Goal: Task Accomplishment & Management: Manage account settings

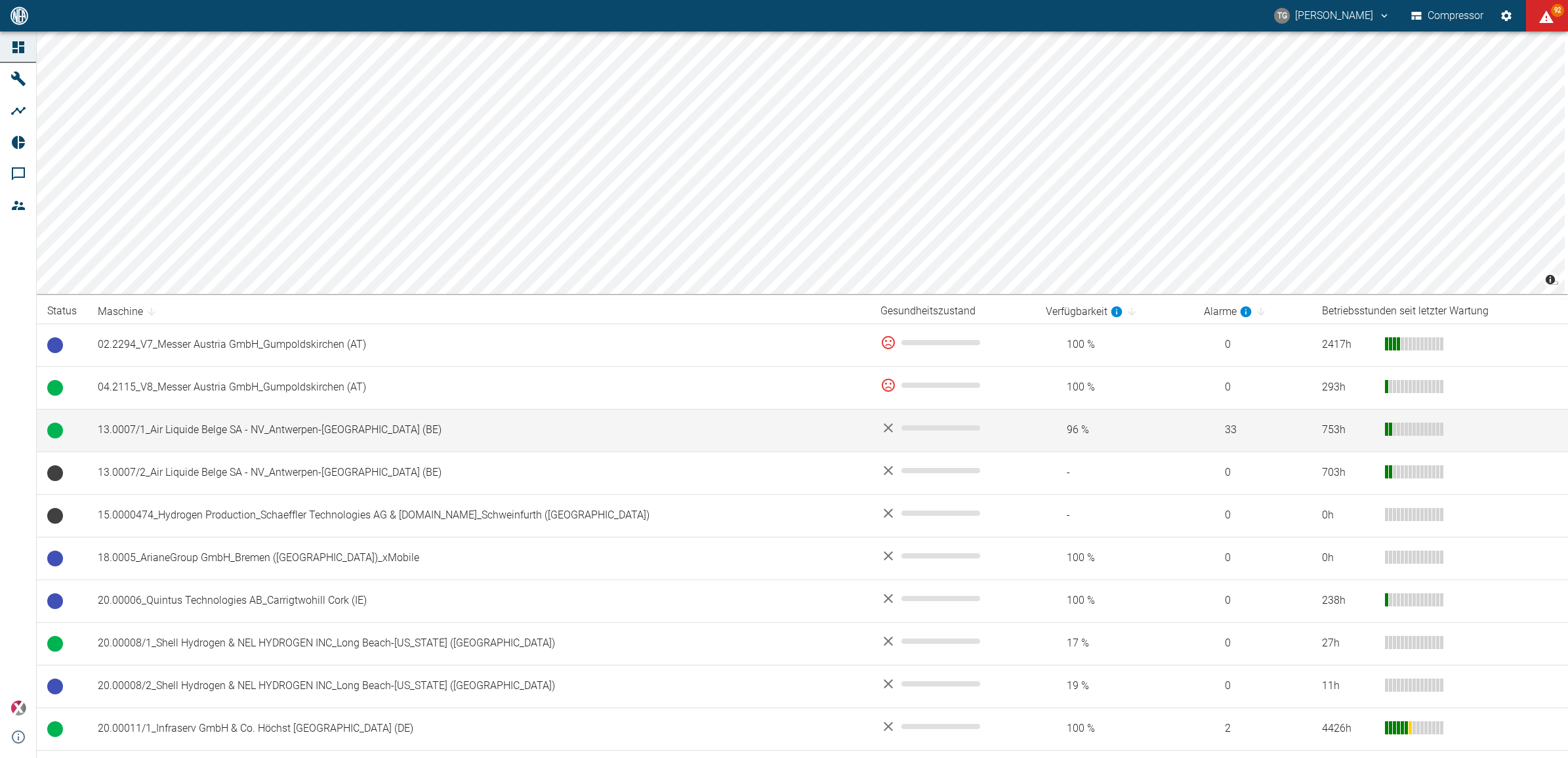
click at [140, 430] on td "13.0007/1_Air Liquide Belge SA - NV_Antwerpen-[GEOGRAPHIC_DATA] (BE)" at bounding box center [479, 430] width 783 height 43
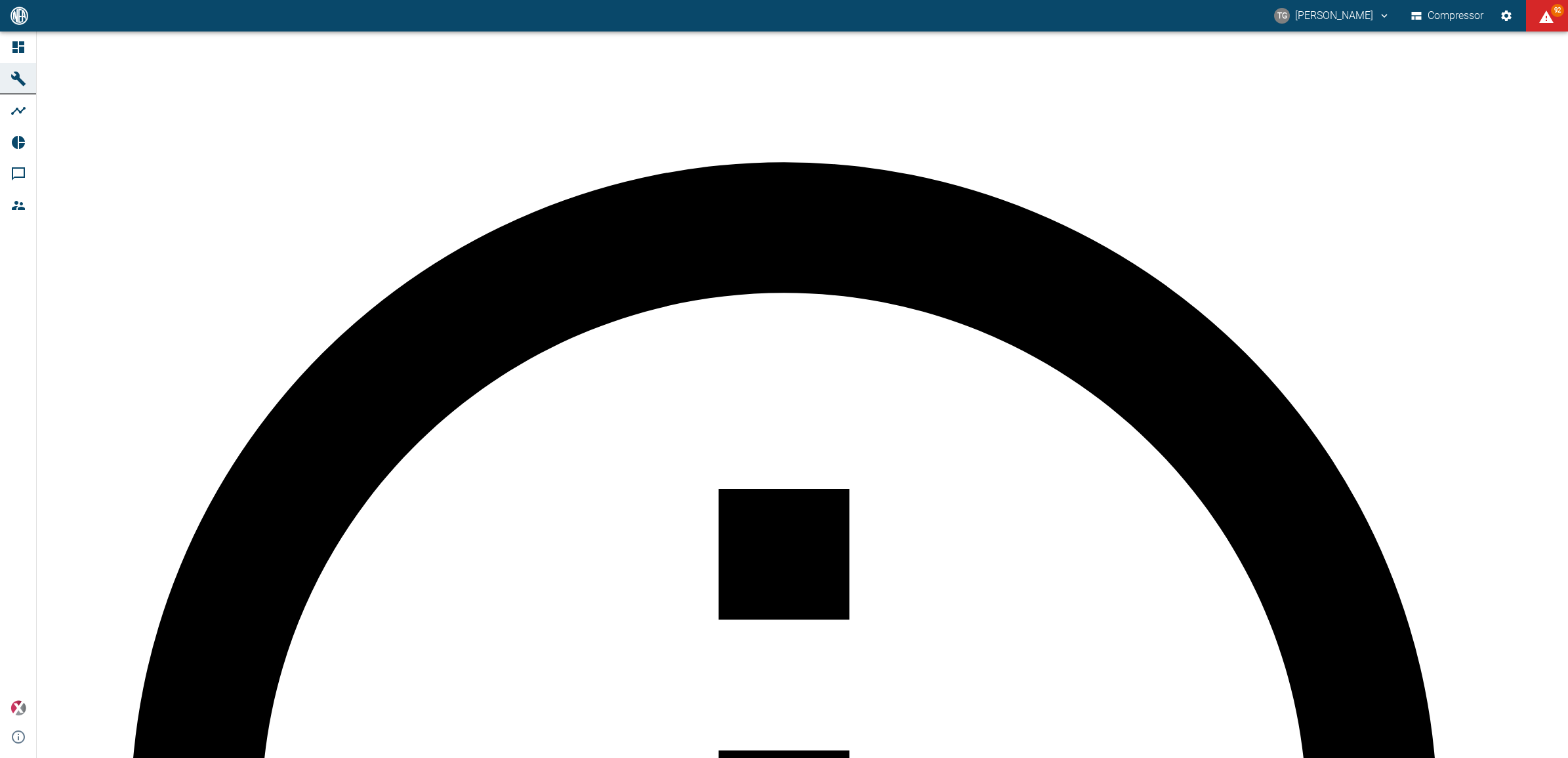
scroll to position [328, 0]
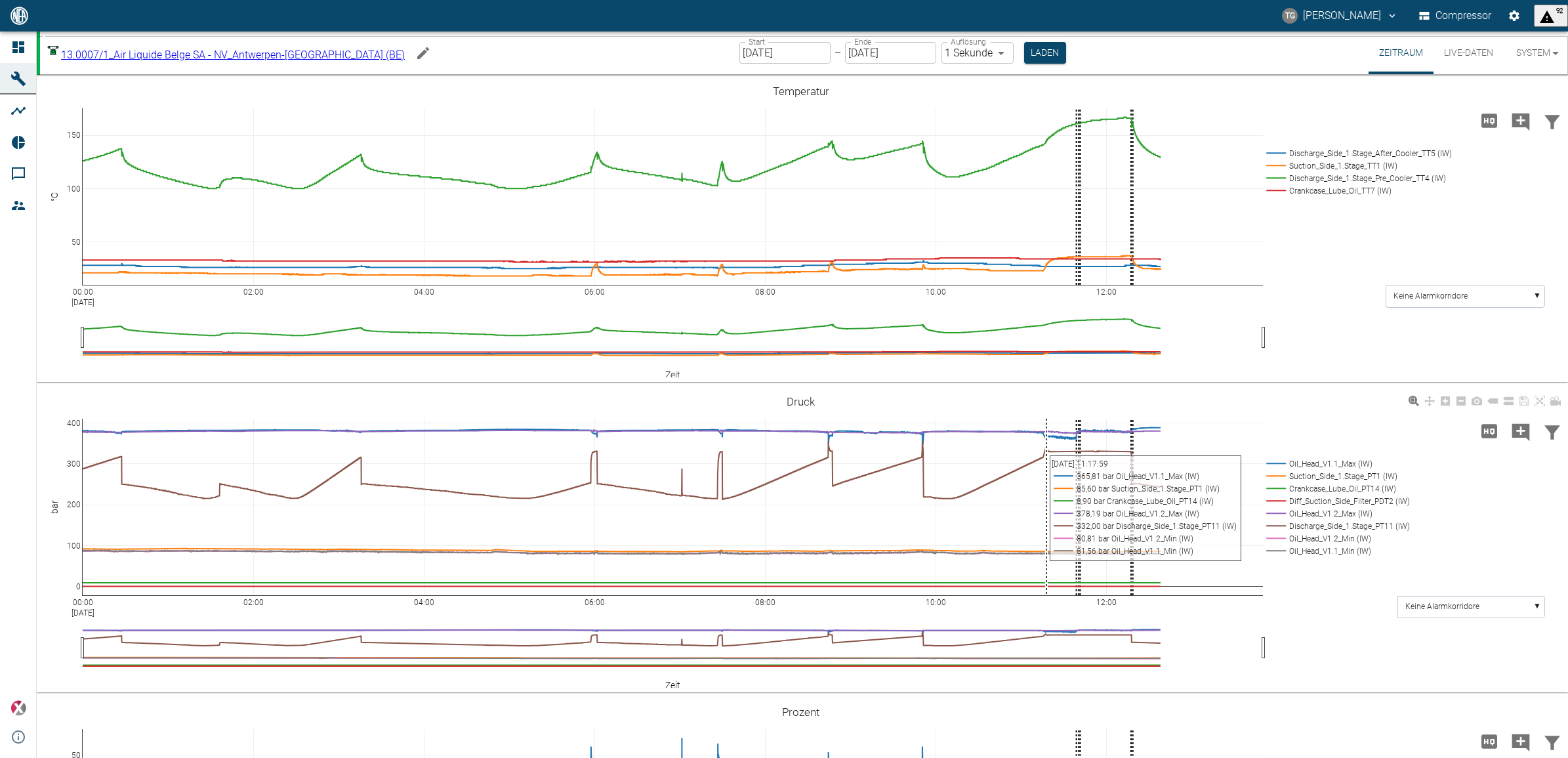
scroll to position [328, 0]
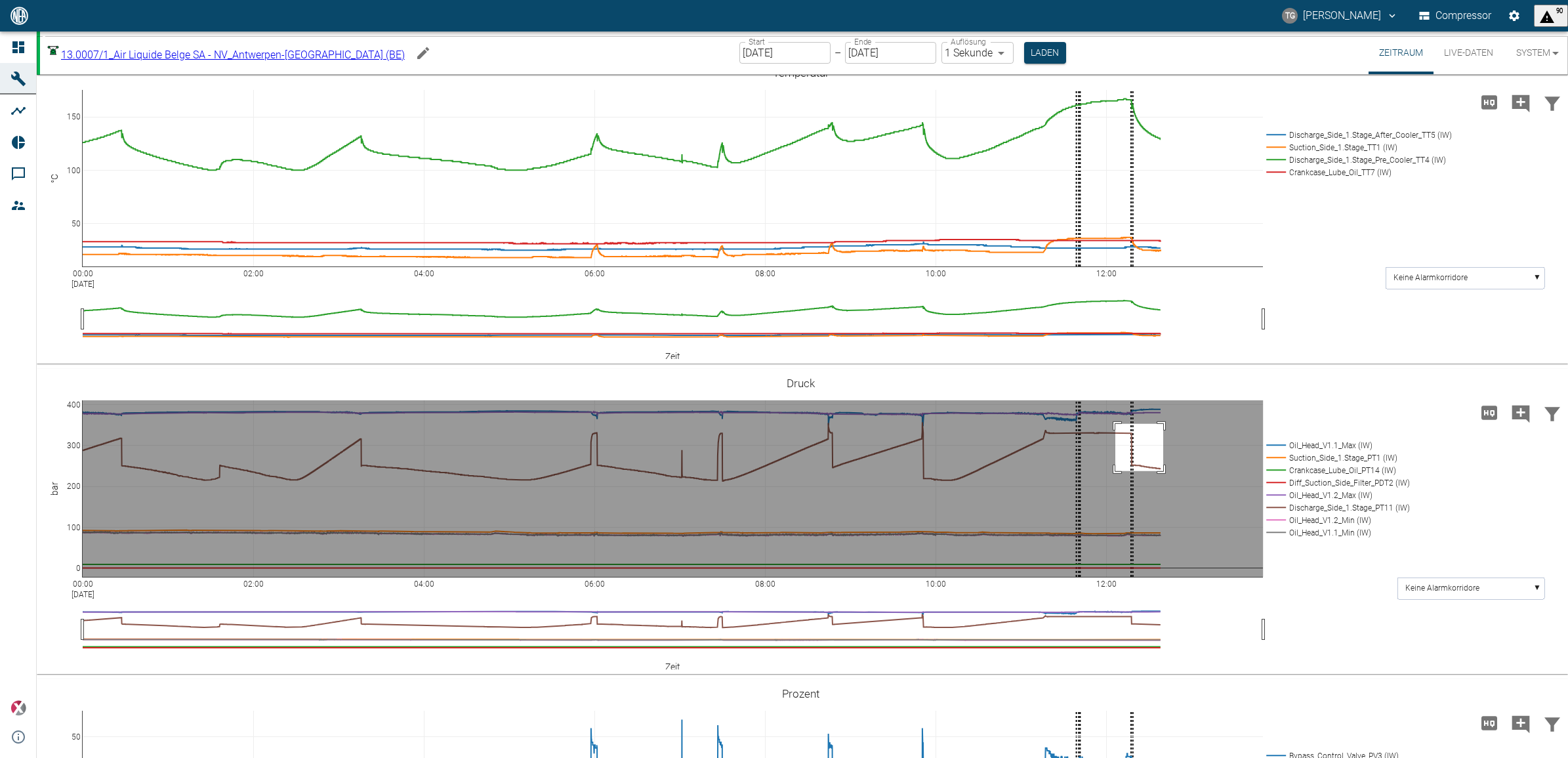
drag, startPoint x: 1116, startPoint y: 423, endPoint x: 1163, endPoint y: 471, distance: 67.2
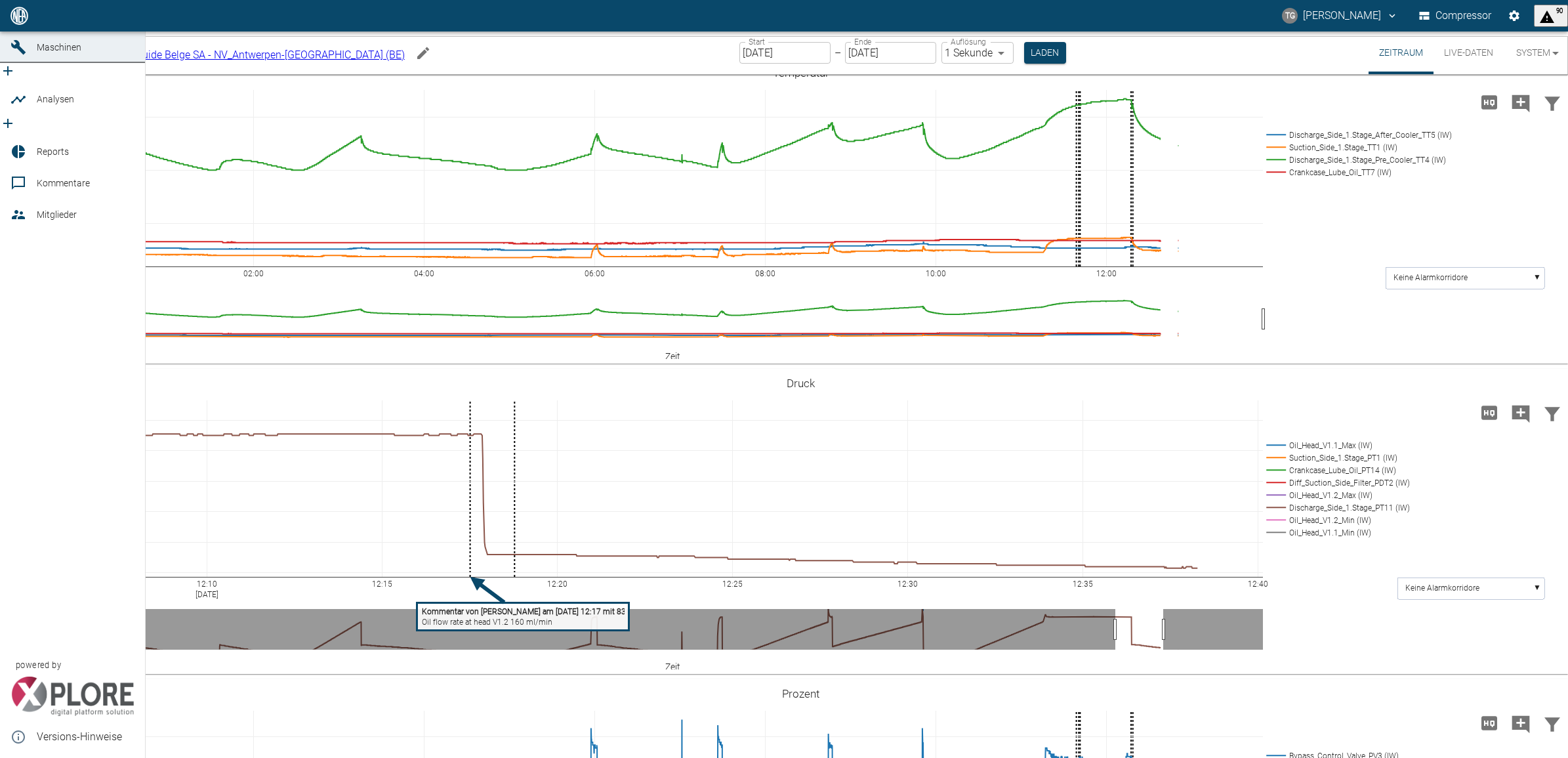
click at [13, 175] on icon at bounding box center [18, 183] width 16 height 16
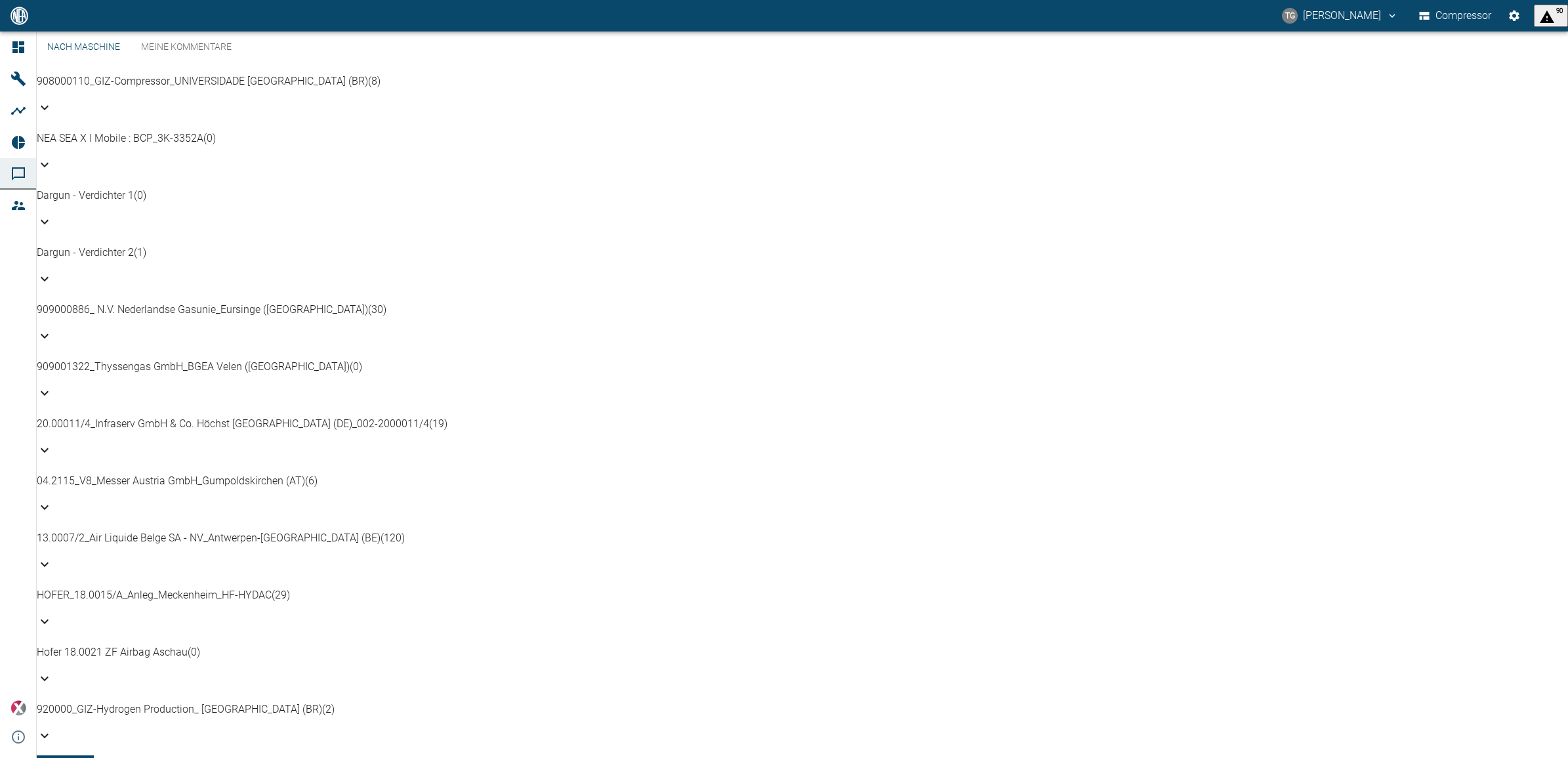
scroll to position [575, 0]
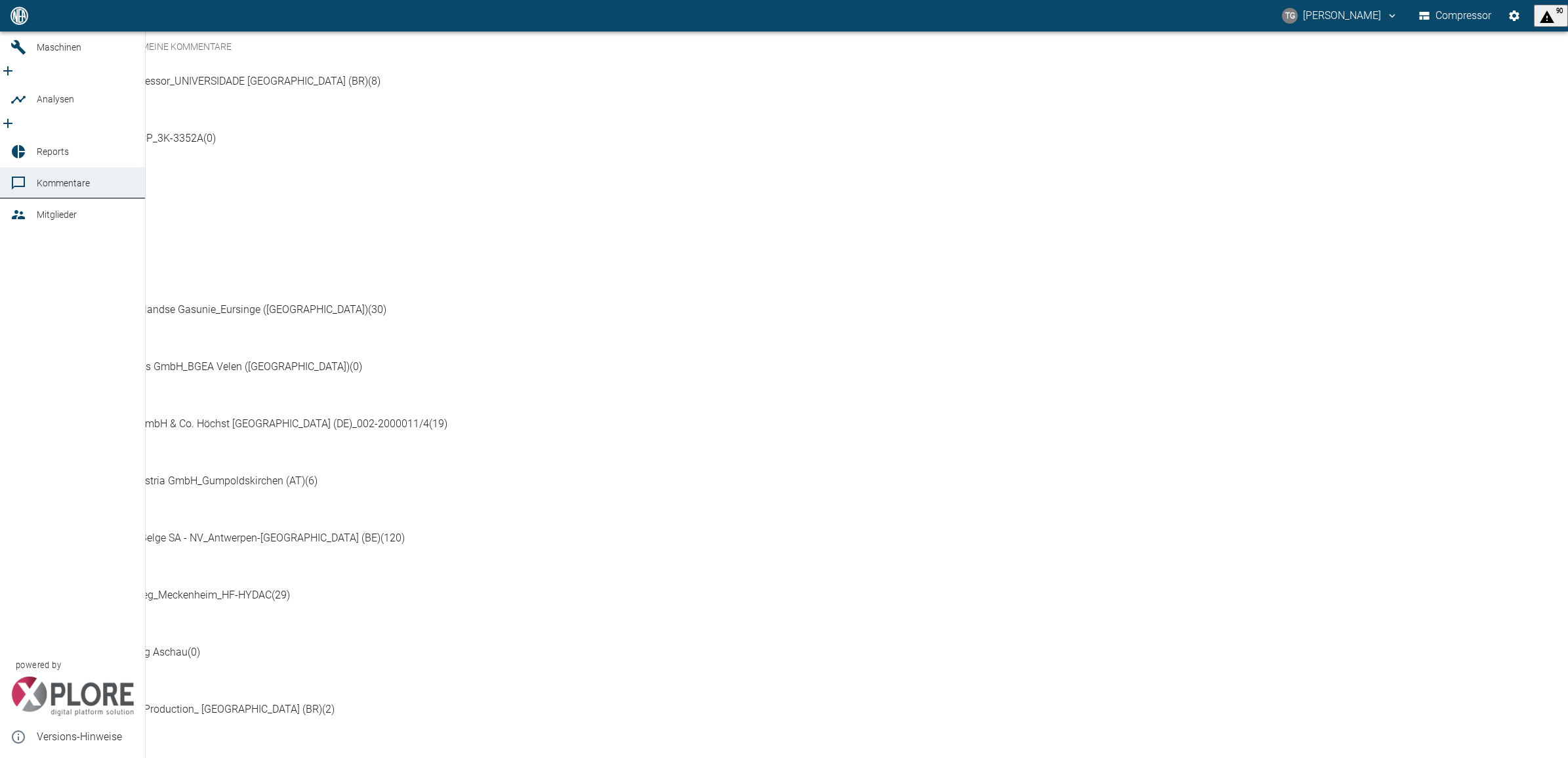
click at [13, 21] on icon at bounding box center [18, 15] width 12 height 12
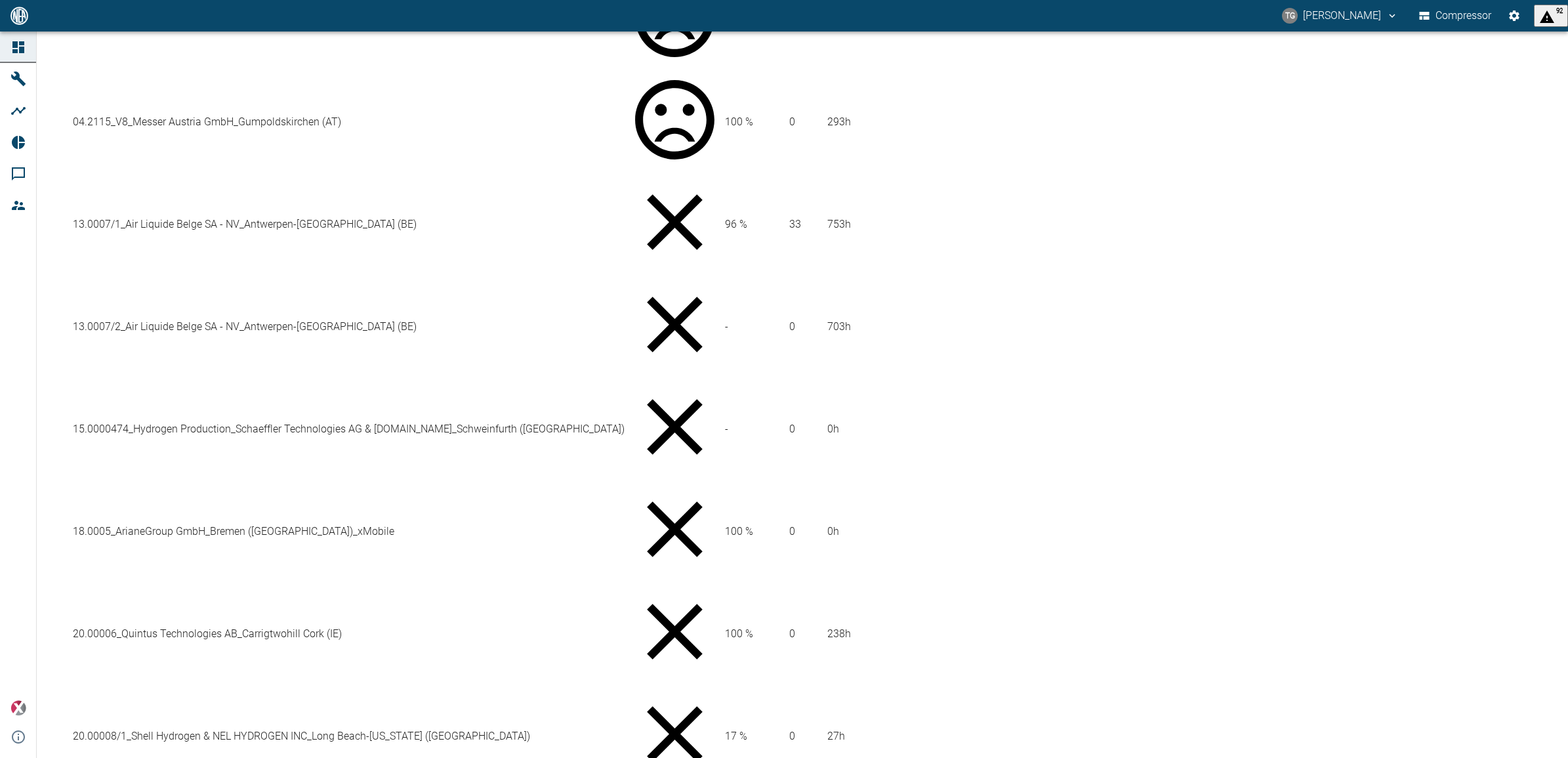
scroll to position [657, 0]
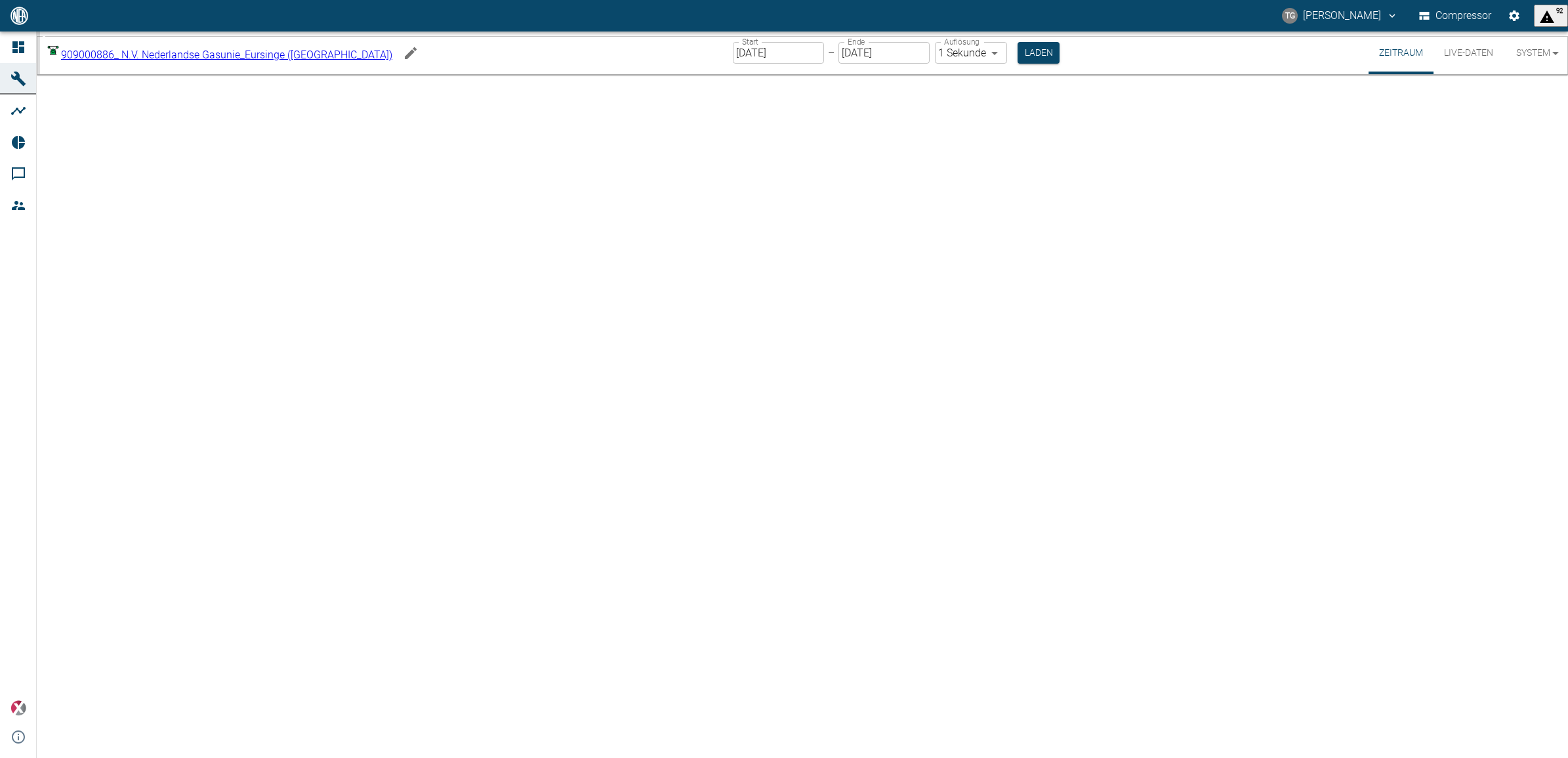
type input "2min"
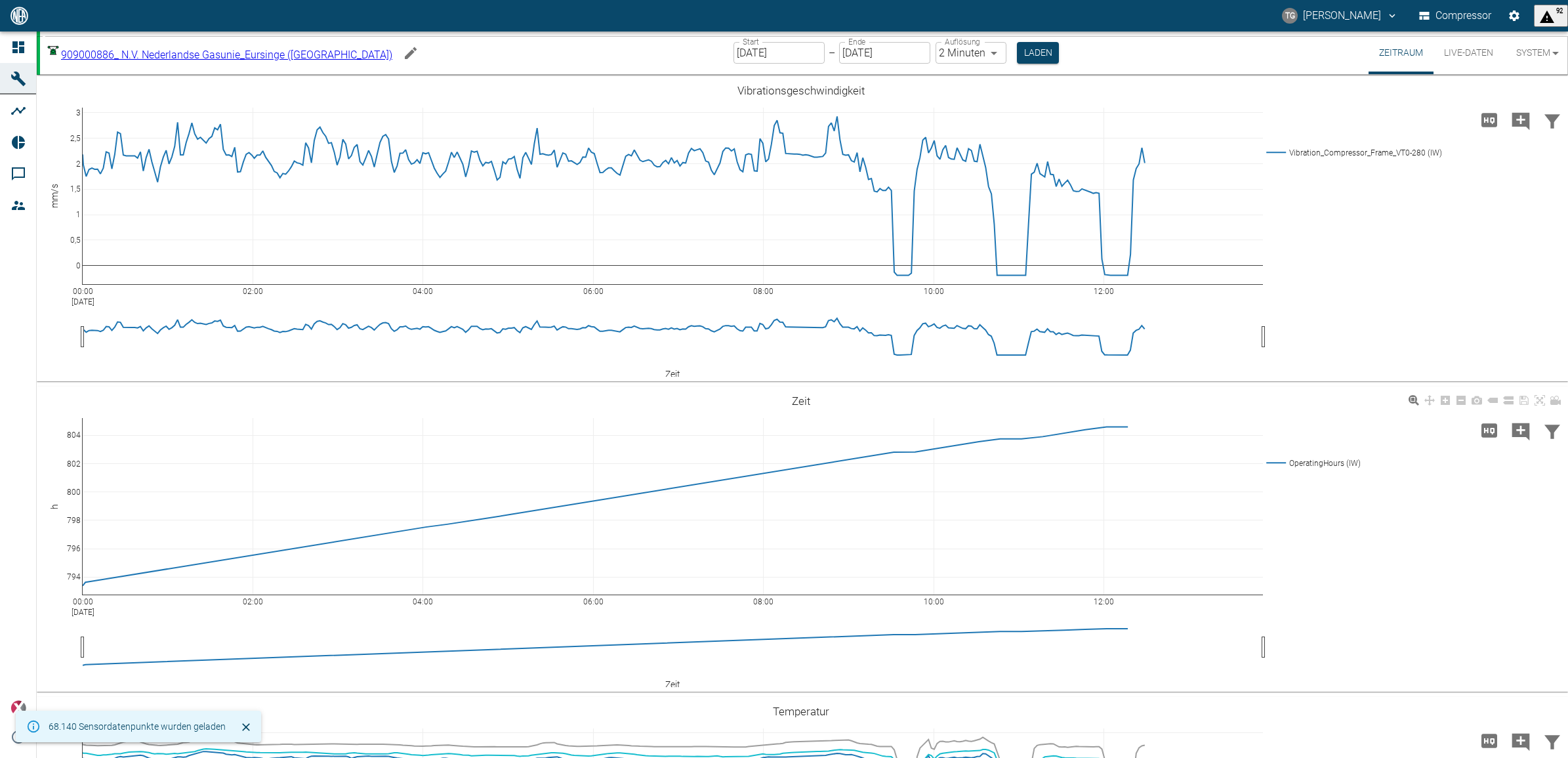
click at [1461, 54] on button "Live-Daten" at bounding box center [1469, 53] width 70 height 43
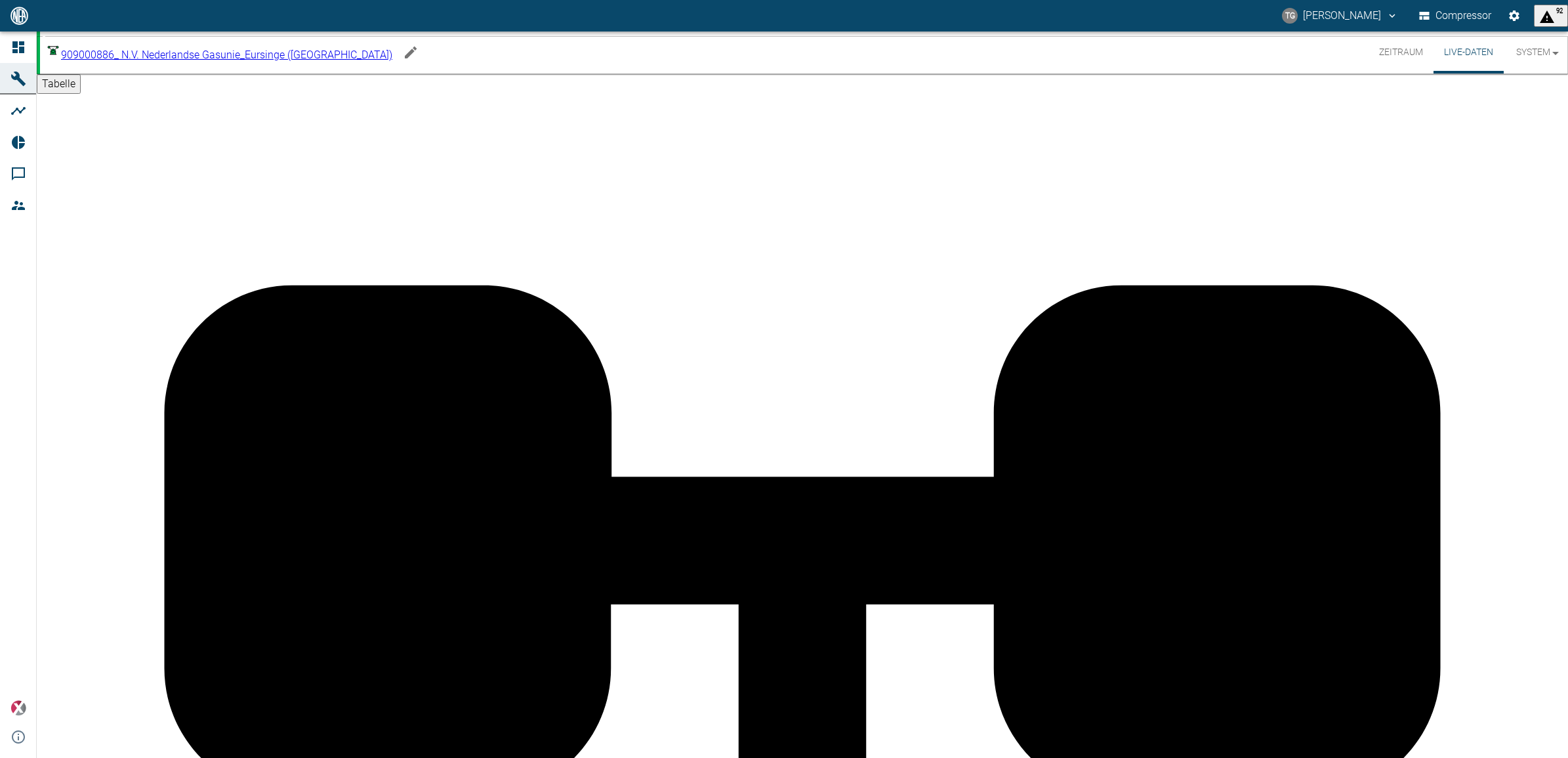
click at [1416, 50] on button "Zeitraum" at bounding box center [1401, 52] width 65 height 42
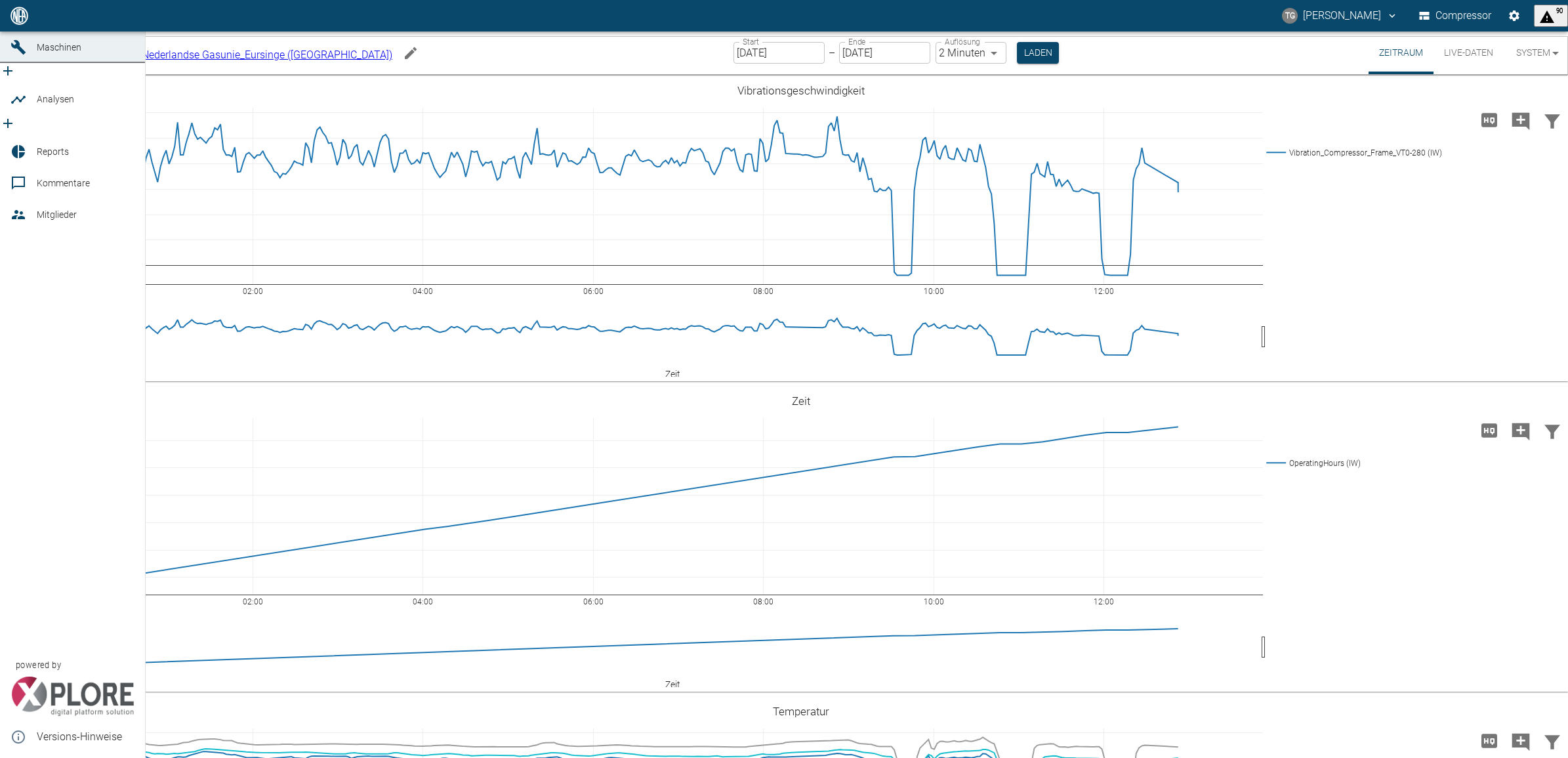
click at [14, 21] on icon at bounding box center [18, 15] width 12 height 12
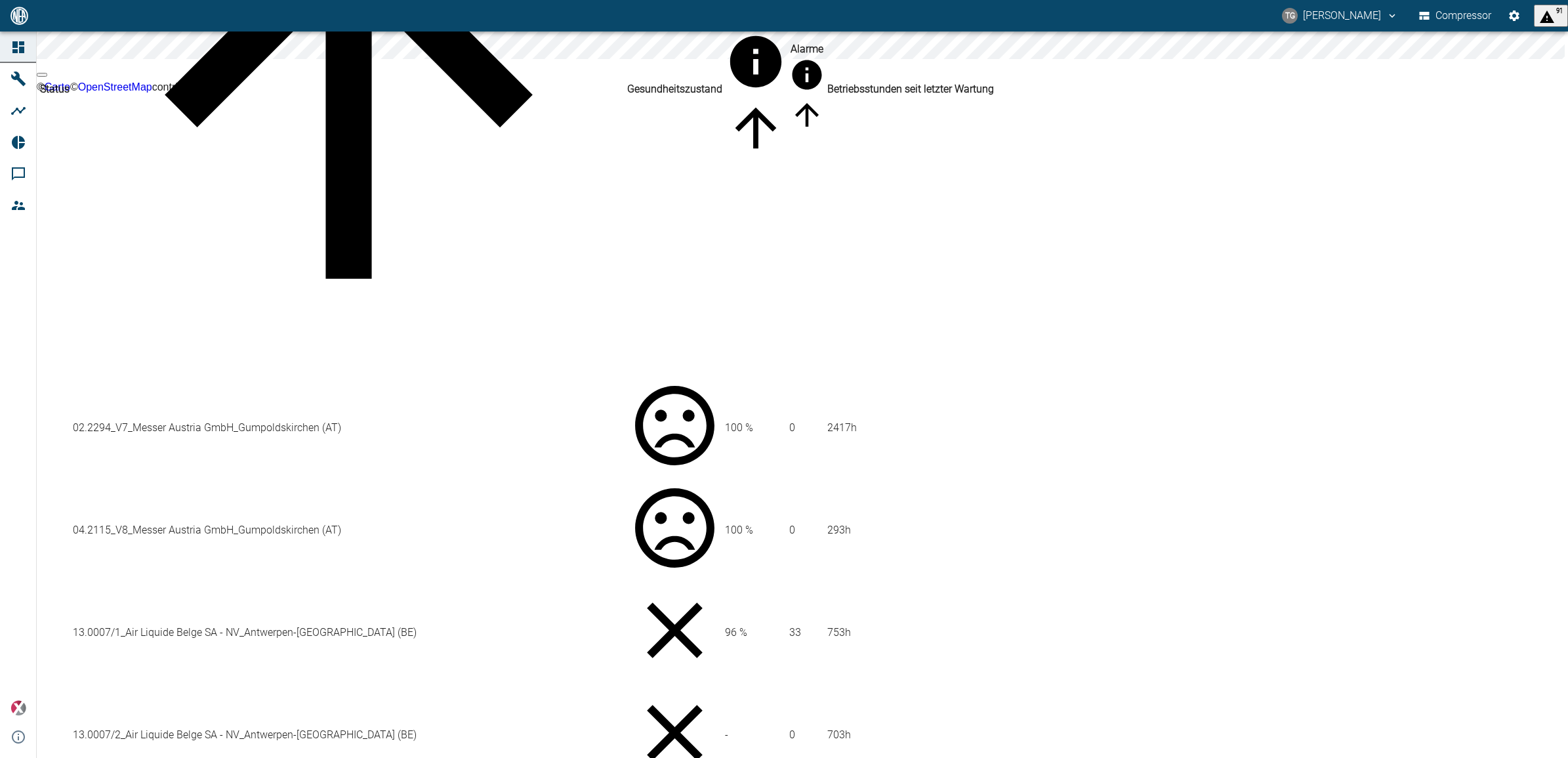
scroll to position [411, 0]
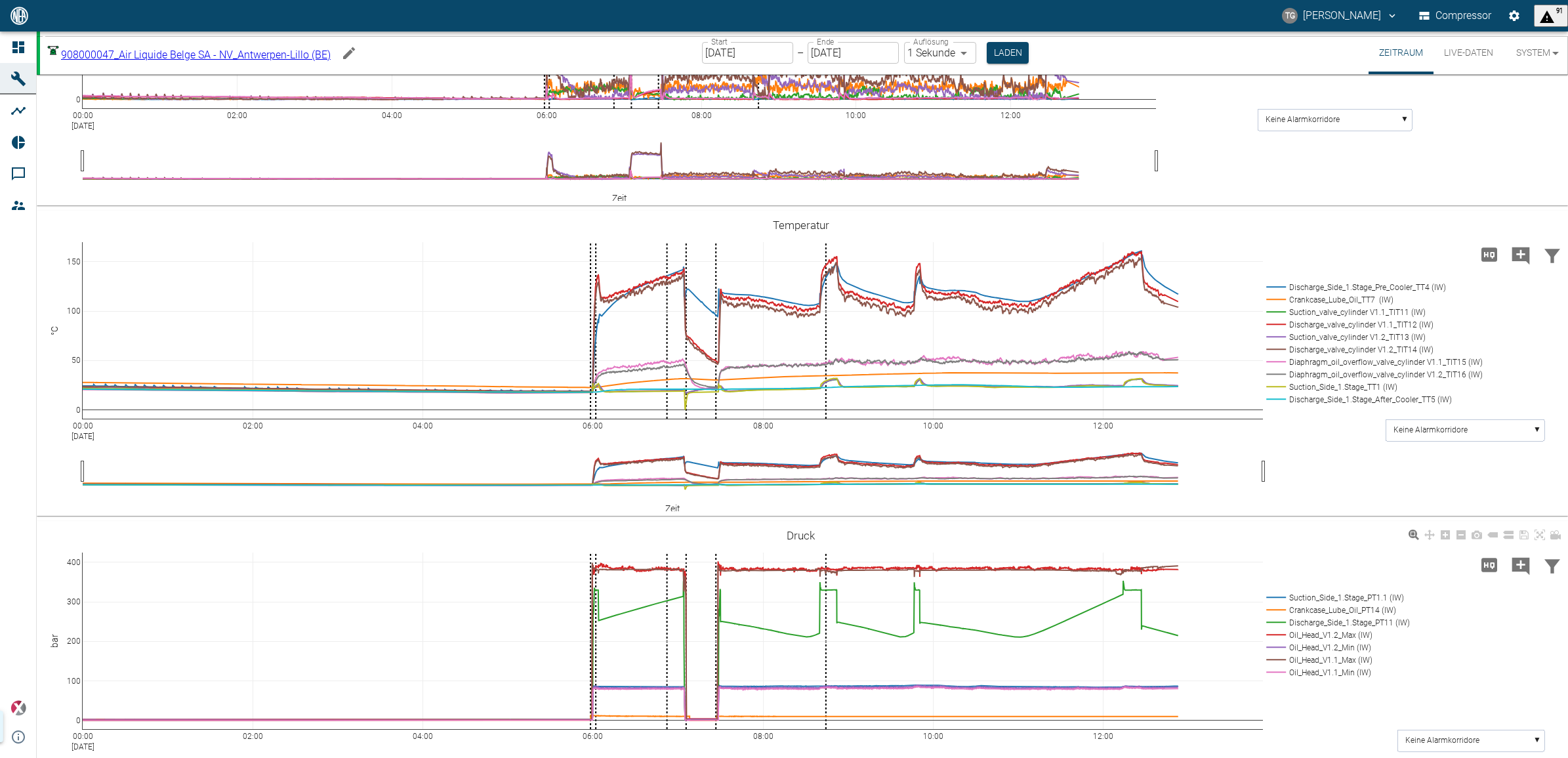
scroll to position [966, 0]
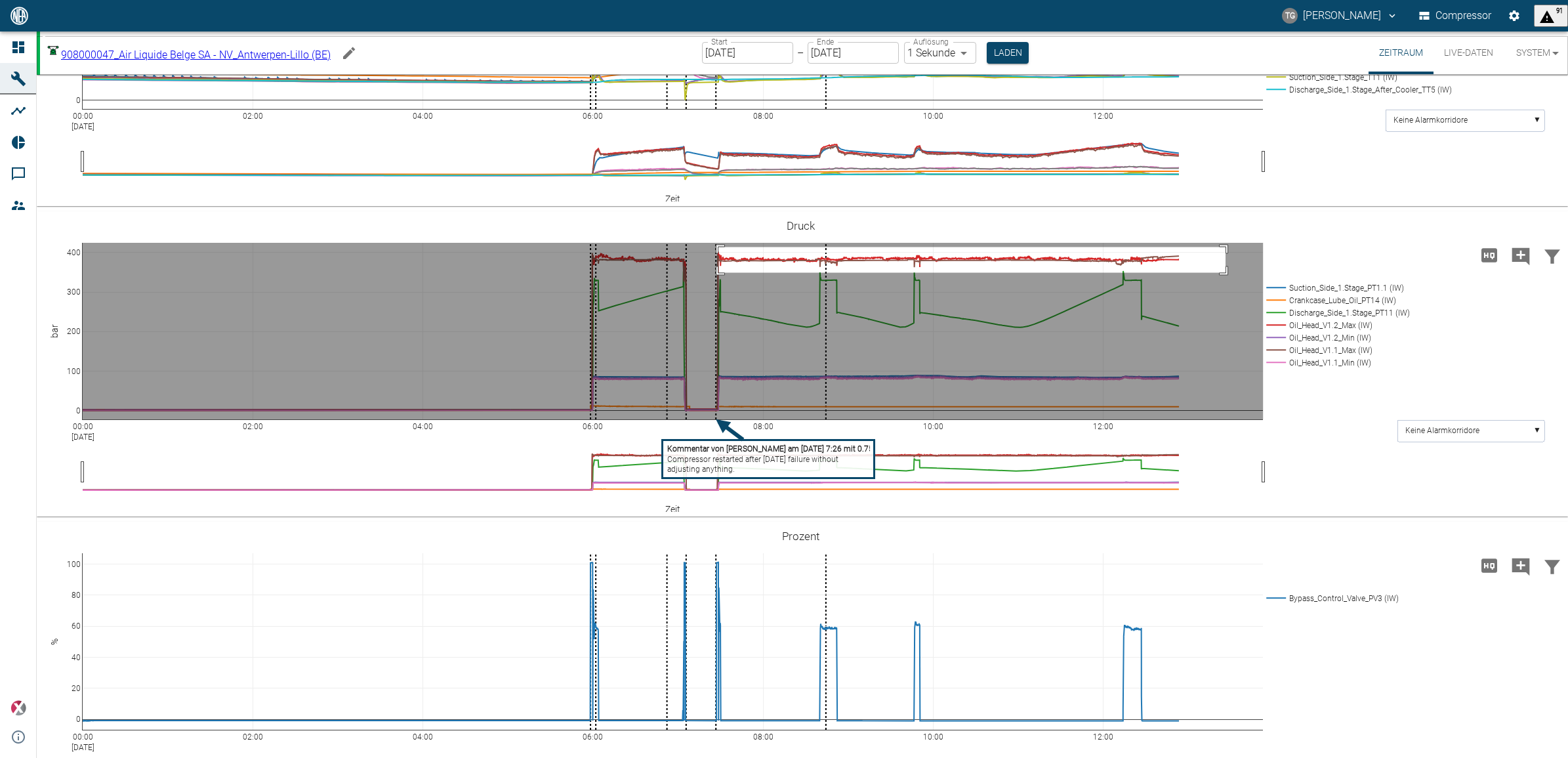
drag, startPoint x: 719, startPoint y: 386, endPoint x: 1226, endPoint y: 411, distance: 507.6
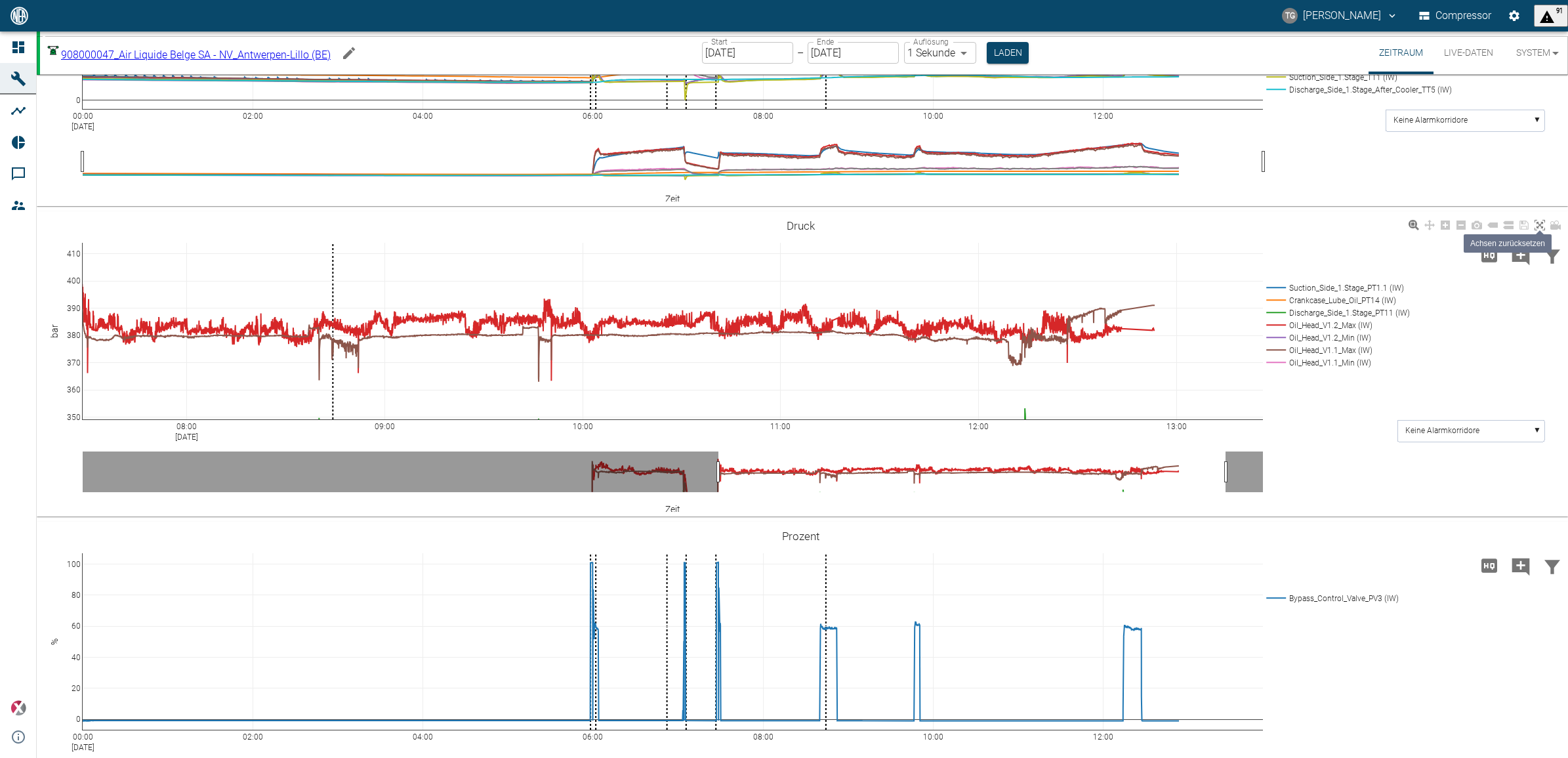
click at [1544, 231] on icon at bounding box center [1540, 225] width 10 height 10
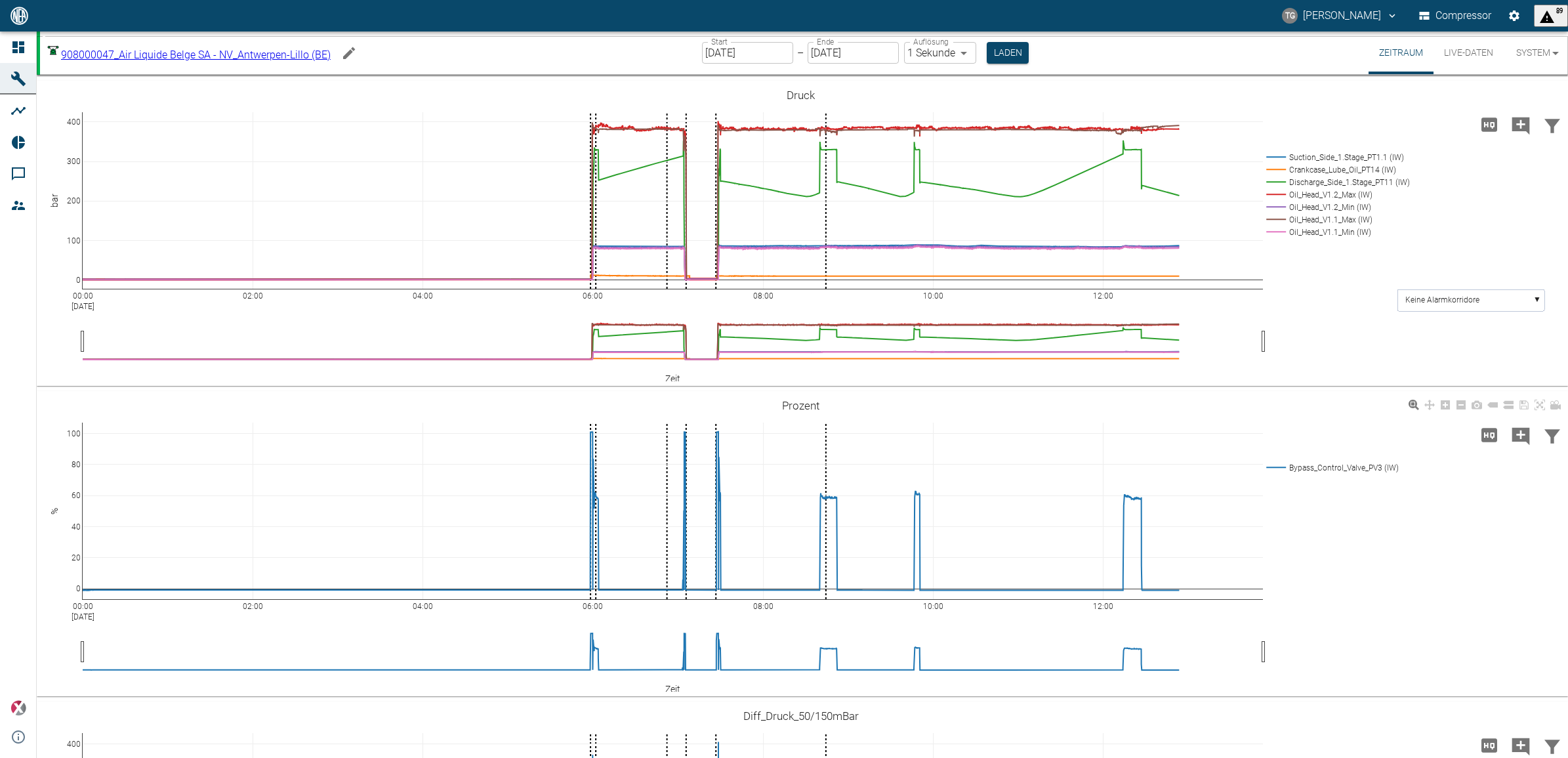
scroll to position [1049, 0]
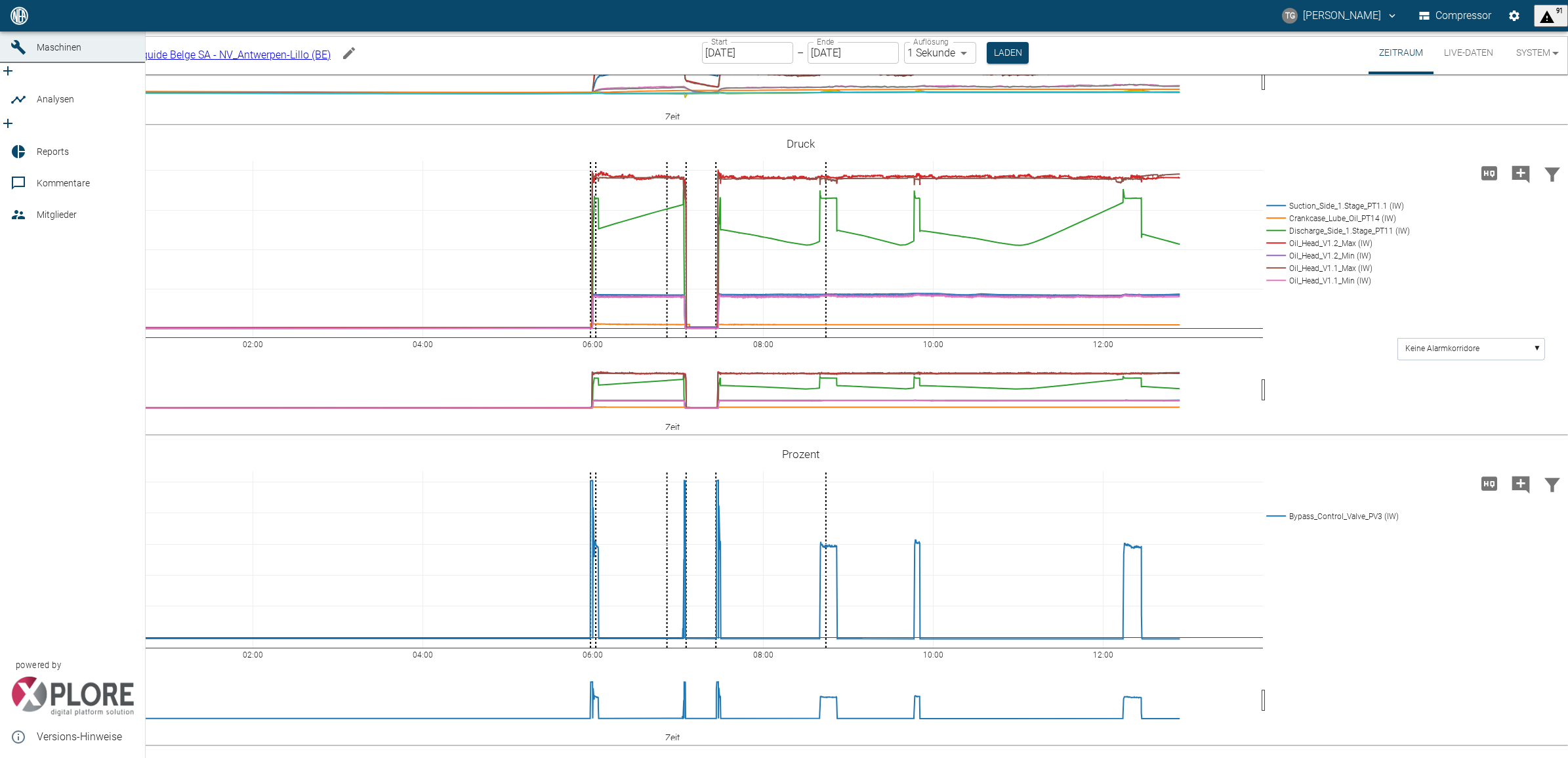
click at [26, 55] on div at bounding box center [20, 47] width 20 height 16
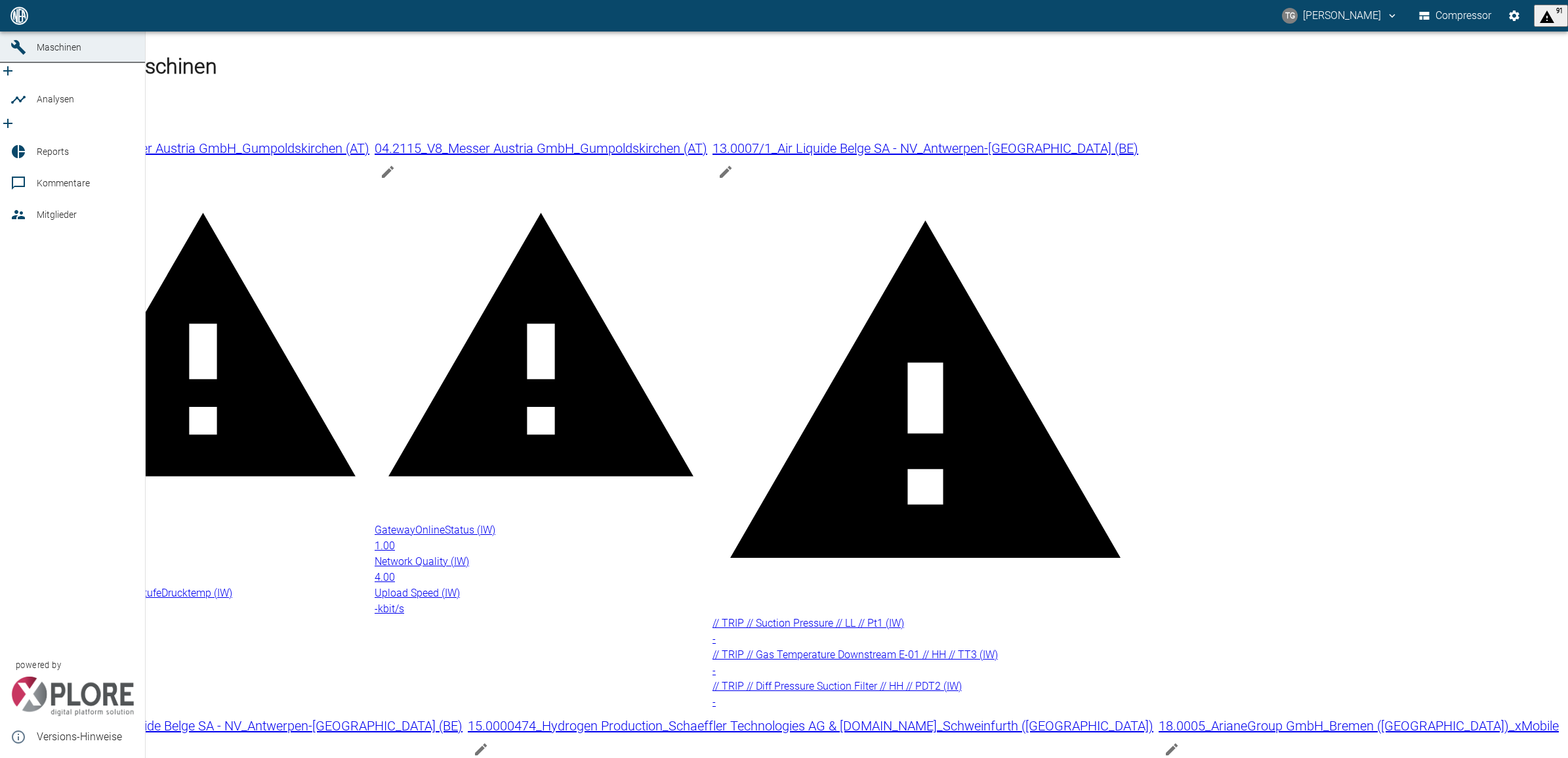
click at [28, 32] on link "Dashboard" at bounding box center [73, 16] width 145 height 32
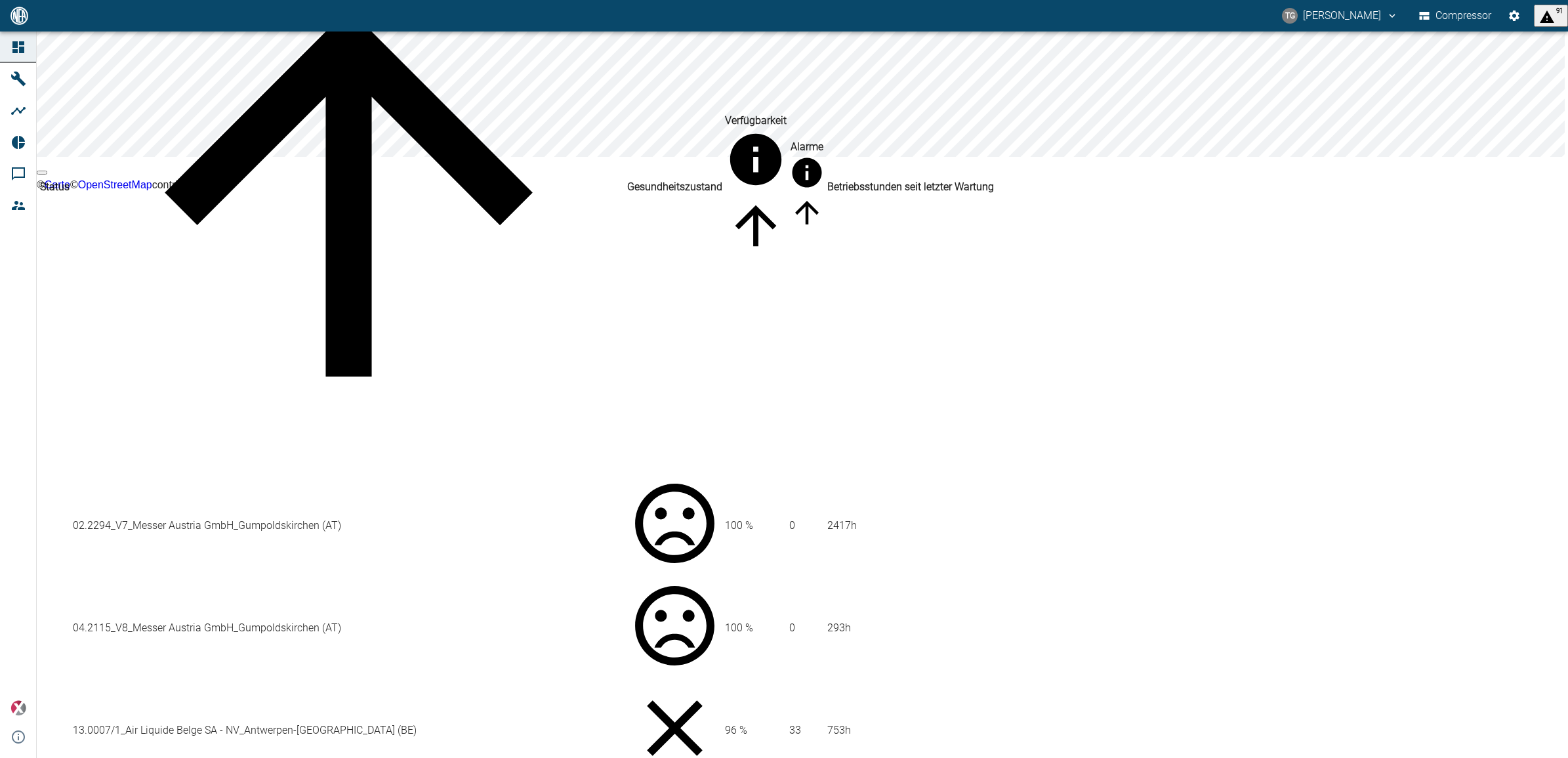
scroll to position [164, 0]
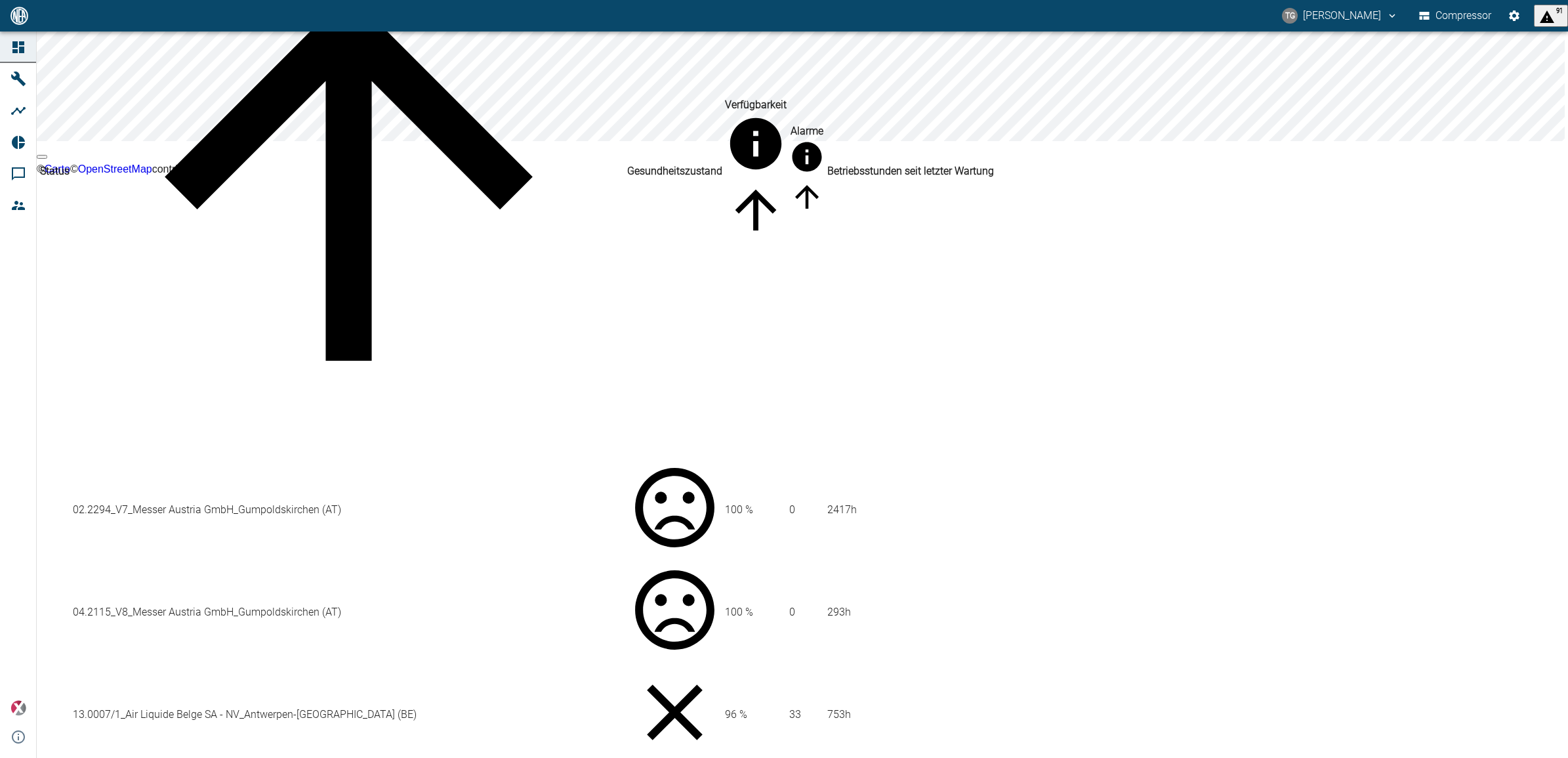
click at [158, 664] on td "13.0007/1_Air Liquide Belge SA - NV_Antwerpen-[GEOGRAPHIC_DATA] (BE)" at bounding box center [348, 715] width 553 height 101
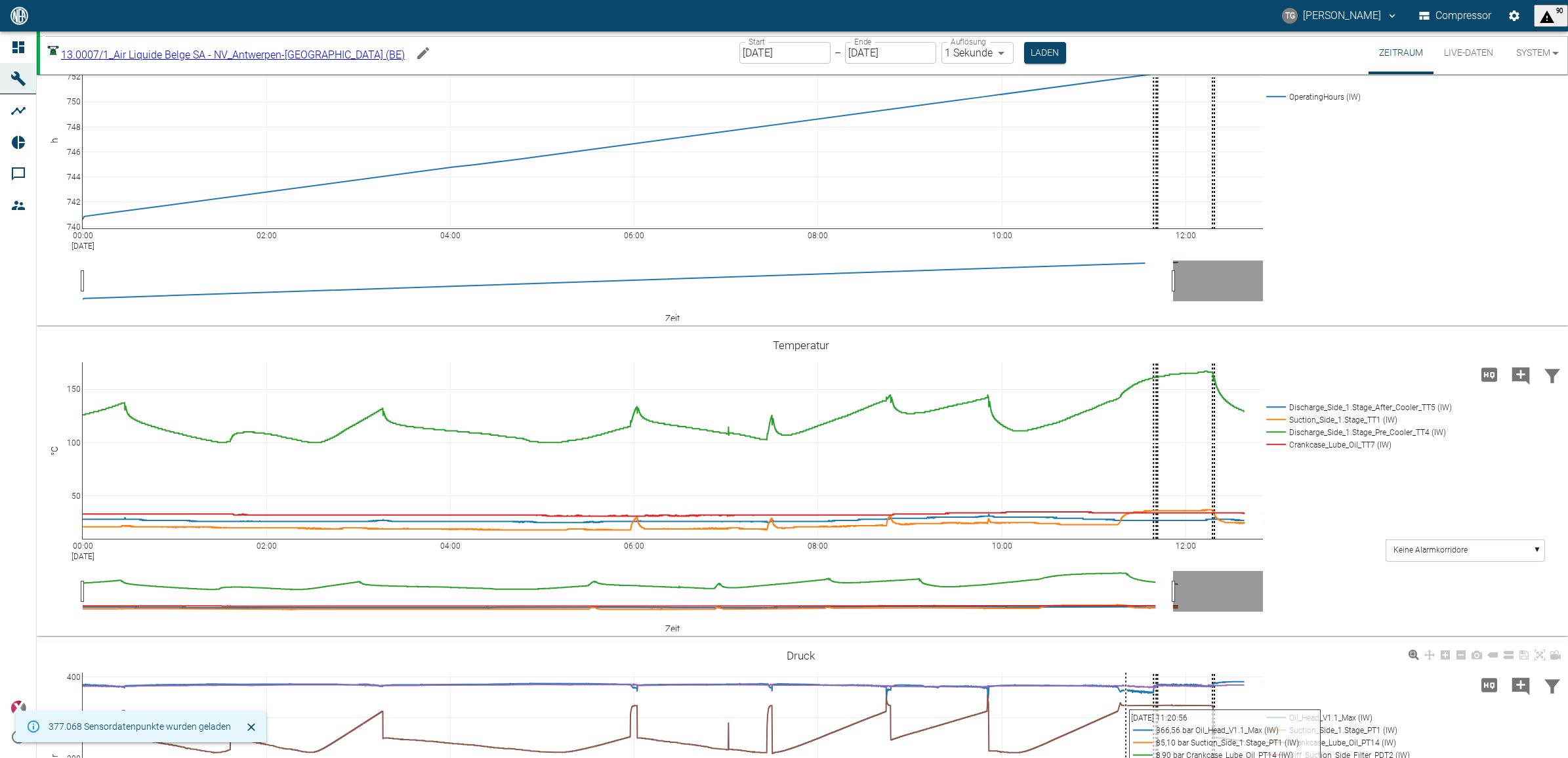
scroll to position [246, 0]
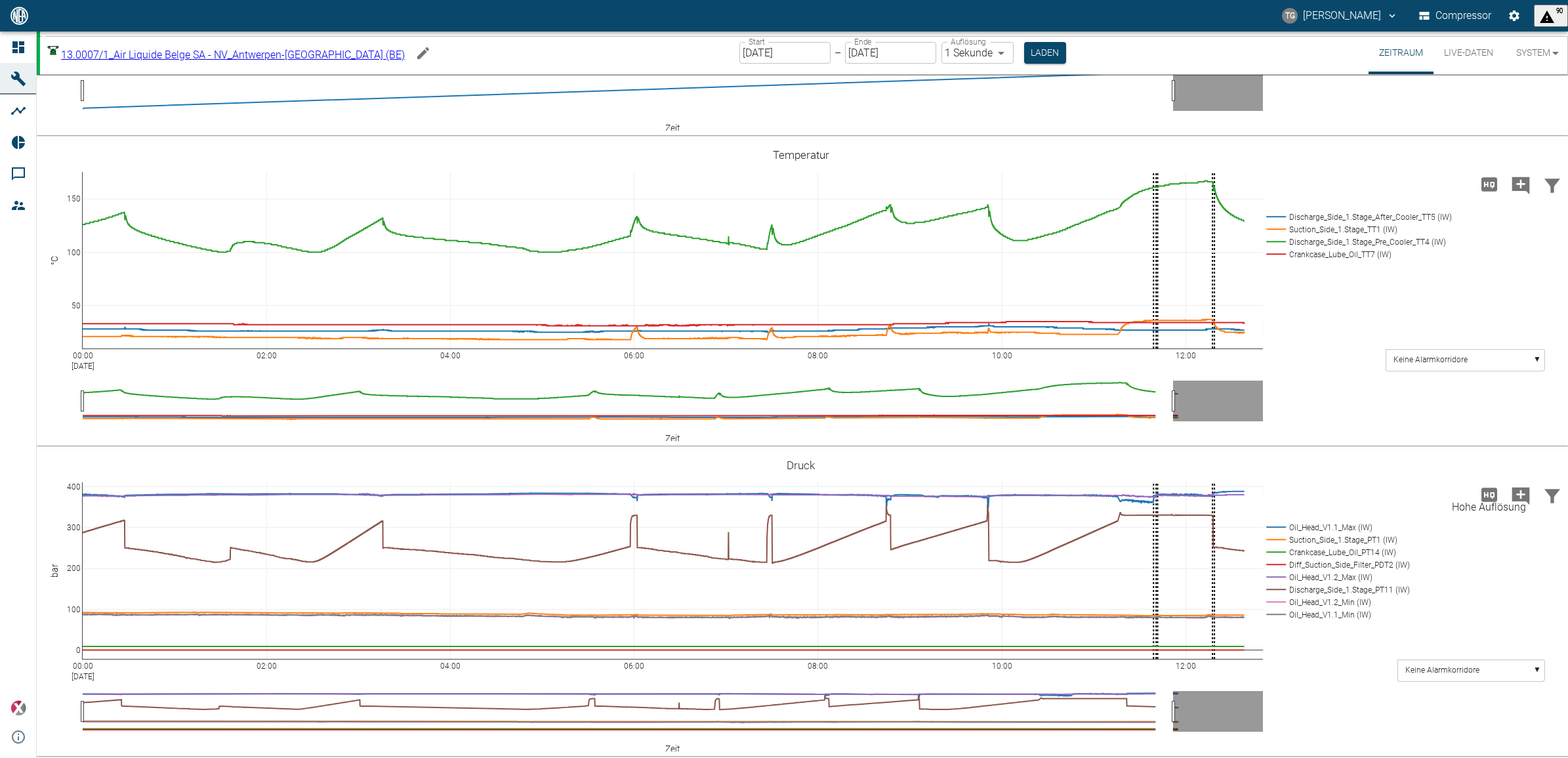
click at [1484, 490] on icon "Hohe Auflösung" at bounding box center [1490, 494] width 16 height 13
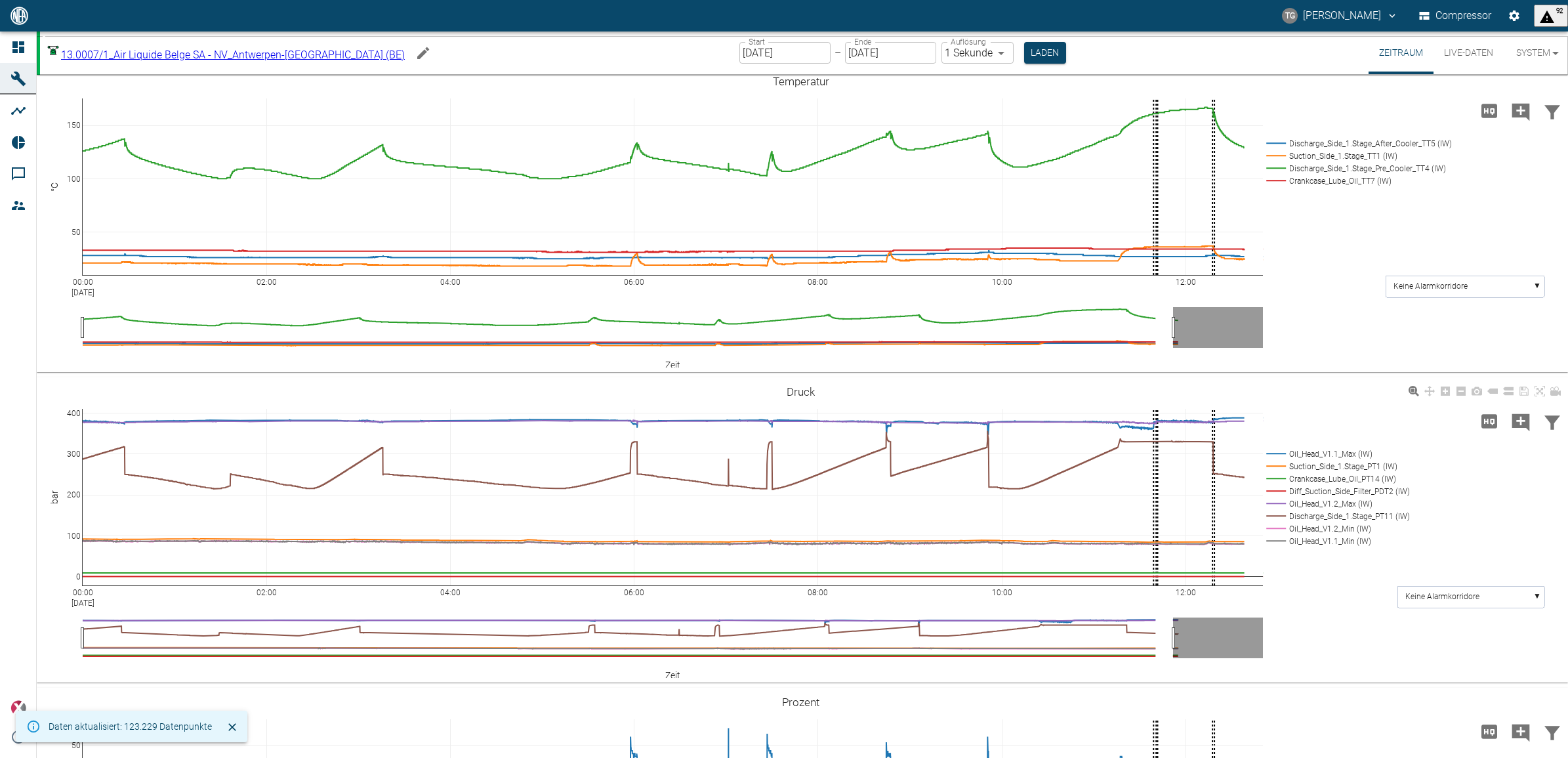
scroll to position [411, 0]
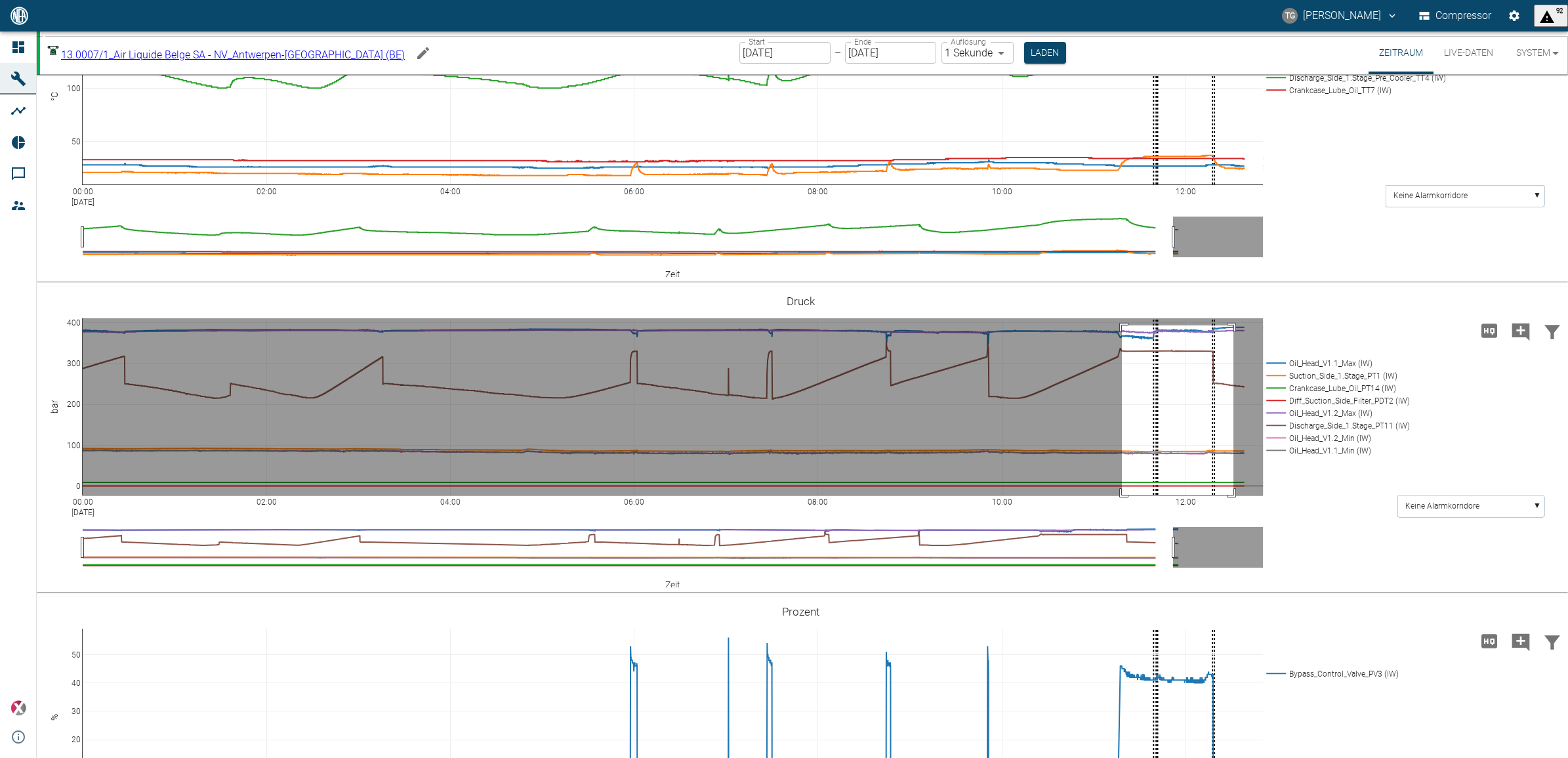
drag, startPoint x: 1122, startPoint y: 325, endPoint x: 1233, endPoint y: 507, distance: 213.2
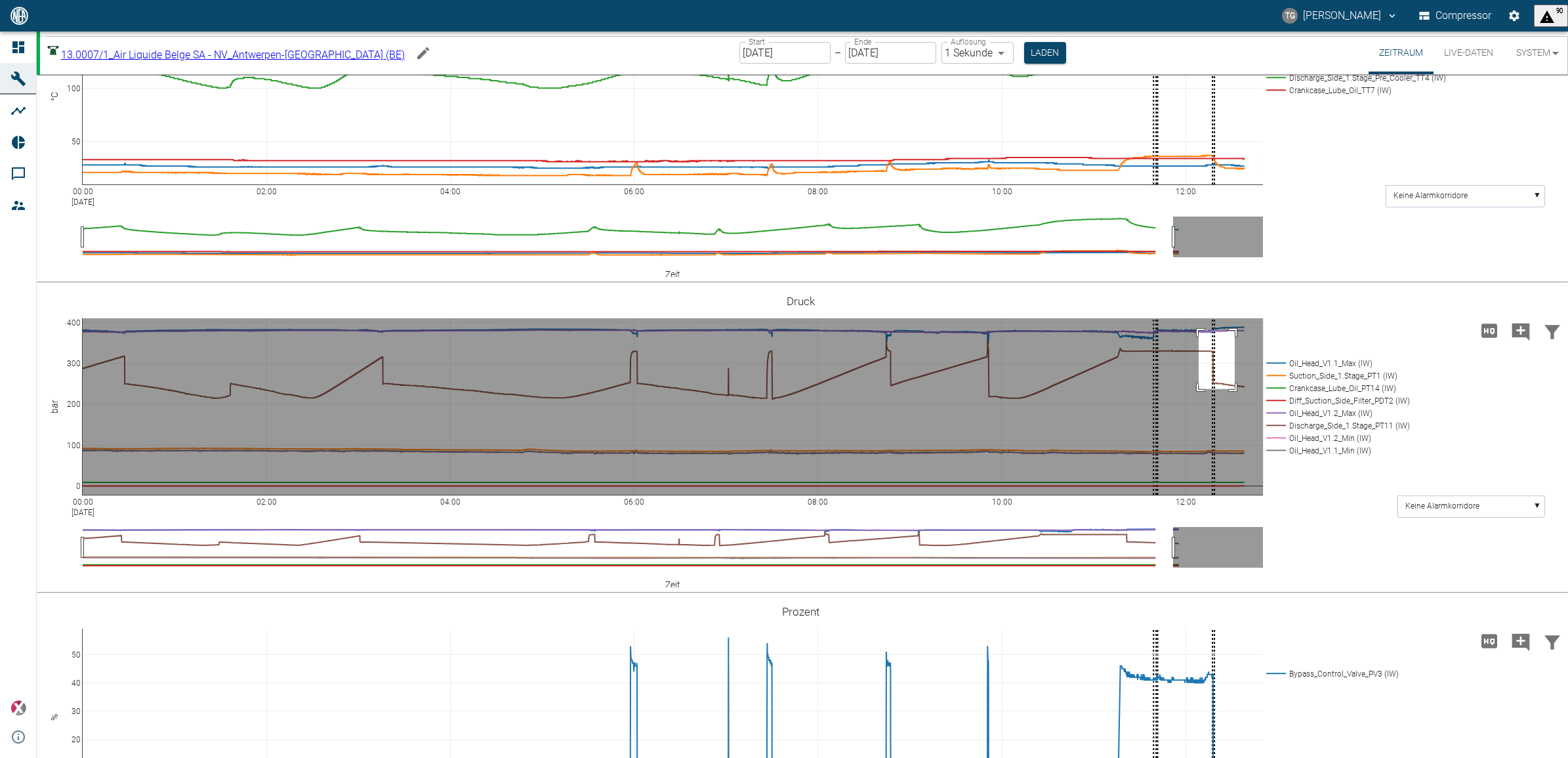
drag, startPoint x: 1199, startPoint y: 330, endPoint x: 1235, endPoint y: 388, distance: 68.3
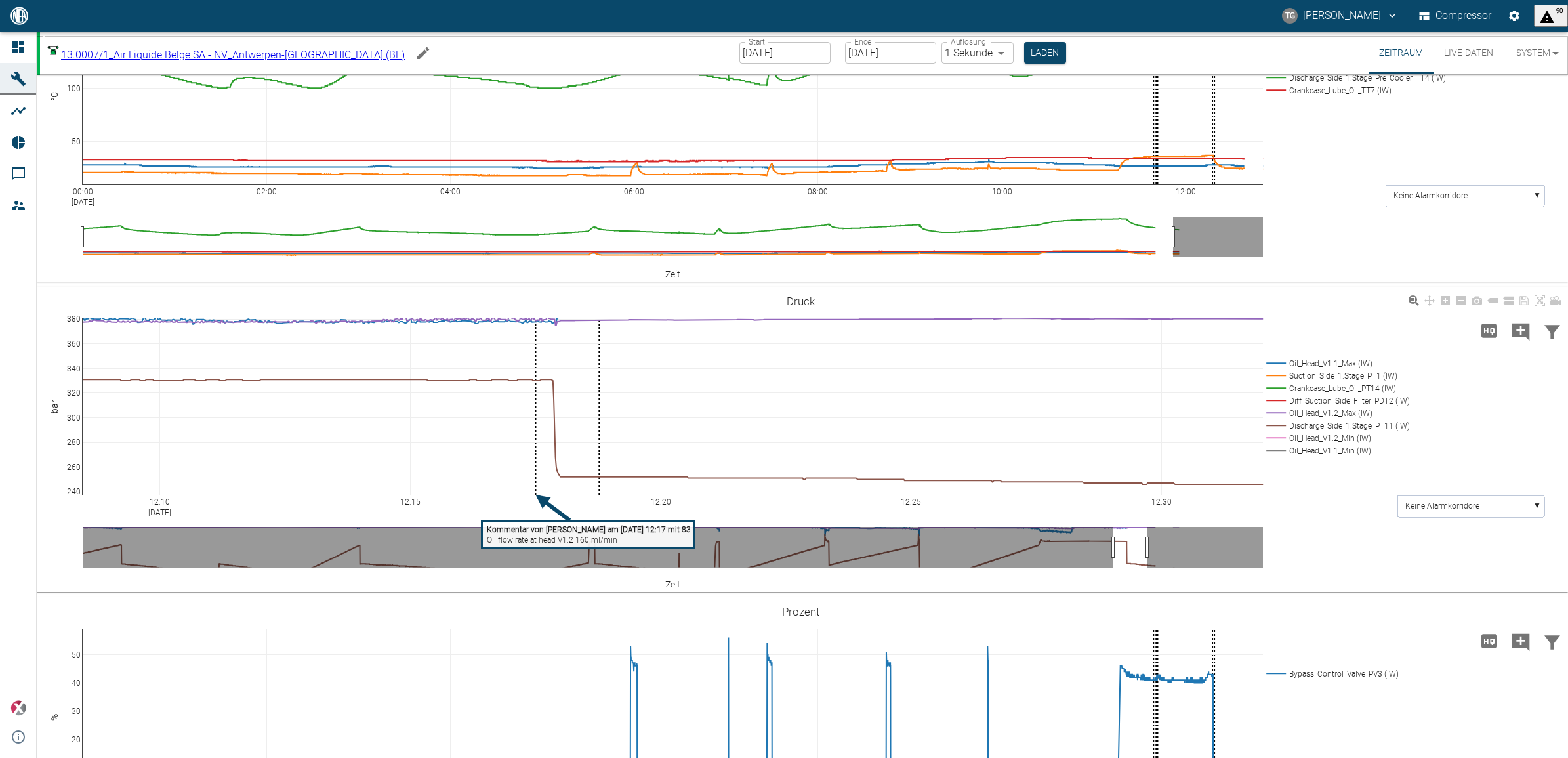
click at [561, 532] on tspan "Kommentar von Marc Philipps am 21/08/2025 12:17 mit 83.06" at bounding box center [594, 530] width 215 height 9
click at [1540, 298] on link at bounding box center [1540, 301] width 16 height 15
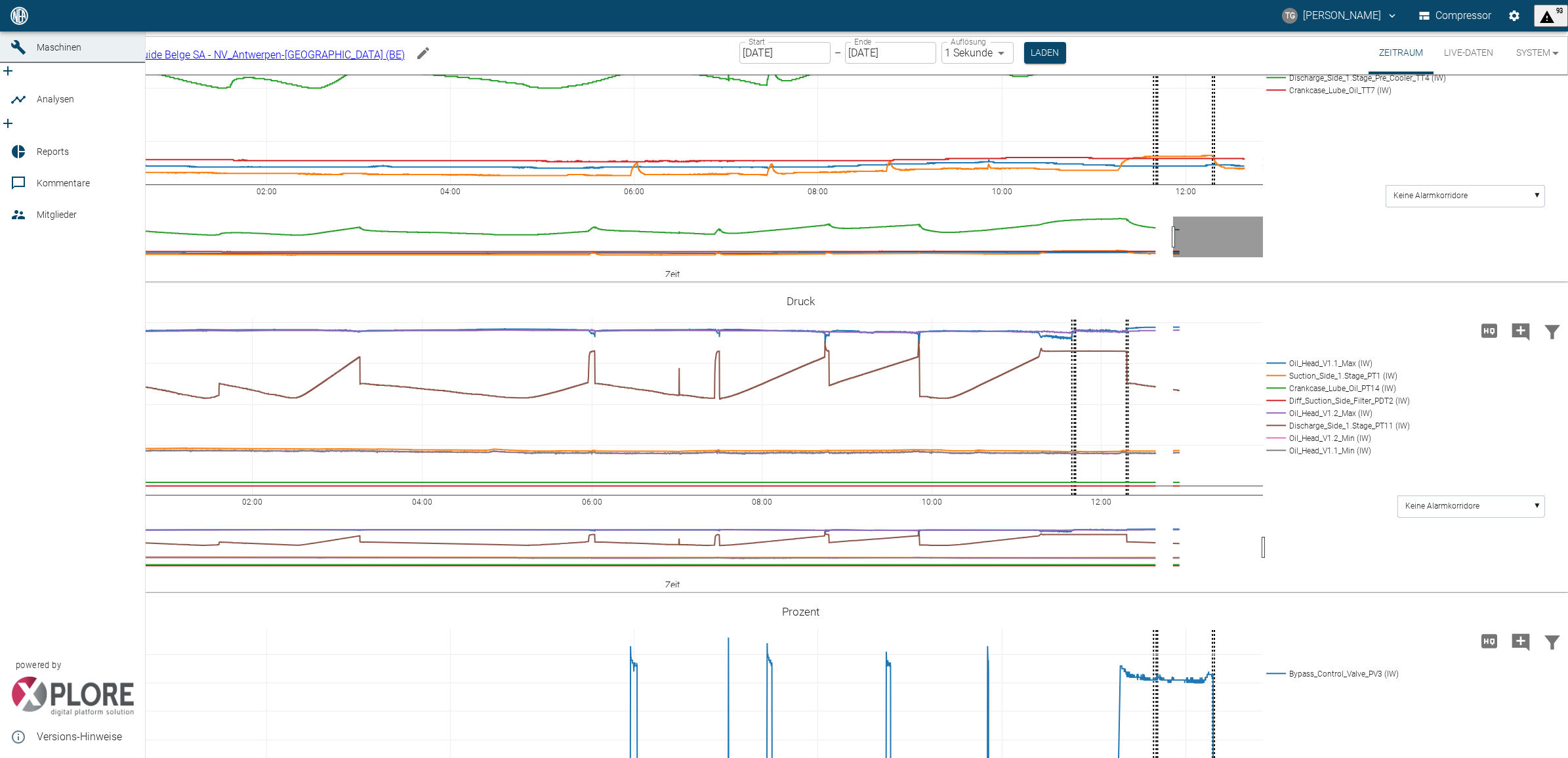
click at [33, 178] on link "Kommentare" at bounding box center [73, 183] width 145 height 32
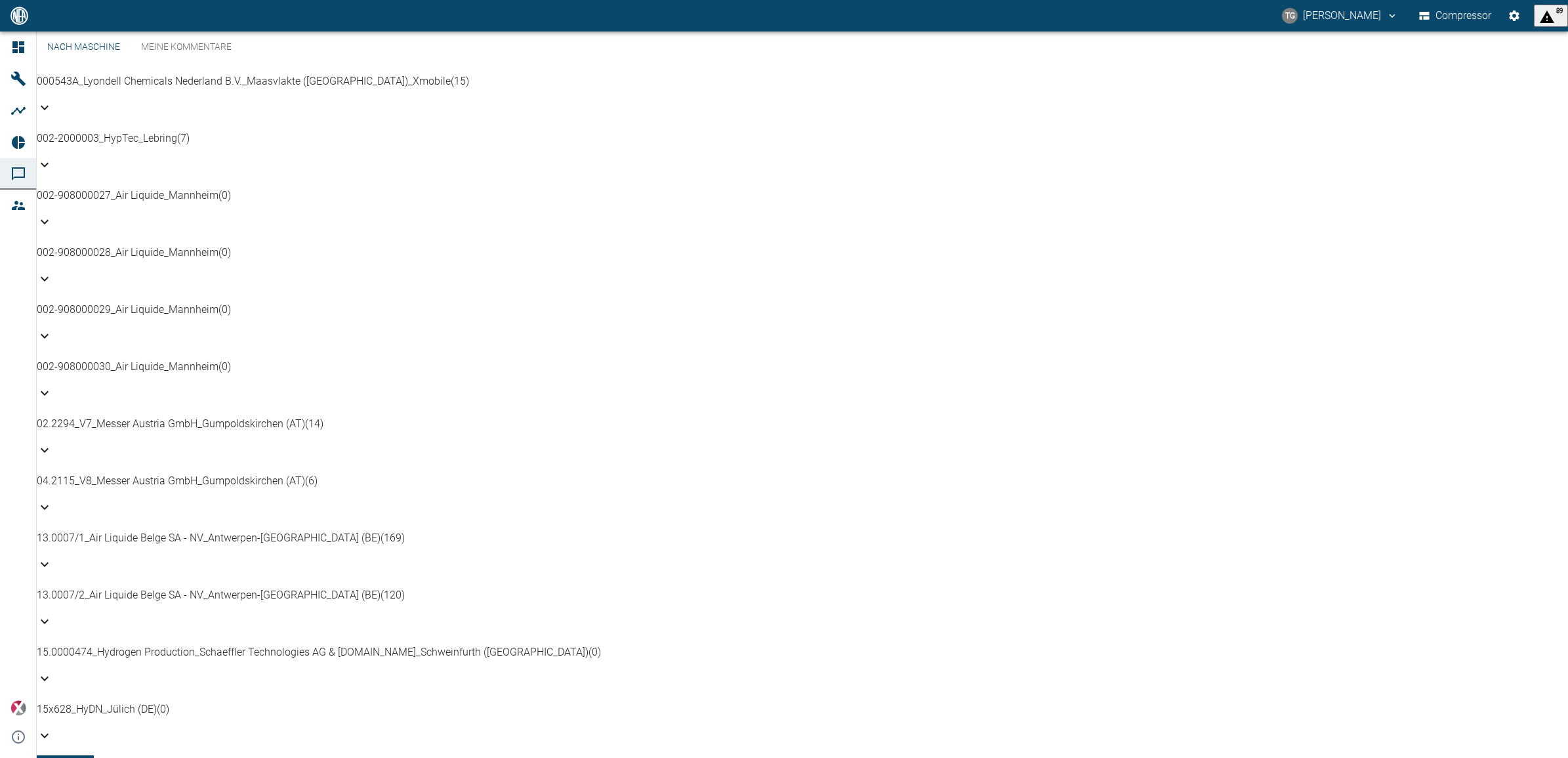
click at [133, 531] on div "13.0007/1_Air Liquide Belge SA - NV_Antwerpen-Lillo (BE) (169)" at bounding box center [803, 553] width 1532 height 47
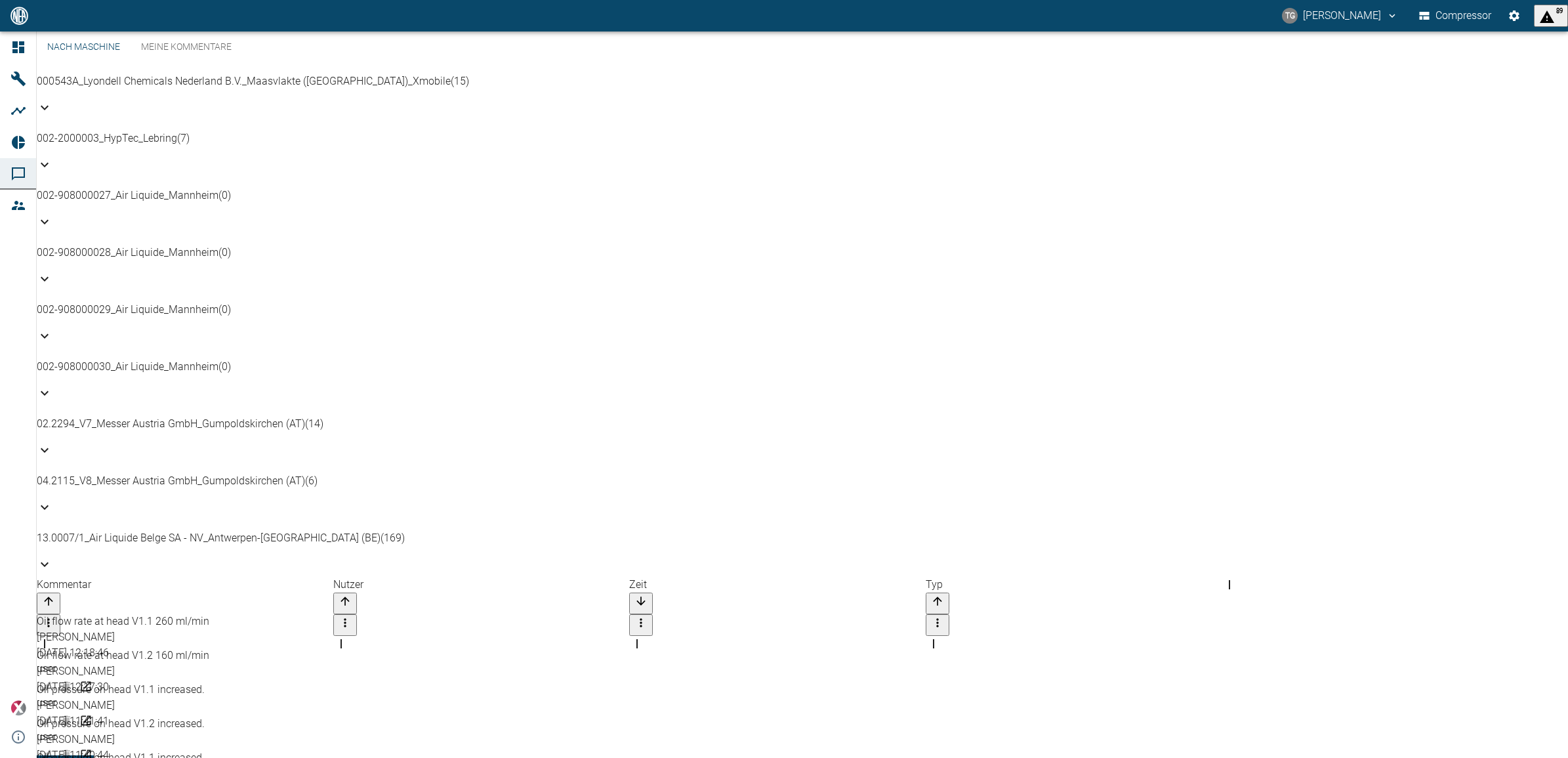
scroll to position [263, 0]
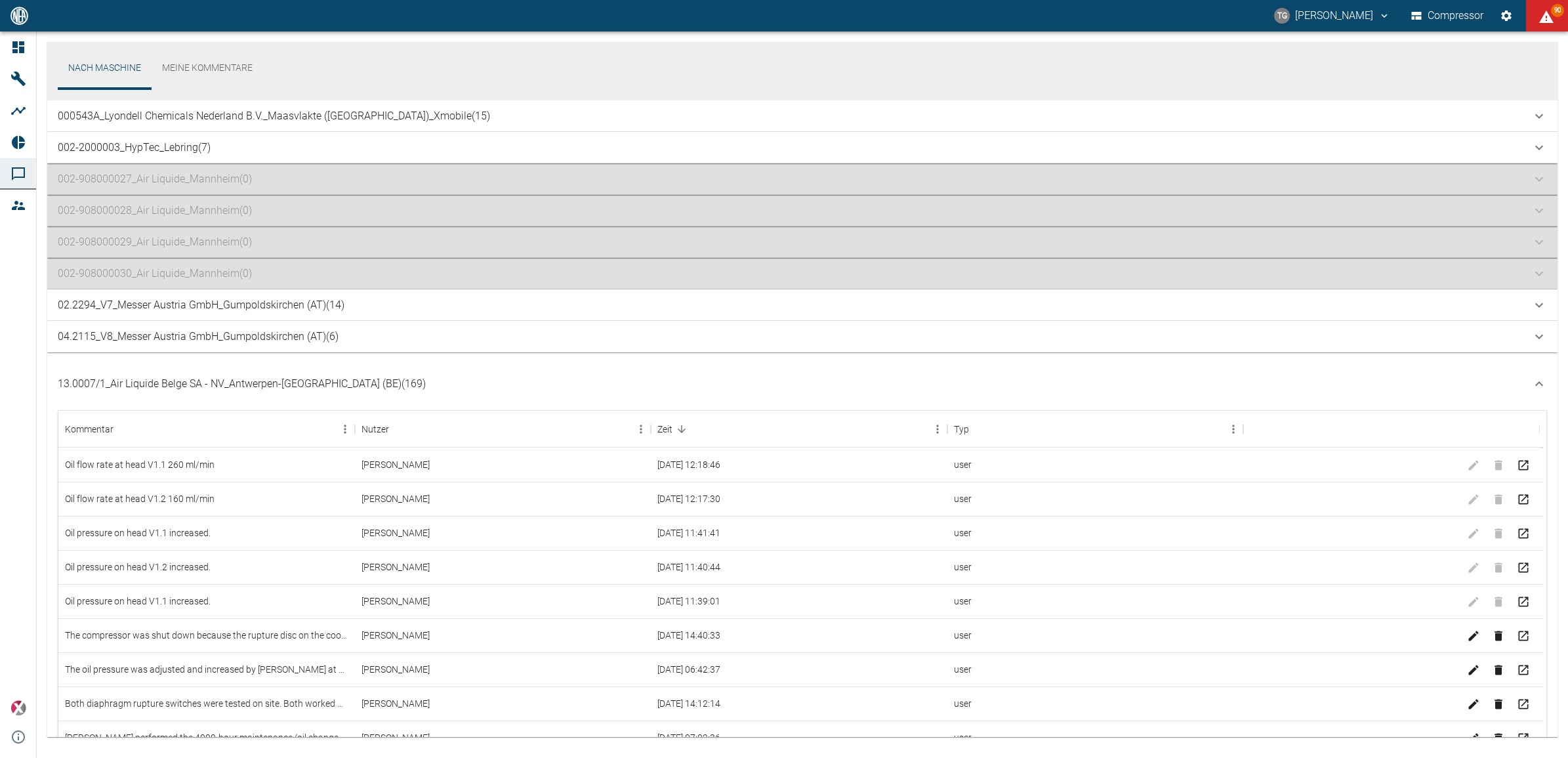
scroll to position [263, 0]
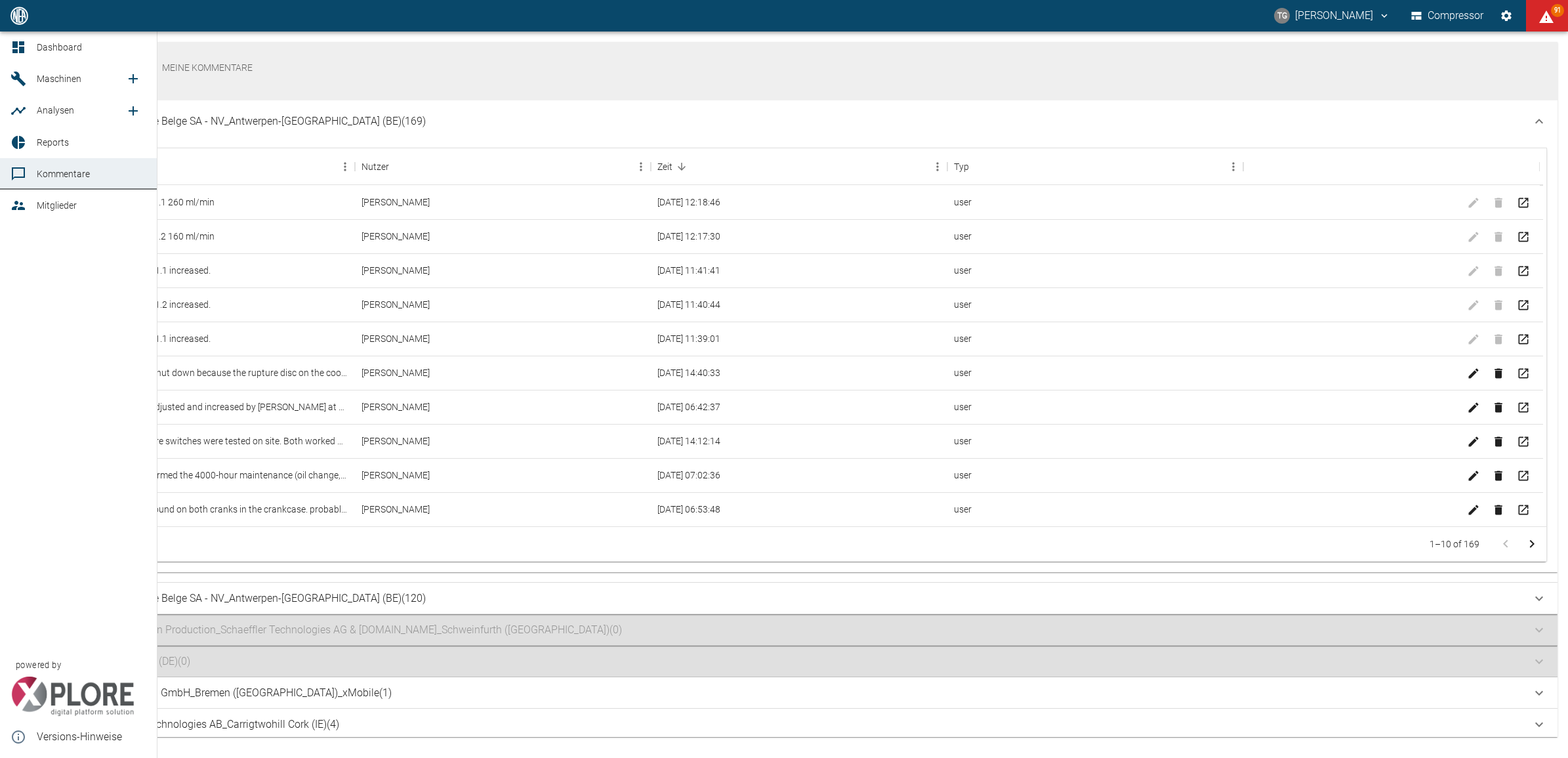
click at [13, 46] on icon at bounding box center [18, 47] width 12 height 12
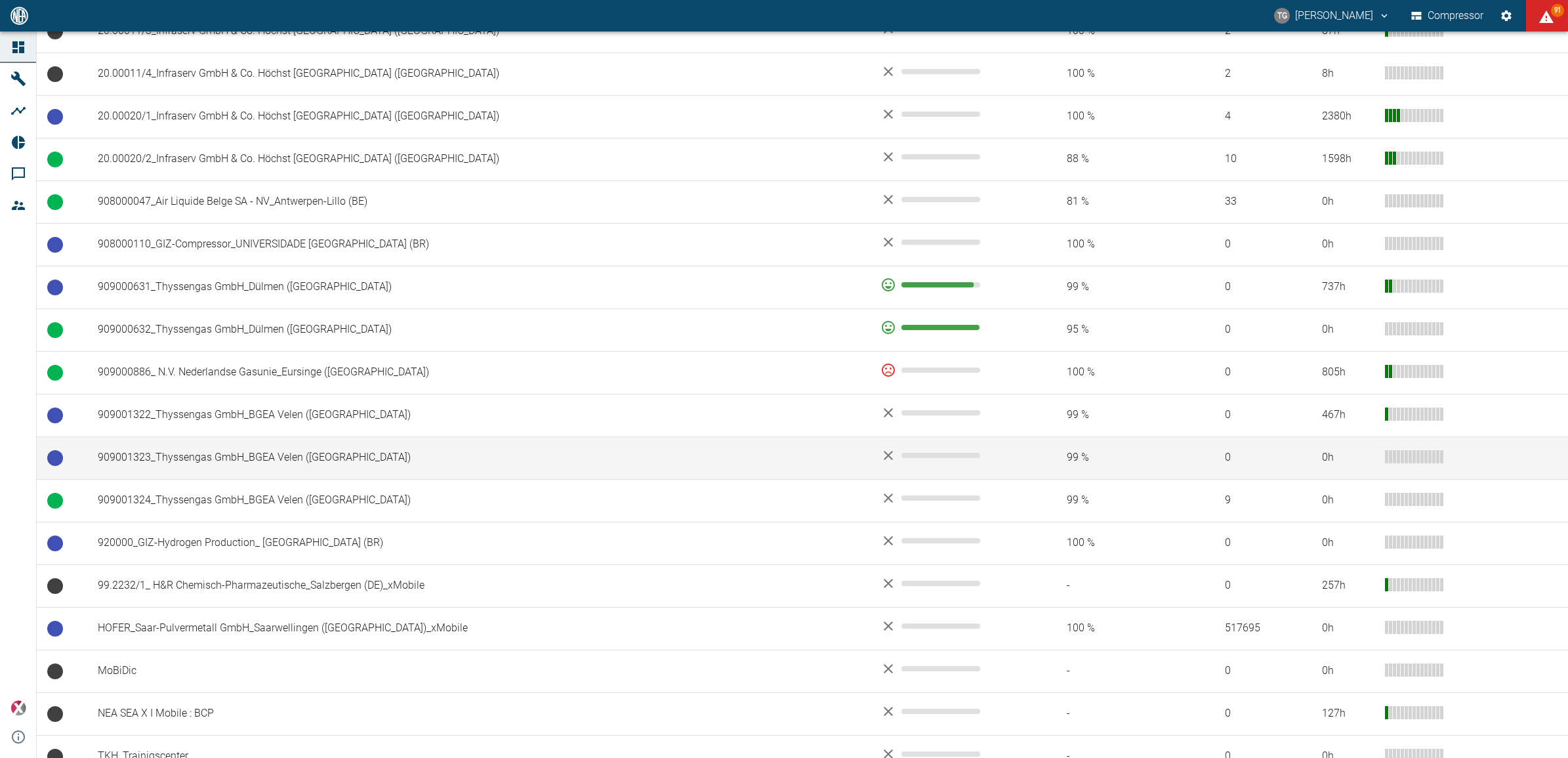
scroll to position [808, 0]
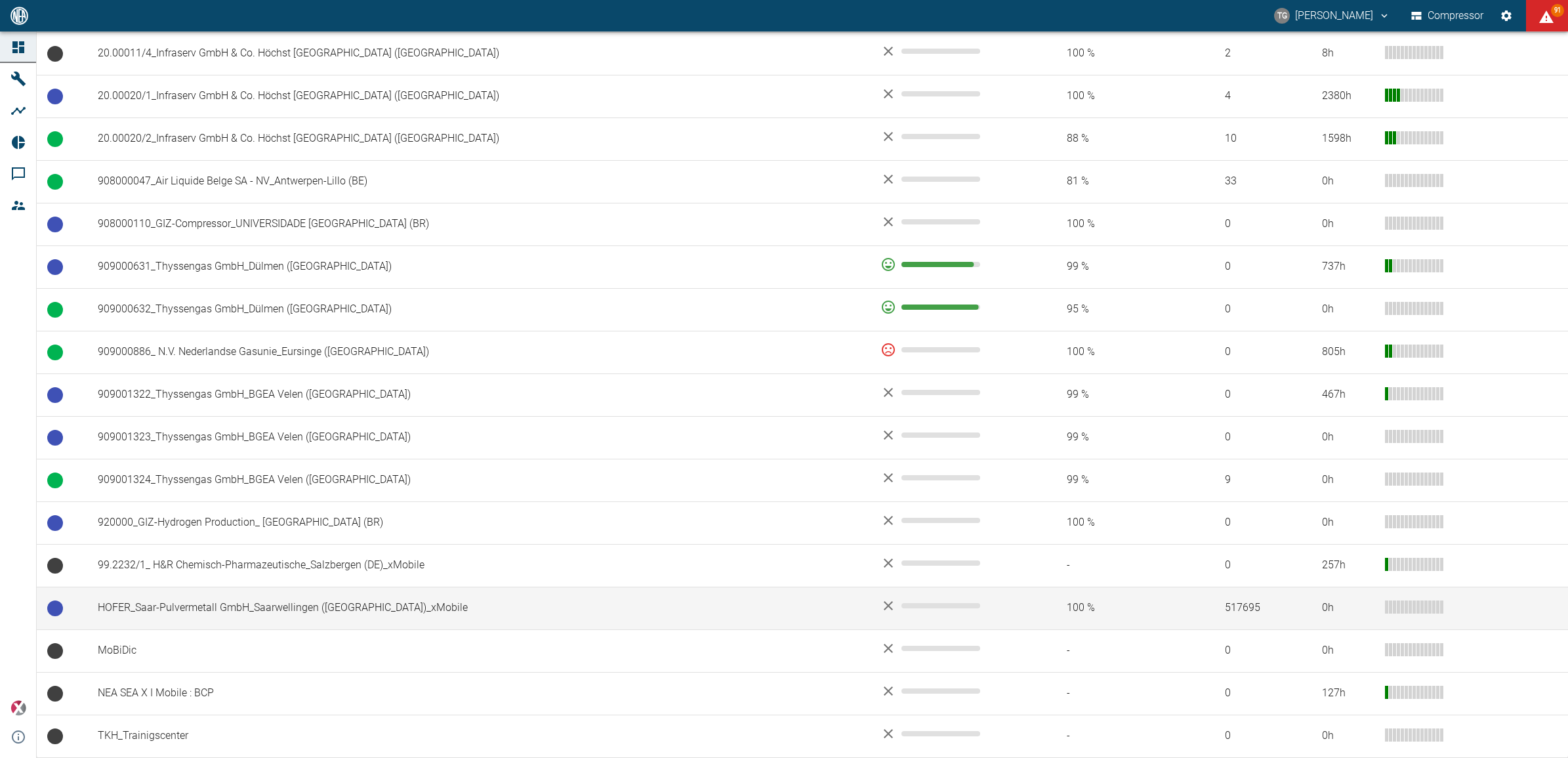
click at [215, 611] on td "HOFER_Saar-Pulvermetall GmbH_Saarwellingen ([GEOGRAPHIC_DATA])_xMobile" at bounding box center [479, 608] width 783 height 43
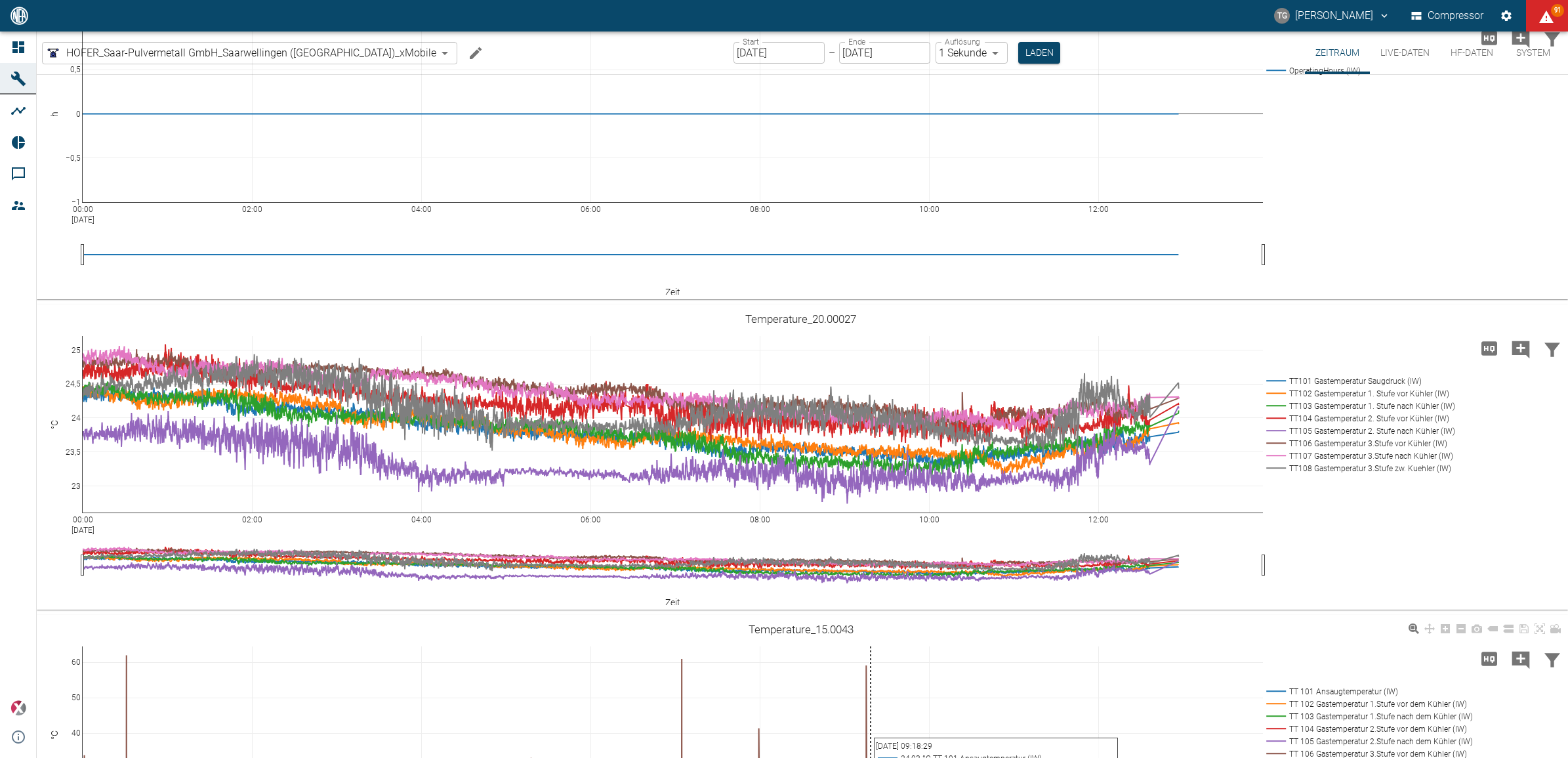
scroll to position [162, 0]
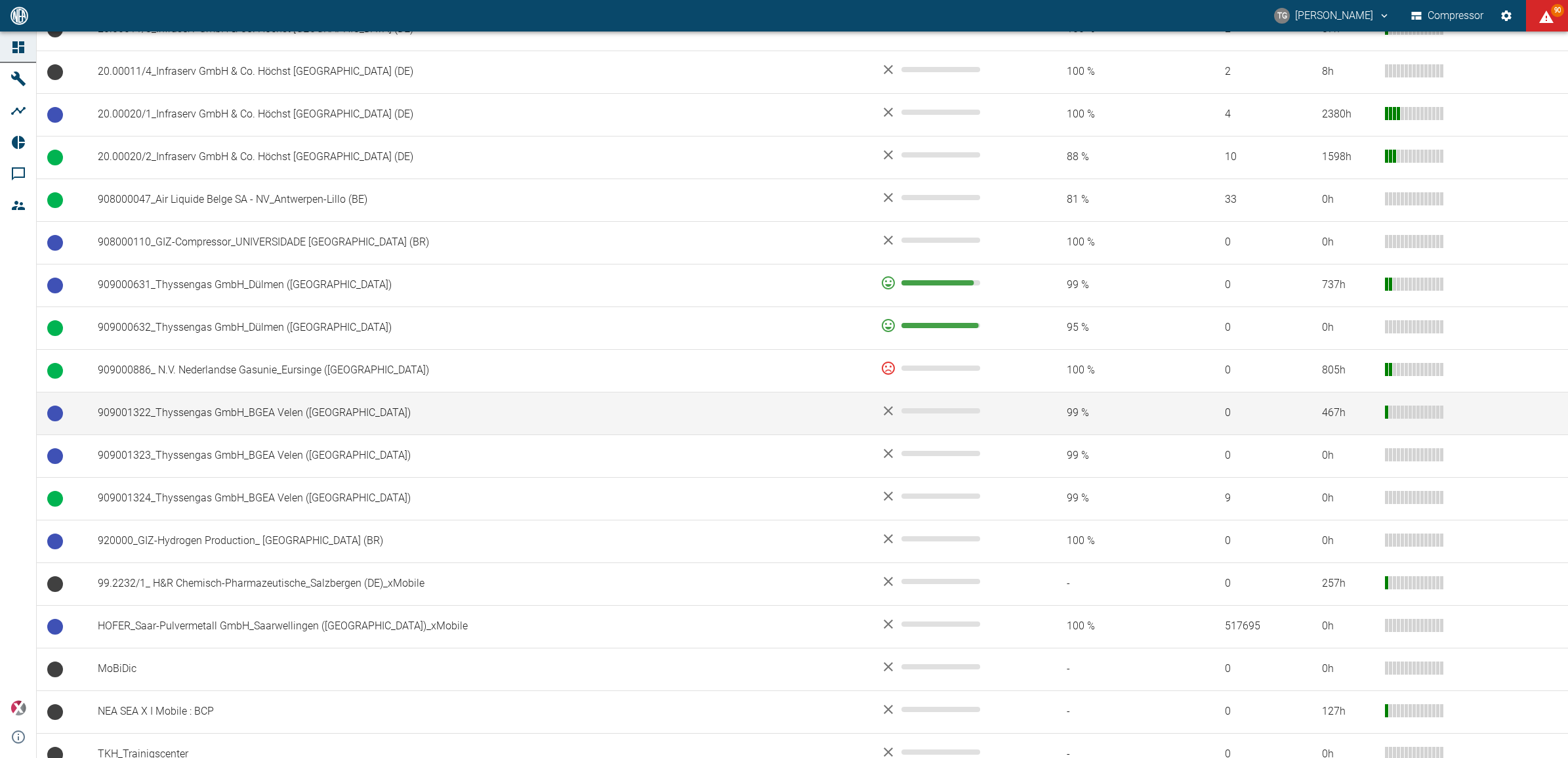
scroll to position [808, 0]
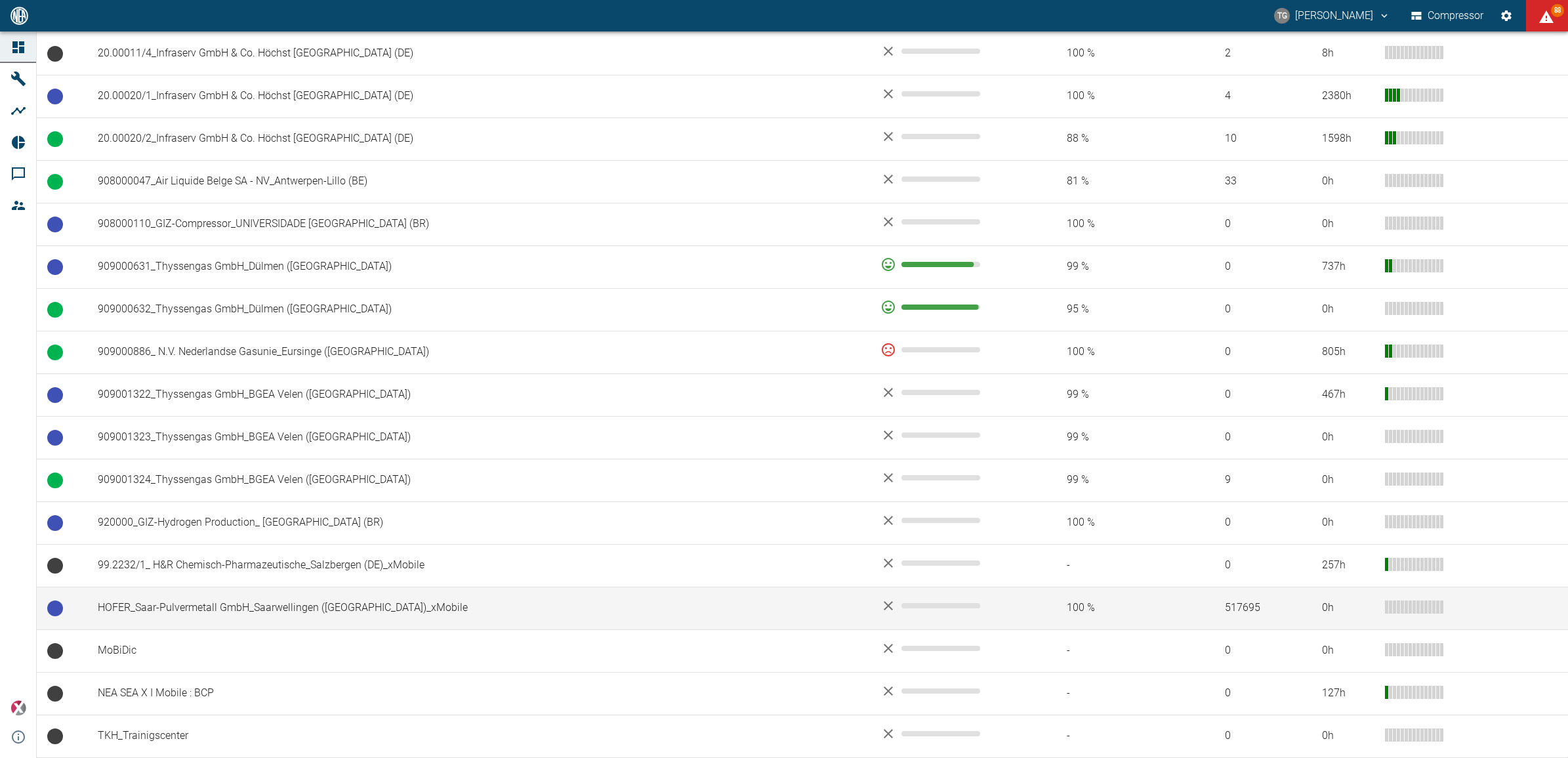
click at [211, 614] on td "HOFER_Saar-Pulvermetall GmbH_Saarwellingen ([GEOGRAPHIC_DATA])_xMobile" at bounding box center [479, 608] width 783 height 43
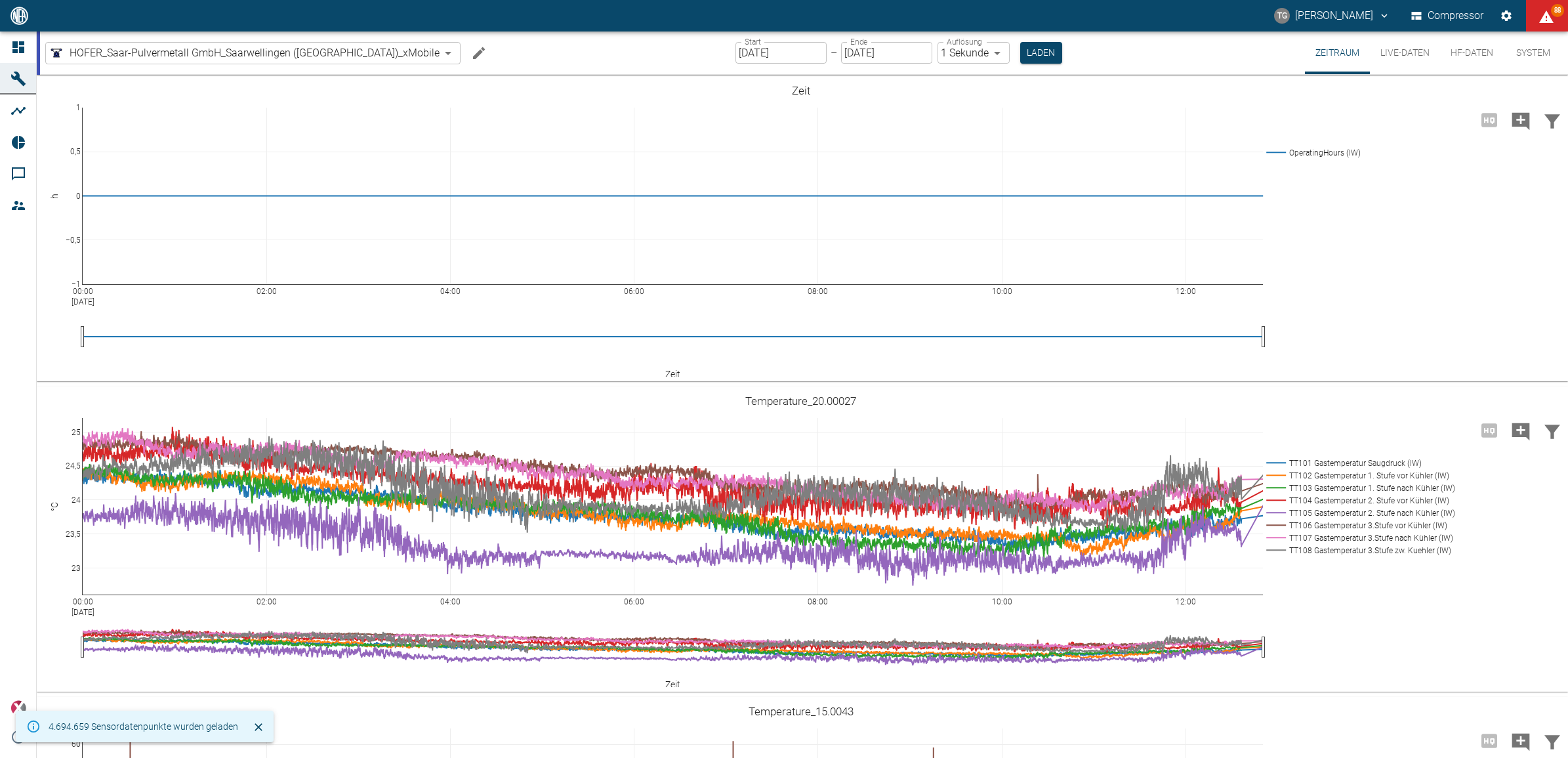
click at [471, 53] on icon "Machine bearbeiten" at bounding box center [479, 53] width 16 height 16
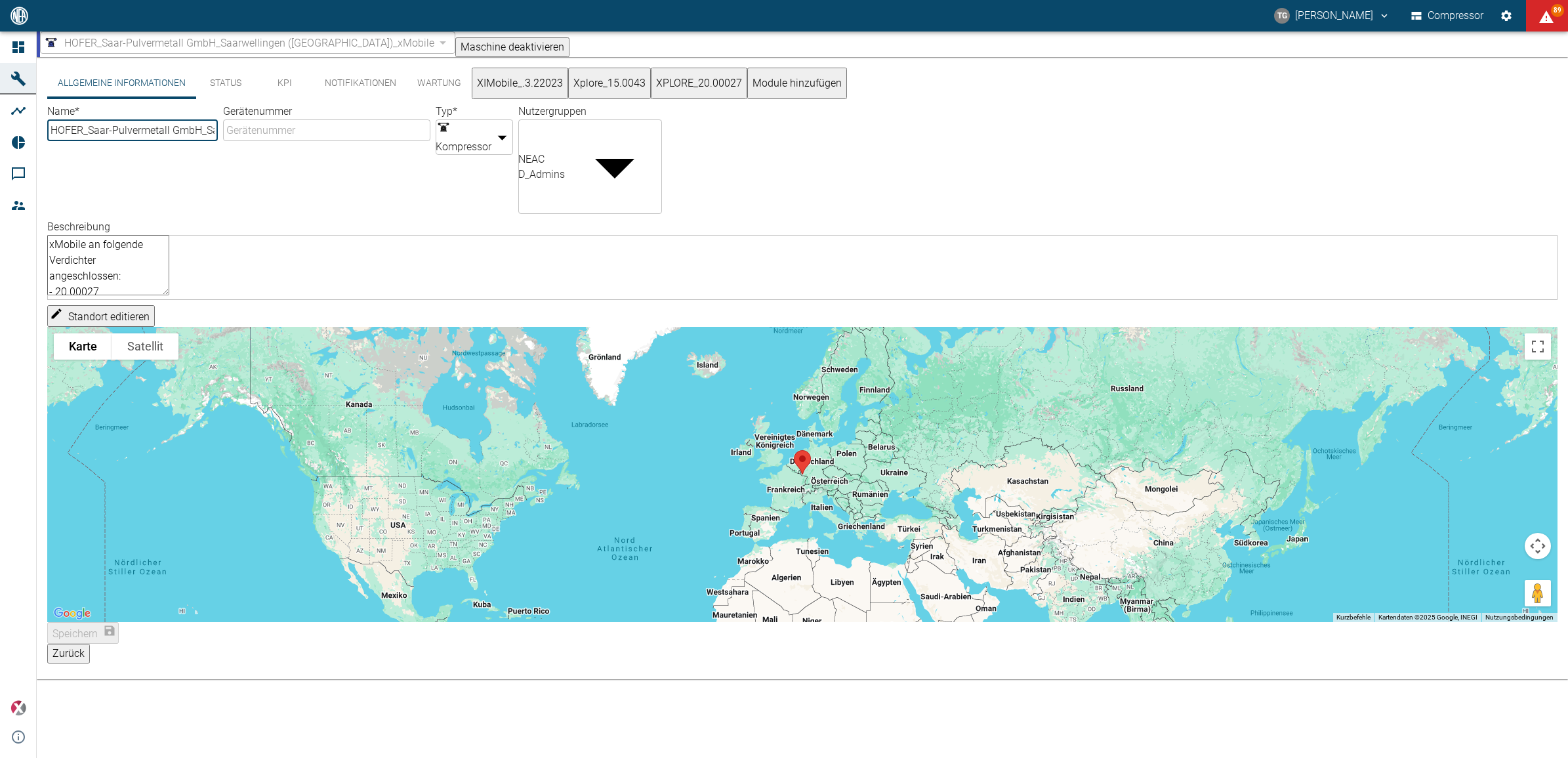
click at [170, 243] on textarea "xMobile an folgende Verdichter angeschlossen: - 20.00027 - 15.0043 (Keine Alarm…" at bounding box center [108, 265] width 122 height 60
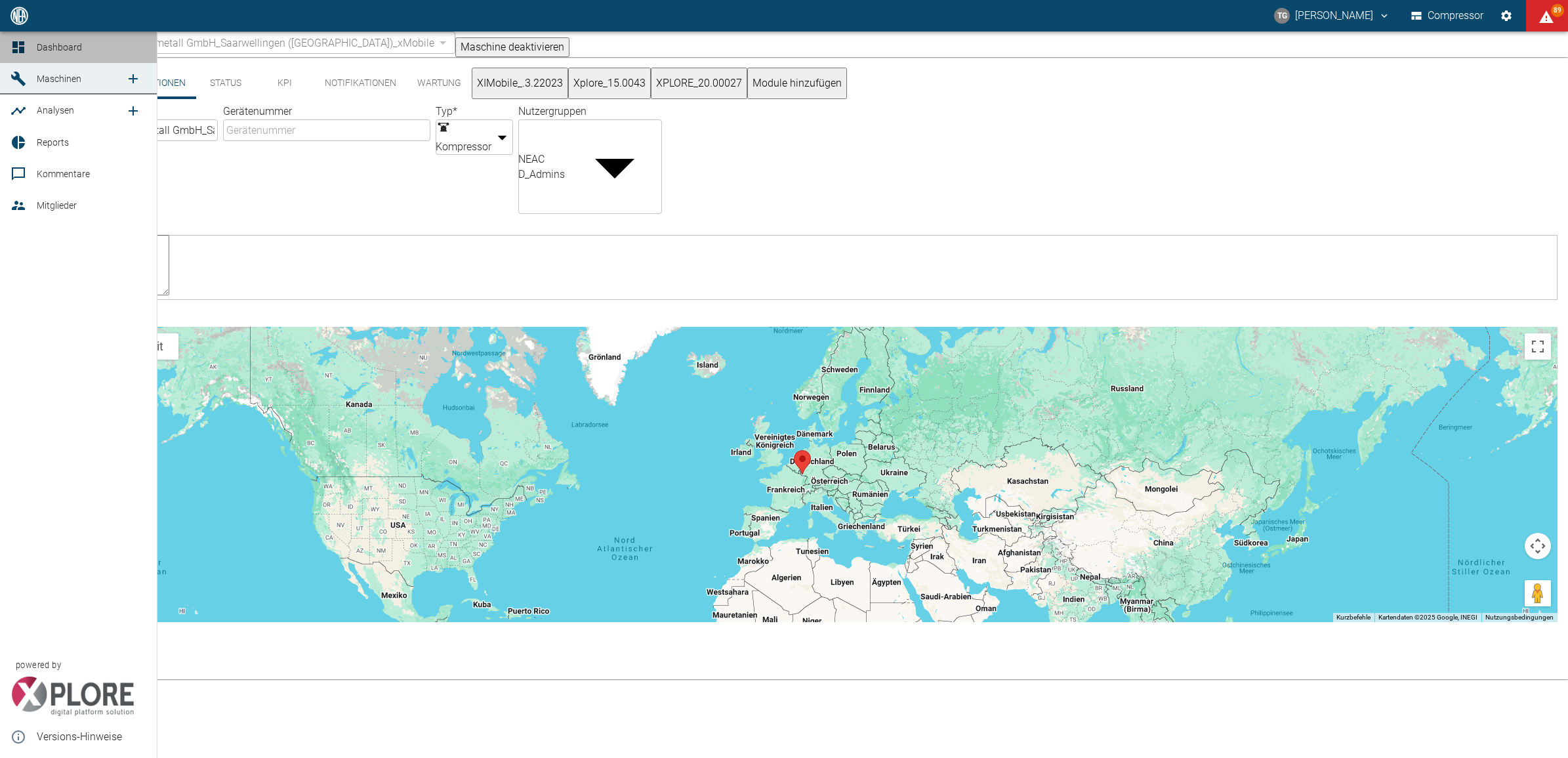
click at [17, 47] on icon at bounding box center [18, 47] width 16 height 16
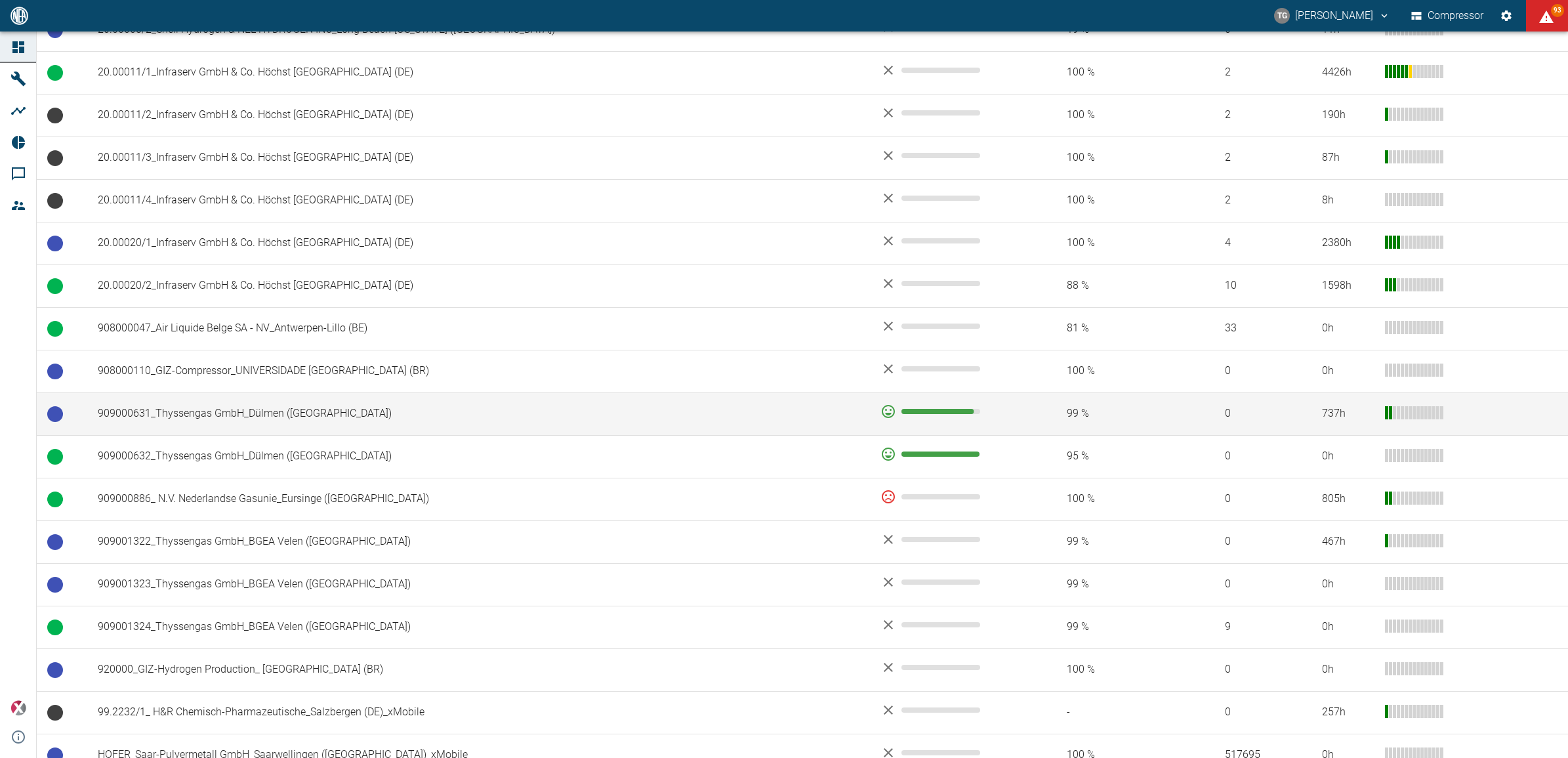
scroll to position [808, 0]
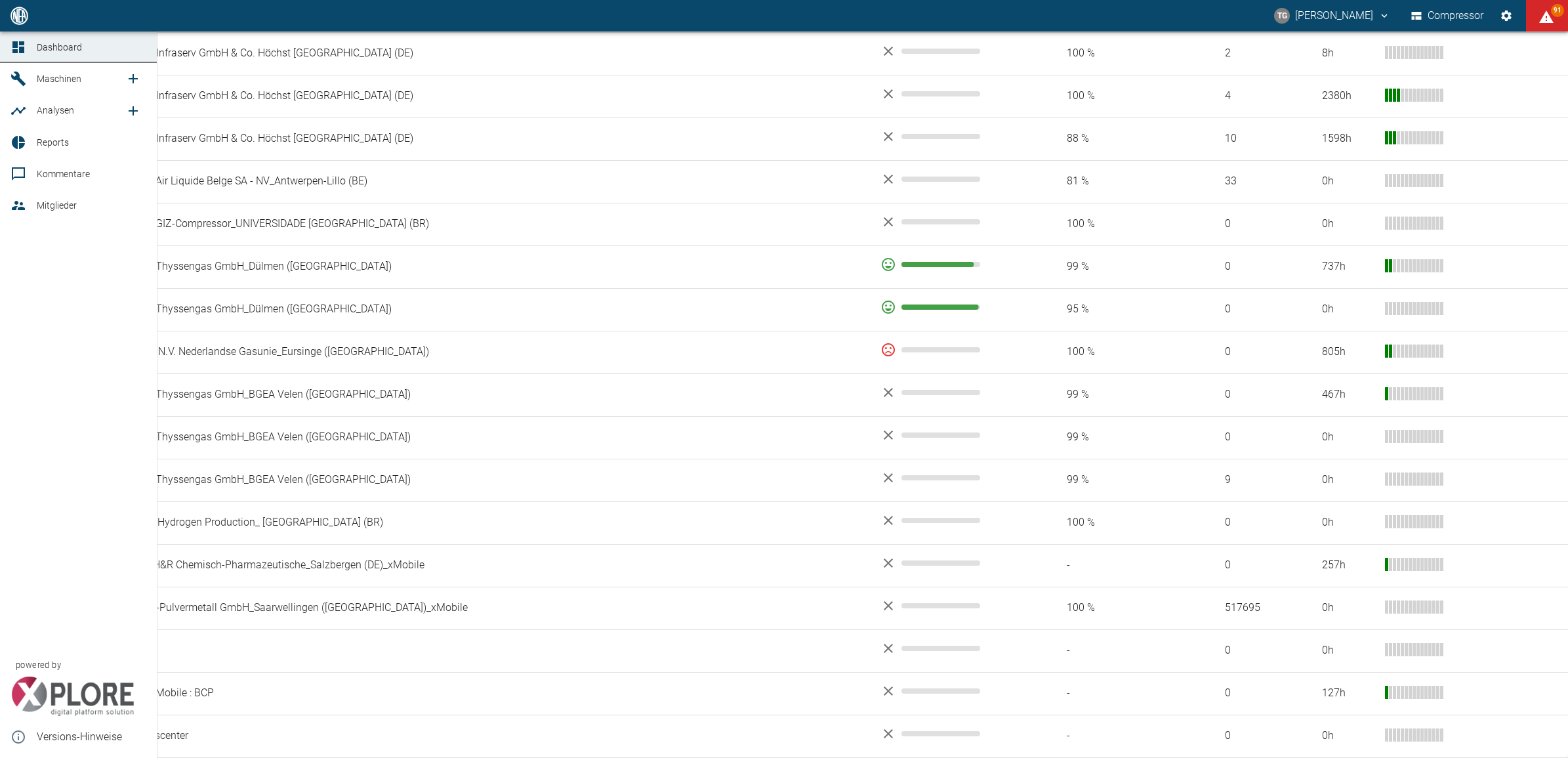
click at [5, 110] on link "Analysen" at bounding box center [78, 111] width 157 height 32
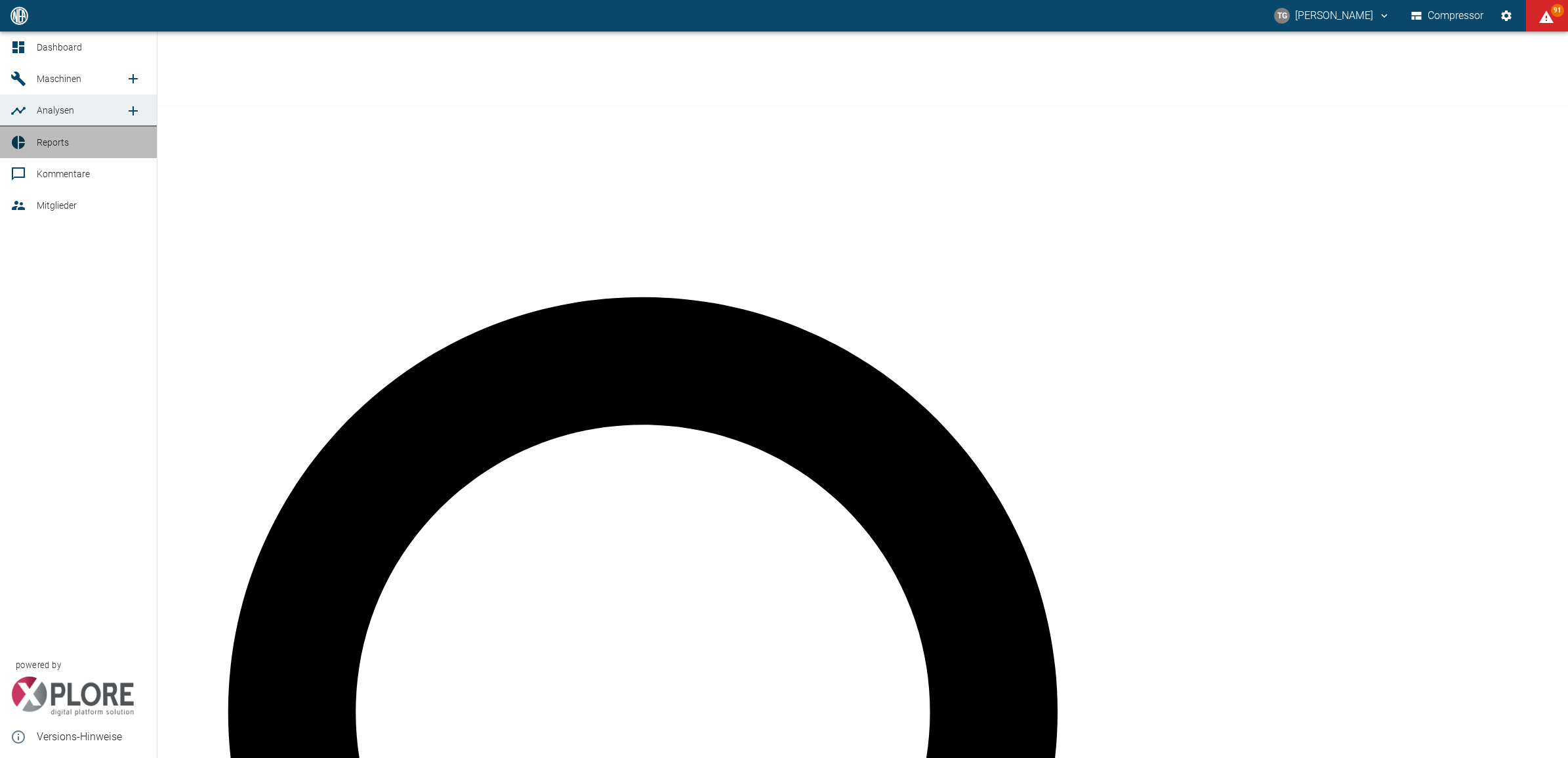
click at [11, 133] on link "Reports" at bounding box center [78, 142] width 157 height 32
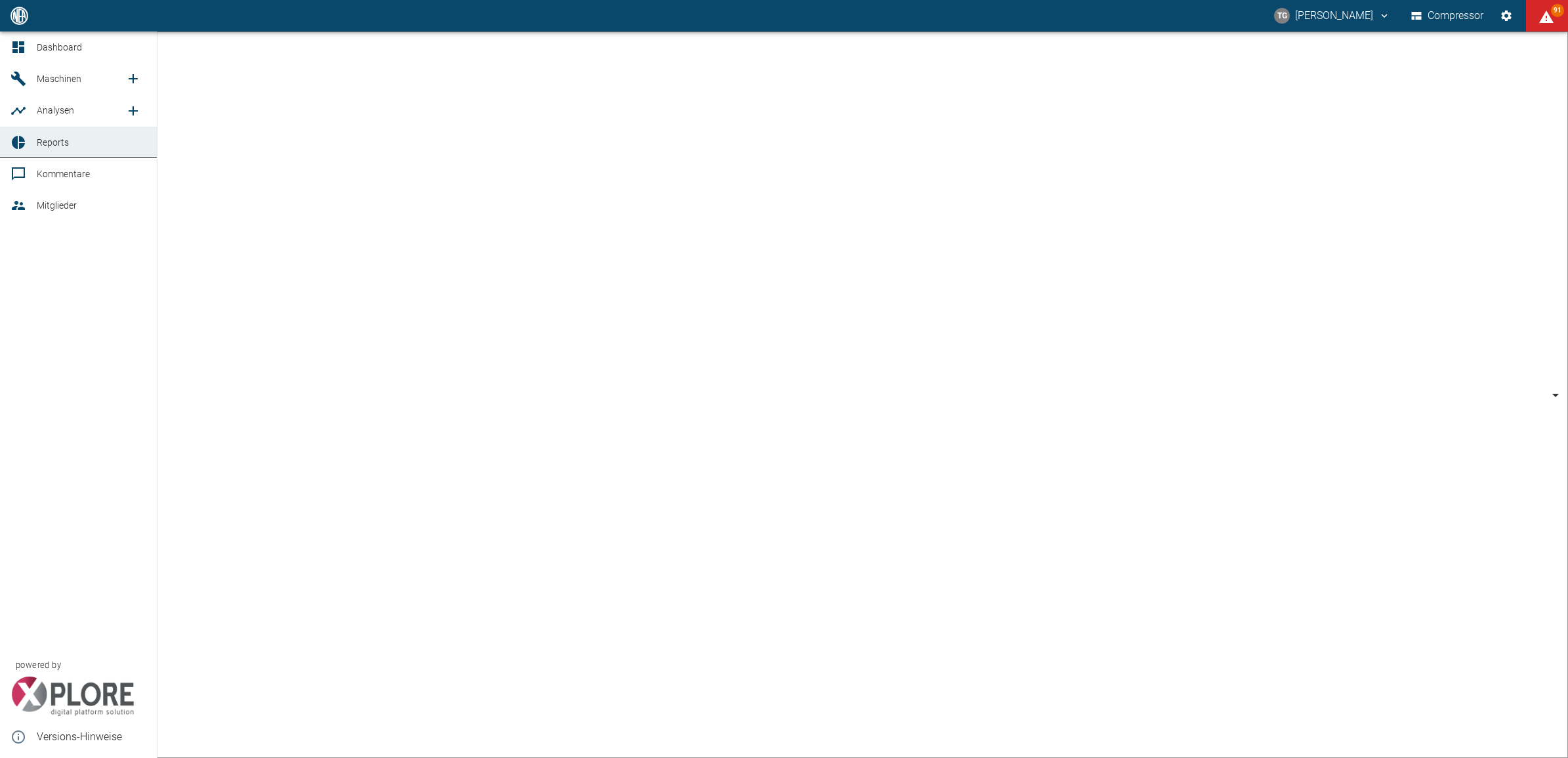
click at [6, 168] on link "Kommentare" at bounding box center [78, 174] width 157 height 32
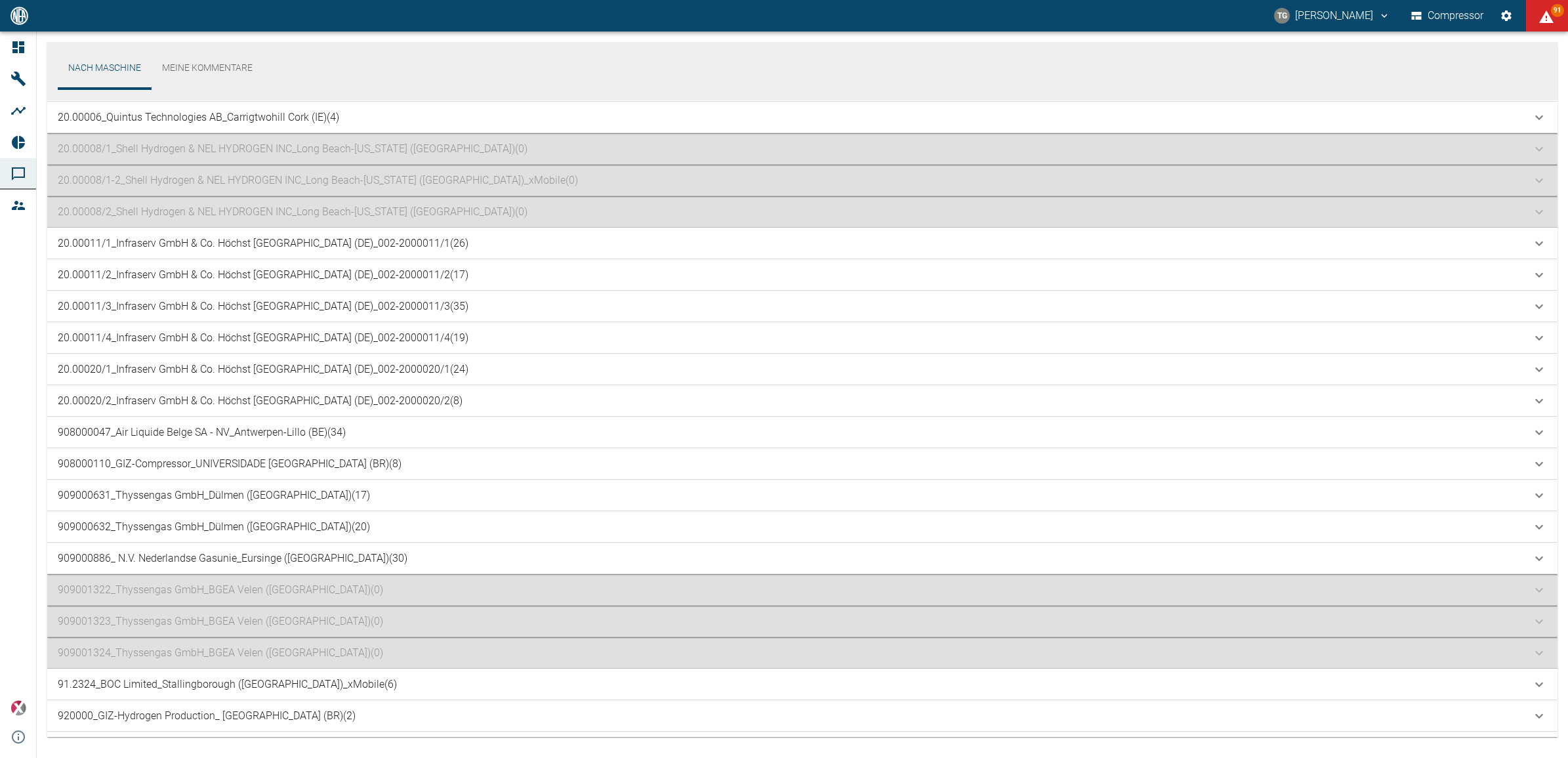
scroll to position [411, 0]
click at [142, 430] on p "908000047_Air Liquide Belge SA - NV_Antwerpen-Lillo (BE) (34)" at bounding box center [201, 430] width 288 height 16
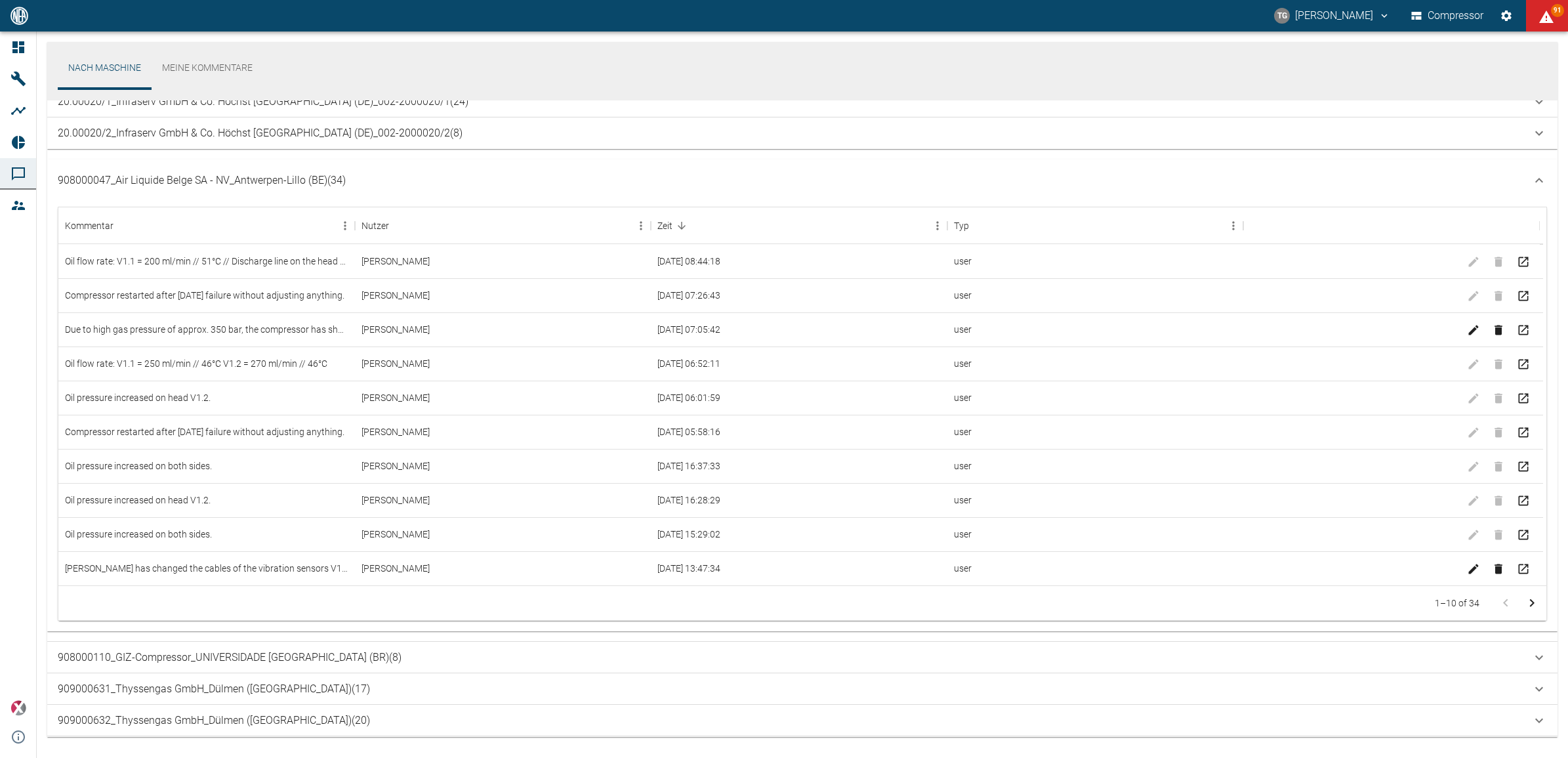
scroll to position [735, 0]
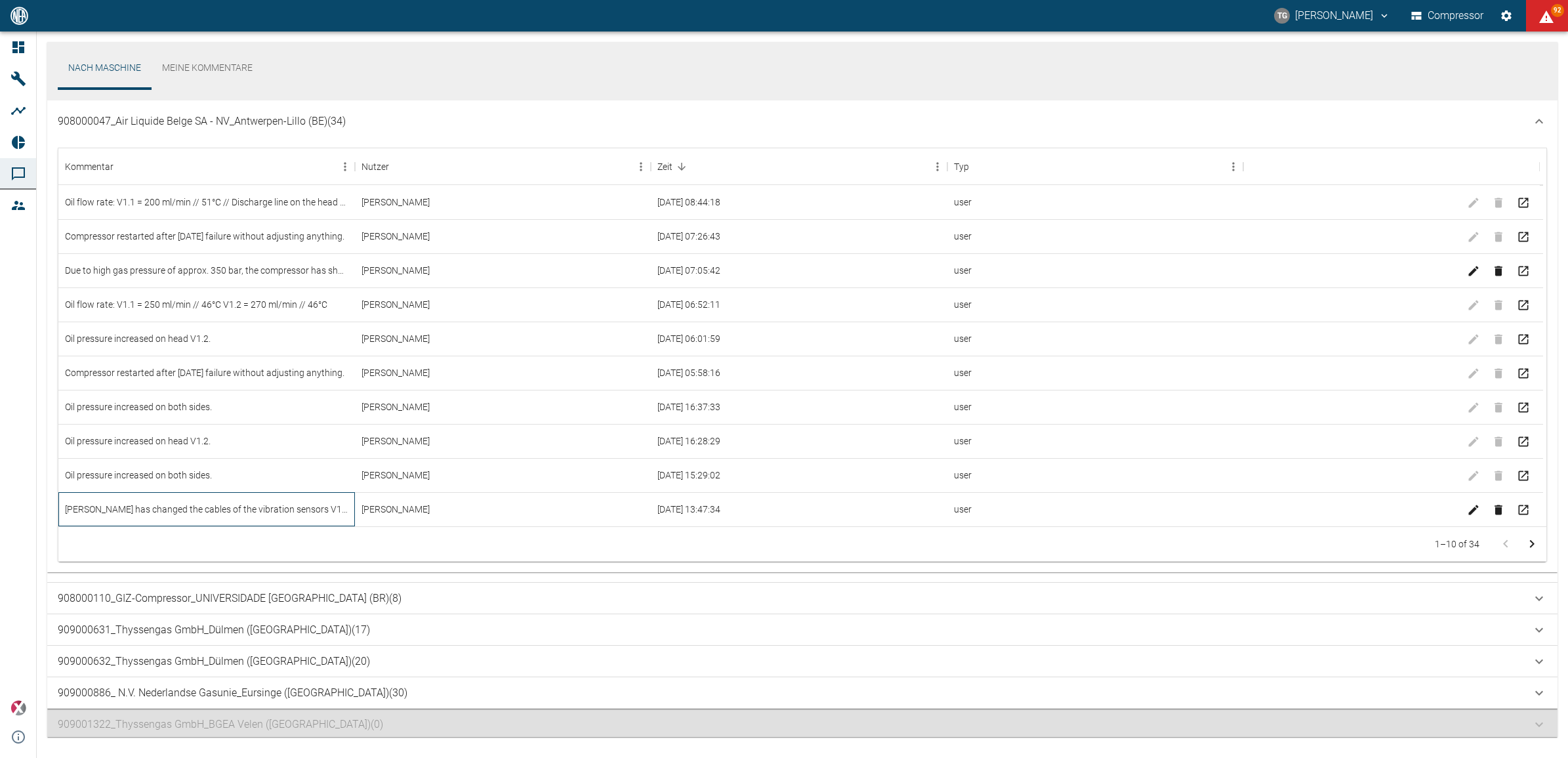
click at [258, 512] on div "Marc Philipps has changed the cables of the vibration sensors V1.2_Head_VT8.2 a…" at bounding box center [207, 509] width 297 height 34
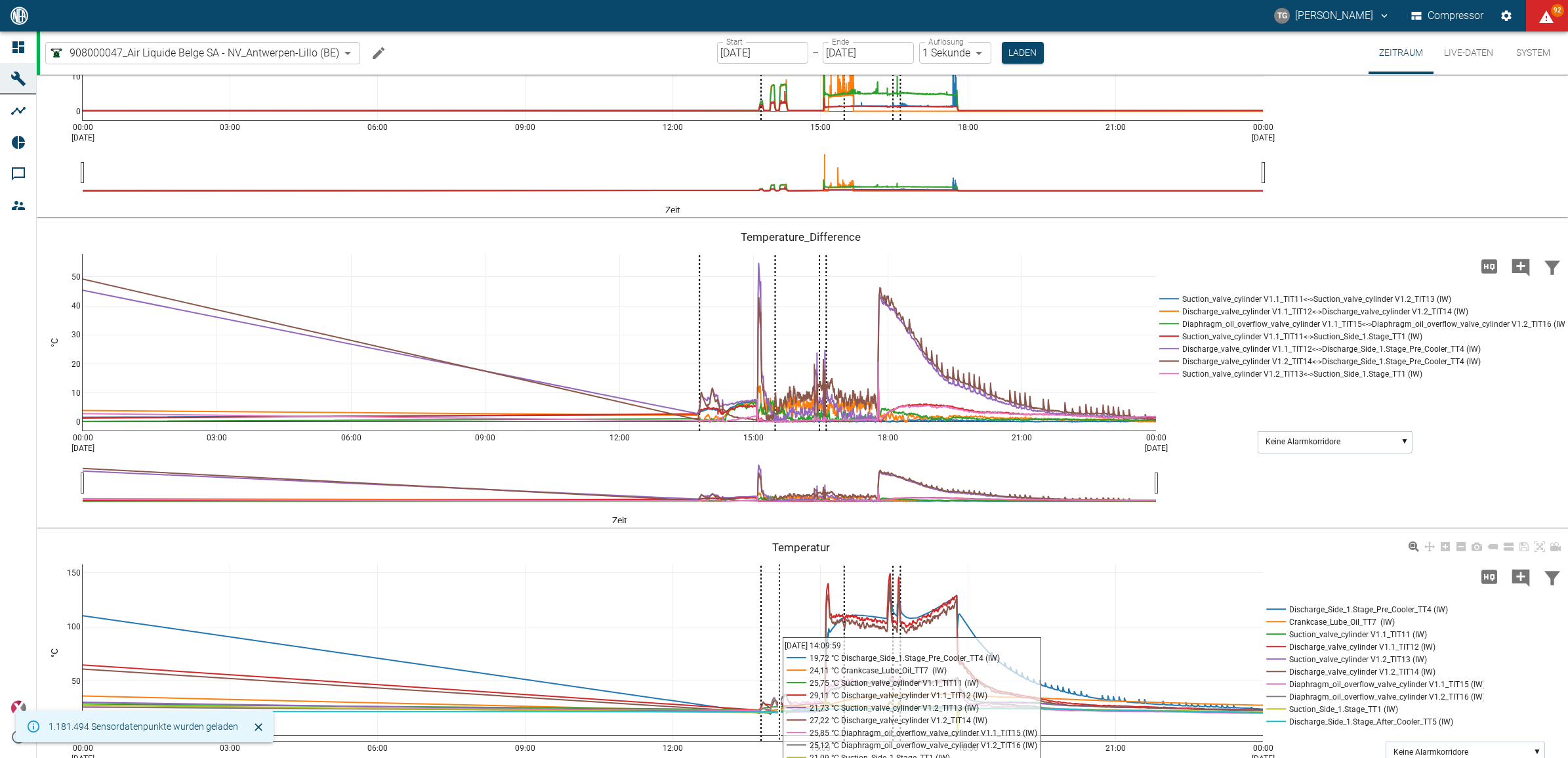
scroll to position [328, 0]
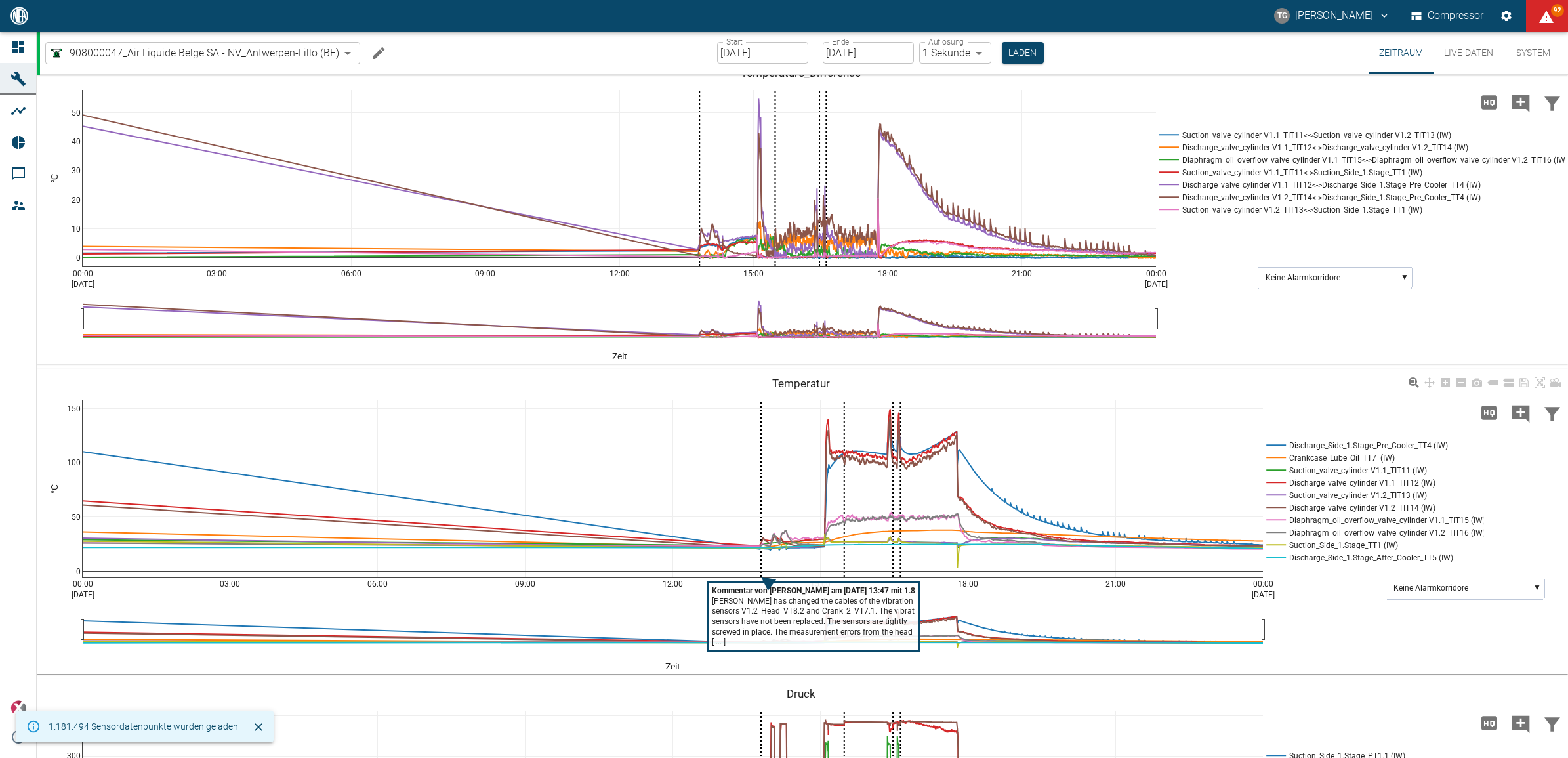
click at [749, 625] on tspan "sensors have not been replaced. The sensors are tightly" at bounding box center [810, 622] width 196 height 9
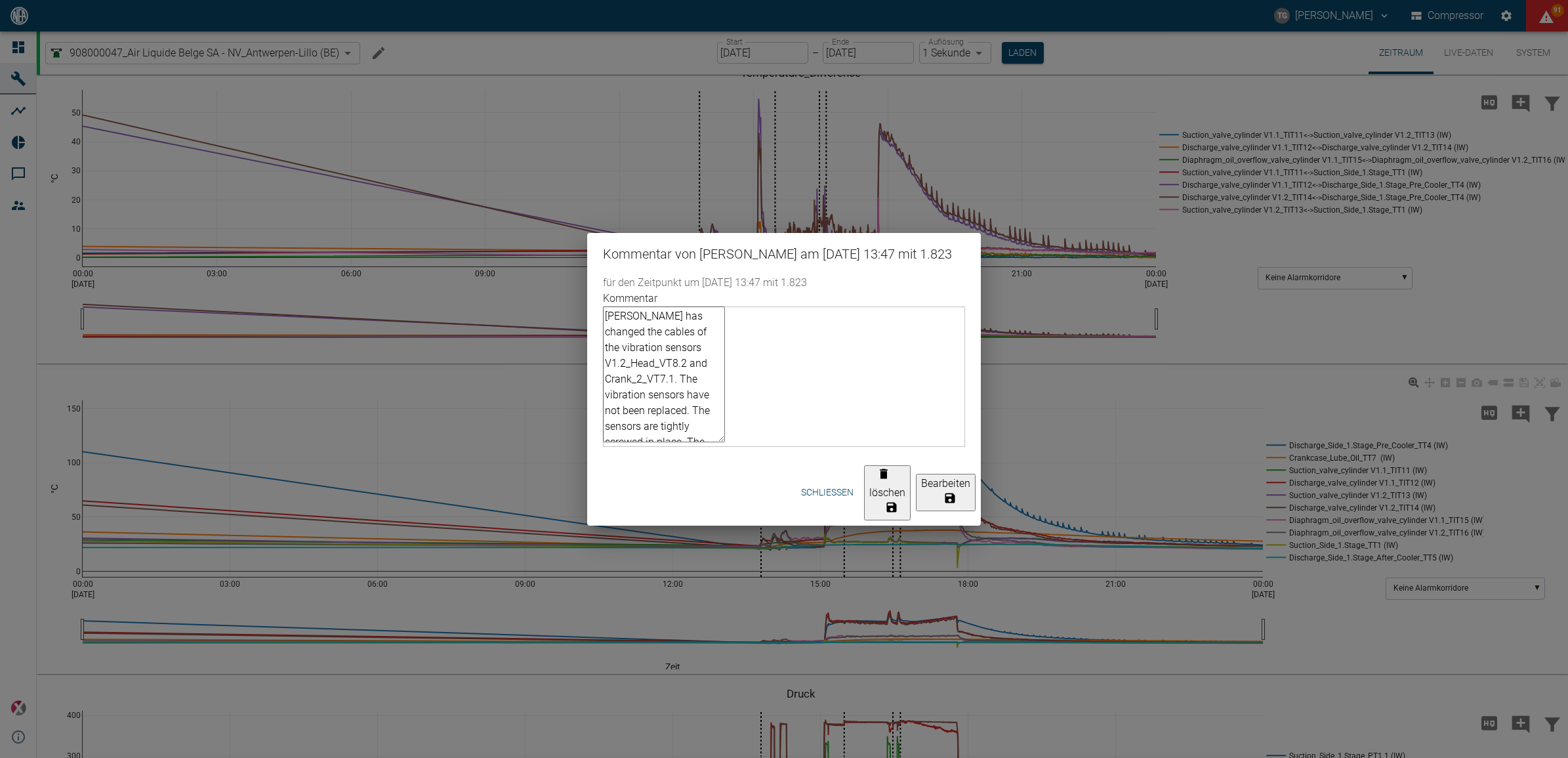
click at [1064, 563] on div "Kommentar von Thomas Gregoir am 20/08/2025 13:47 mit 1.823 für den Zeitpunkt um…" at bounding box center [784, 379] width 1568 height 758
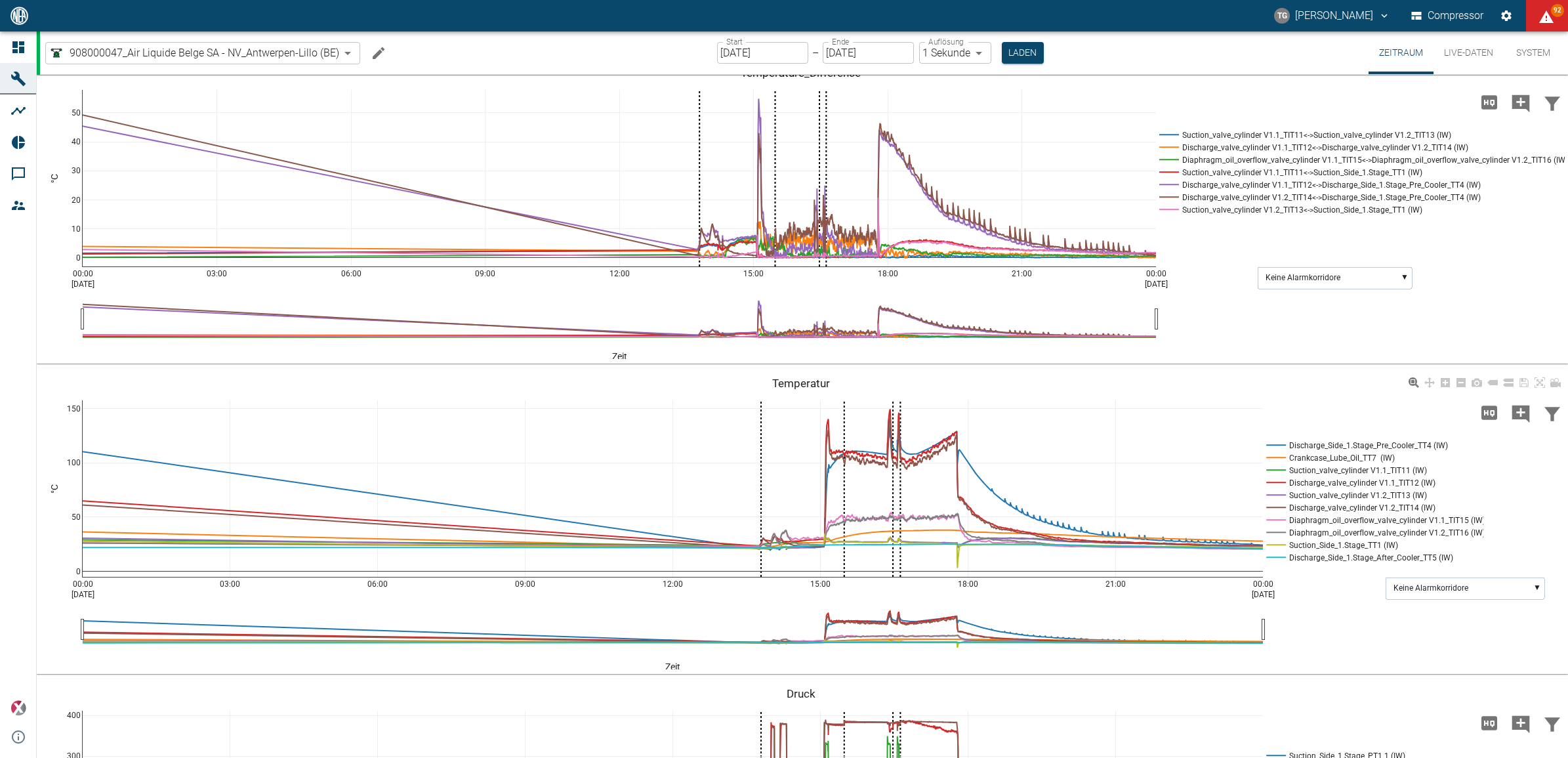
click at [1069, 386] on div "00:00 Aug 20, 2025 03:00 06:00 09:00 12:00 15:00 18:00 21:00 00:00 Aug 21, 2025…" at bounding box center [801, 522] width 1529 height 295
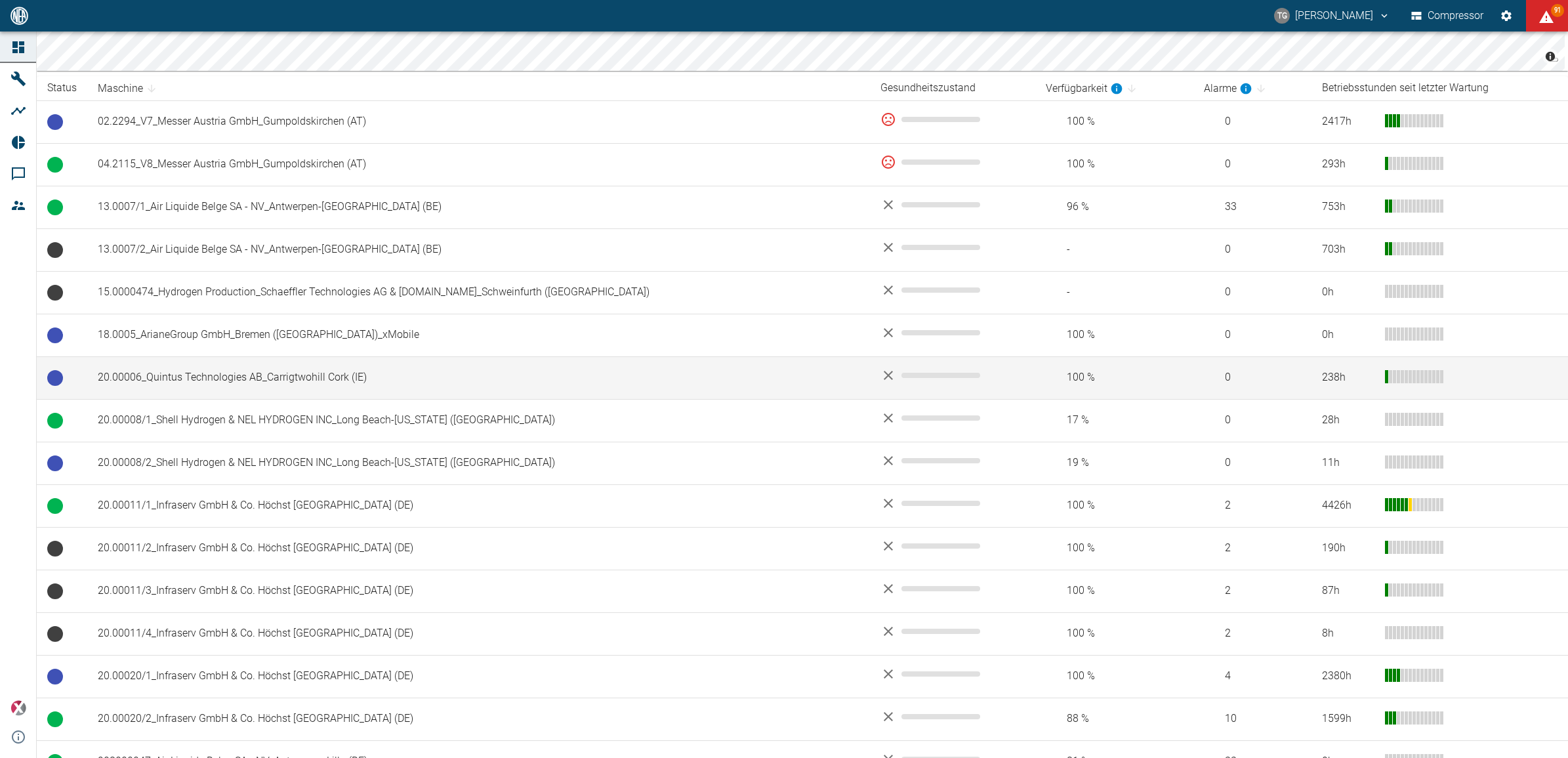
scroll to position [246, 0]
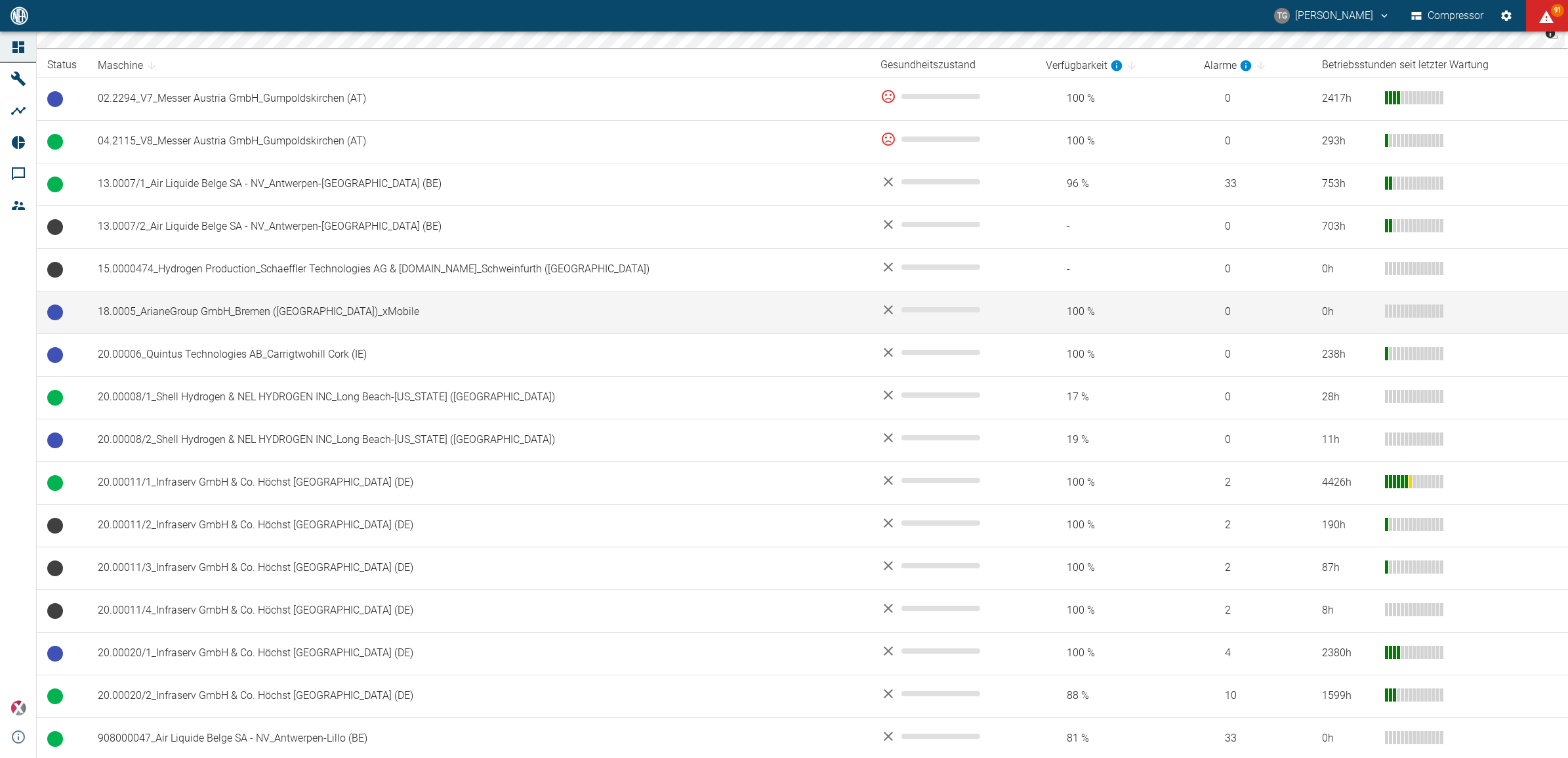
click at [191, 317] on td "18.0005_ArianeGroup GmbH_Bremen ([GEOGRAPHIC_DATA])_xMobile" at bounding box center [479, 312] width 783 height 43
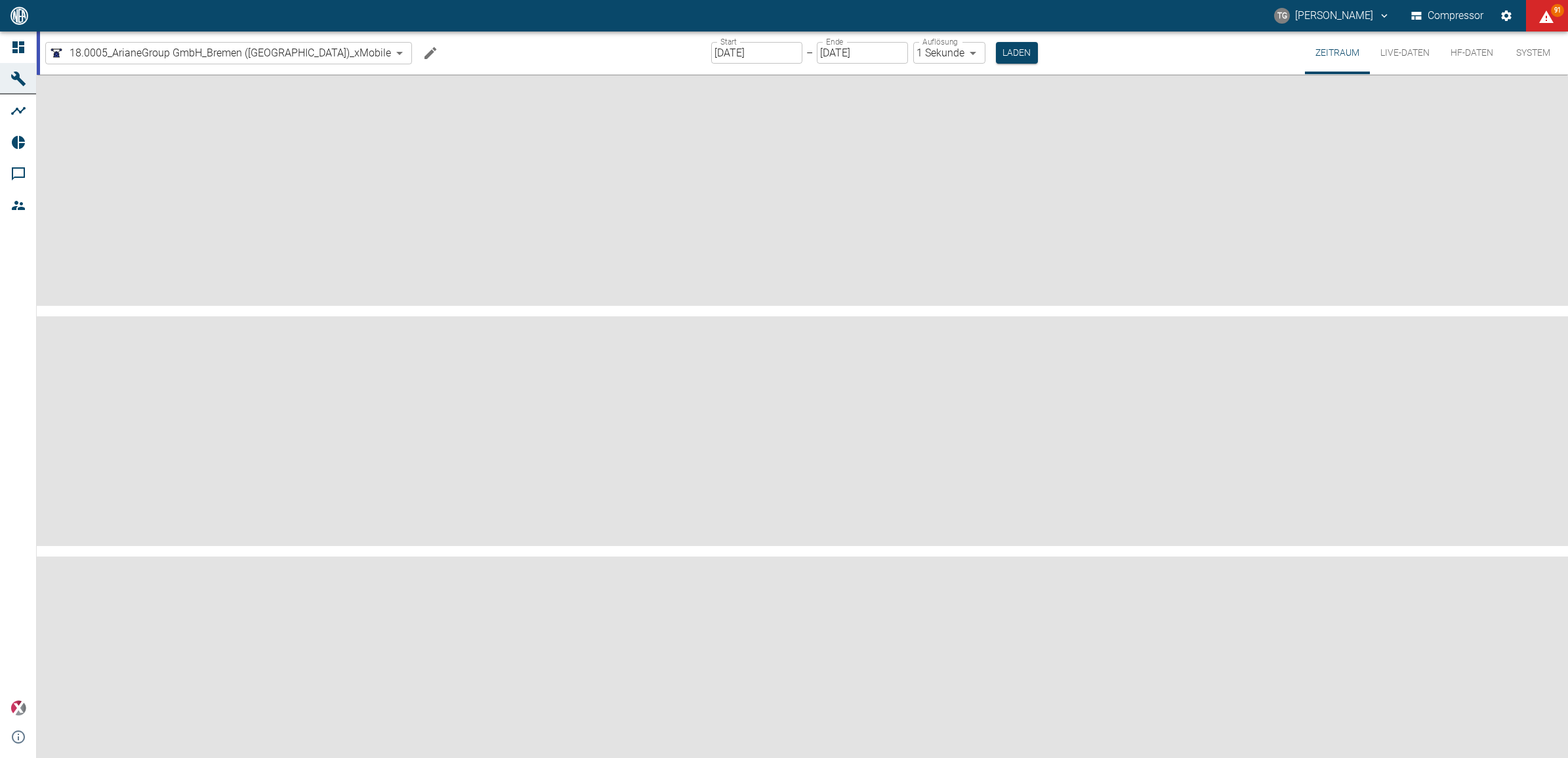
click at [1401, 57] on button "Live-Daten" at bounding box center [1405, 53] width 70 height 43
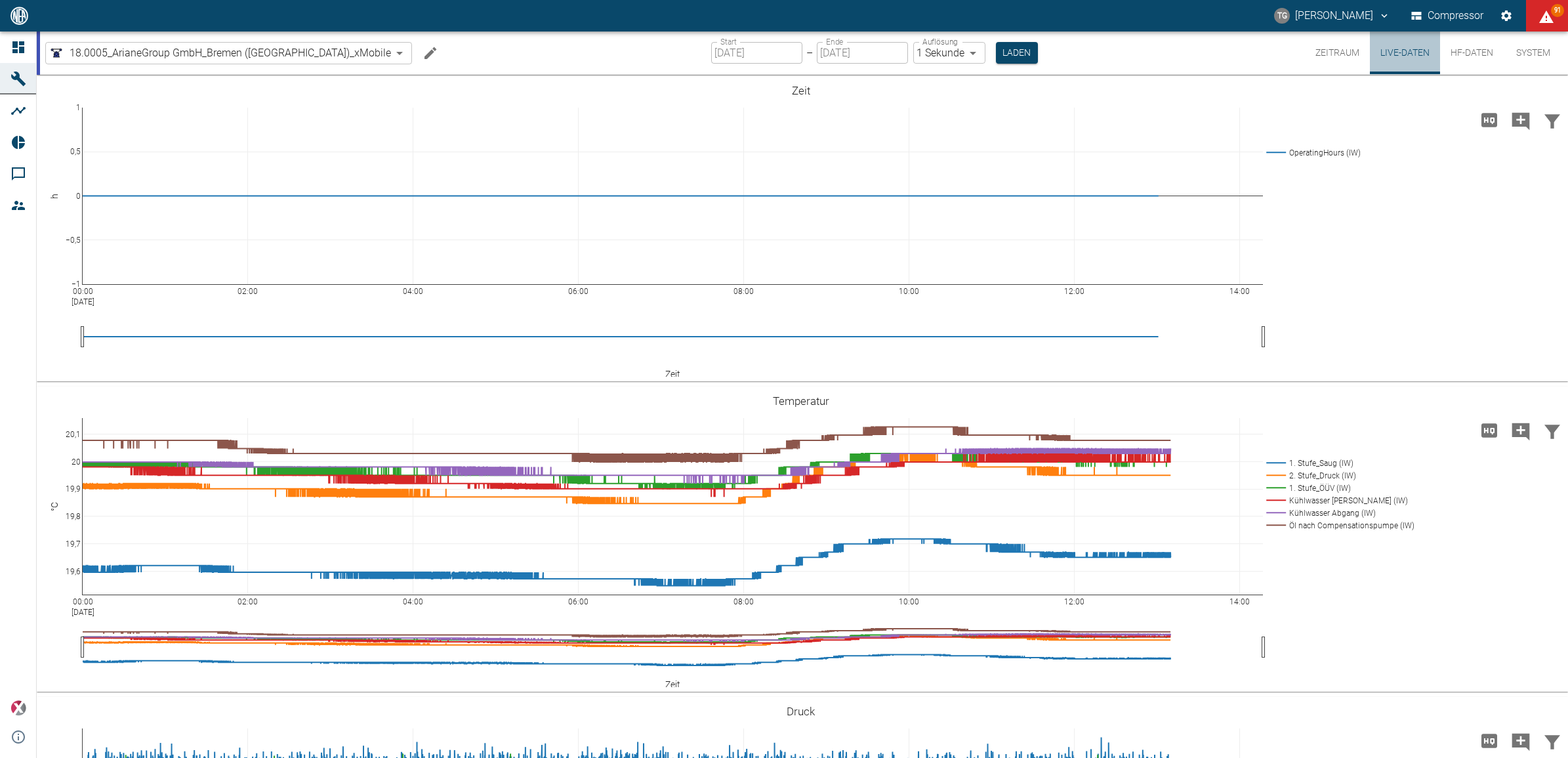
click at [1405, 59] on button "Live-Daten" at bounding box center [1405, 53] width 70 height 43
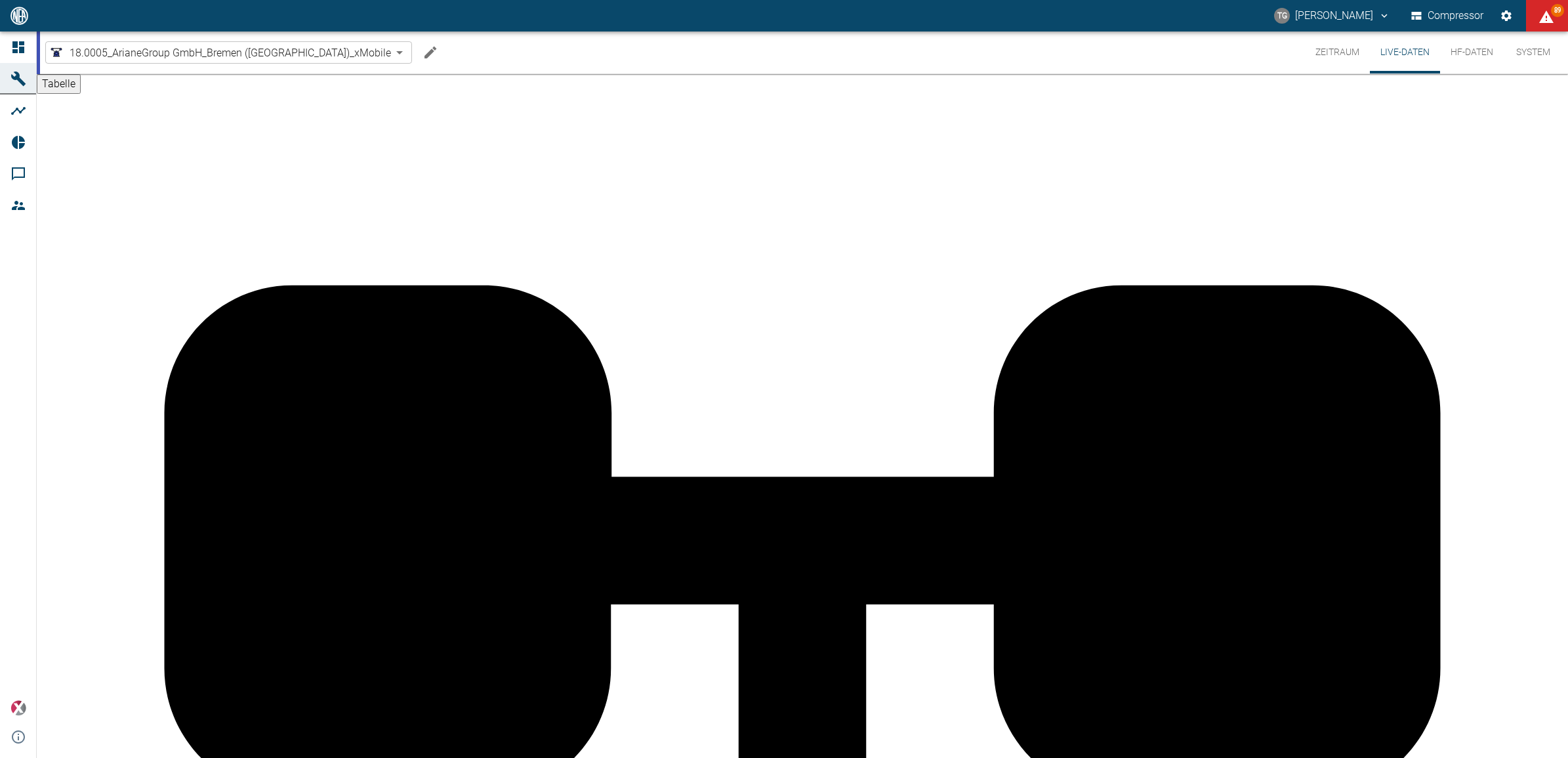
click at [1337, 51] on button "Zeitraum" at bounding box center [1338, 52] width 65 height 42
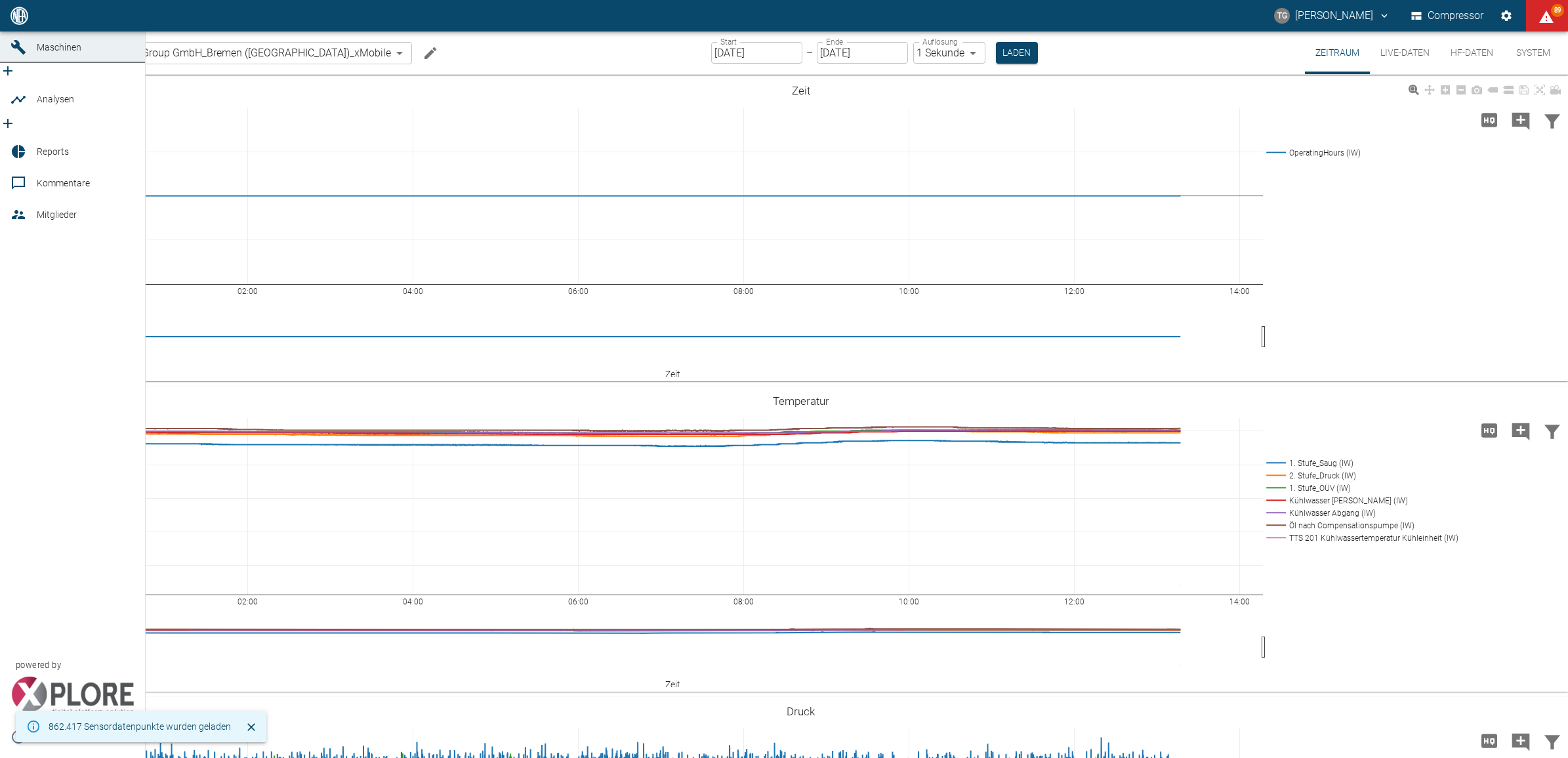
drag, startPoint x: 12, startPoint y: 43, endPoint x: 385, endPoint y: 295, distance: 450.1
click at [12, 24] on icon at bounding box center [18, 16] width 16 height 16
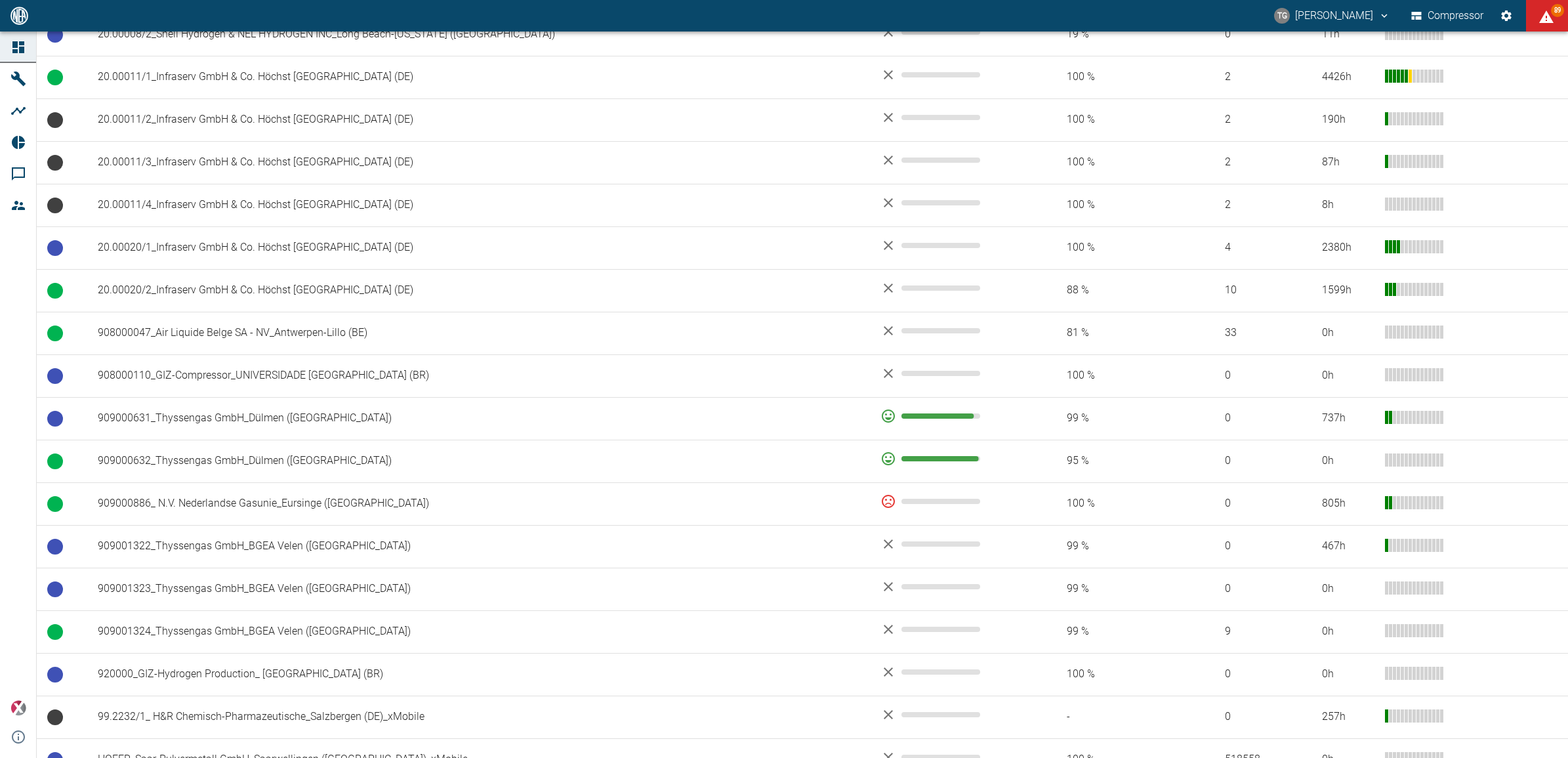
scroll to position [808, 0]
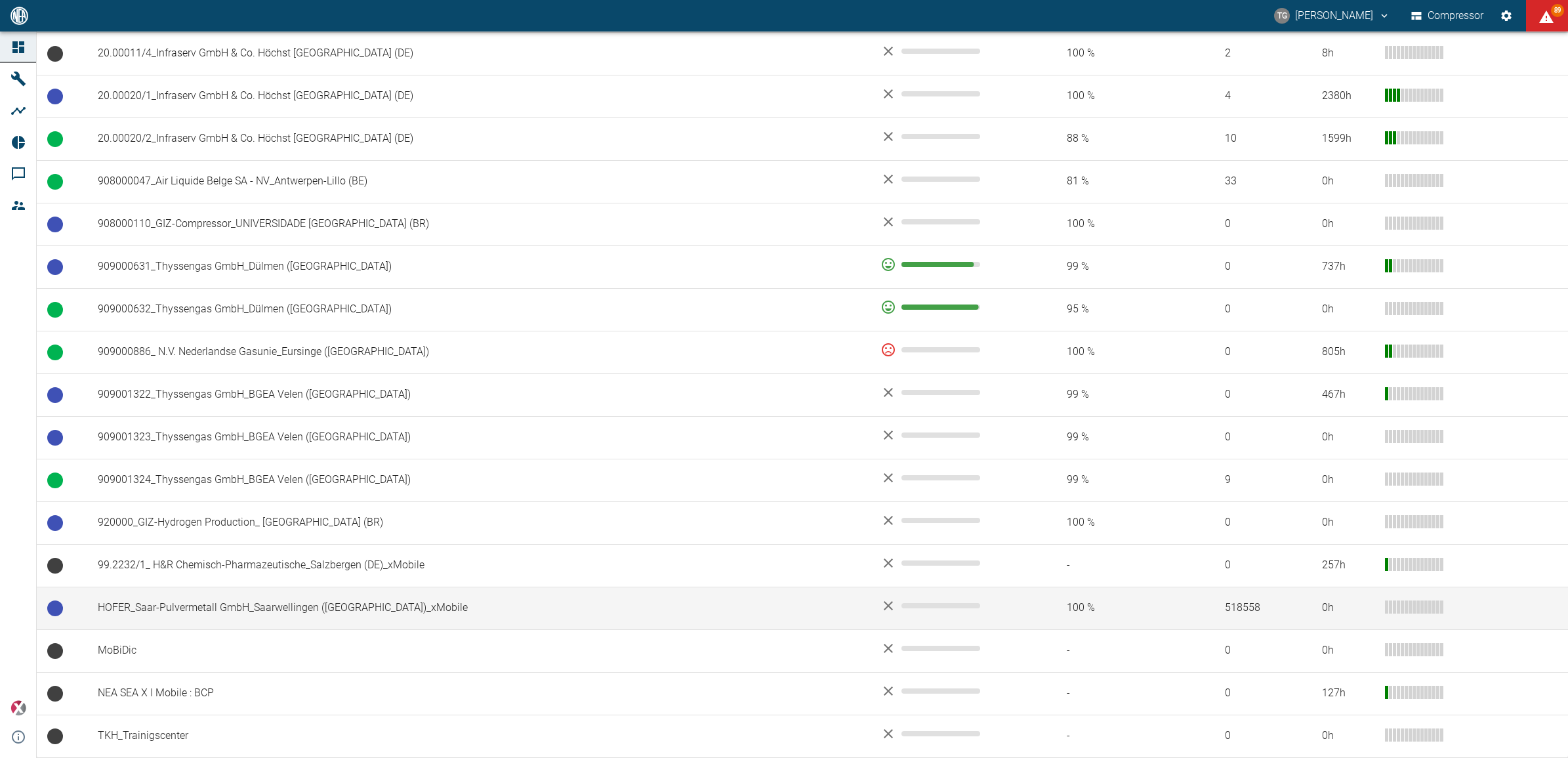
click at [204, 610] on td "HOFER_Saar-Pulvermetall GmbH_Saarwellingen ([GEOGRAPHIC_DATA])_xMobile" at bounding box center [479, 608] width 783 height 43
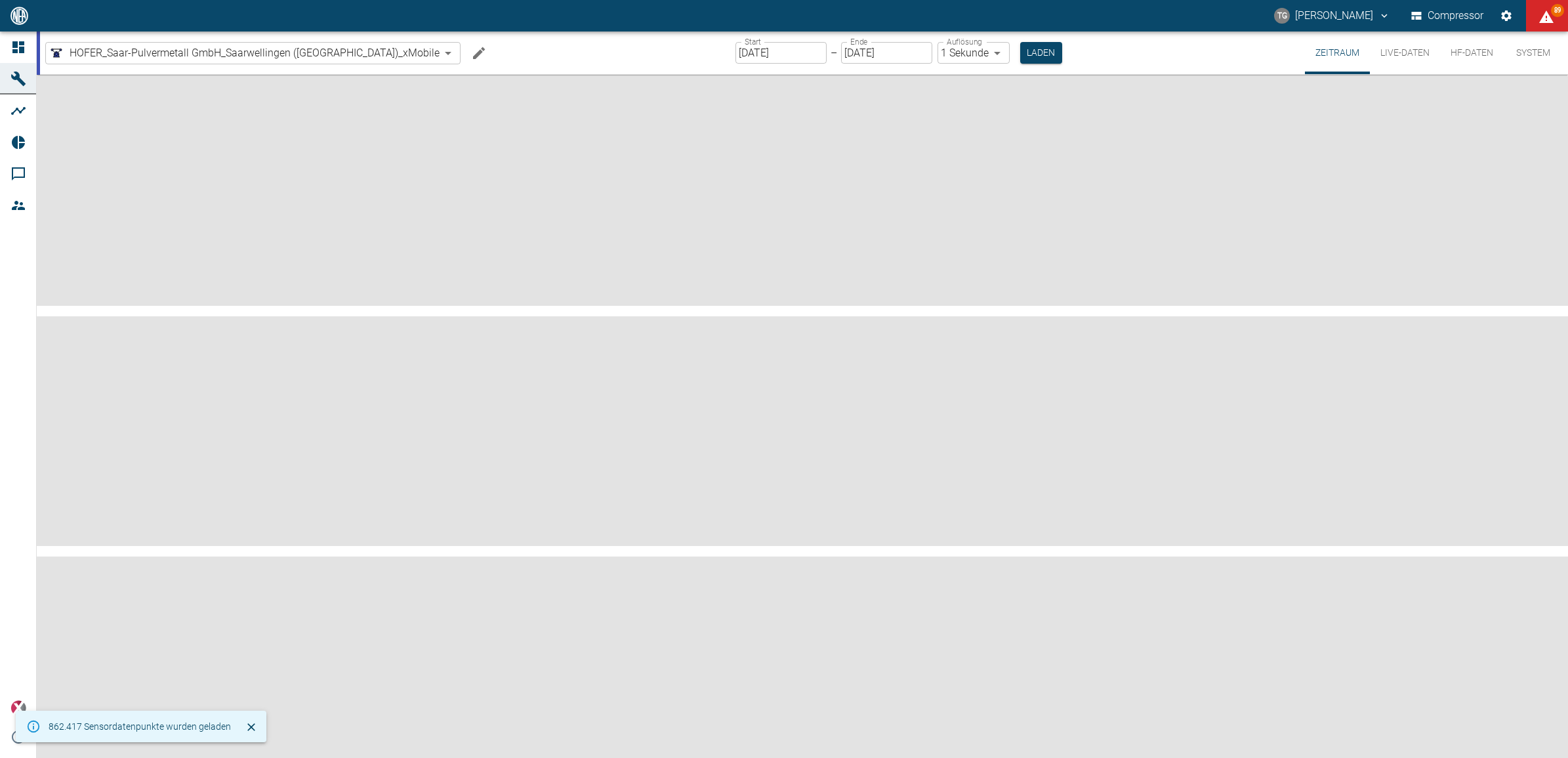
click at [1399, 53] on button "Live-Daten" at bounding box center [1405, 53] width 70 height 43
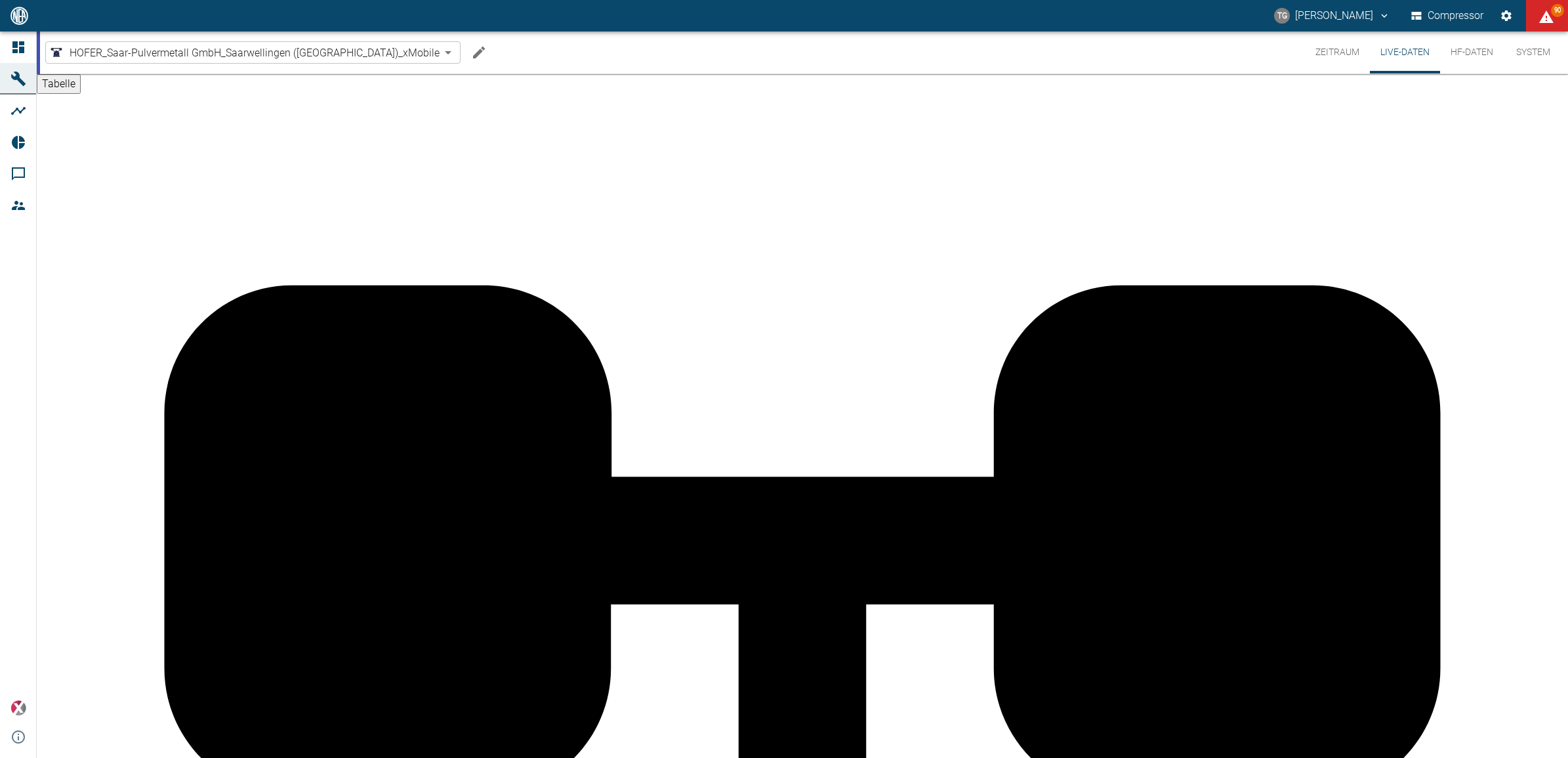
click at [1334, 57] on button "Zeitraum" at bounding box center [1338, 52] width 65 height 42
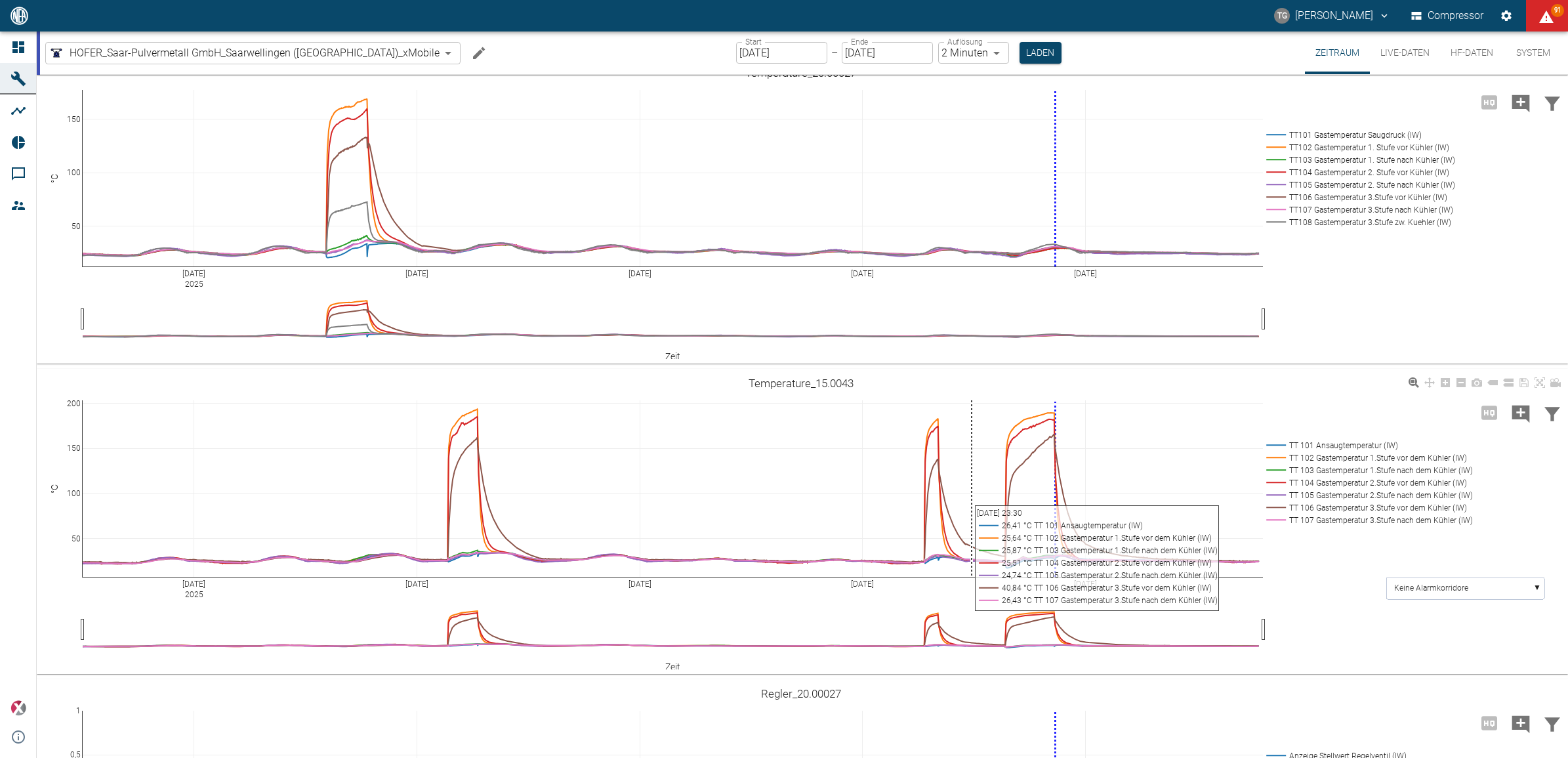
scroll to position [411, 0]
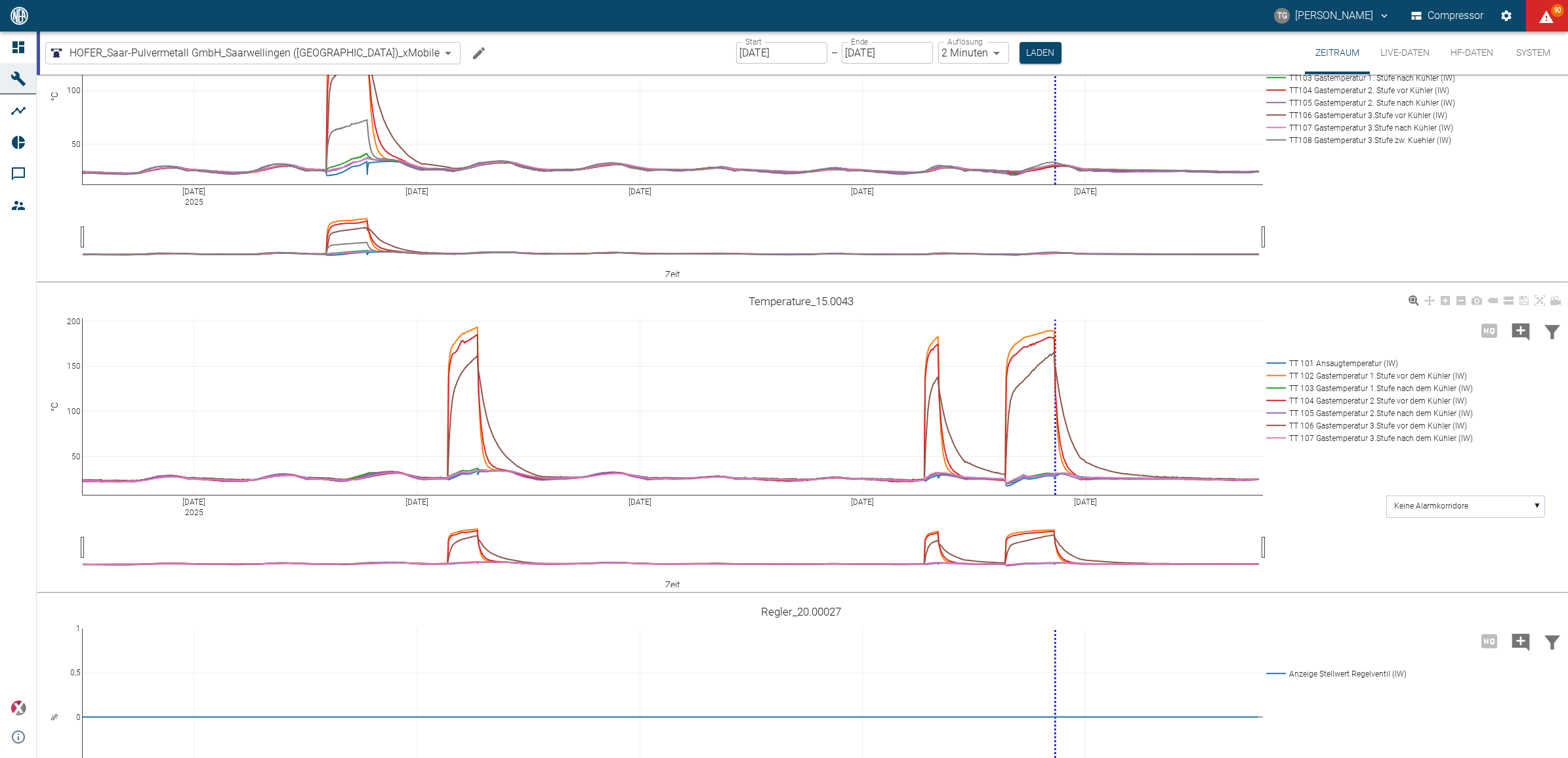
click at [1412, 504] on text "Keine Alarmkorridore" at bounding box center [1431, 506] width 74 height 9
click at [1424, 552] on text "TT 101 Ansaugtemperatur (IW)" at bounding box center [1449, 554] width 109 height 9
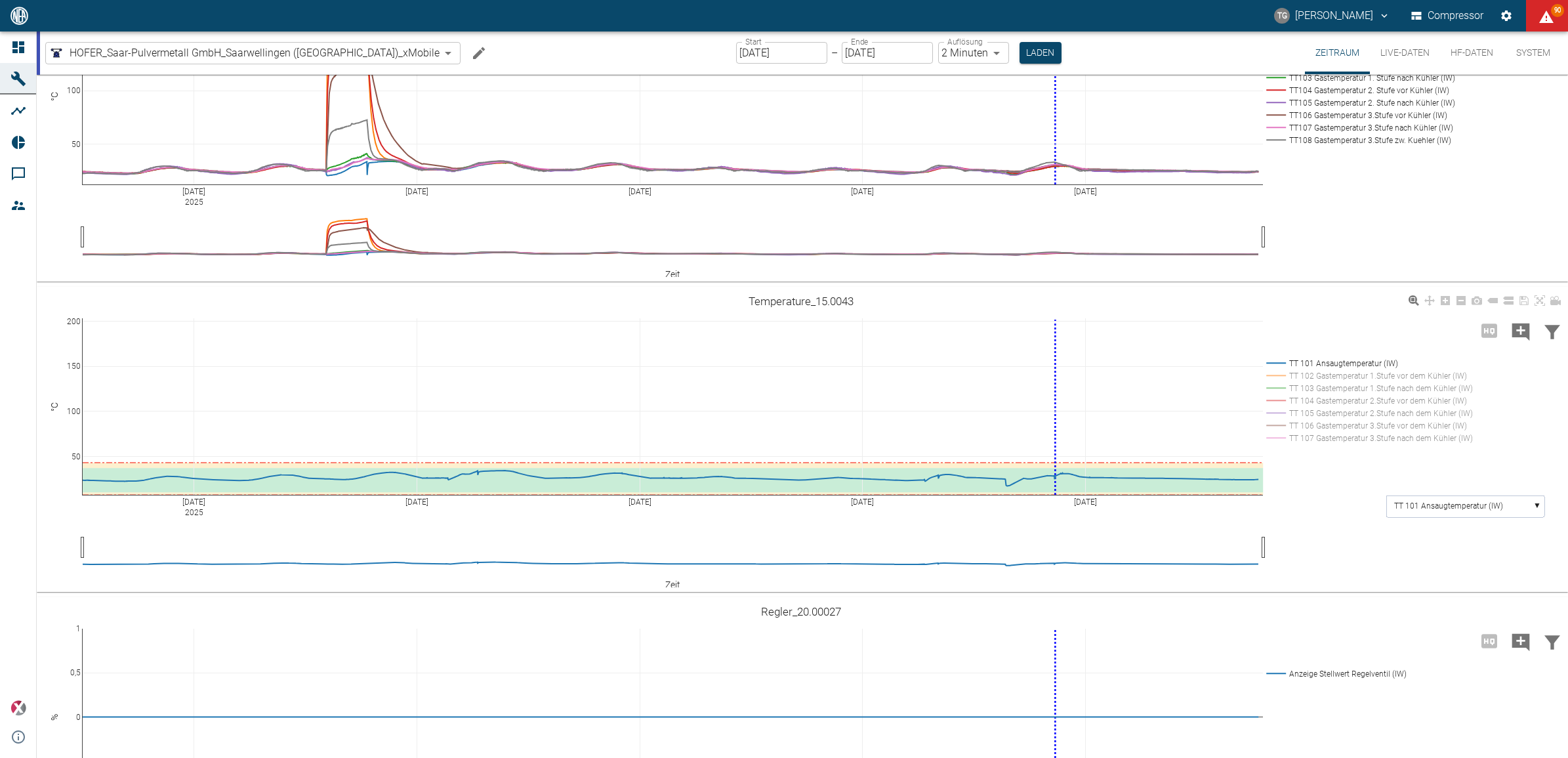
click at [1442, 505] on text "TT 101 Ansaugtemperatur (IW)" at bounding box center [1449, 506] width 109 height 9
click at [1424, 555] on text "TT 102 Gastemperatur 1.Stufe vor d..." at bounding box center [1460, 554] width 131 height 9
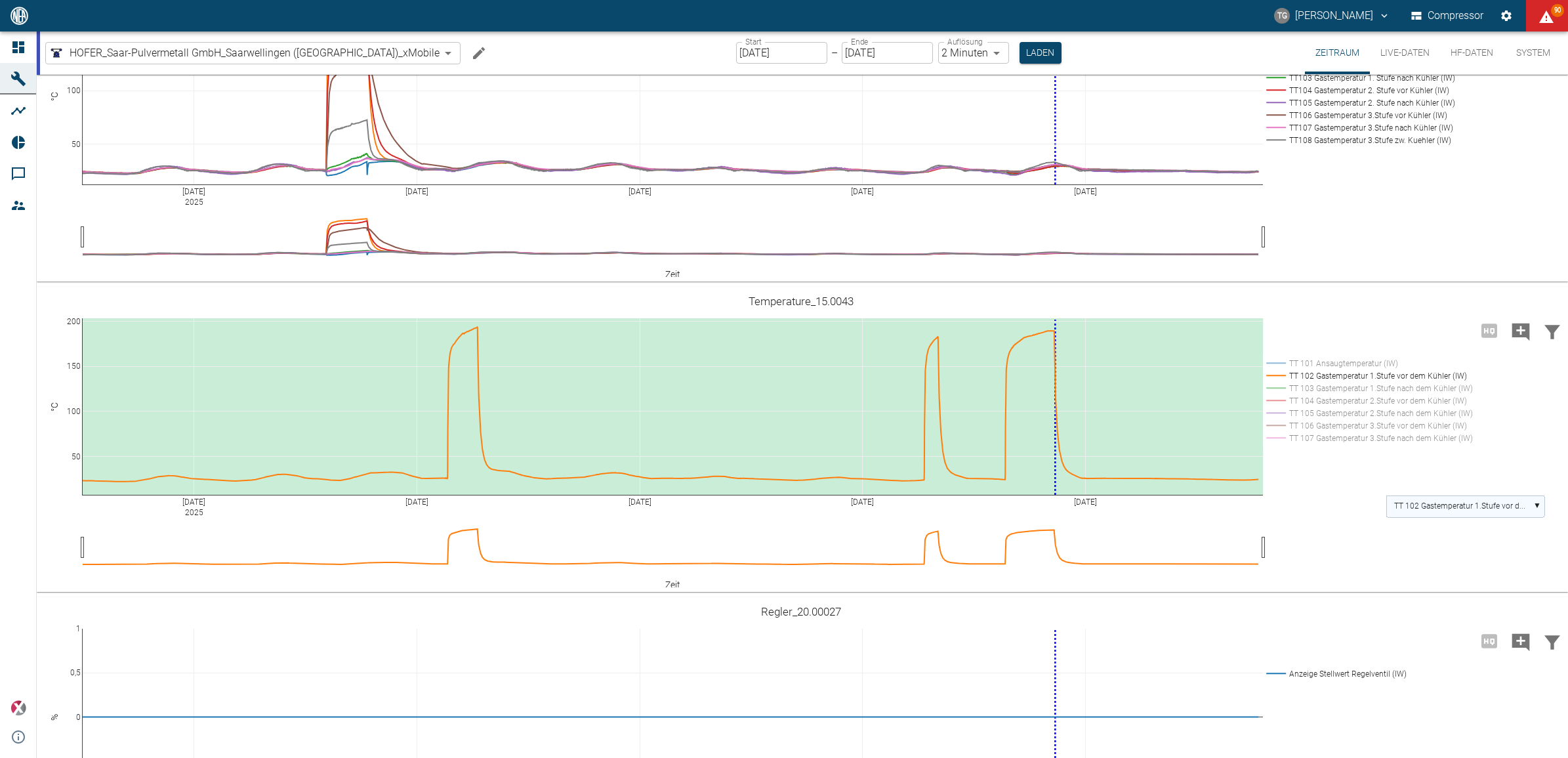
click at [1439, 503] on text "TT 102 Gastemperatur 1.Stufe vor d..." at bounding box center [1460, 506] width 131 height 9
click at [1450, 568] on rect at bounding box center [1465, 577] width 158 height 21
click at [1458, 501] on text "TT 104 Gastemperatur 2.Stufe vor d..." at bounding box center [1460, 506] width 131 height 9
click at [1461, 586] on text "TT 103 Gastemperatur 1.Stufe nach ..." at bounding box center [1461, 591] width 133 height 9
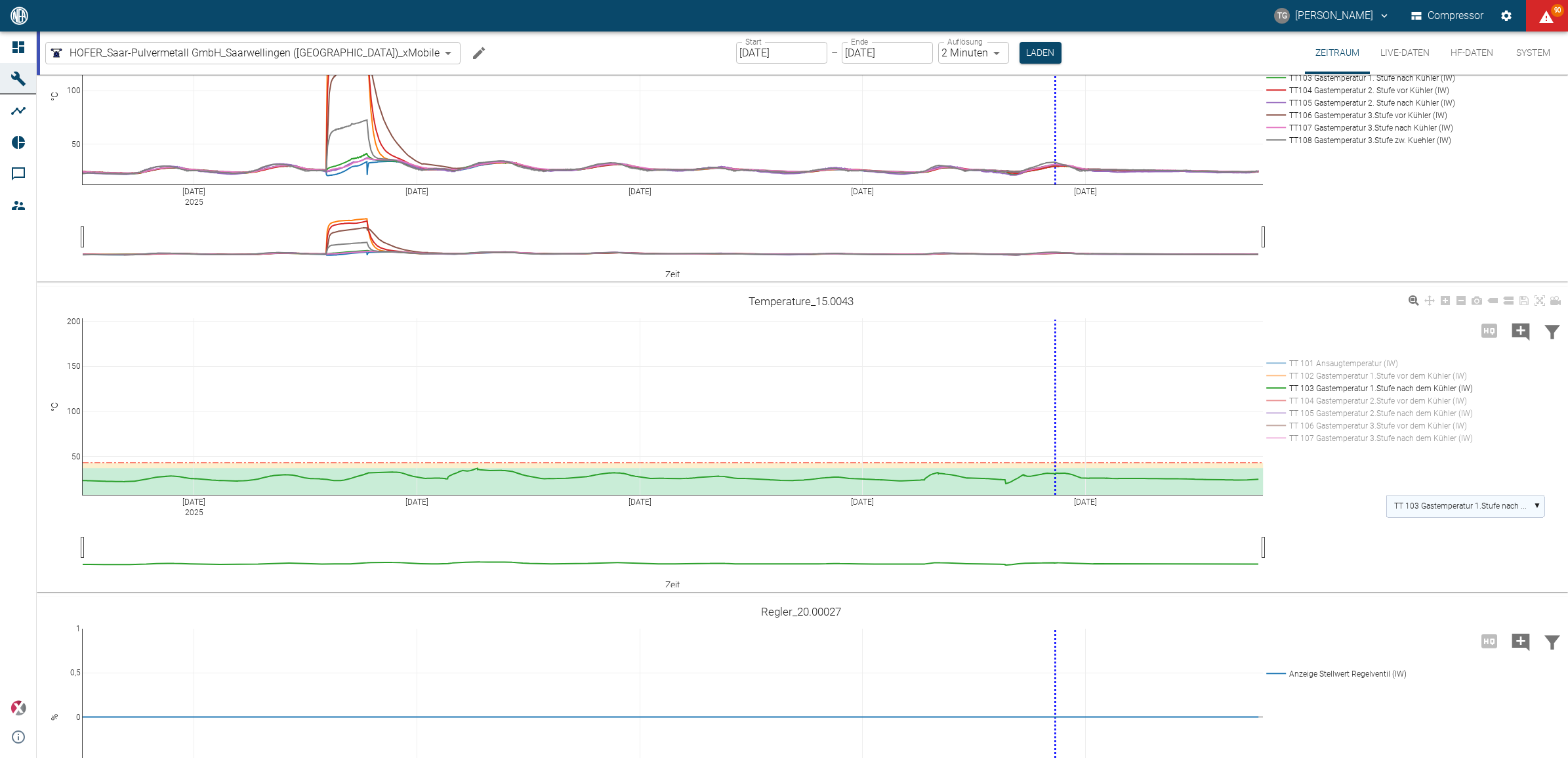
click at [1454, 505] on text "TT 103 Gastemperatur 1.Stufe nach ..." at bounding box center [1461, 506] width 133 height 9
click at [1460, 568] on rect at bounding box center [1465, 577] width 158 height 21
click at [1437, 503] on text "TT 105 Gastemperatur 2.Stufe nach ..." at bounding box center [1461, 506] width 133 height 9
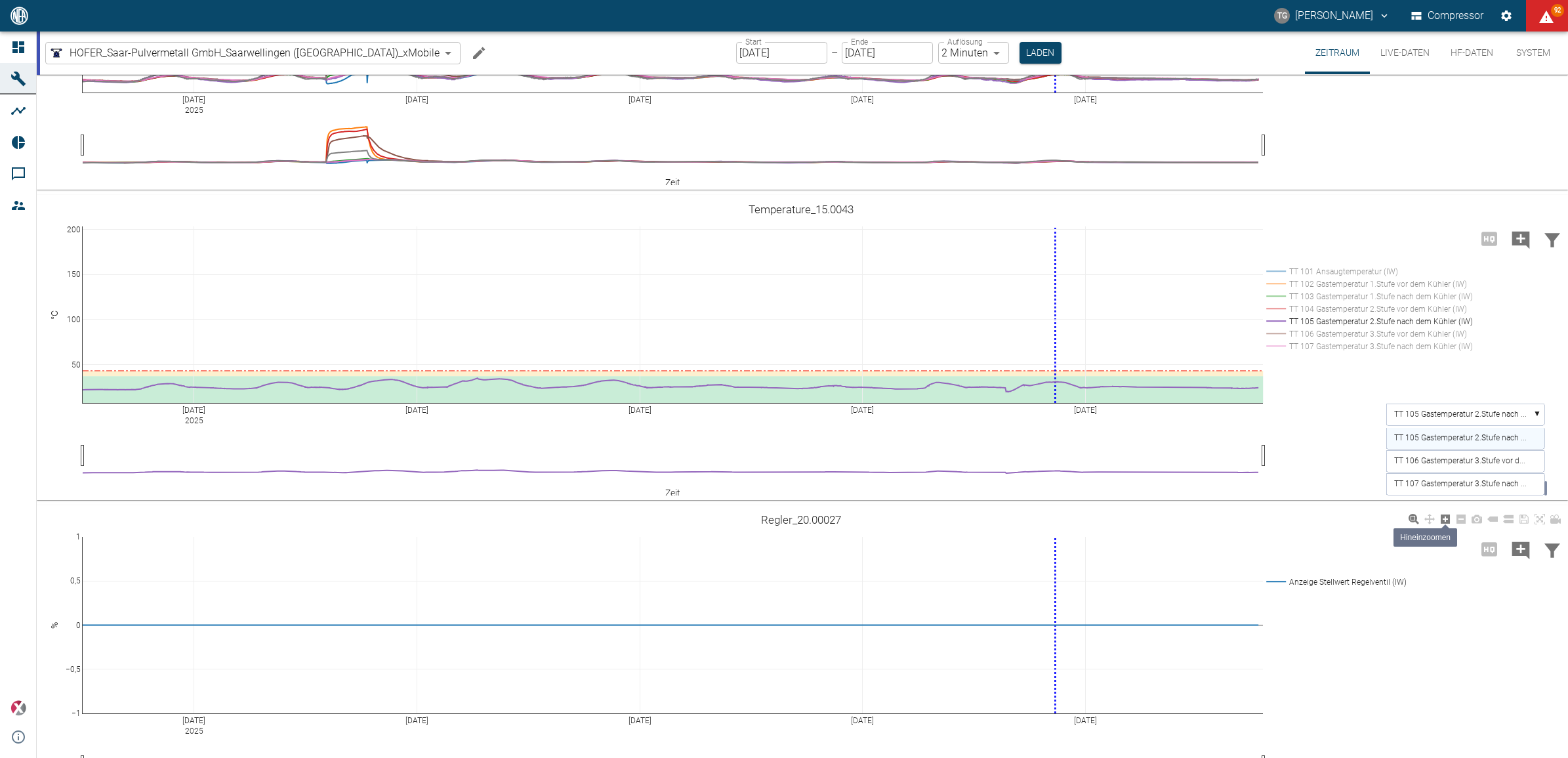
scroll to position [657, 0]
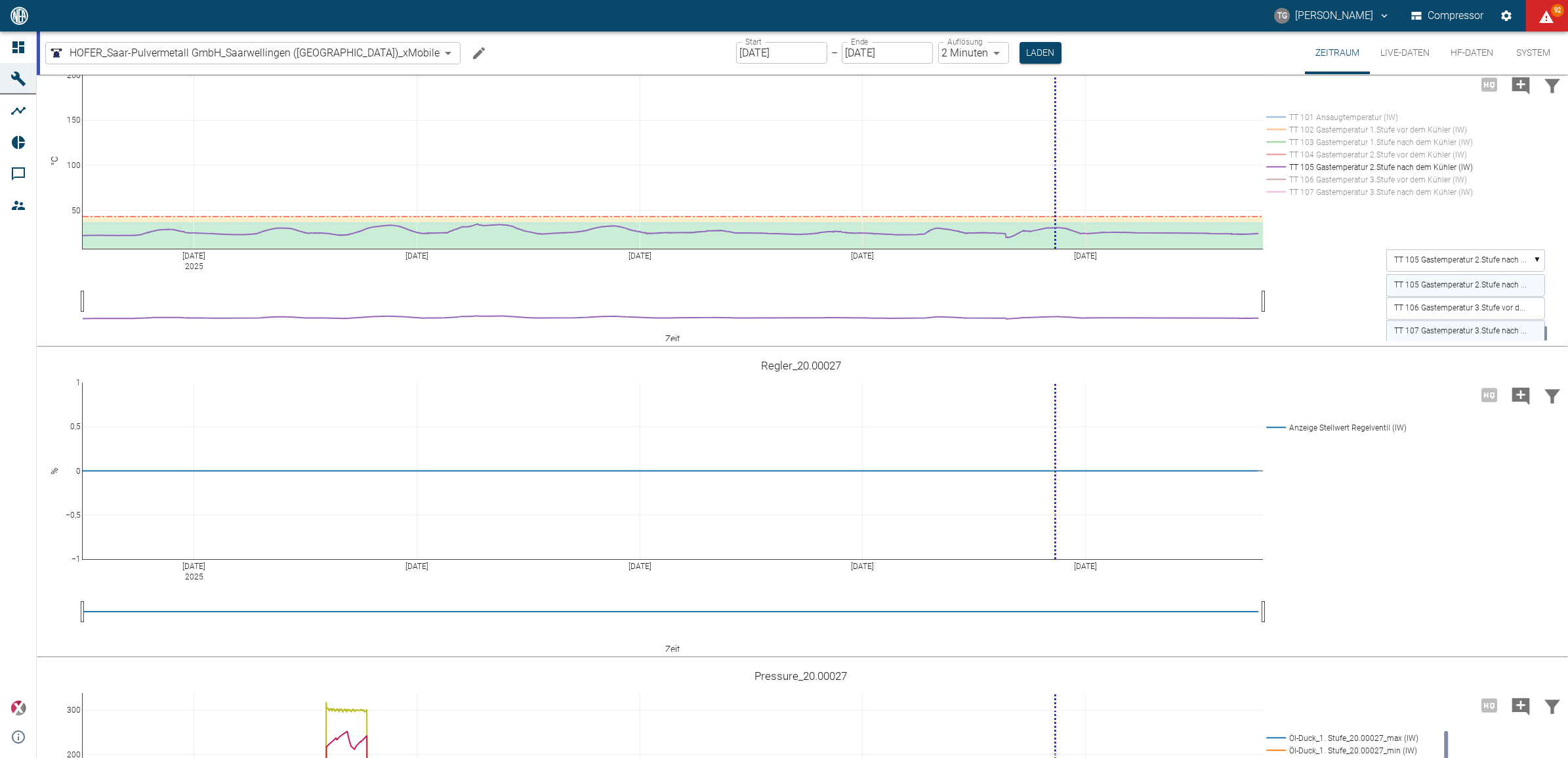
click at [1446, 327] on text "TT 107 Gastemperatur 3.Stufe nach ..." at bounding box center [1461, 331] width 133 height 9
click at [1355, 272] on div "Aug 12 2025 Aug 14 Aug 16 Aug 18 Aug 20 50 100 150 200 TT 101 Ansaugtemperatur …" at bounding box center [801, 193] width 1529 height 295
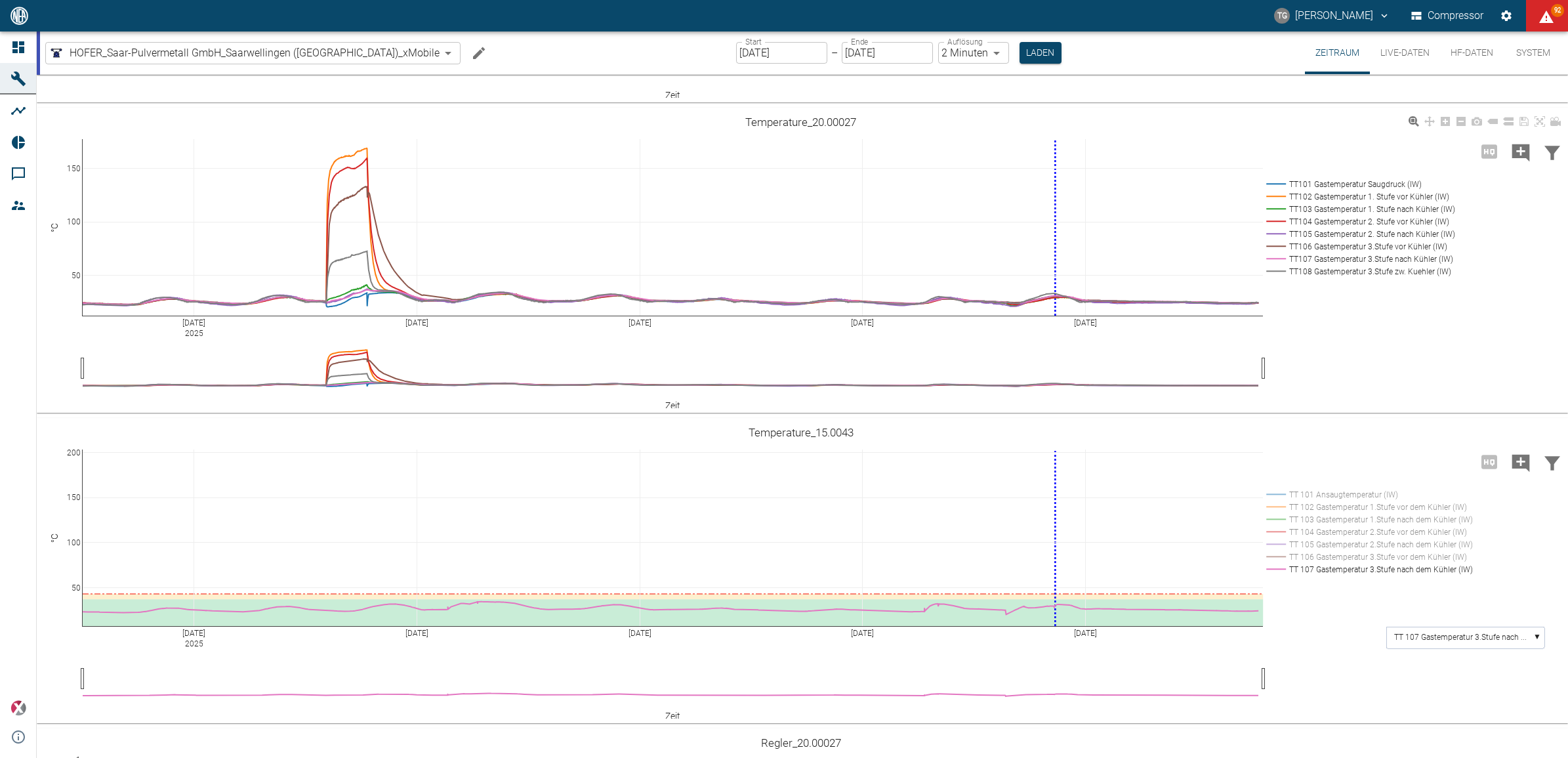
scroll to position [246, 0]
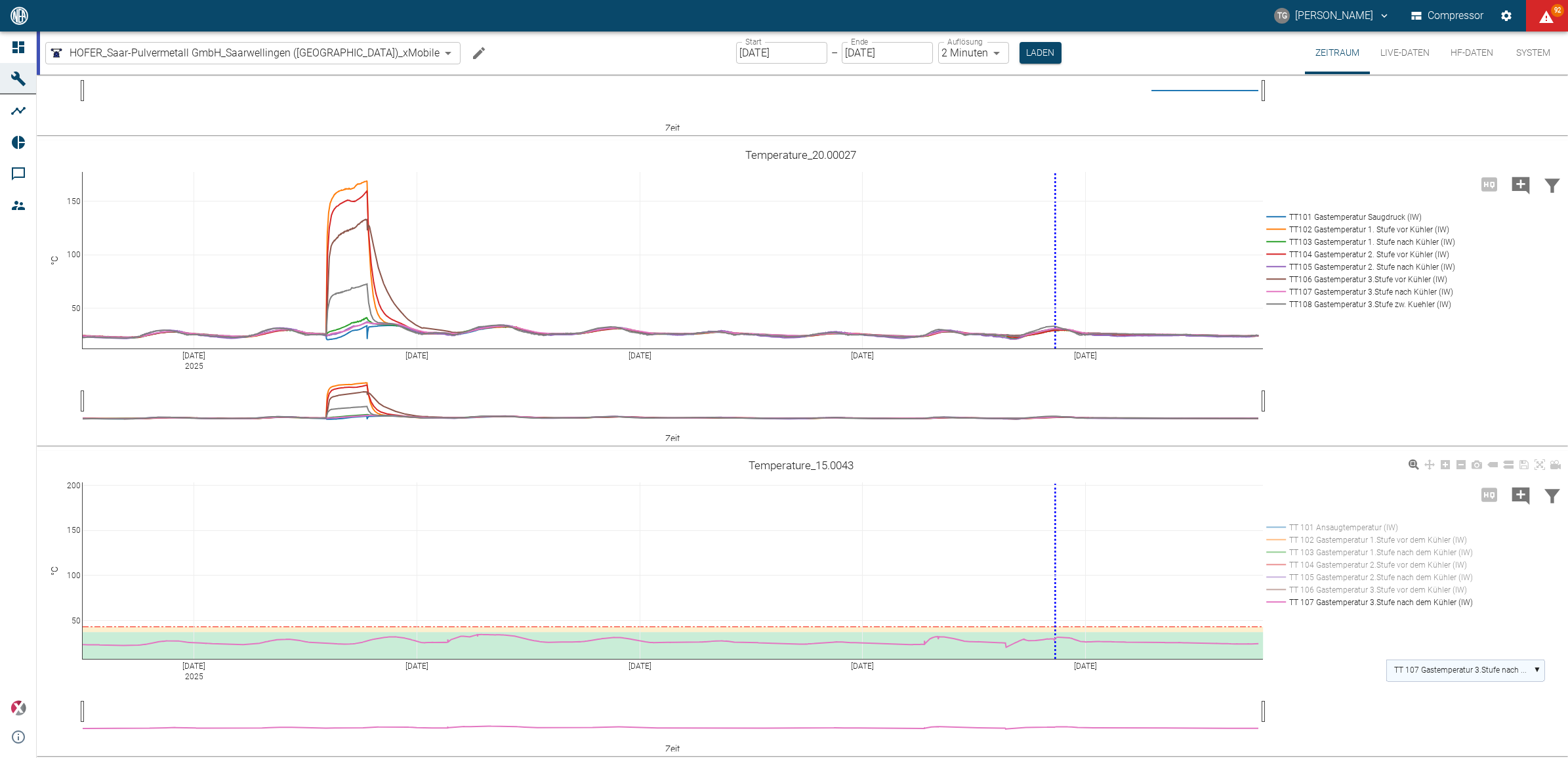
click at [1461, 673] on text "TT 107 Gastemperatur 3.Stufe nach ..." at bounding box center [1461, 670] width 133 height 9
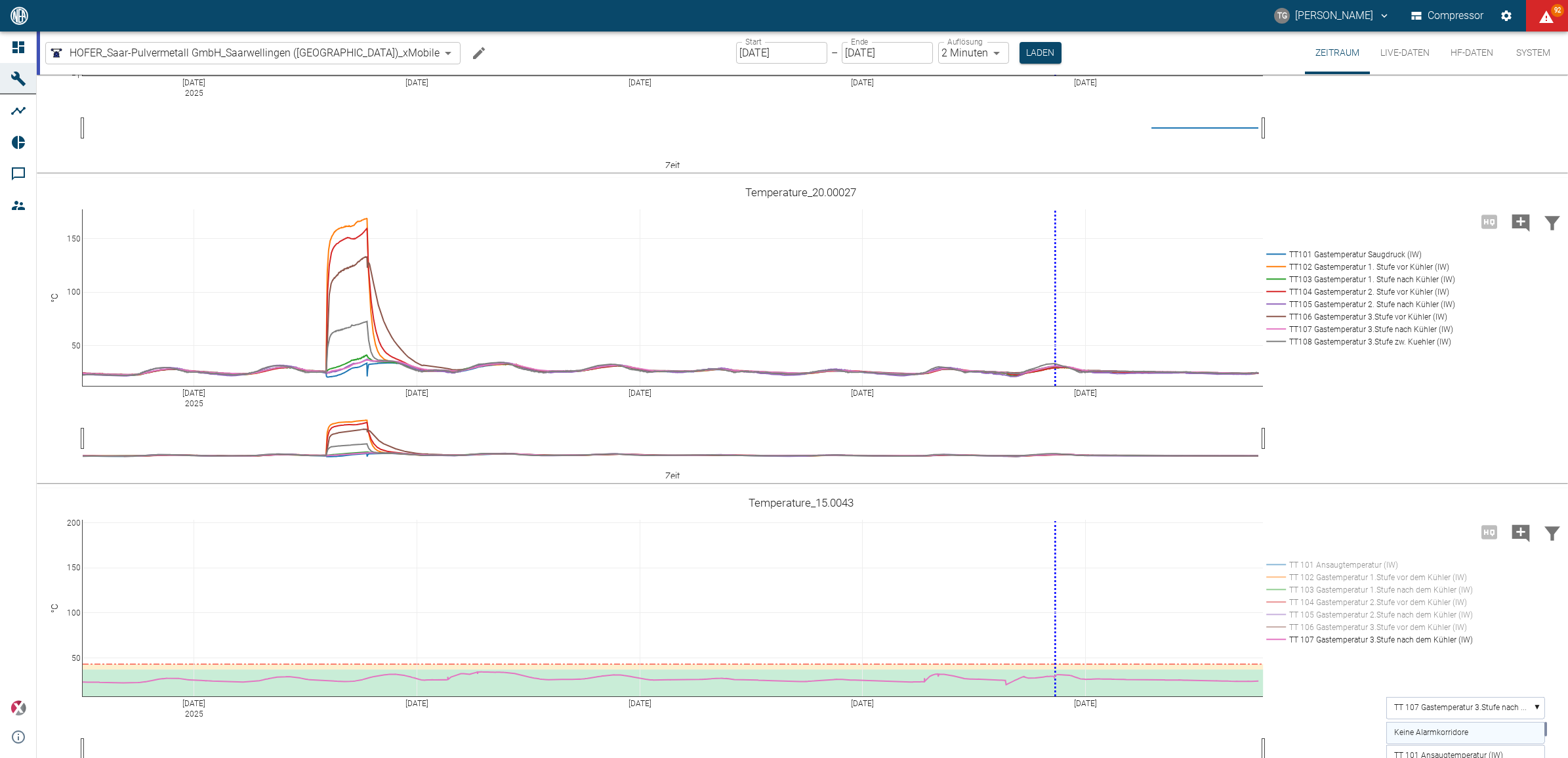
scroll to position [411, 0]
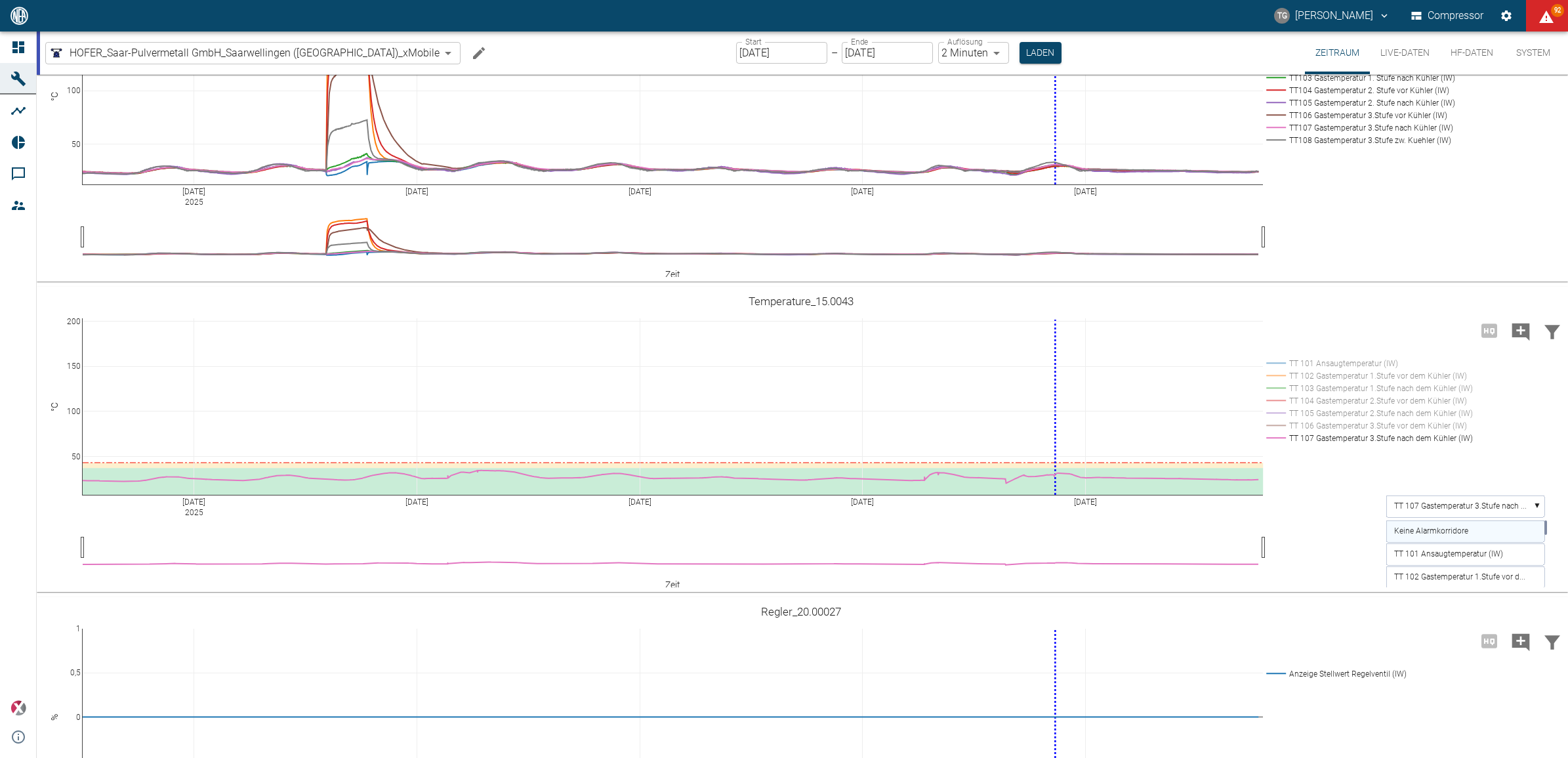
click at [1423, 527] on text "Keine Alarmkorridore" at bounding box center [1431, 531] width 74 height 9
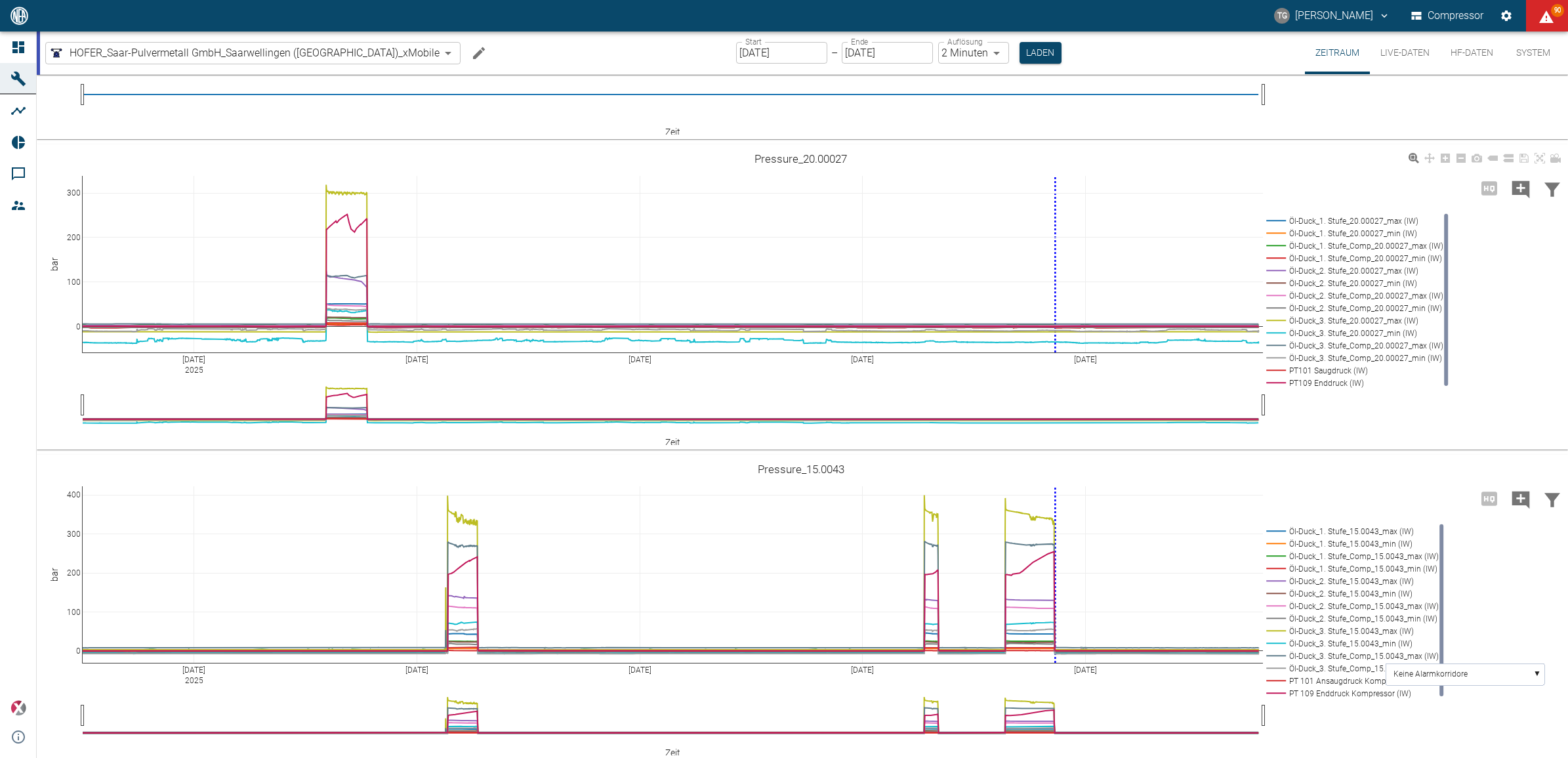
scroll to position [1179, 0]
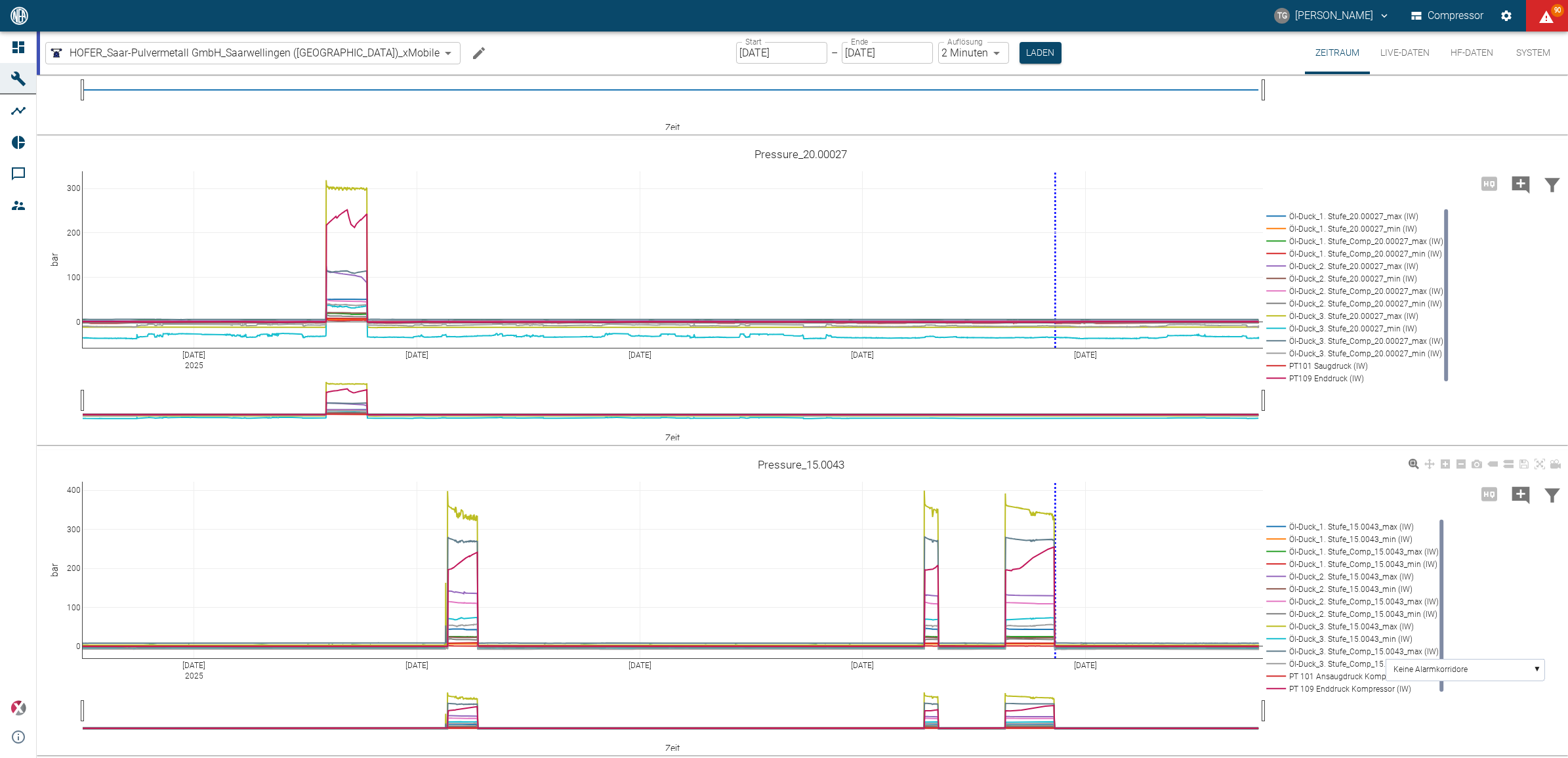
click at [1310, 522] on rect at bounding box center [1350, 527] width 174 height 13
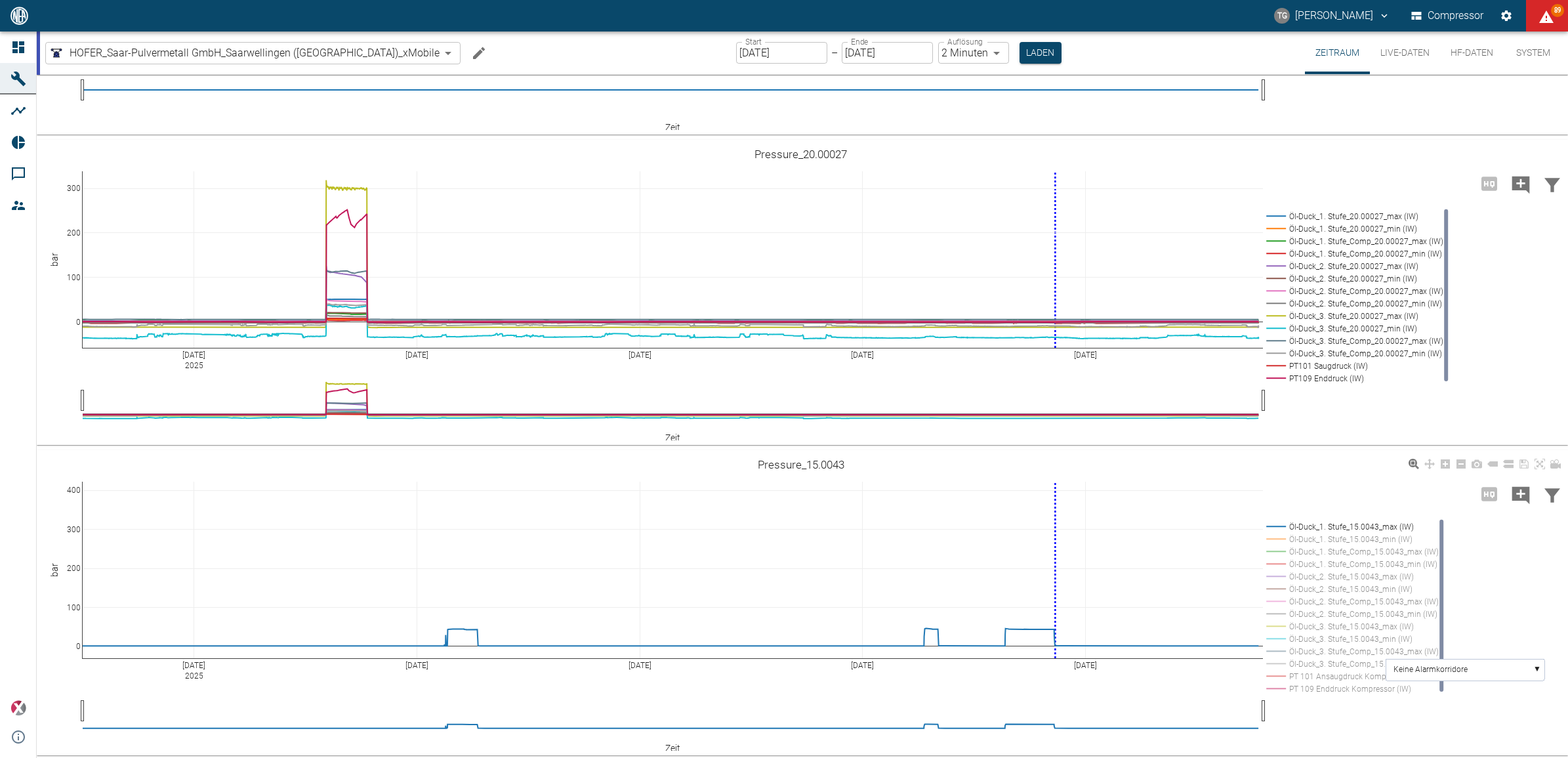
click at [1310, 522] on rect at bounding box center [1350, 527] width 174 height 13
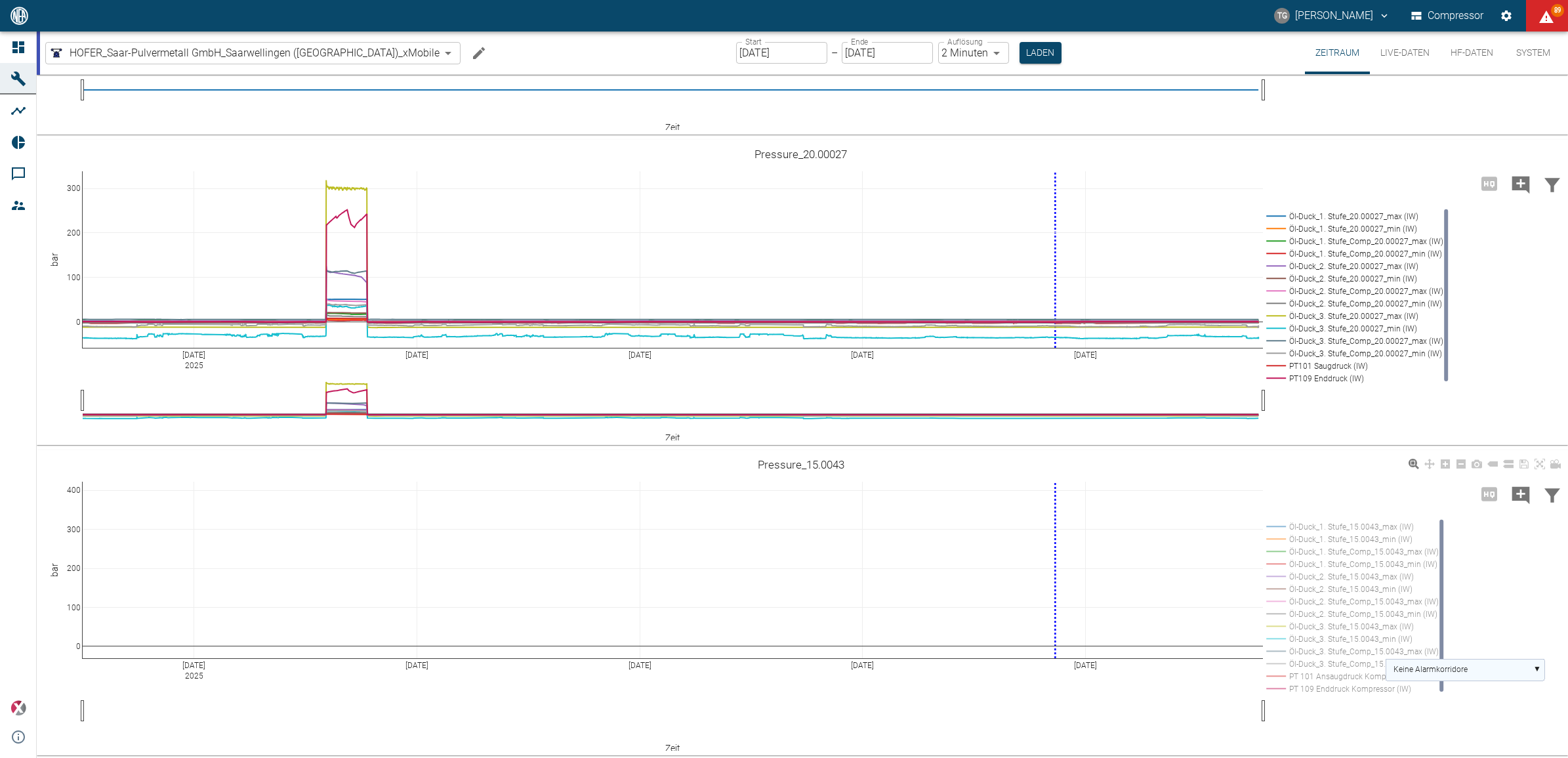
click at [1423, 665] on text "Keine Alarmkorridore" at bounding box center [1431, 670] width 74 height 9
click at [1432, 713] on text "Öl-Duck_1. Stufe_15.0043_max (IW)" at bounding box center [1456, 718] width 125 height 9
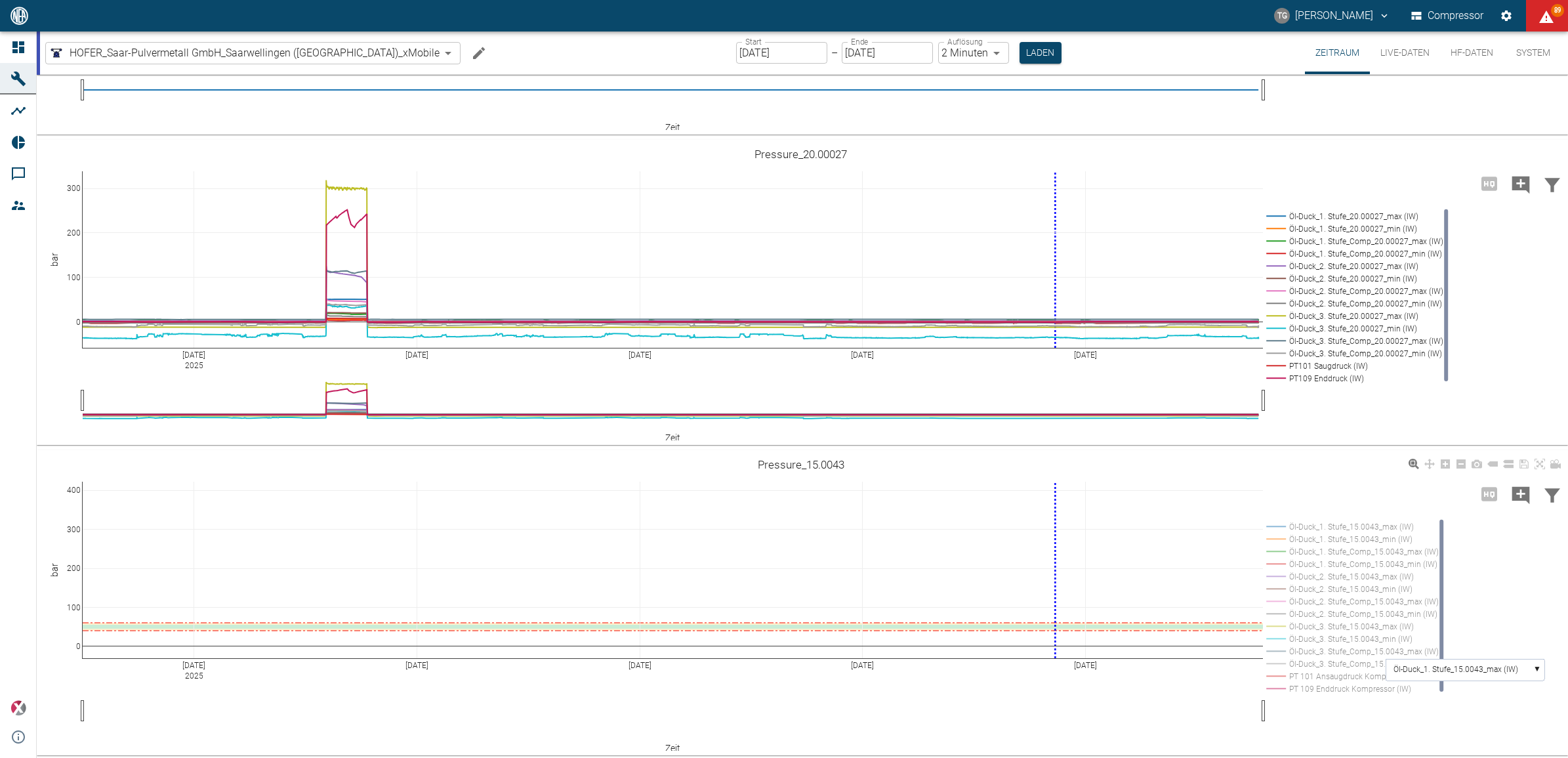
click at [1412, 700] on div "Aug 12 2025 Aug 14 Aug 16 Aug 18 Aug 20 0 100 200 300 400 Öl-Duck_1. Stufe_15.0…" at bounding box center [801, 603] width 1529 height 295
click at [1532, 526] on div "Aug 12 2025 Aug 14 Aug 16 Aug 18 Aug 20 0 100 200 300 400 Öl-Duck_1. Stufe_15.0…" at bounding box center [801, 603] width 1529 height 295
click at [1279, 527] on rect at bounding box center [1350, 527] width 174 height 13
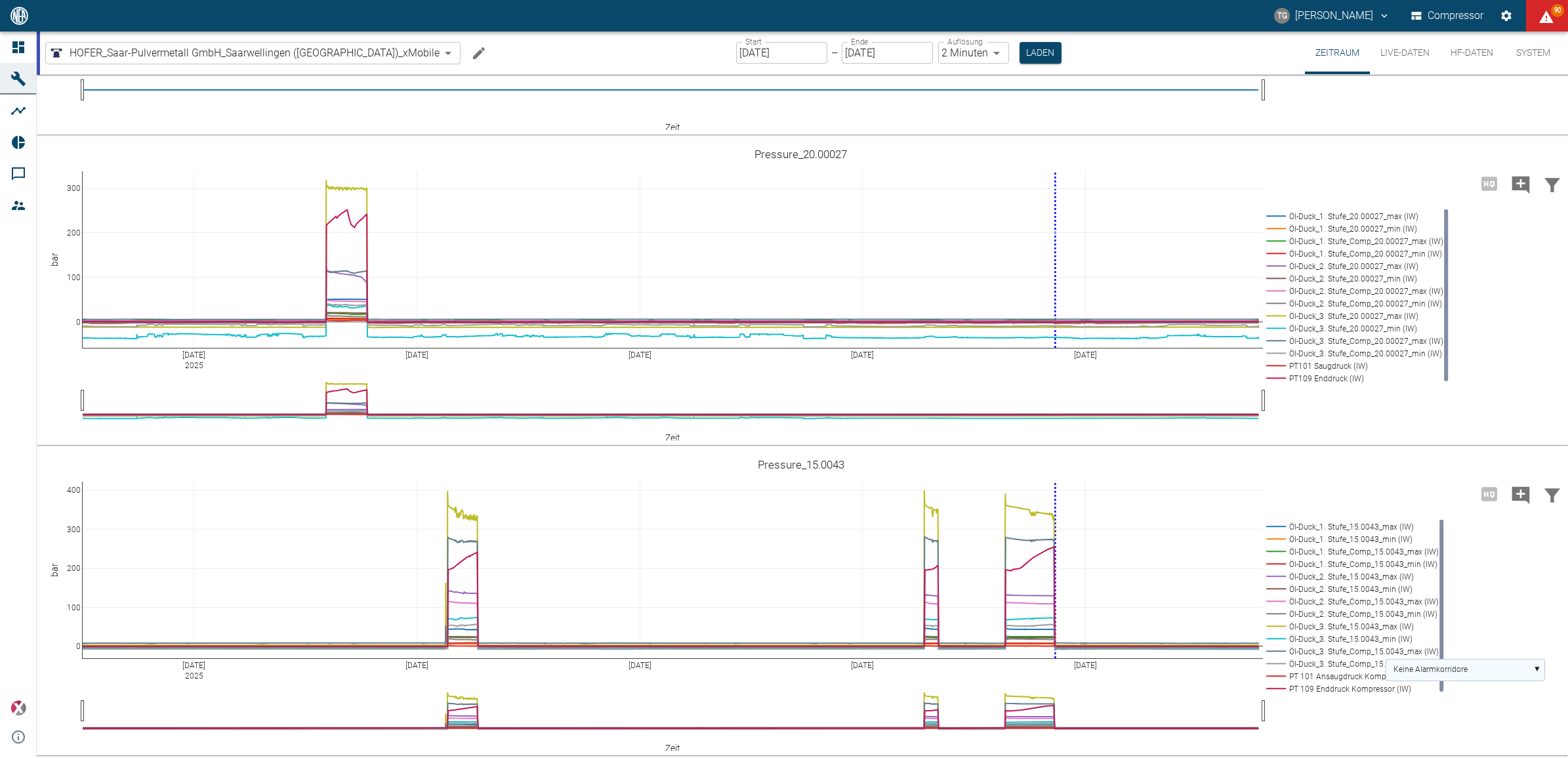
click at [1435, 674] on rect at bounding box center [1465, 670] width 159 height 21
click at [1424, 715] on text "Öl-Duck_1. Stufe_15.0043_max (IW)" at bounding box center [1456, 718] width 125 height 9
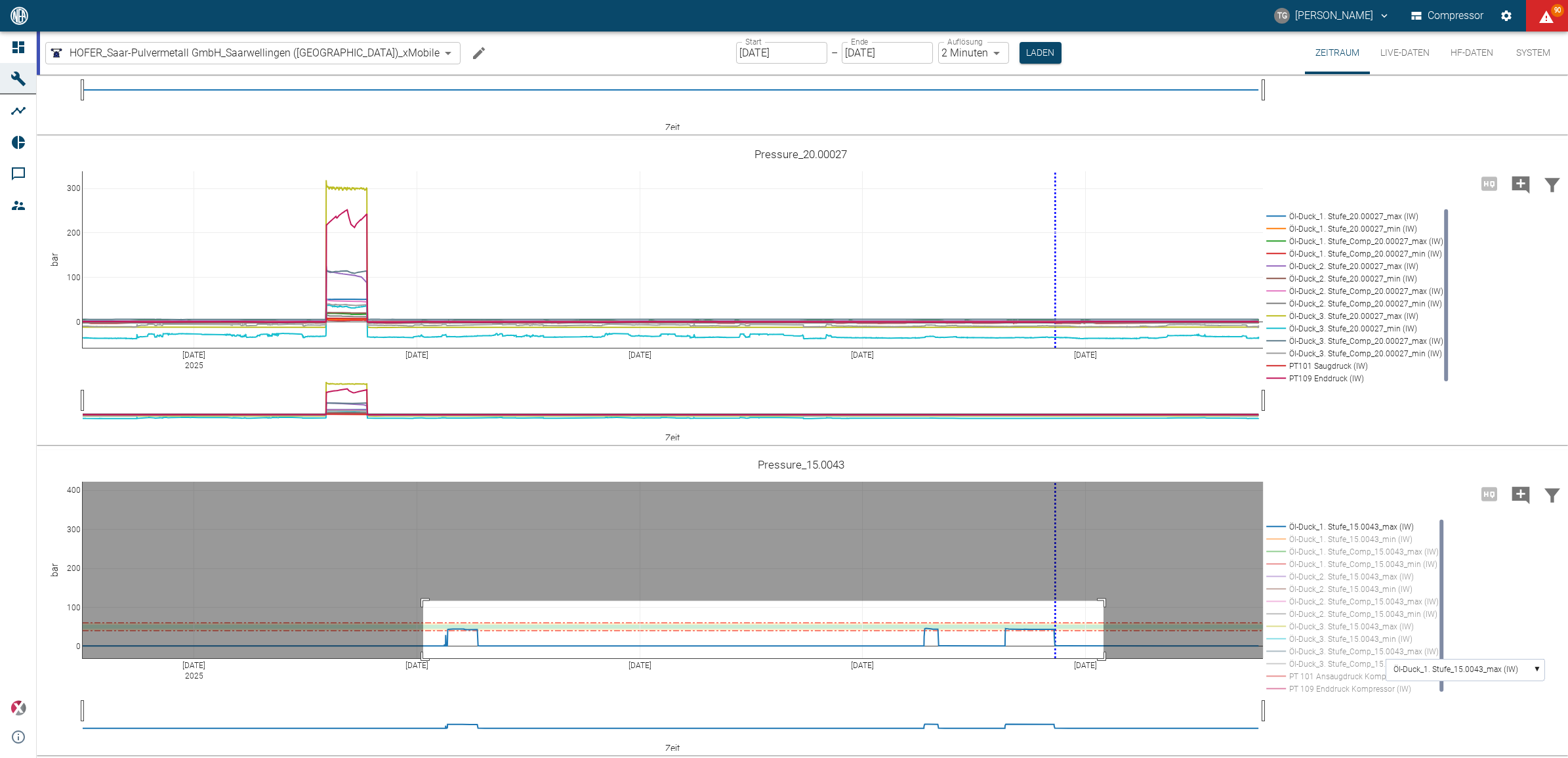
drag, startPoint x: 423, startPoint y: 599, endPoint x: 1112, endPoint y: 657, distance: 691.4
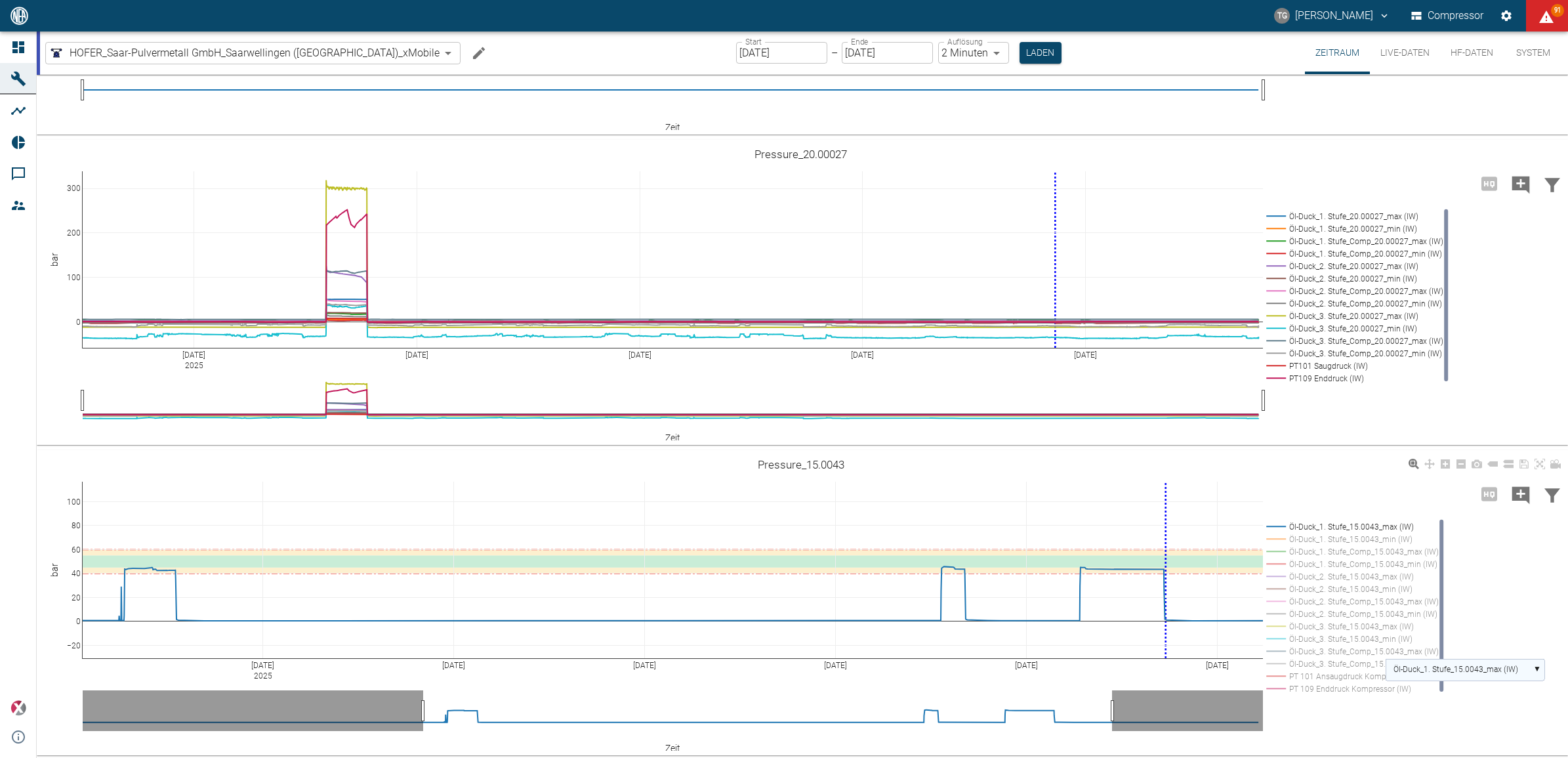
click at [1450, 668] on text "Öl-Duck_1. Stufe_15.0043_max (IW)" at bounding box center [1456, 670] width 125 height 9
click at [1439, 713] on text "Öl-Duck_1. Stufe_15.0043_min (IW)" at bounding box center [1455, 718] width 123 height 9
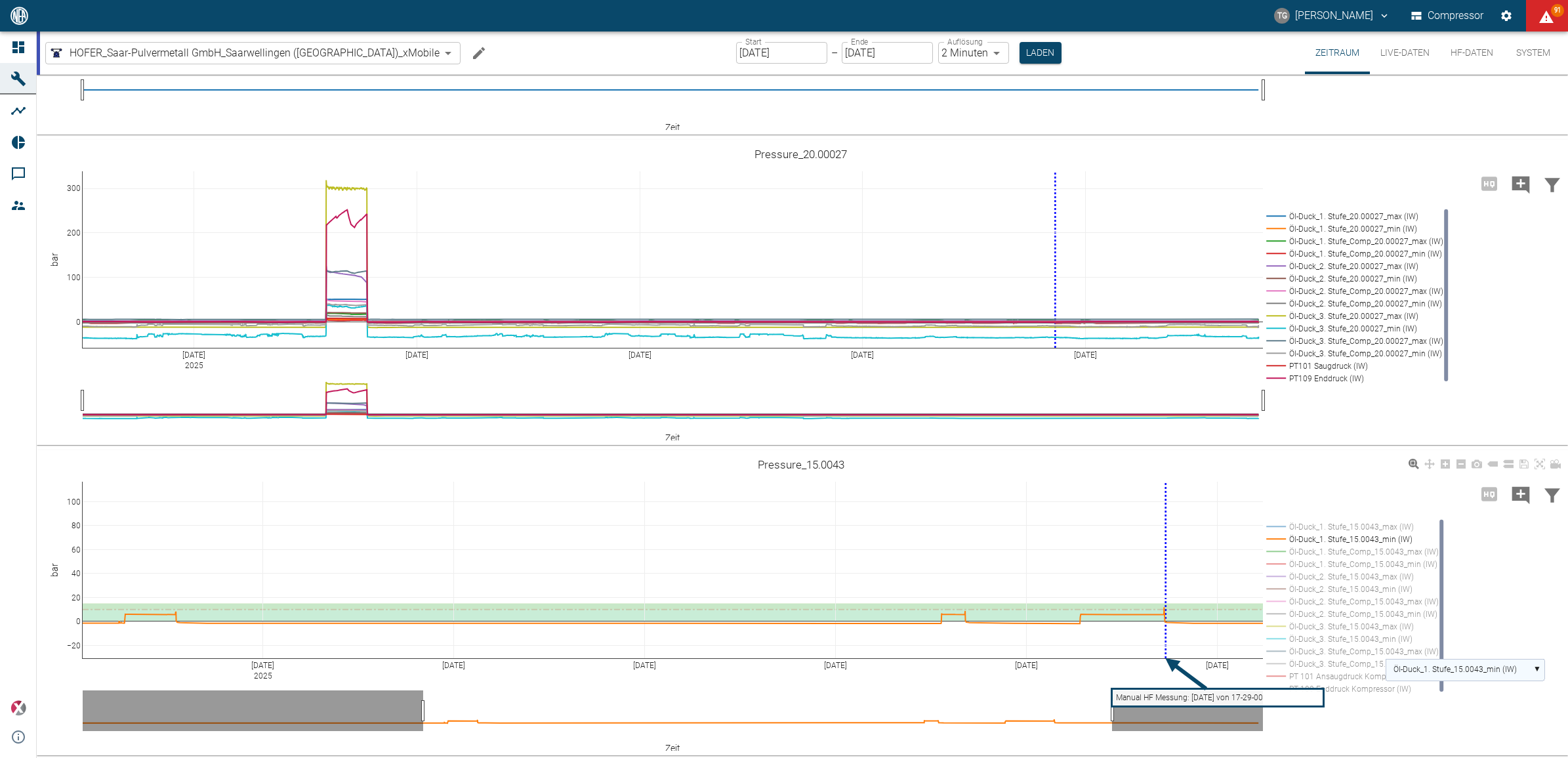
click at [1422, 667] on text "Öl-Duck_1. Stufe_15.0043_min (IW)" at bounding box center [1455, 670] width 123 height 9
click at [1412, 713] on text "Öl-Duck_2. Stufe_15.0043_max (IW)" at bounding box center [1456, 718] width 125 height 9
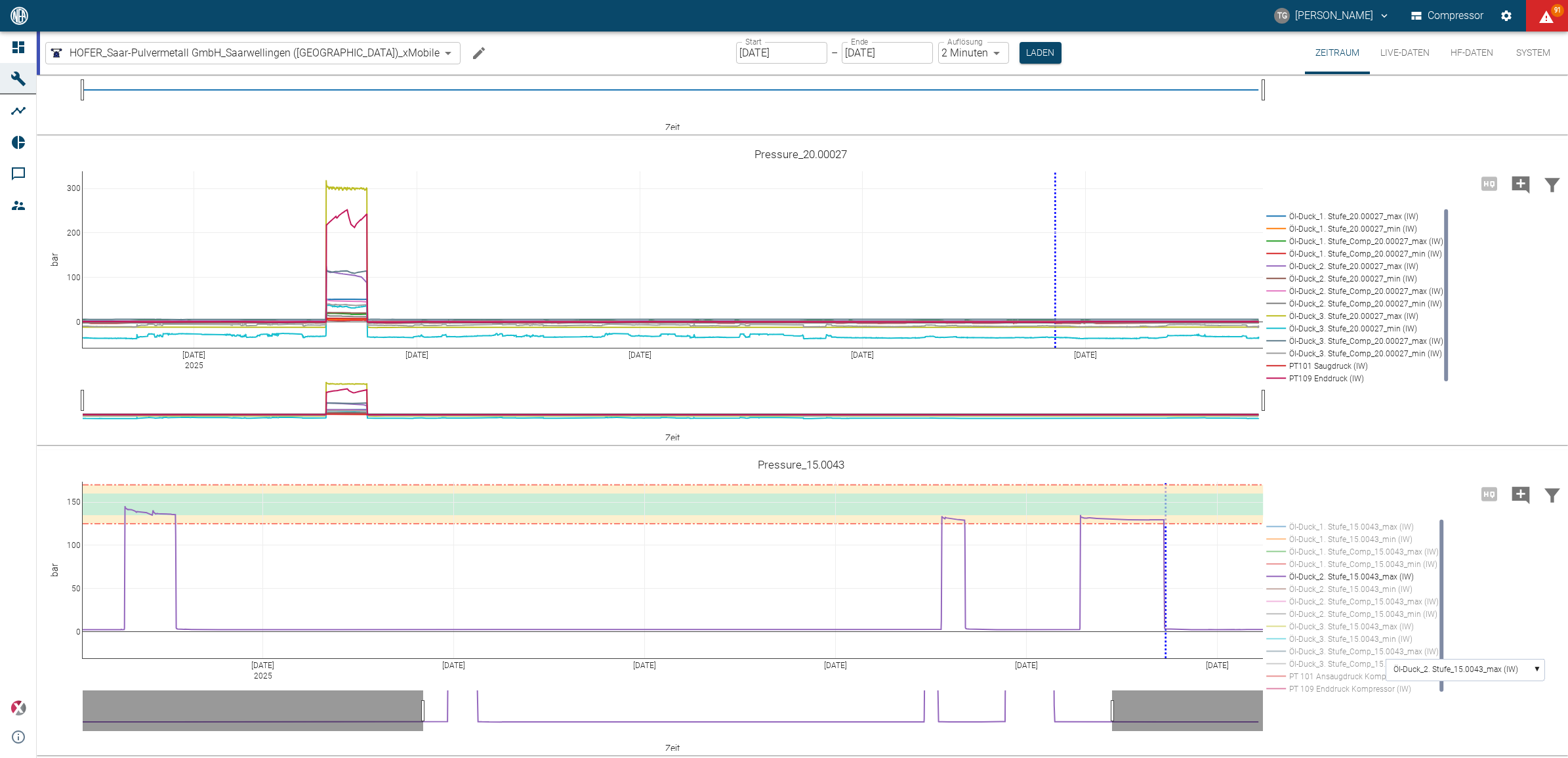
drag, startPoint x: 72, startPoint y: 485, endPoint x: 70, endPoint y: 534, distance: 49.0
click at [1451, 665] on text "Öl-Duck_2. Stufe_15.0043_max (IW)" at bounding box center [1456, 670] width 125 height 9
click at [1441, 717] on text "Öl-Duck_2. Stufe_15.0043_min (IW)" at bounding box center [1455, 718] width 123 height 9
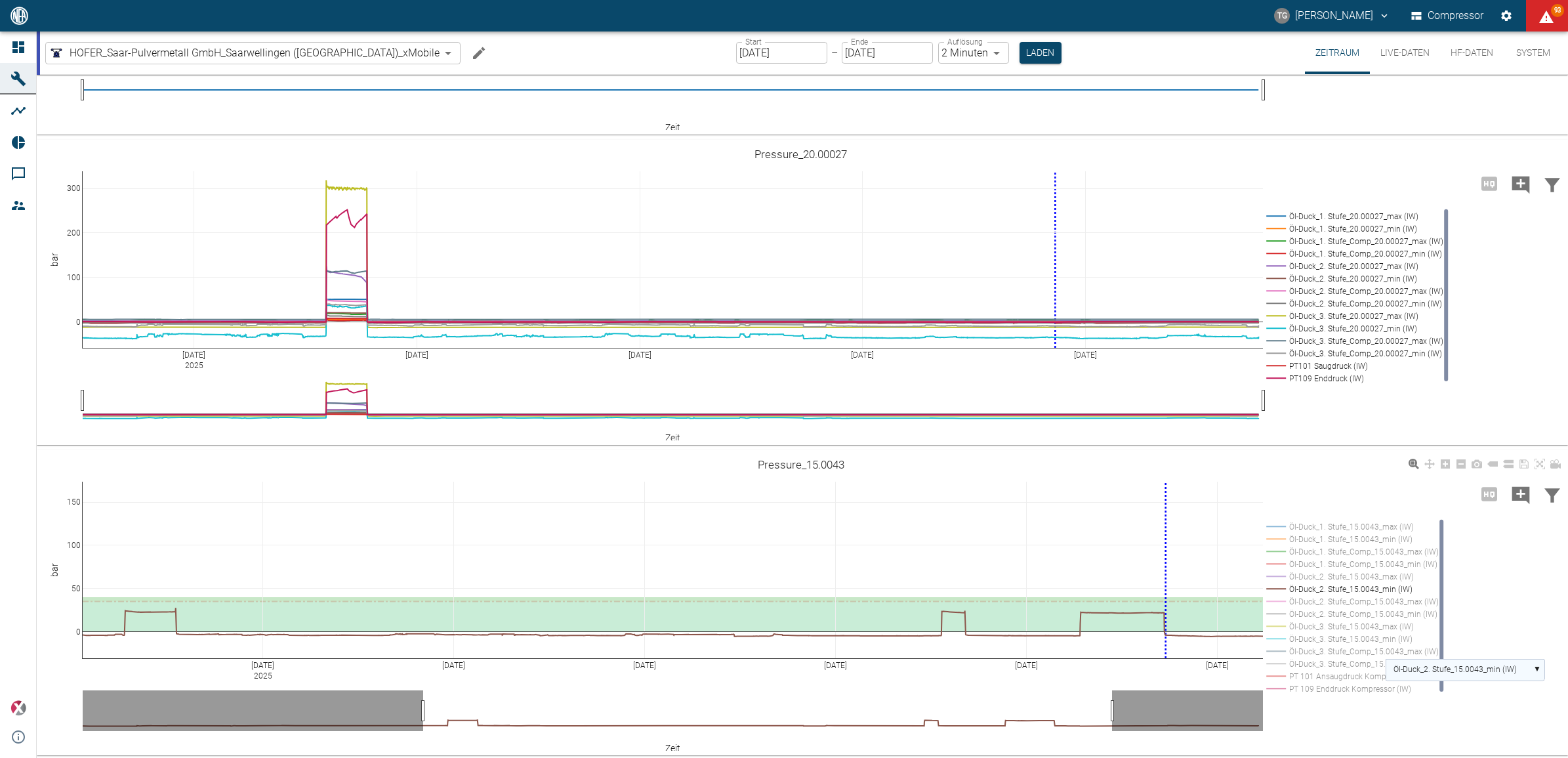
click at [1419, 665] on text "Öl-Duck_2. Stufe_15.0043_min (IW)" at bounding box center [1455, 670] width 123 height 9
click at [1435, 709] on rect at bounding box center [1465, 718] width 159 height 21
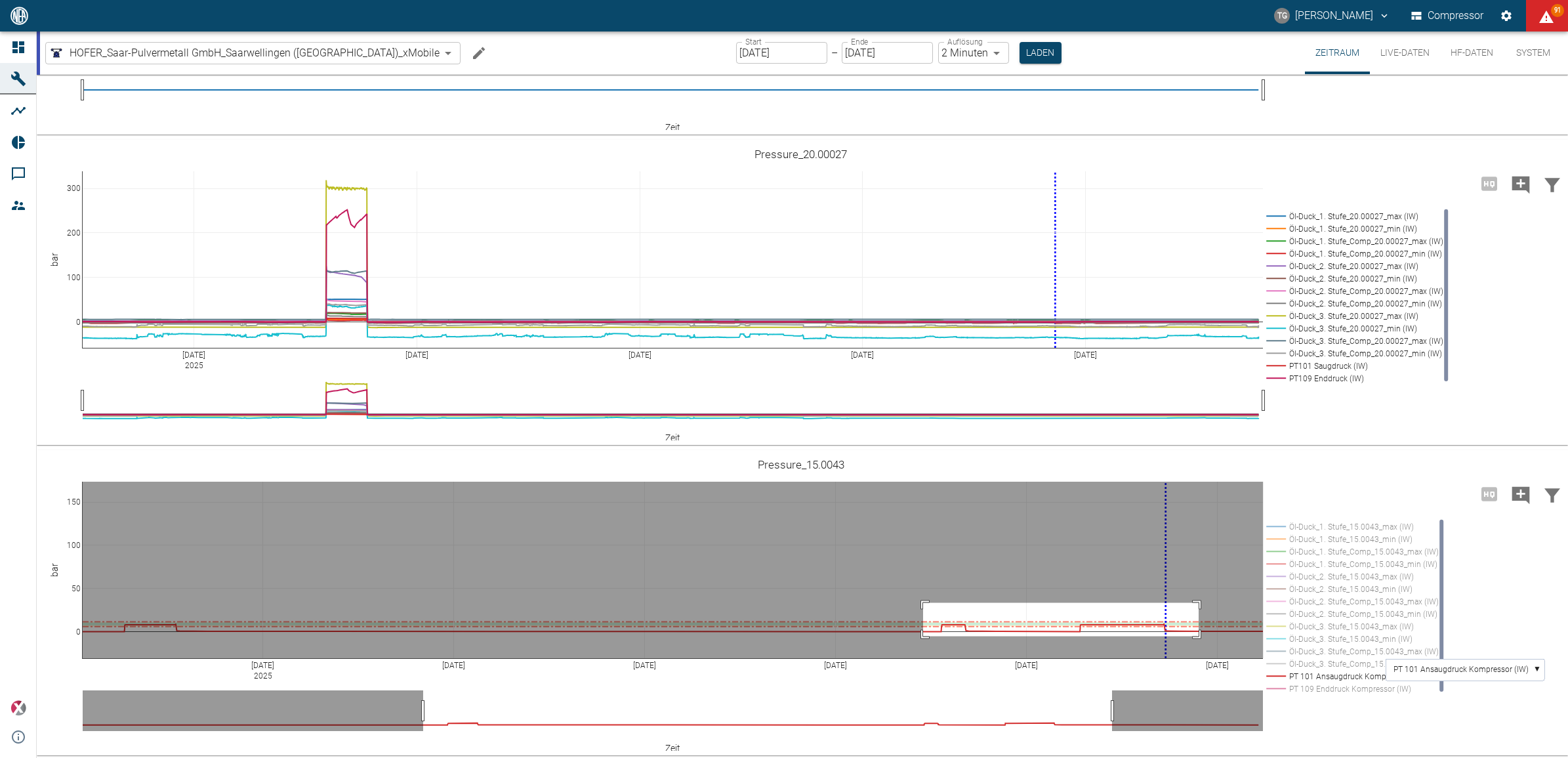
drag, startPoint x: 923, startPoint y: 602, endPoint x: 1199, endPoint y: 635, distance: 278.0
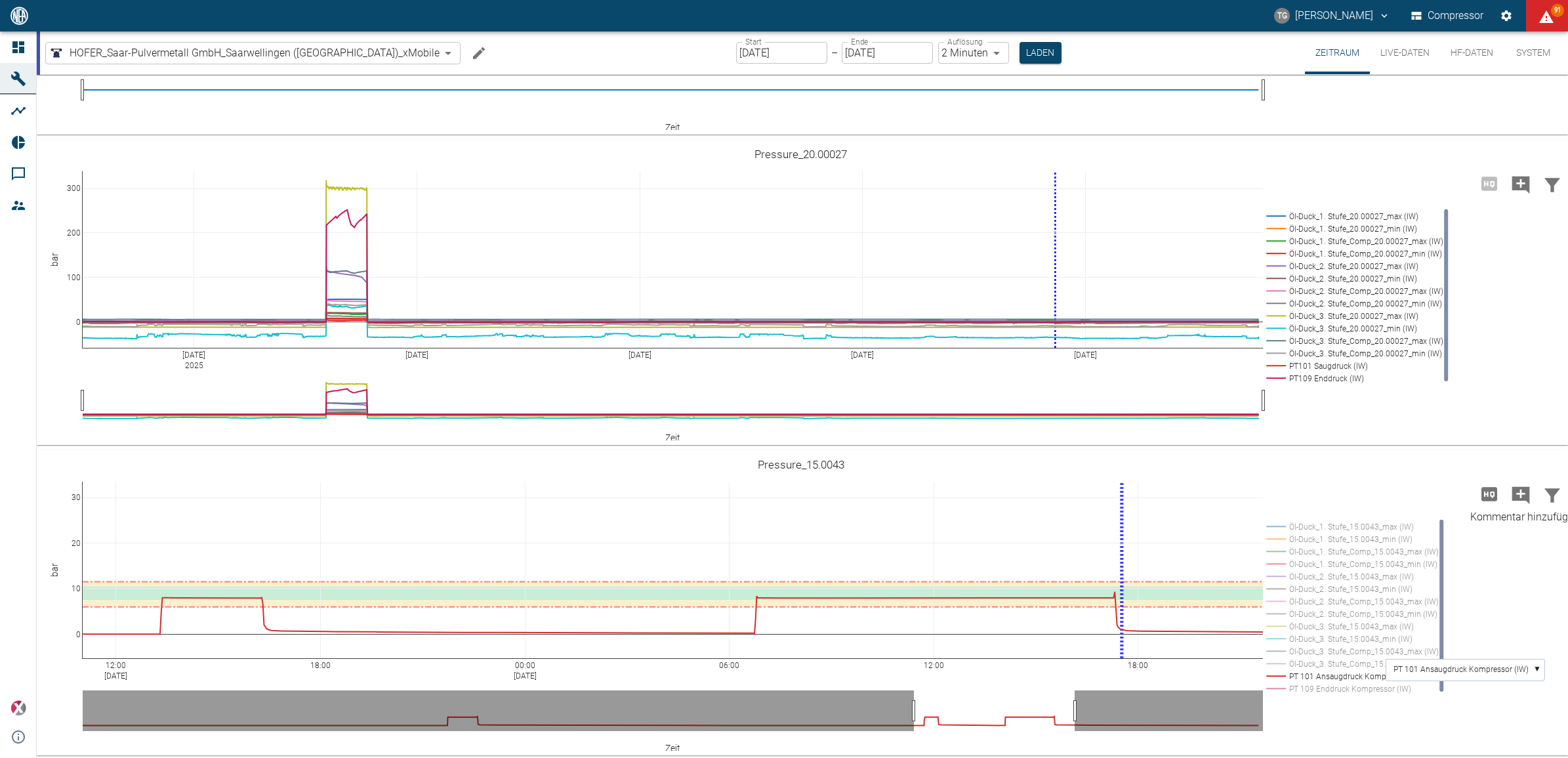
click at [1517, 490] on icon "Kommentar hinzufügen" at bounding box center [1521, 495] width 21 height 21
click at [1514, 489] on icon "Kommentar hinzufügen" at bounding box center [1521, 495] width 17 height 17
click at [1418, 665] on text "PT 101 Ansaugdruck Kompressor (IW)" at bounding box center [1461, 670] width 135 height 9
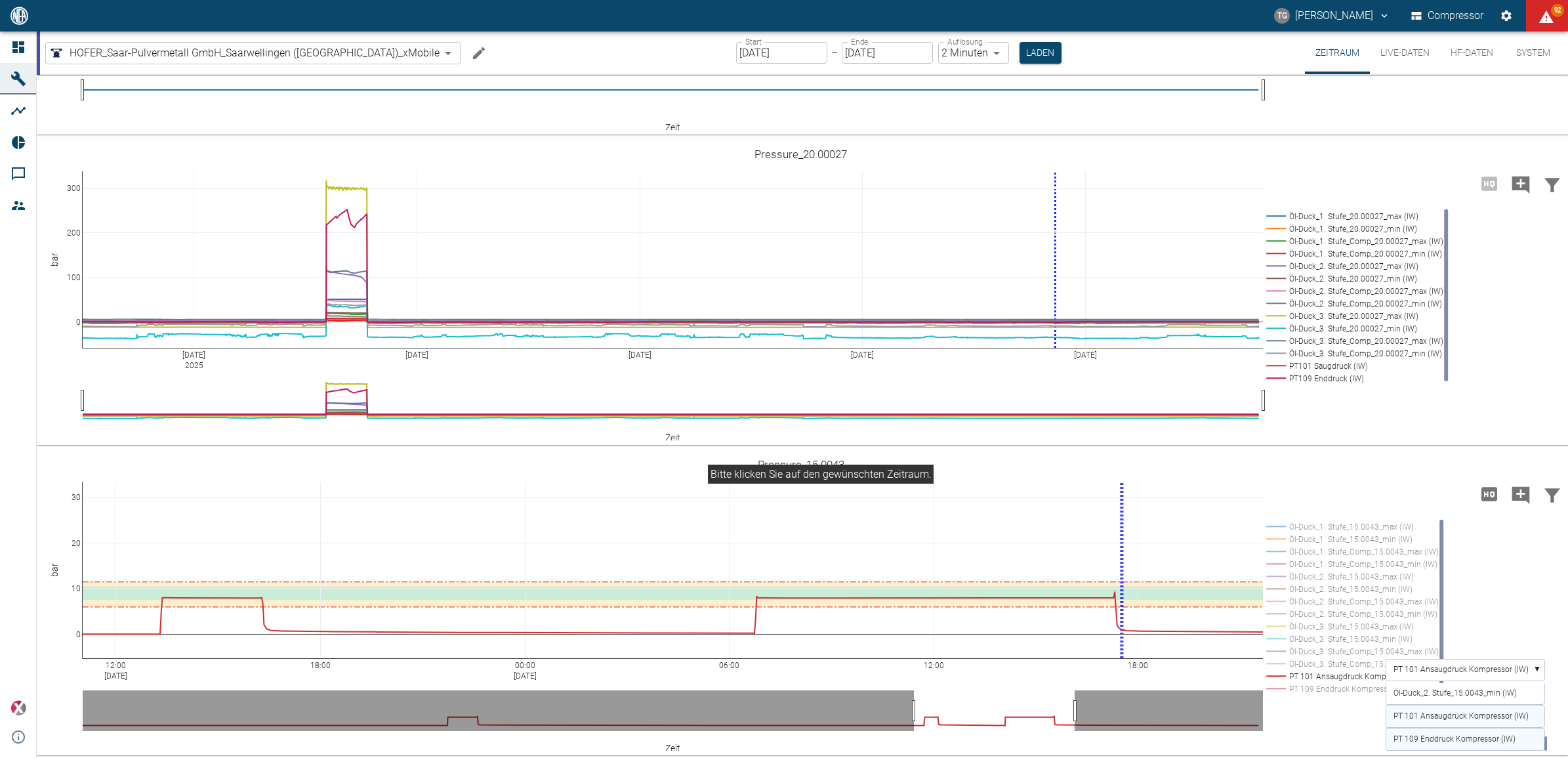
click at [1425, 735] on text "PT 109 Enddruck Kompressor (IW)" at bounding box center [1454, 739] width 122 height 9
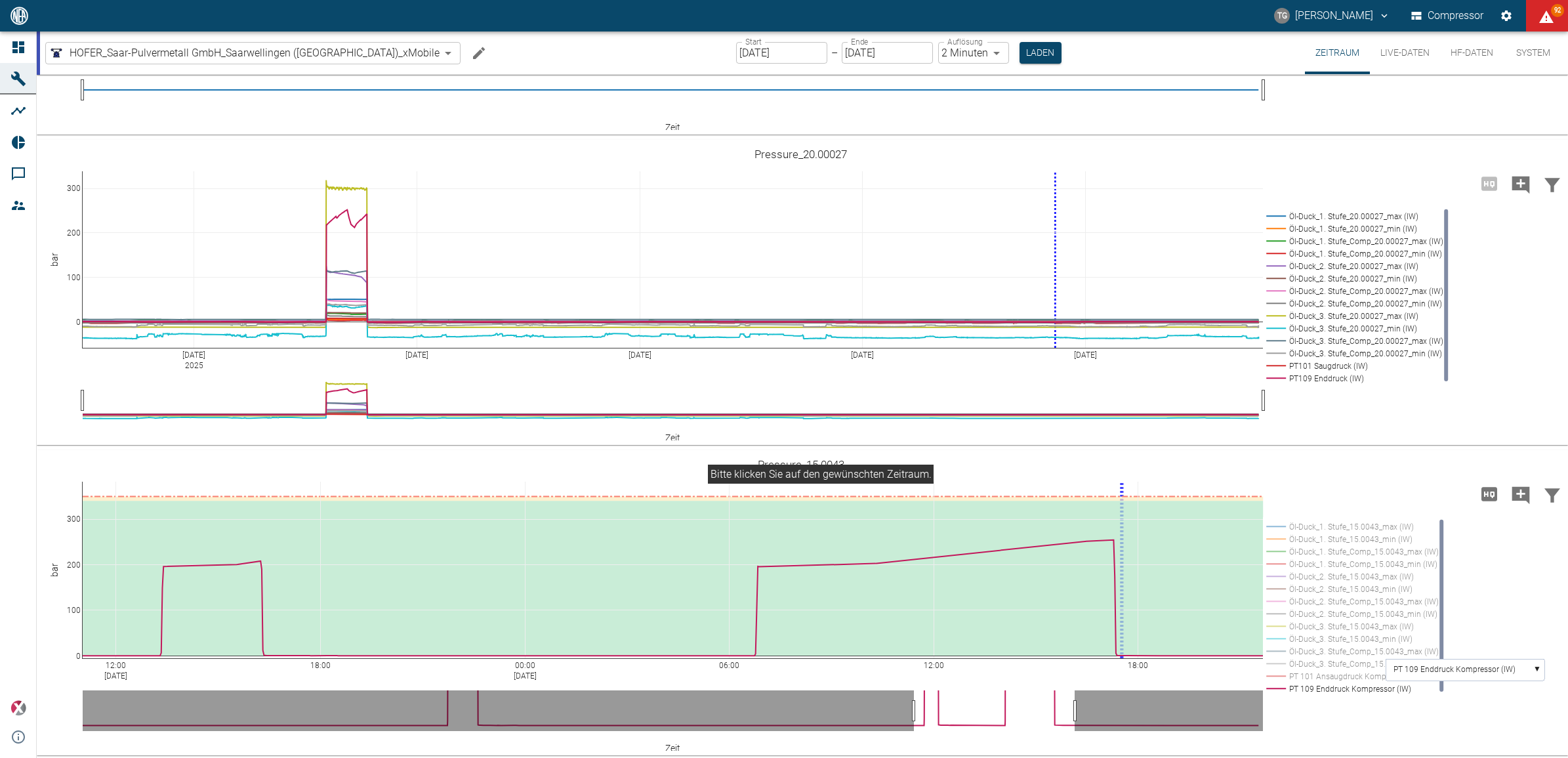
drag, startPoint x: 72, startPoint y: 487, endPoint x: 63, endPoint y: 655, distance: 168.2
click at [1470, 665] on text "PT 109 Enddruck Kompressor (IW)" at bounding box center [1454, 670] width 122 height 9
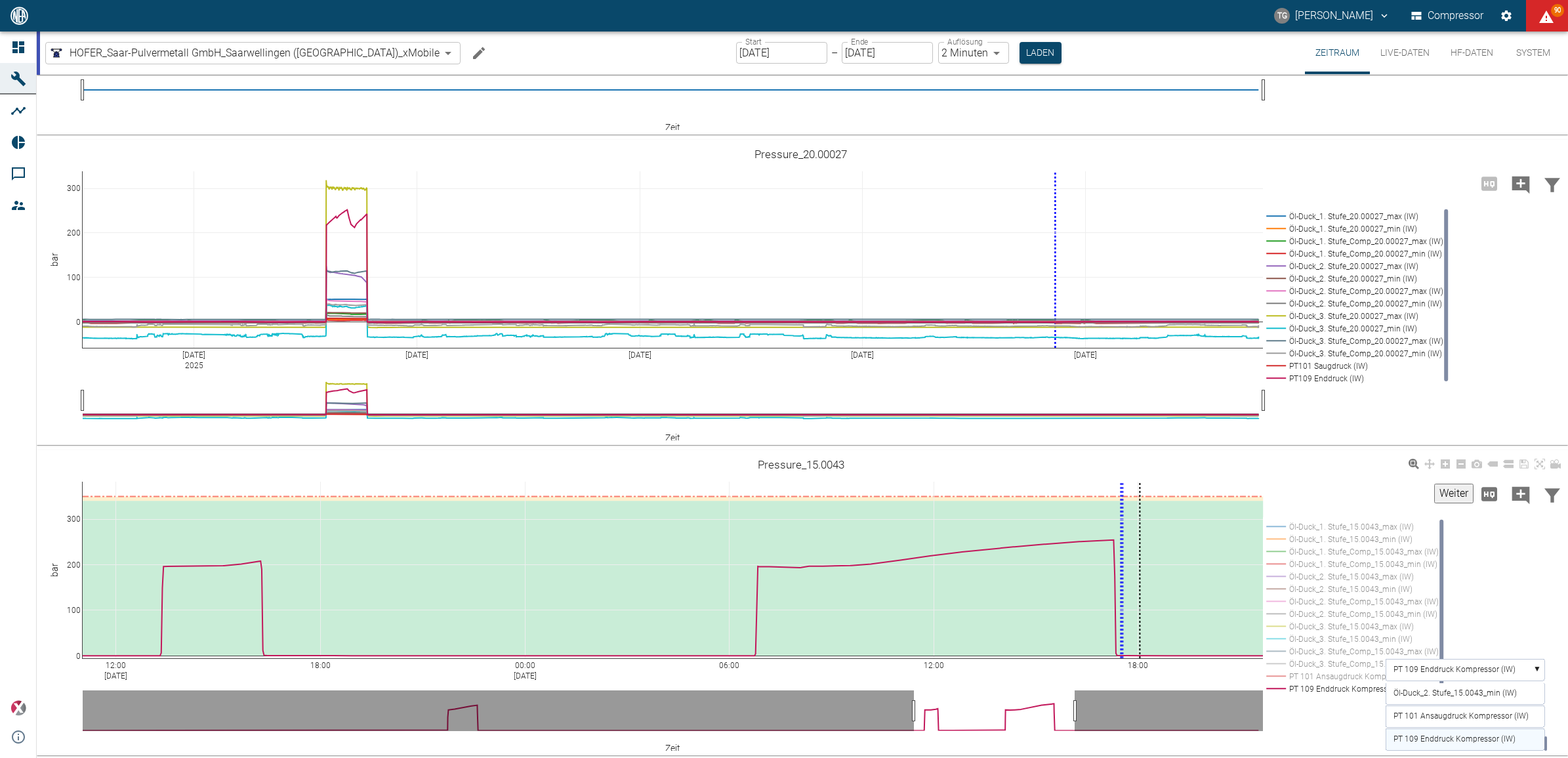
click at [1524, 585] on div "12:00 Aug 18, 2025 18:00 00:00 Aug 19, 2025 06:00 12:00 18:00 0 100 200 300 Öl-…" at bounding box center [801, 603] width 1529 height 295
drag, startPoint x: 1544, startPoint y: 740, endPoint x: 1532, endPoint y: 660, distance: 80.9
click at [1532, 660] on g "PT 109 Enddruck Kompressor (IW) ▼ Keine Alarmkorridore Öl-Duck_1. Stufe_15.0043…" at bounding box center [1466, 752] width 162 height 185
click at [1420, 690] on text "Keine Alarmkorridore" at bounding box center [1431, 695] width 74 height 9
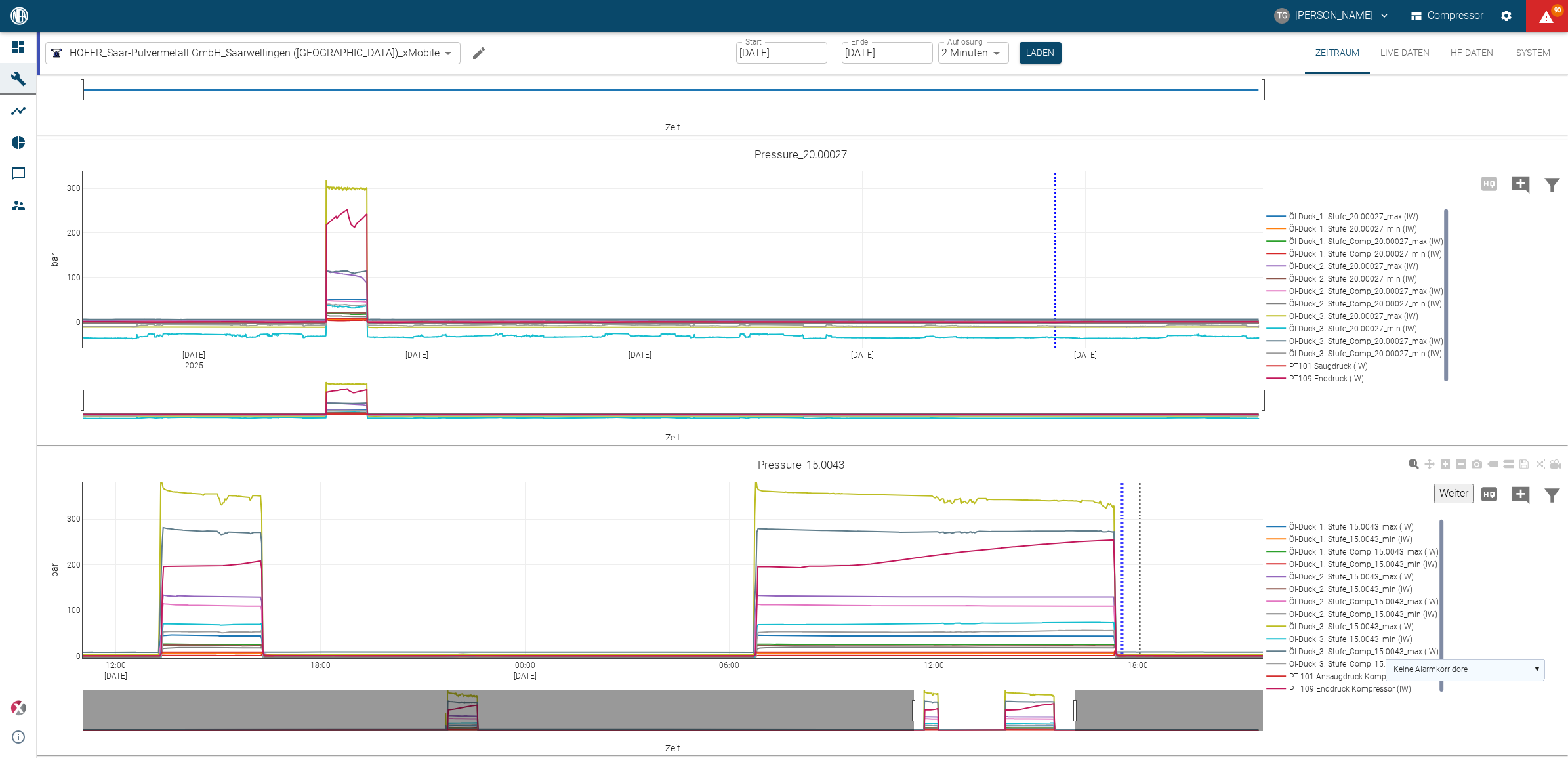
click at [1392, 664] on rect at bounding box center [1465, 670] width 159 height 21
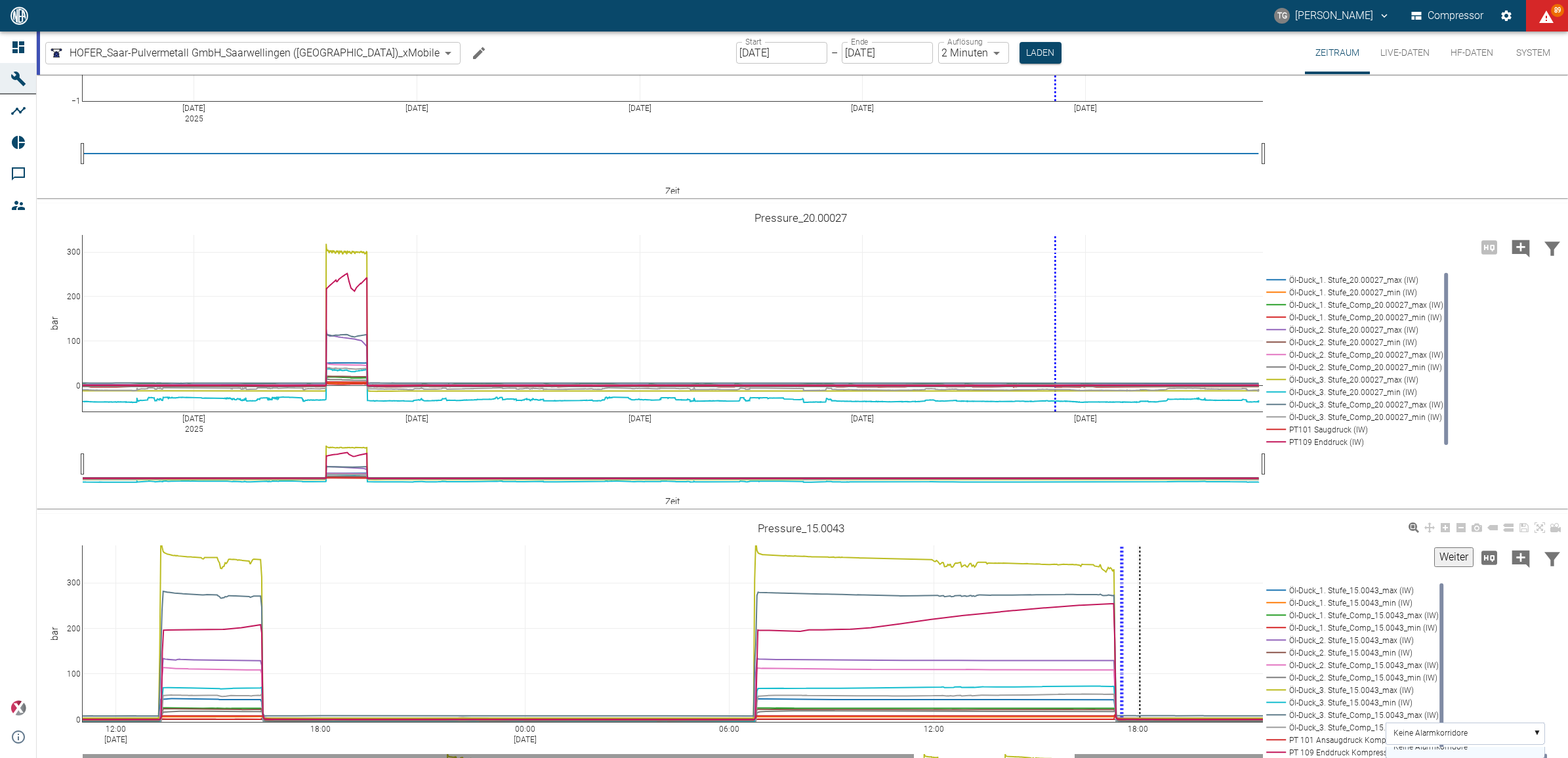
scroll to position [1097, 0]
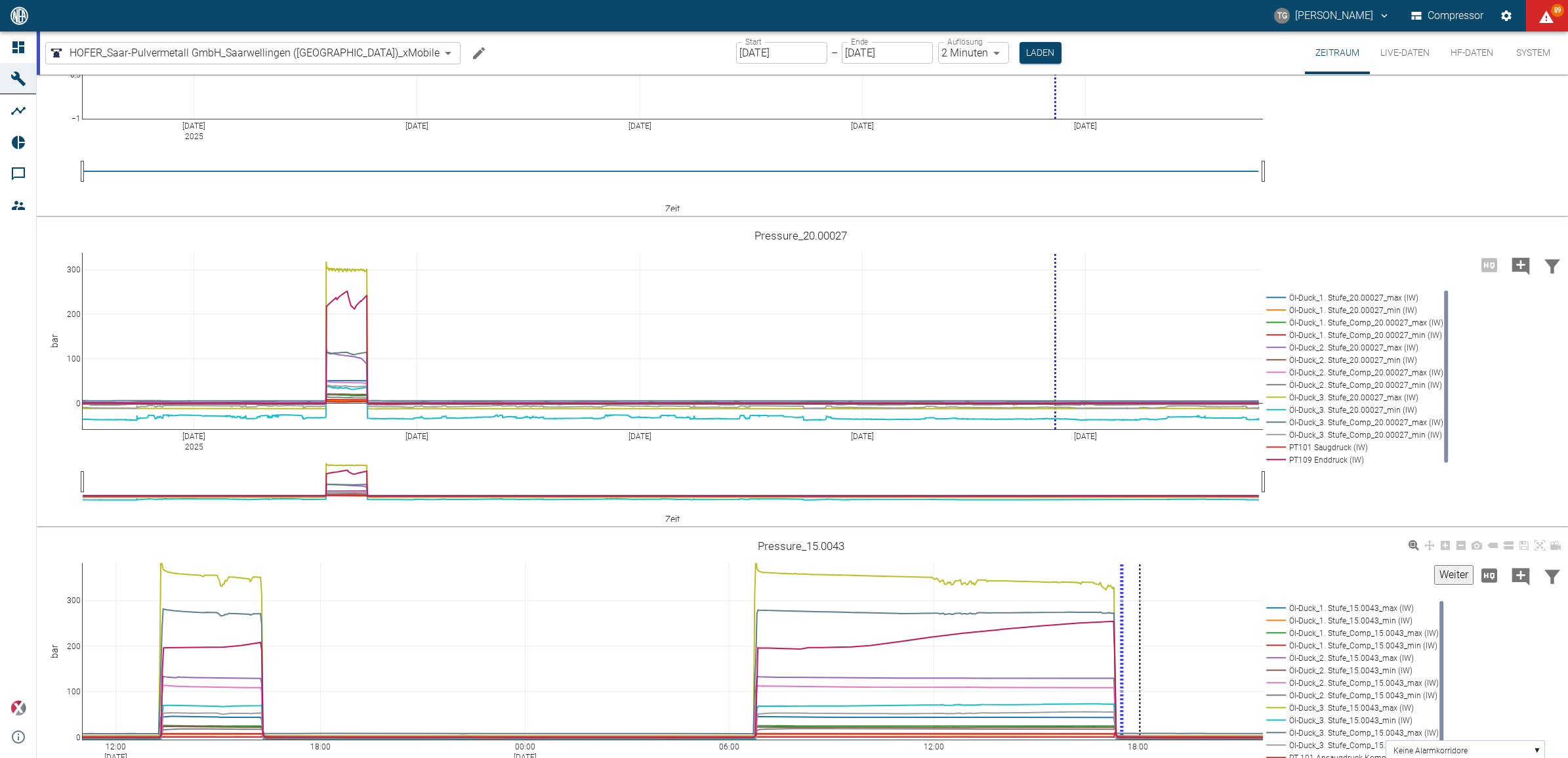
click at [1514, 696] on div "12:00 Aug 18, 2025 18:00 00:00 Aug 19, 2025 06:00 12:00 18:00 0 100 200 300 Öl-…" at bounding box center [801, 685] width 1529 height 295
click at [1401, 51] on button "Live-Daten" at bounding box center [1405, 53] width 70 height 43
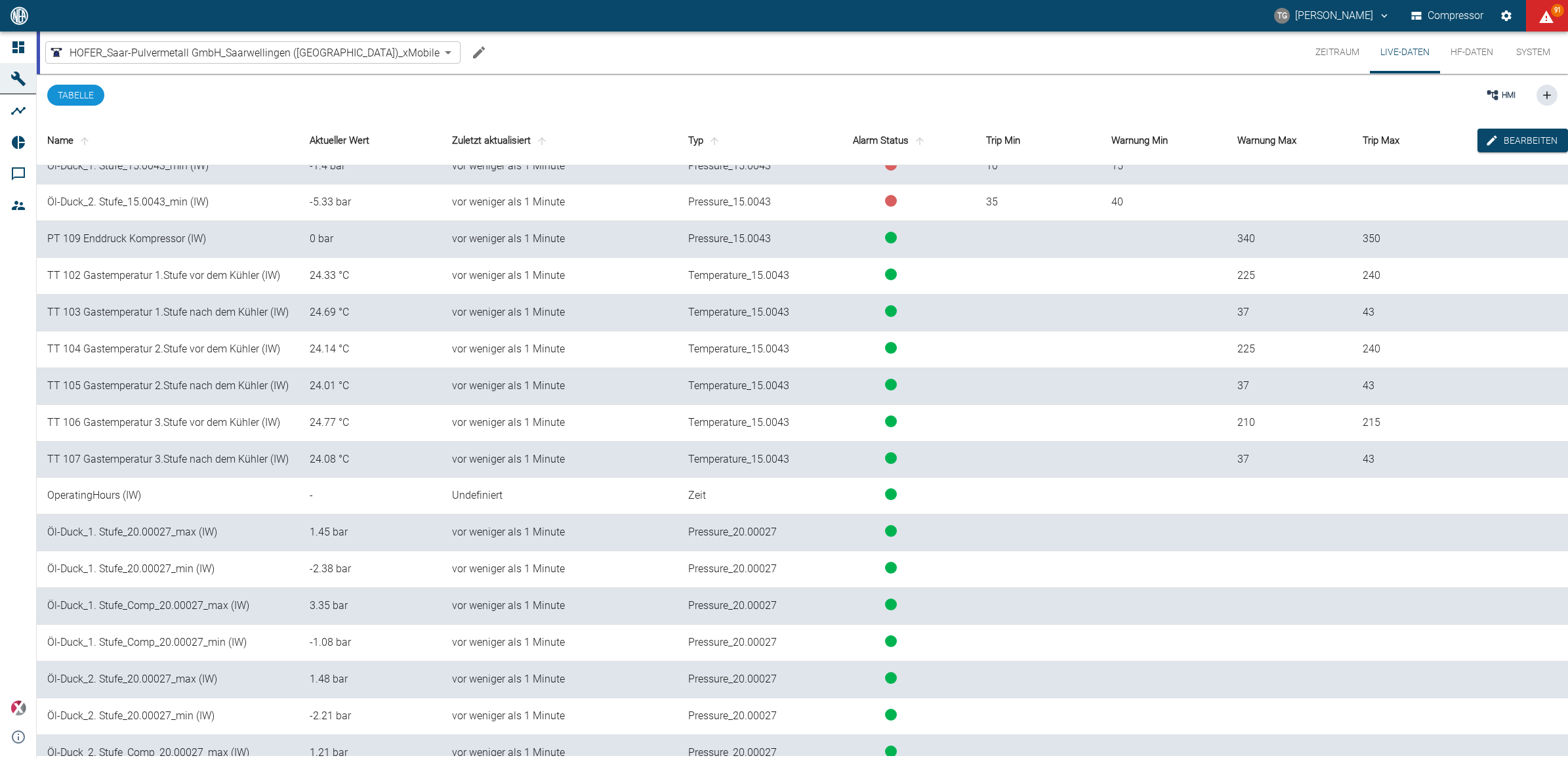
scroll to position [246, 0]
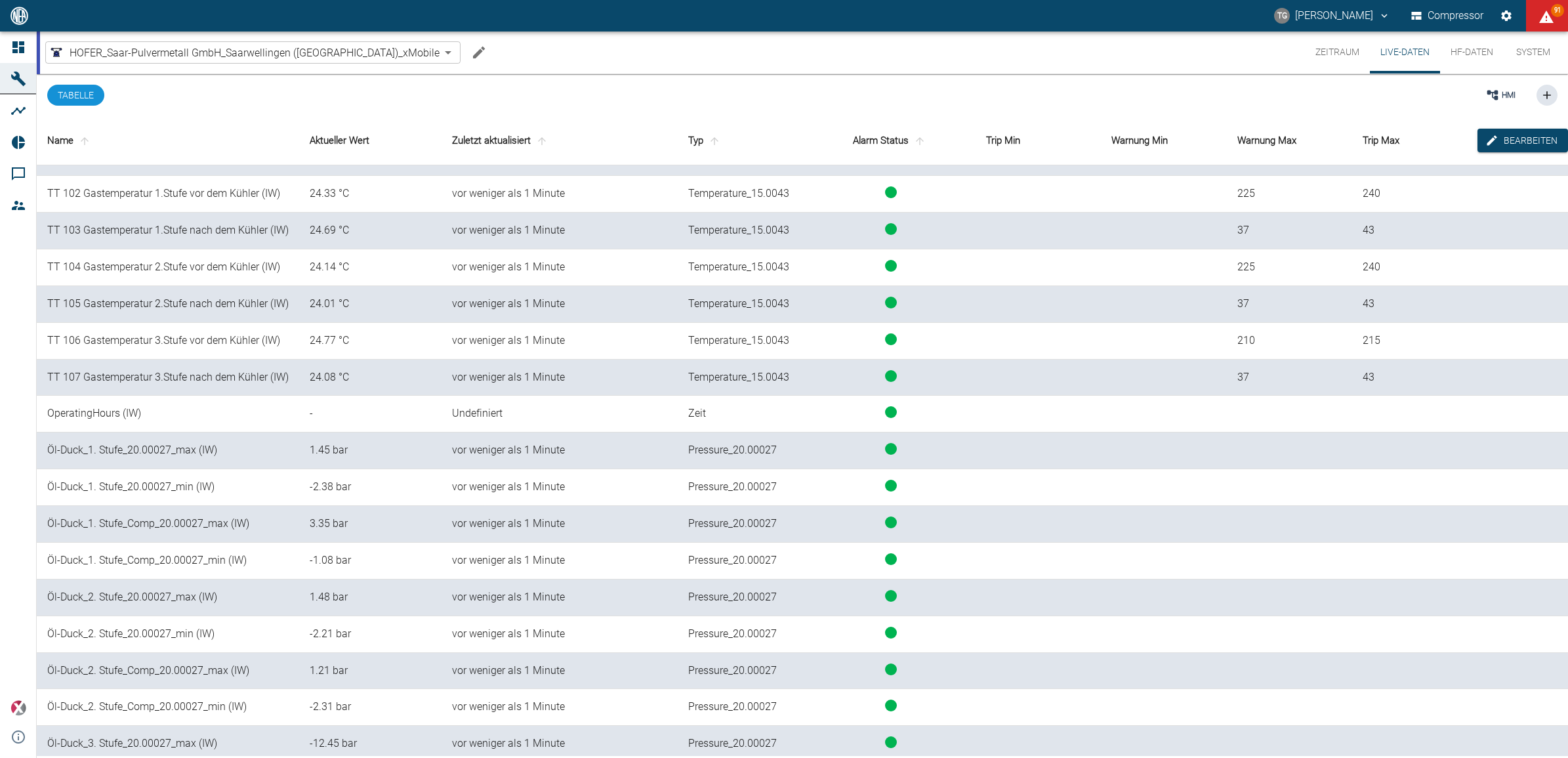
drag, startPoint x: 404, startPoint y: 45, endPoint x: 395, endPoint y: 54, distance: 12.7
click at [399, 49] on div "HOFER_Saar-Pulvermetall GmbH_Saarwellingen (DE)_xMobile 7a31f2f9-94da-42ae-8f28…" at bounding box center [804, 52] width 1529 height 42
click at [471, 54] on icon "Machine bearbeiten" at bounding box center [479, 53] width 16 height 16
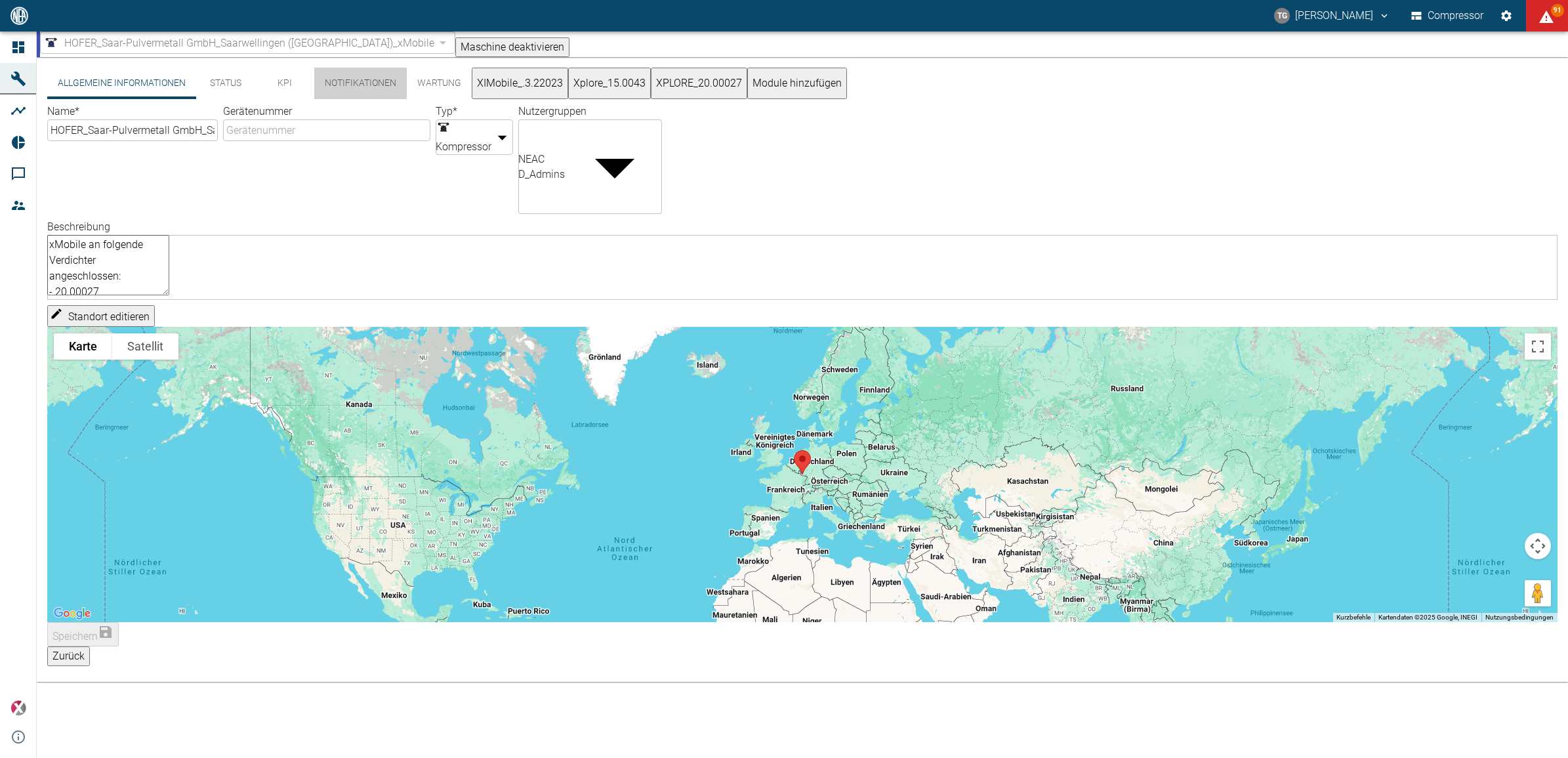
click at [340, 88] on button "Notifikationen" at bounding box center [360, 84] width 92 height 32
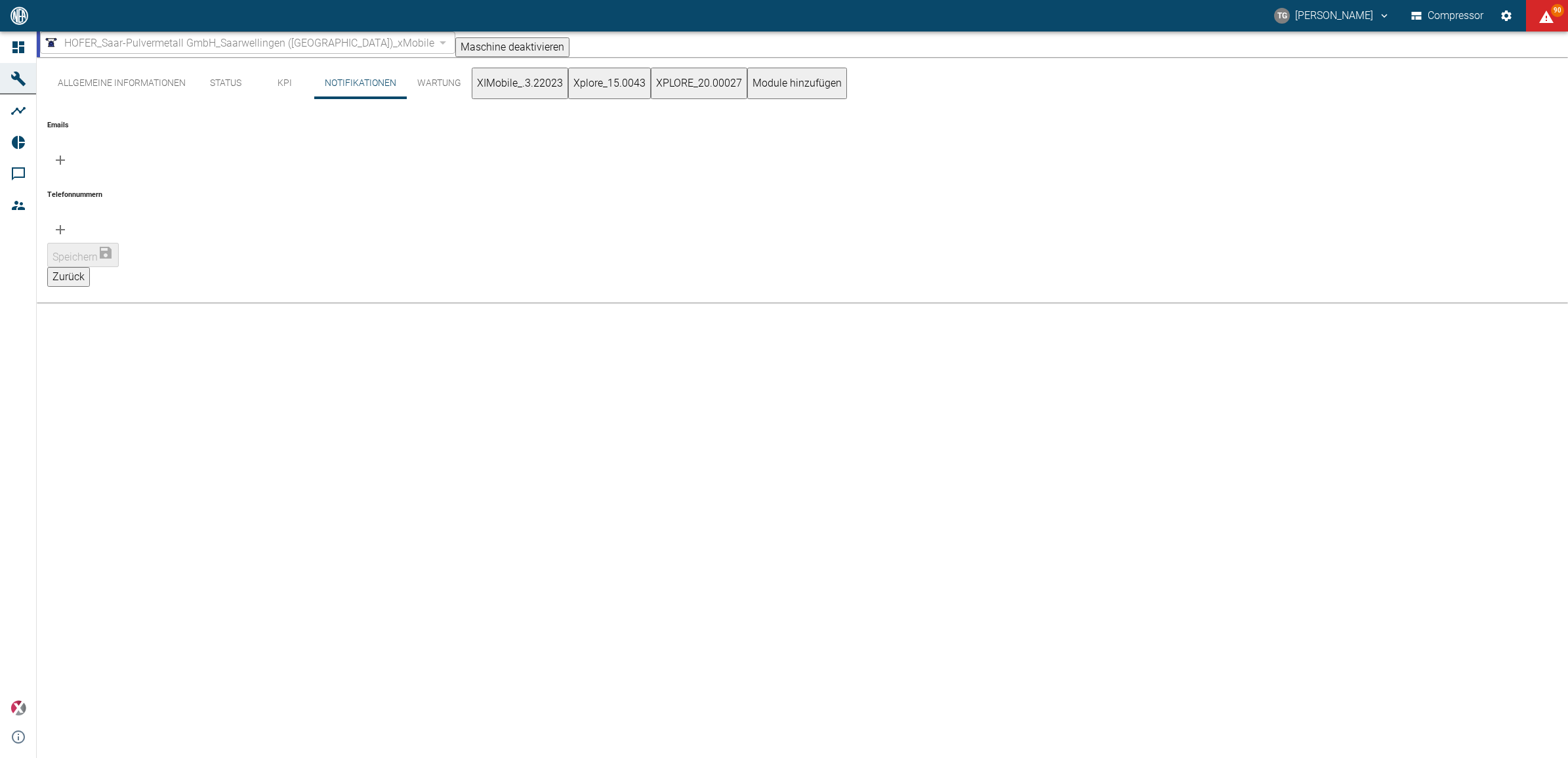
click at [111, 83] on button "Allgemeine Informationen" at bounding box center [122, 84] width 149 height 32
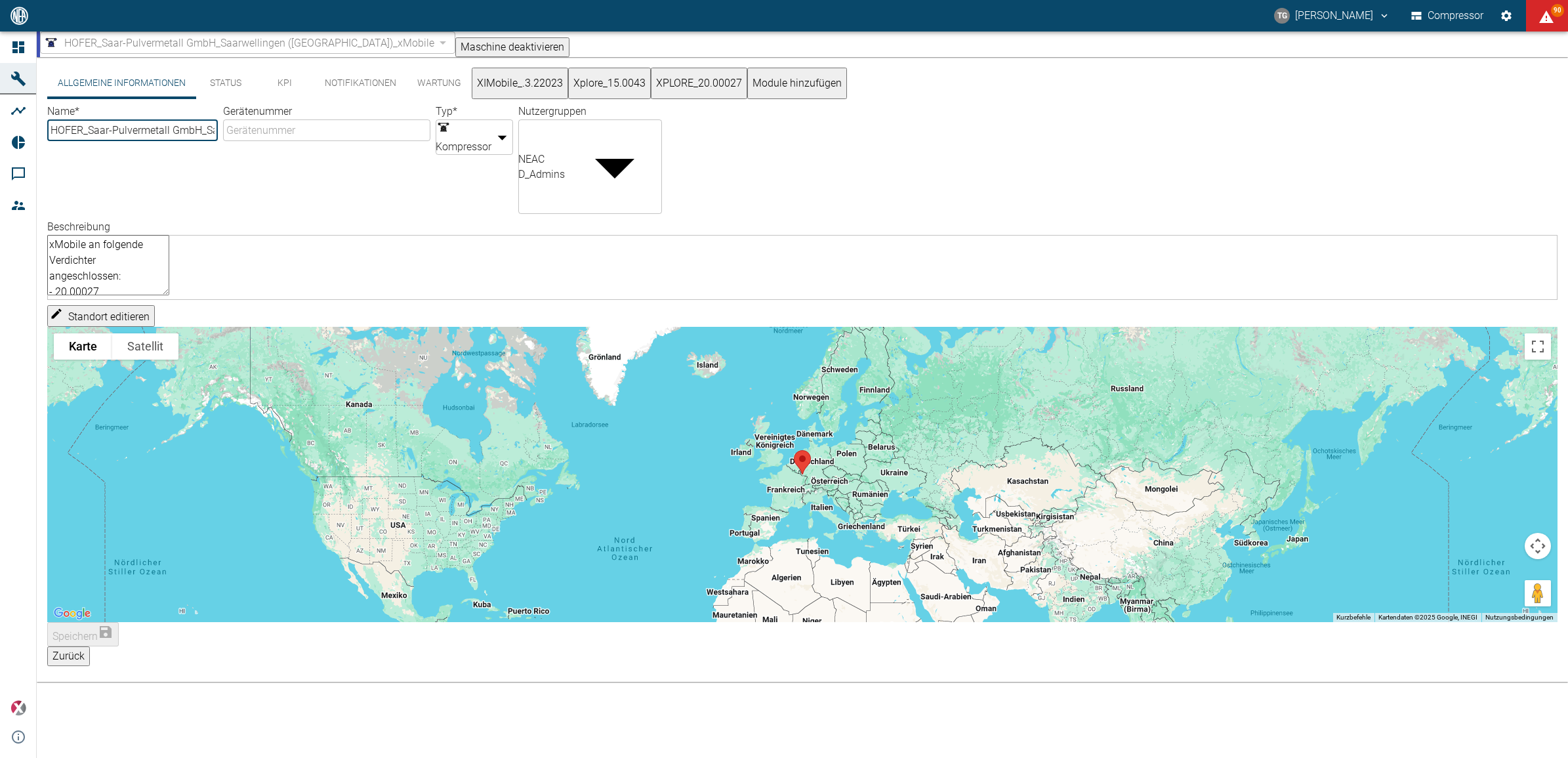
click at [110, 85] on button "Allgemeine Informationen" at bounding box center [122, 84] width 149 height 32
click at [90, 647] on button "Zurück" at bounding box center [69, 656] width 43 height 20
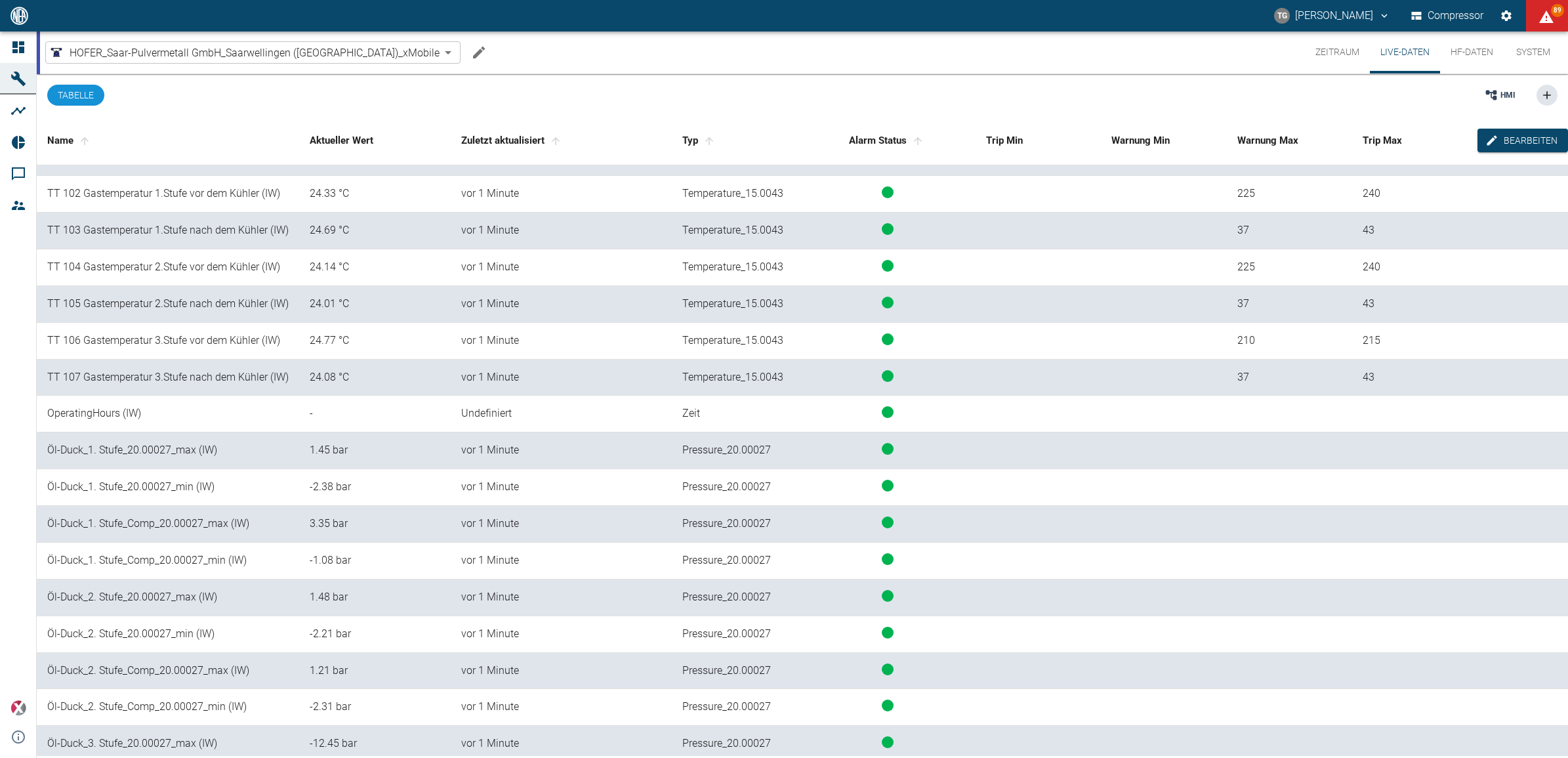
scroll to position [0, 0]
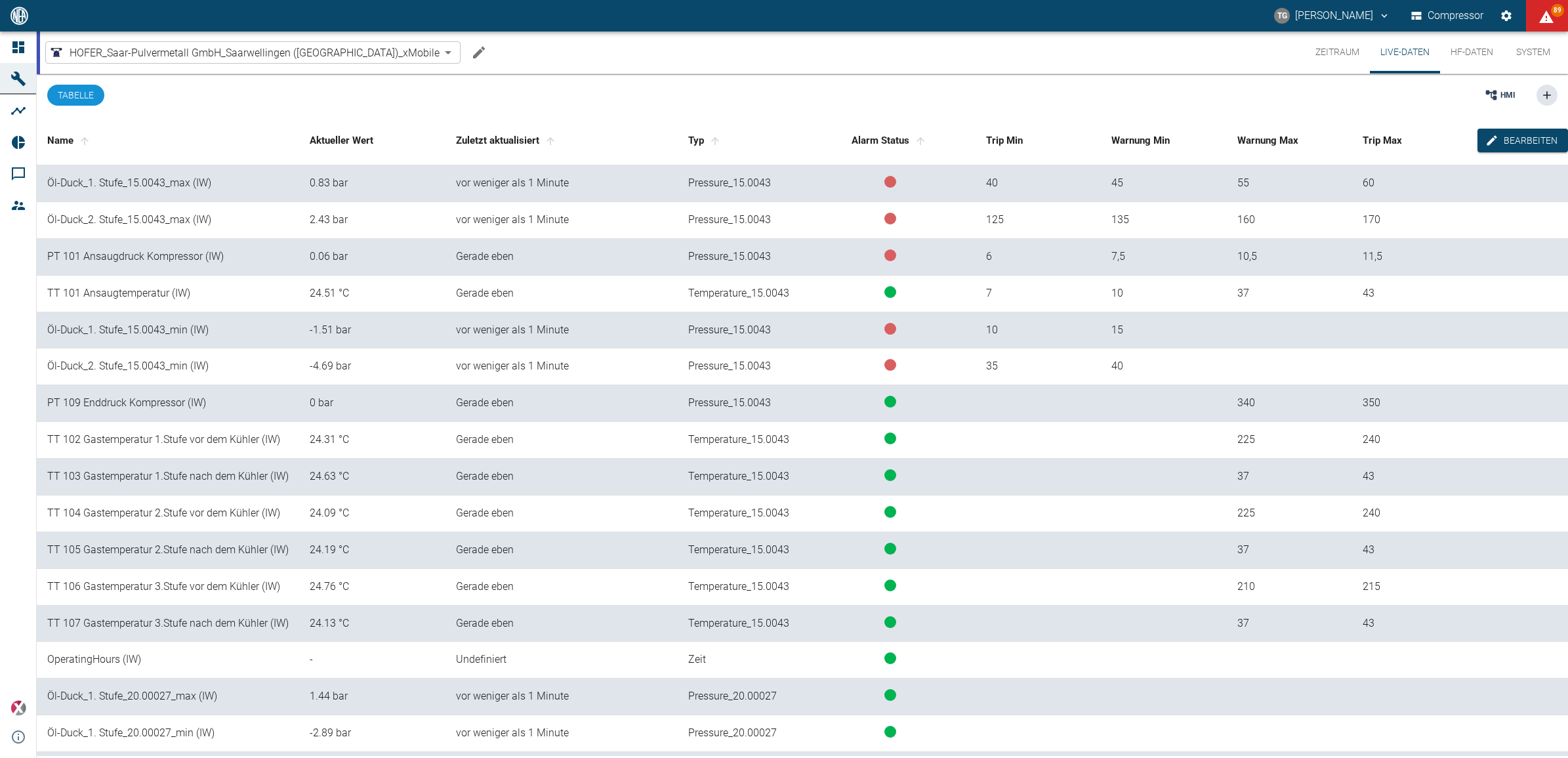
click at [1329, 56] on button "Zeitraum" at bounding box center [1338, 52] width 65 height 42
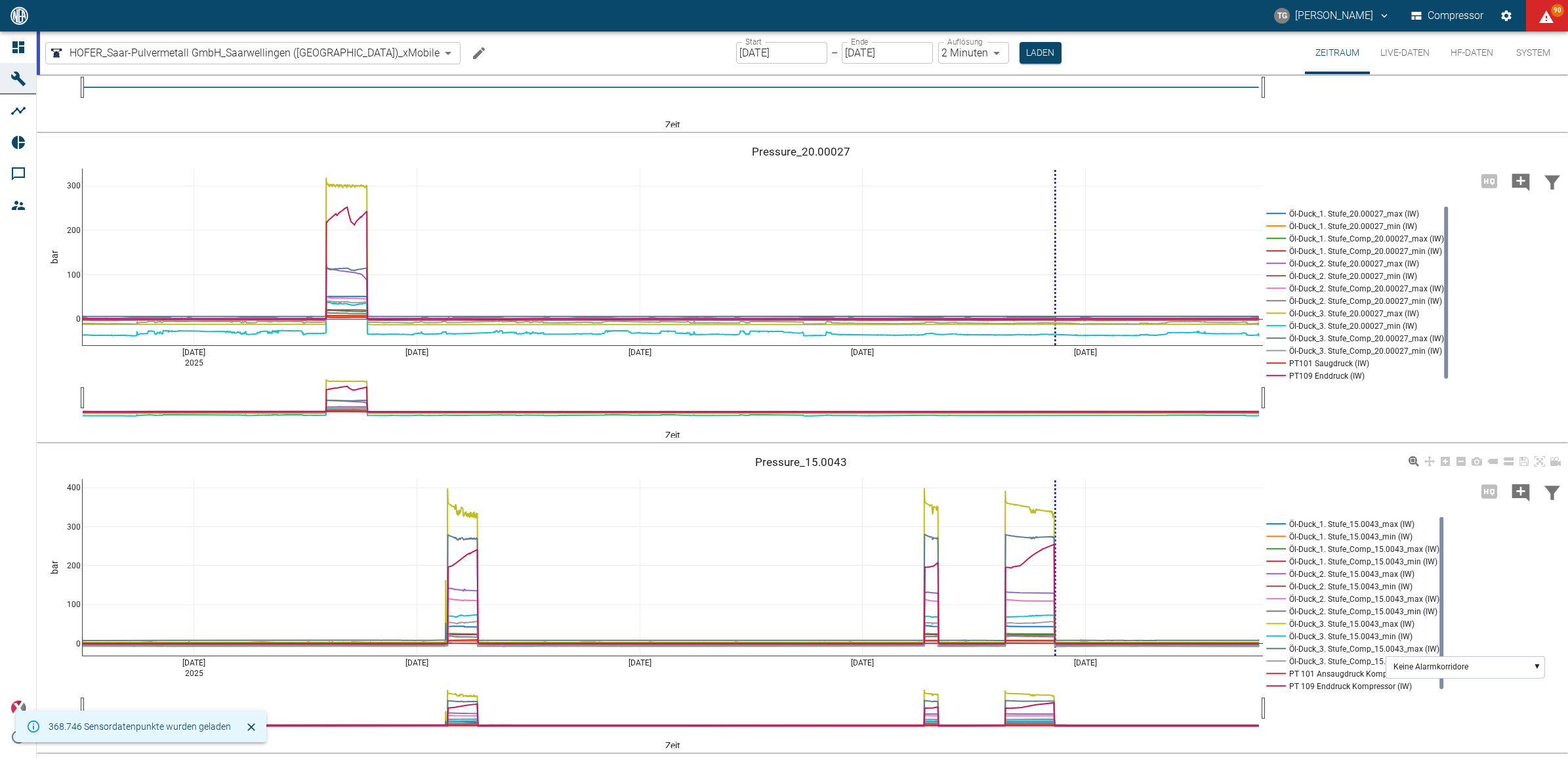
scroll to position [1179, 0]
click at [1438, 670] on text "Keine Alarmkorridore" at bounding box center [1431, 667] width 75 height 9
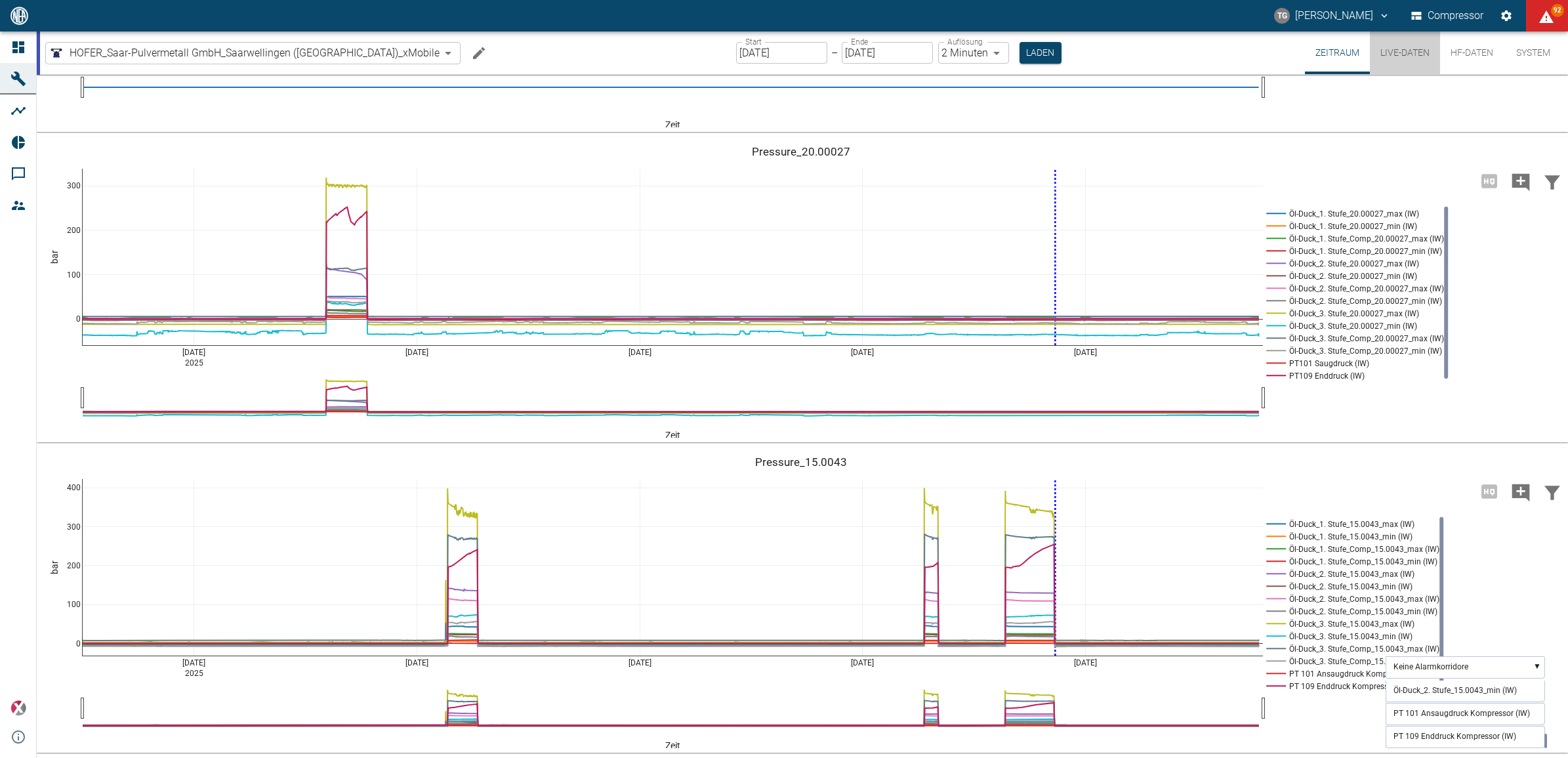
click at [1386, 53] on button "Live-Daten" at bounding box center [1405, 53] width 70 height 43
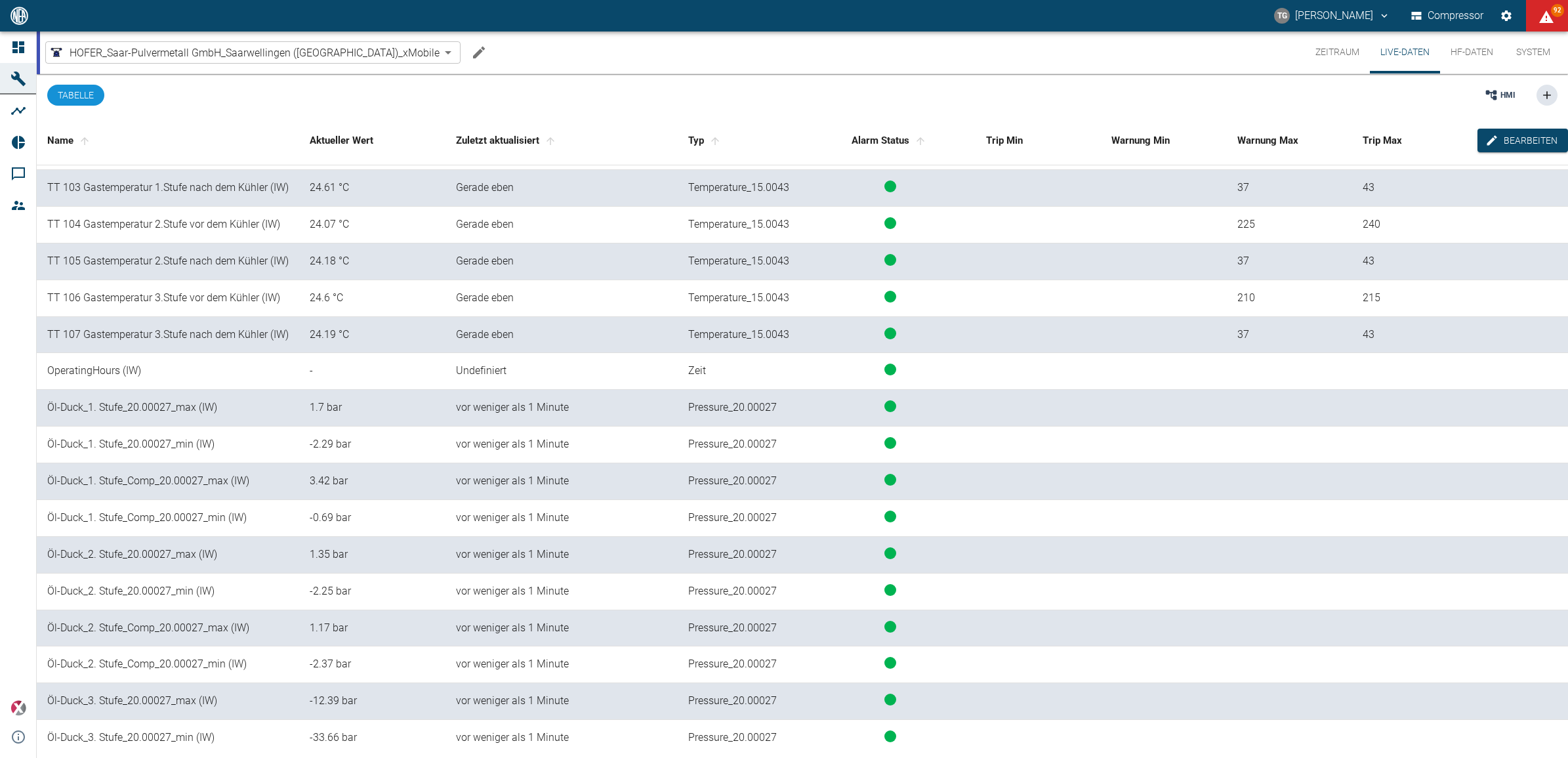
scroll to position [328, 0]
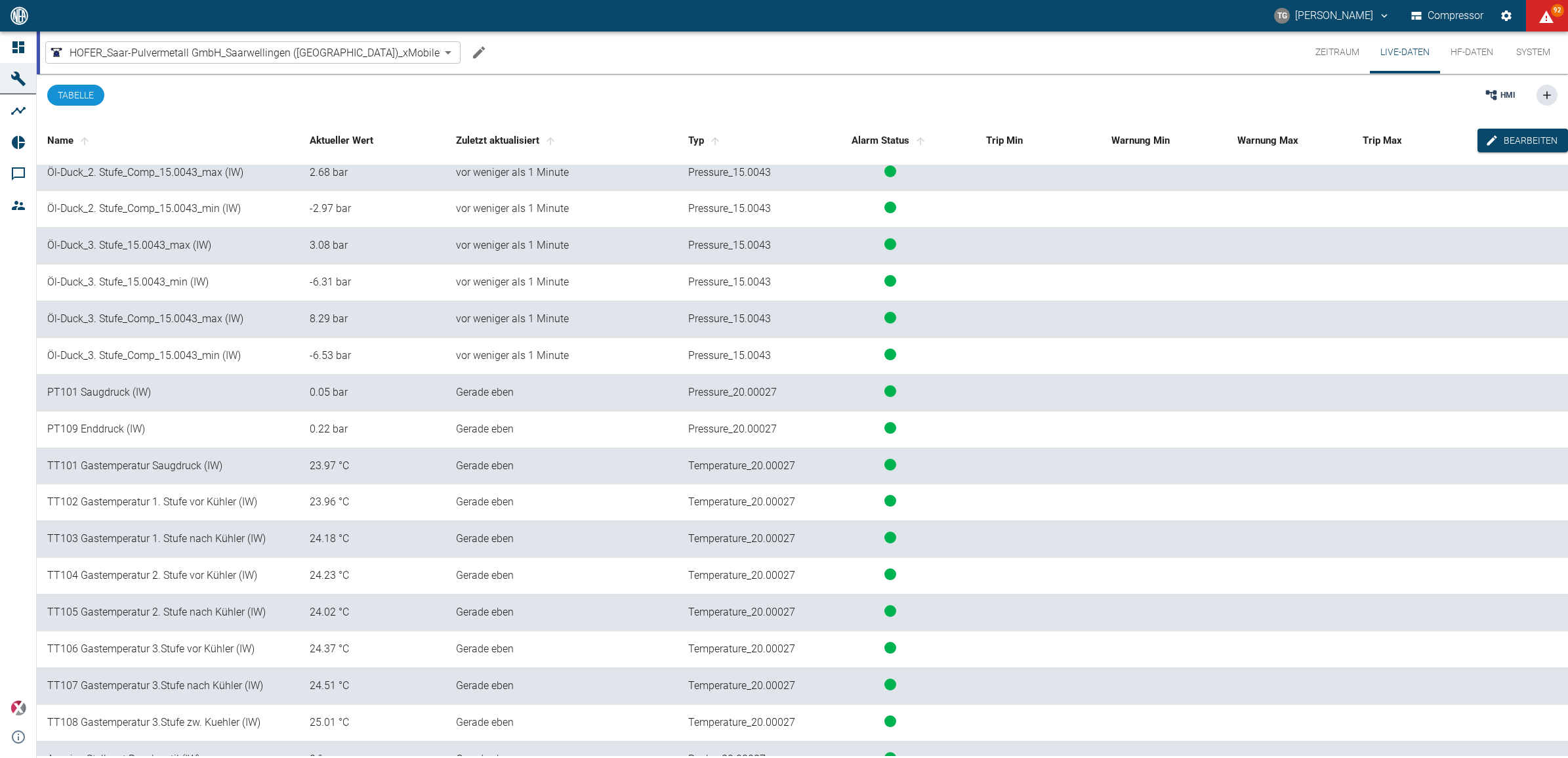
scroll to position [1067, 0]
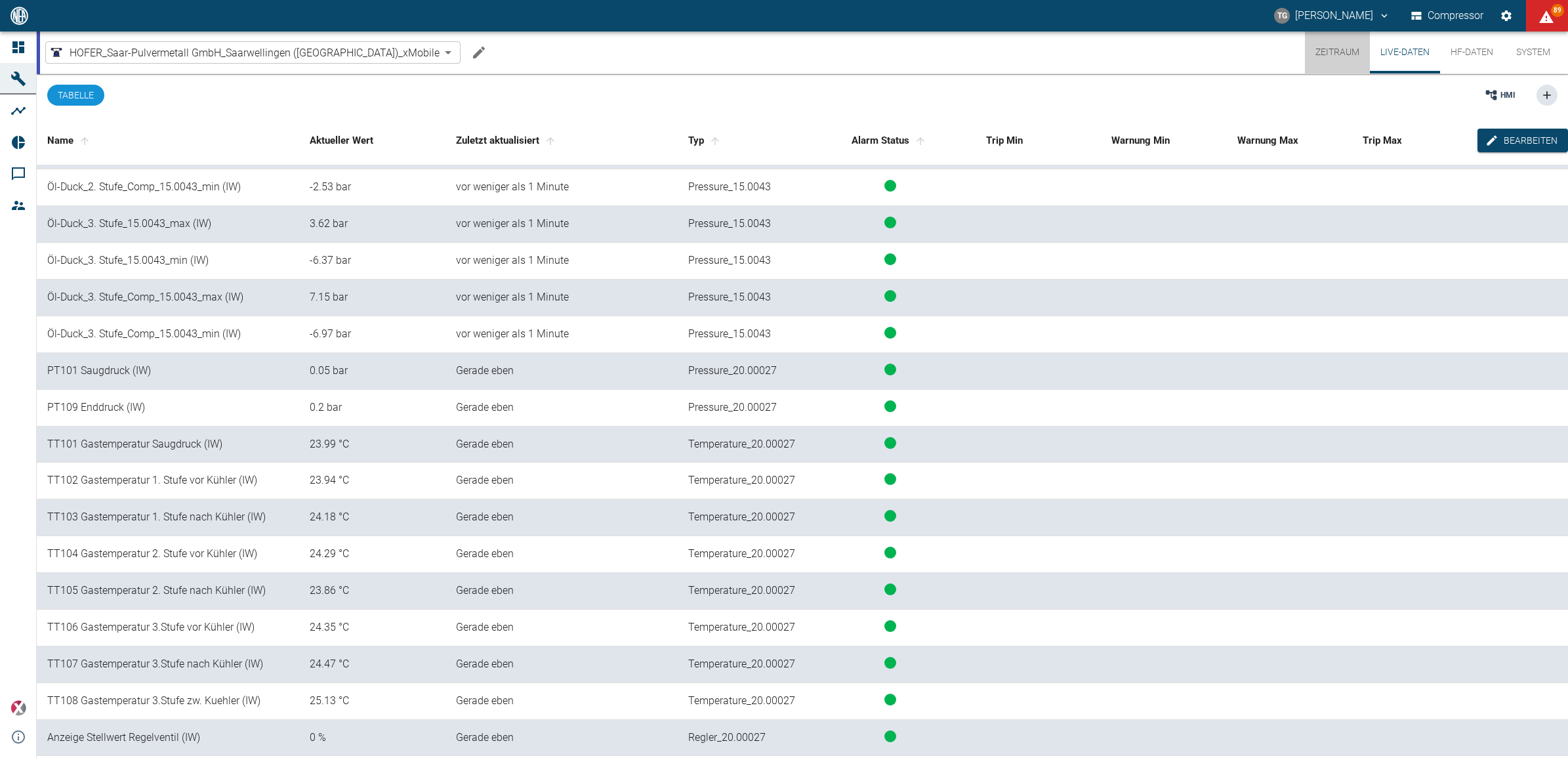
click at [1339, 53] on button "Zeitraum" at bounding box center [1338, 52] width 65 height 42
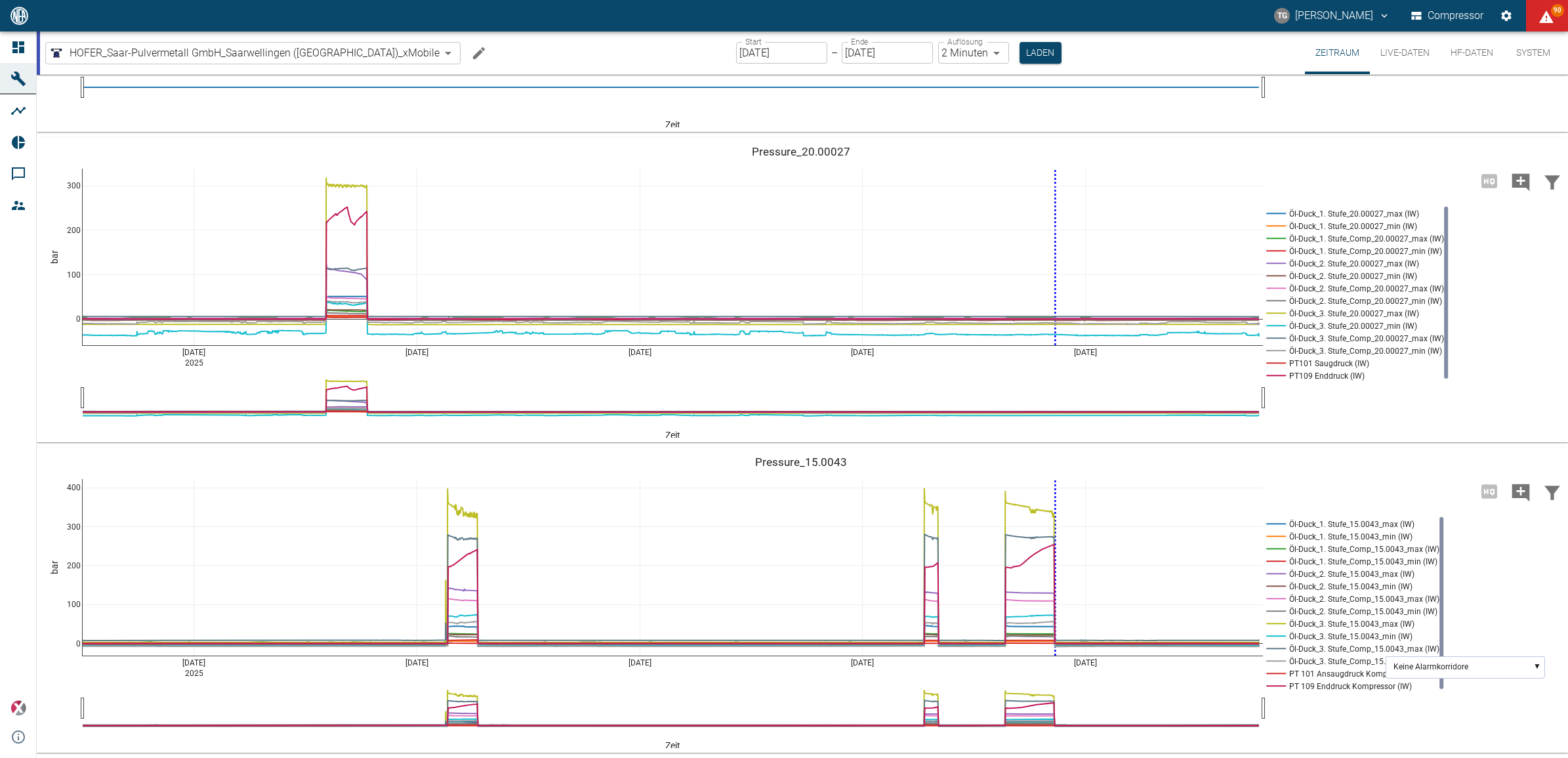
scroll to position [1097, 0]
click at [1355, 438] on div "Aug 12 2025 Aug 14 Aug 16 Aug 18 Aug 20 0 100 200 300 Öl-Duck_1. Stufe_20.00027…" at bounding box center [801, 290] width 1529 height 295
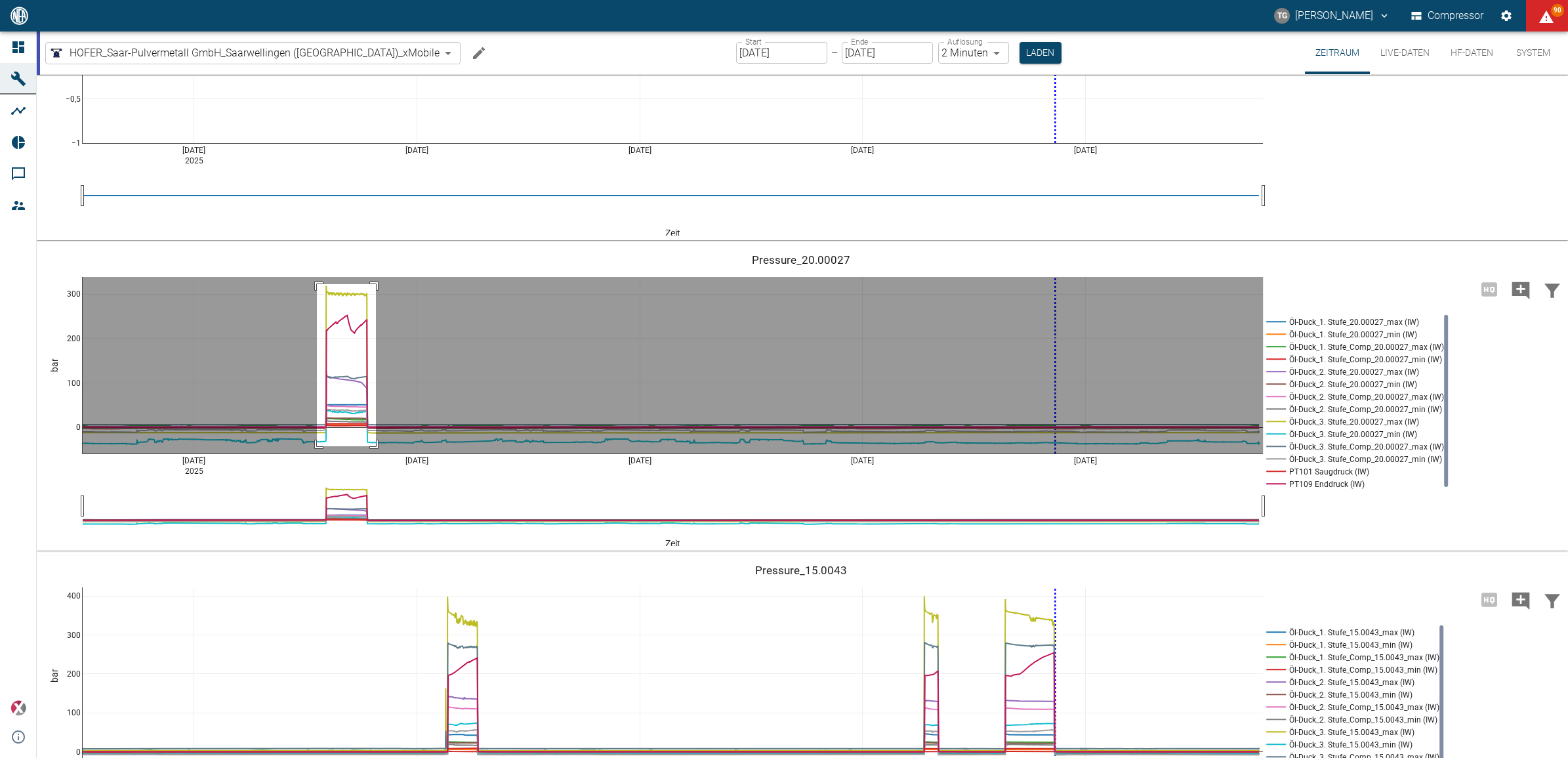
drag, startPoint x: 317, startPoint y: 423, endPoint x: 376, endPoint y: 586, distance: 173.3
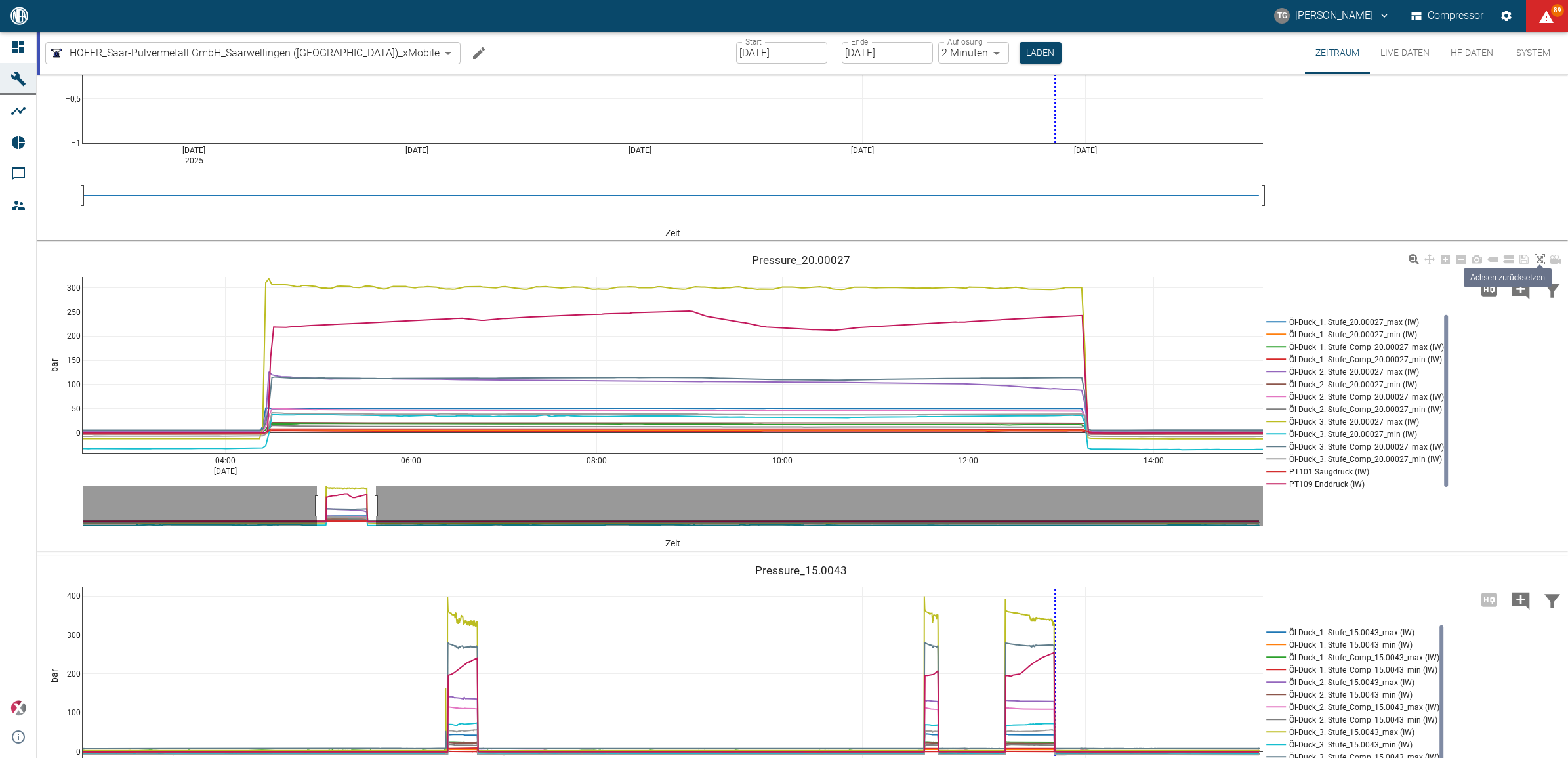
click at [1540, 265] on icon at bounding box center [1540, 259] width 10 height 10
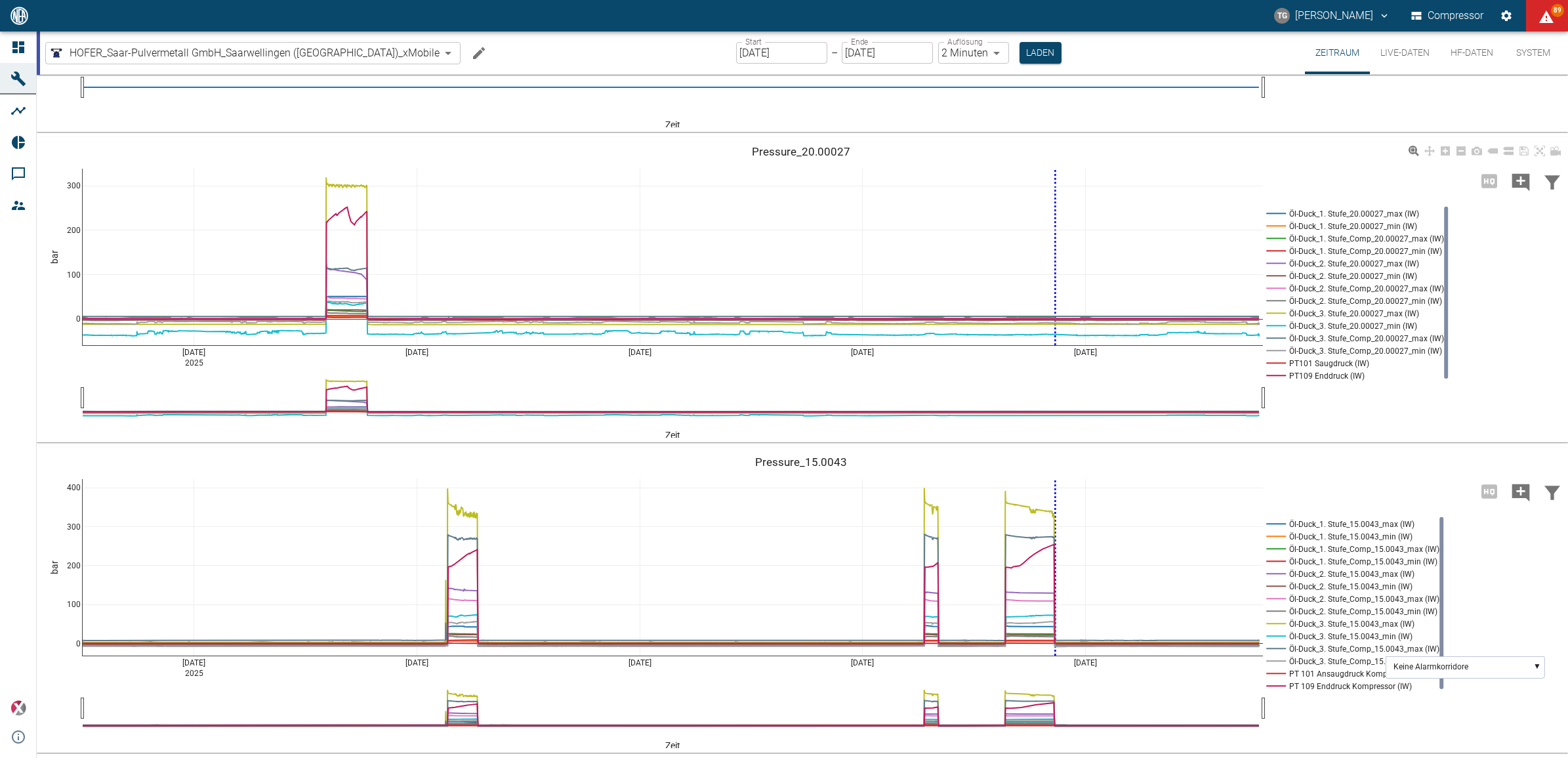
scroll to position [1179, 0]
click at [1405, 57] on button "Live-Daten" at bounding box center [1405, 53] width 70 height 43
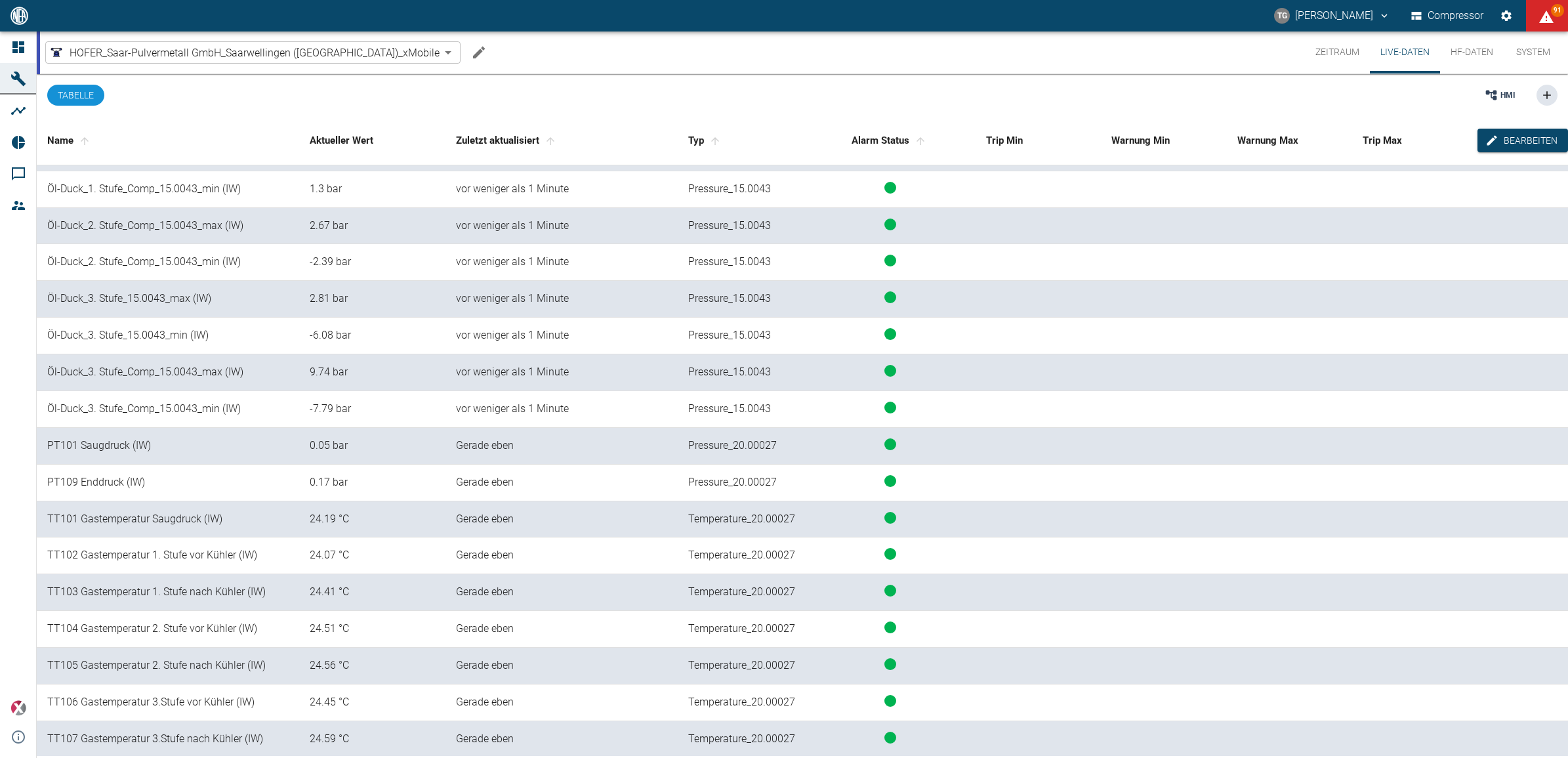
scroll to position [1067, 0]
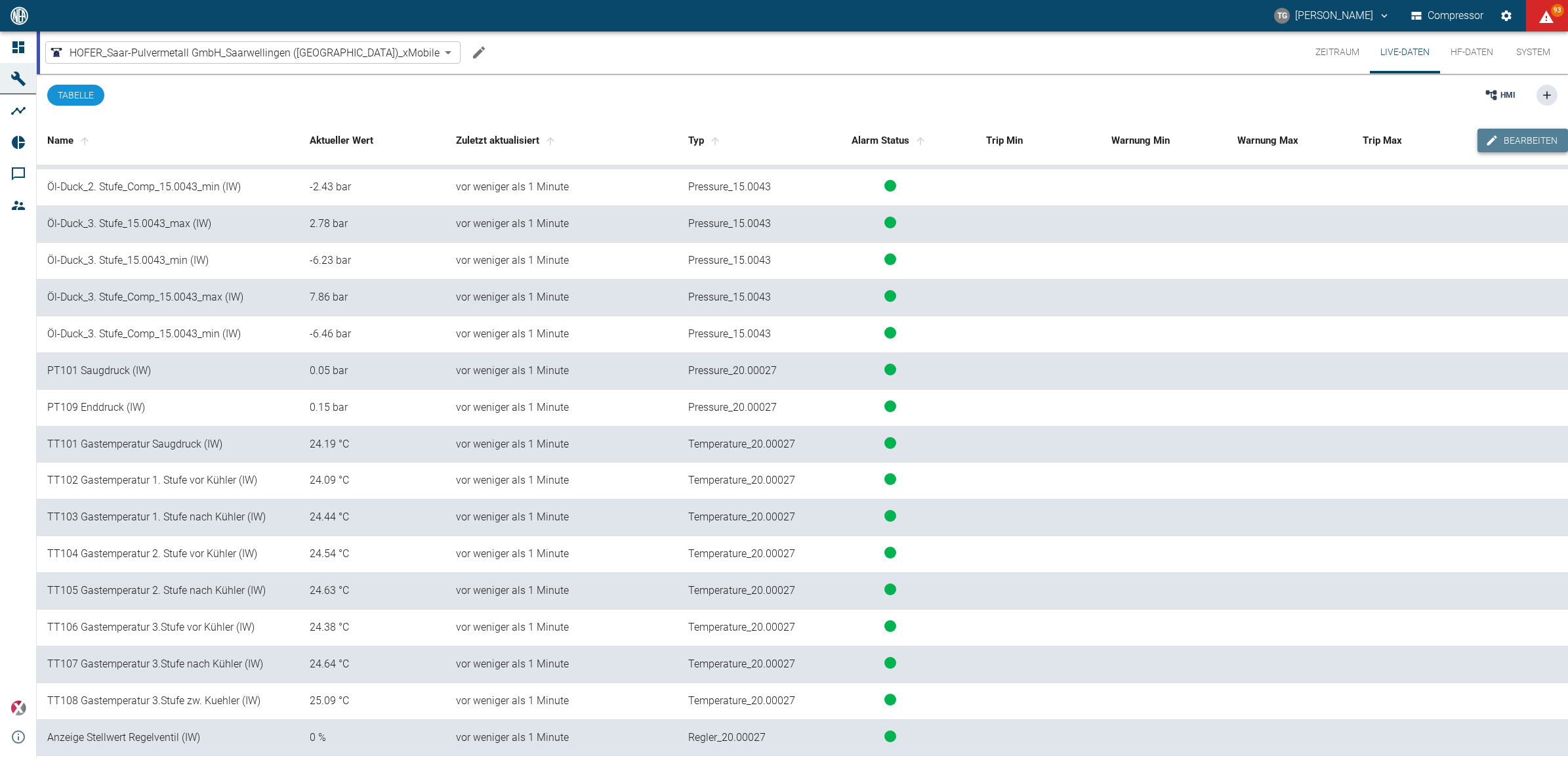
click at [1509, 142] on button "Bearbeiten" at bounding box center [1523, 141] width 91 height 24
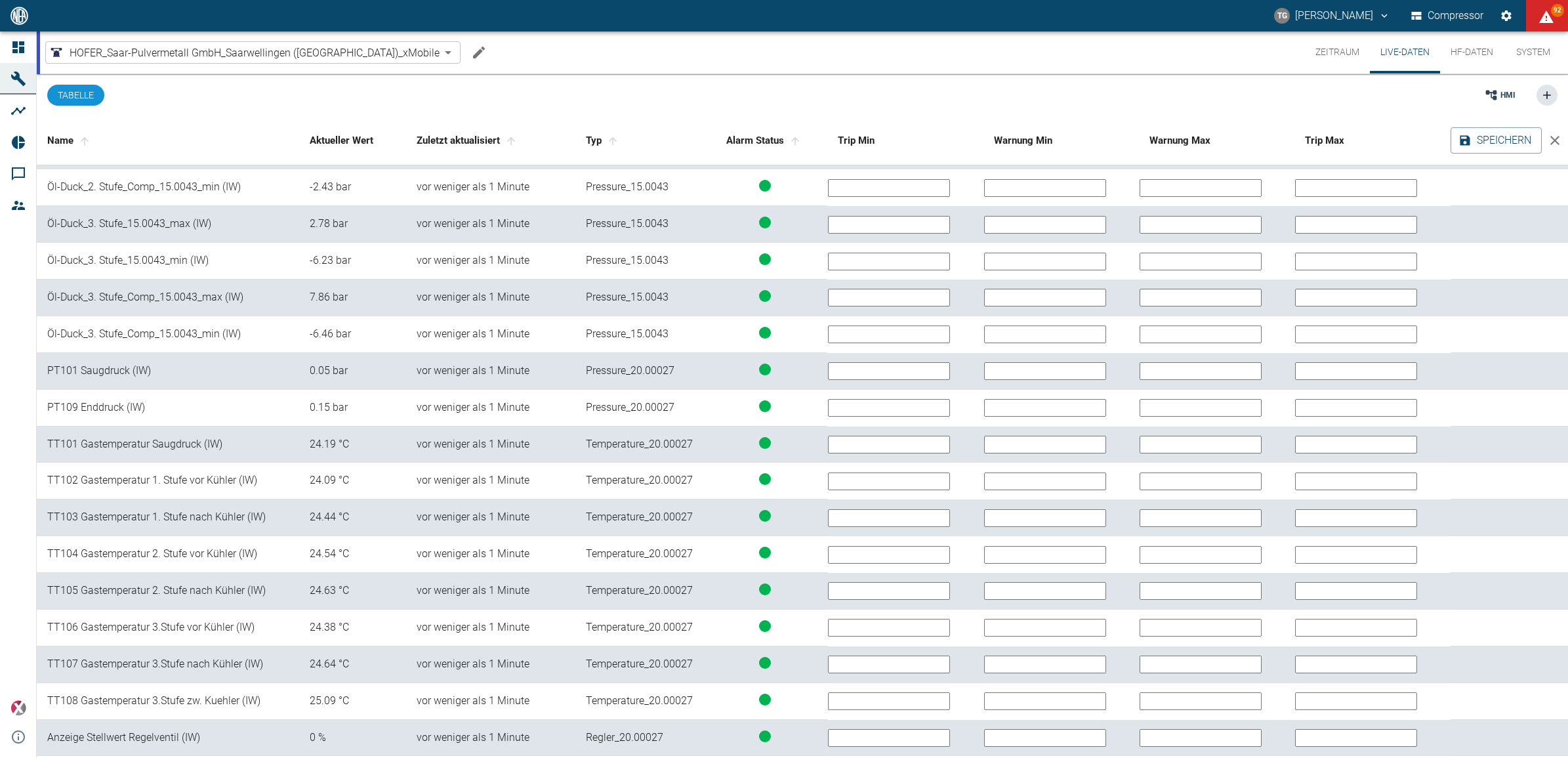
click at [1106, 368] on input "text" at bounding box center [1045, 371] width 122 height 17
click at [1106, 378] on input "text" at bounding box center [1045, 371] width 122 height 17
type input "7,5"
click at [950, 372] on input "text" at bounding box center [889, 371] width 122 height 17
type input "7"
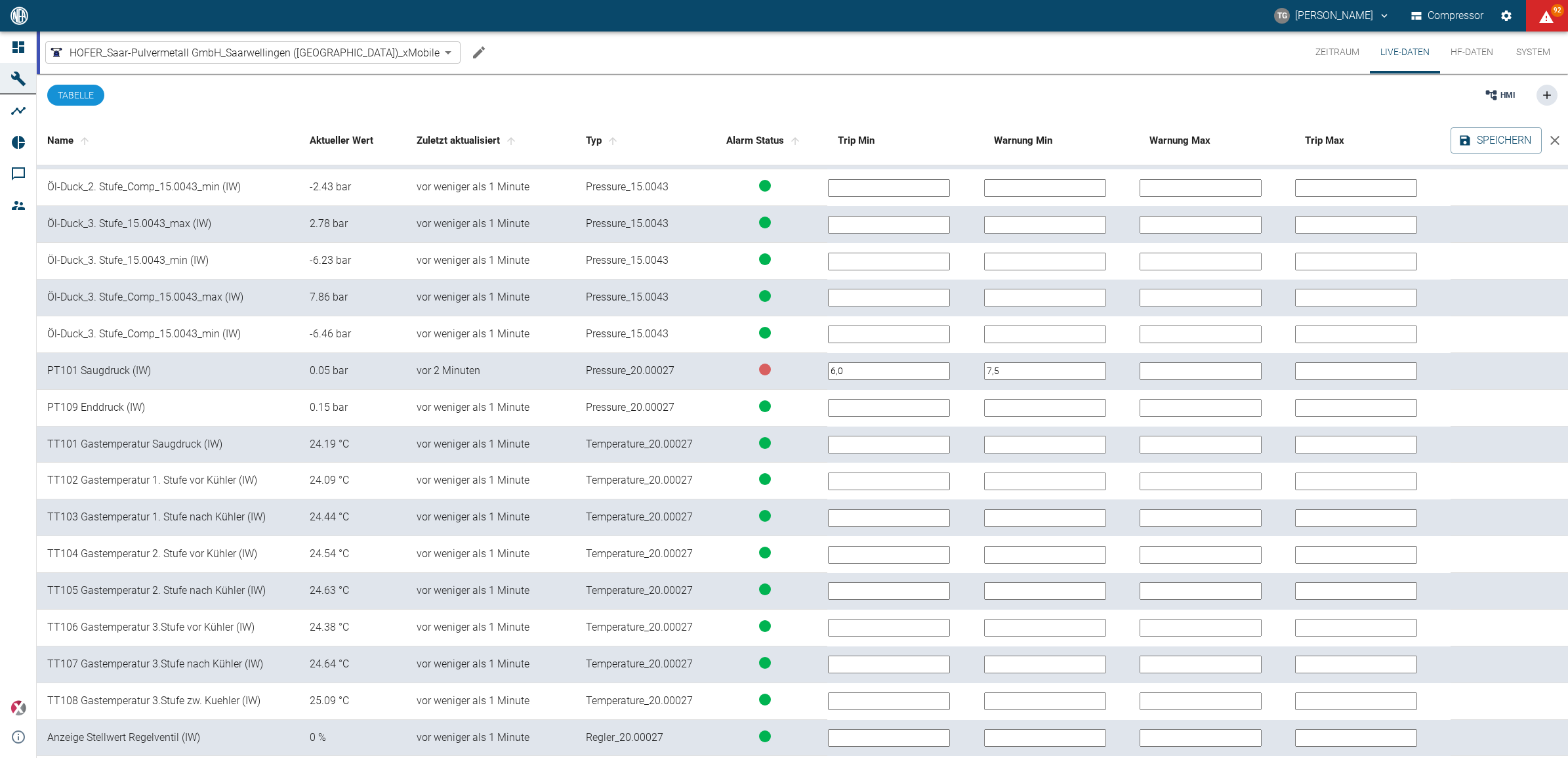
type input "6,0"
click at [1216, 368] on input "text" at bounding box center [1200, 371] width 122 height 17
click at [1209, 368] on input "text" at bounding box center [1200, 371] width 122 height 17
type input "10,5"
click at [1357, 366] on input "text" at bounding box center [1356, 371] width 122 height 17
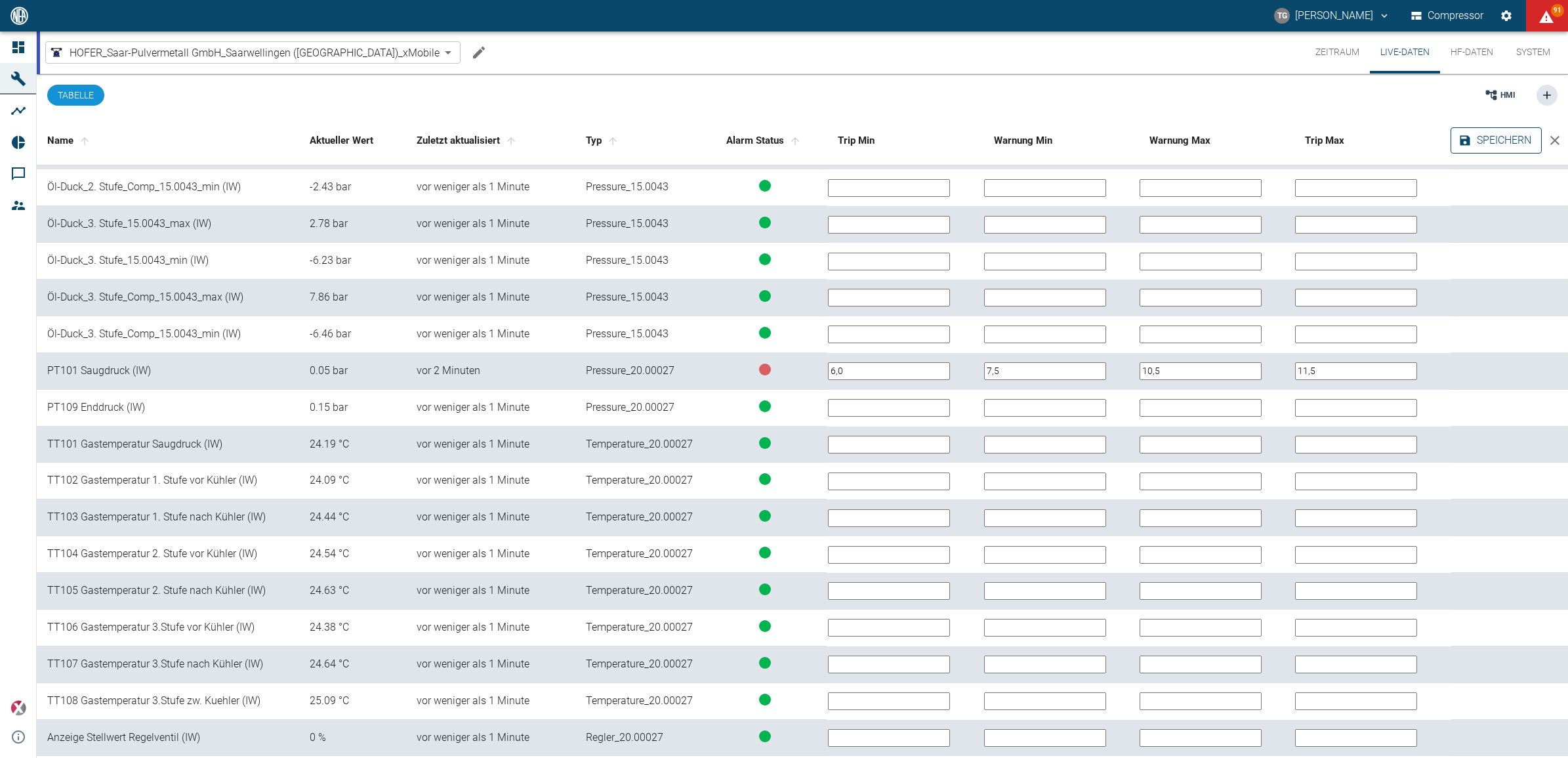
type input "11,5"
click at [1478, 141] on button "Speichern" at bounding box center [1496, 140] width 92 height 26
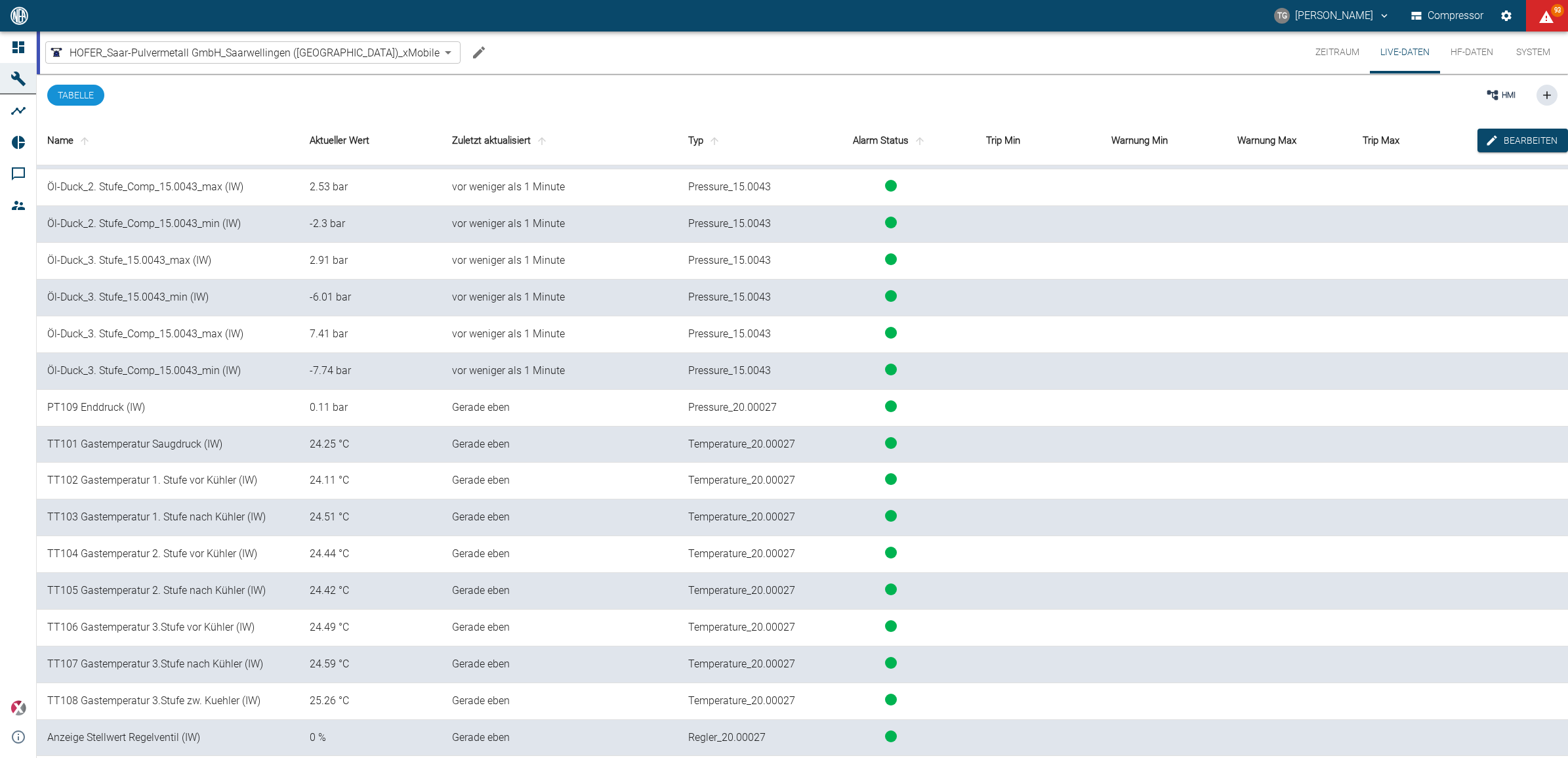
scroll to position [985, 0]
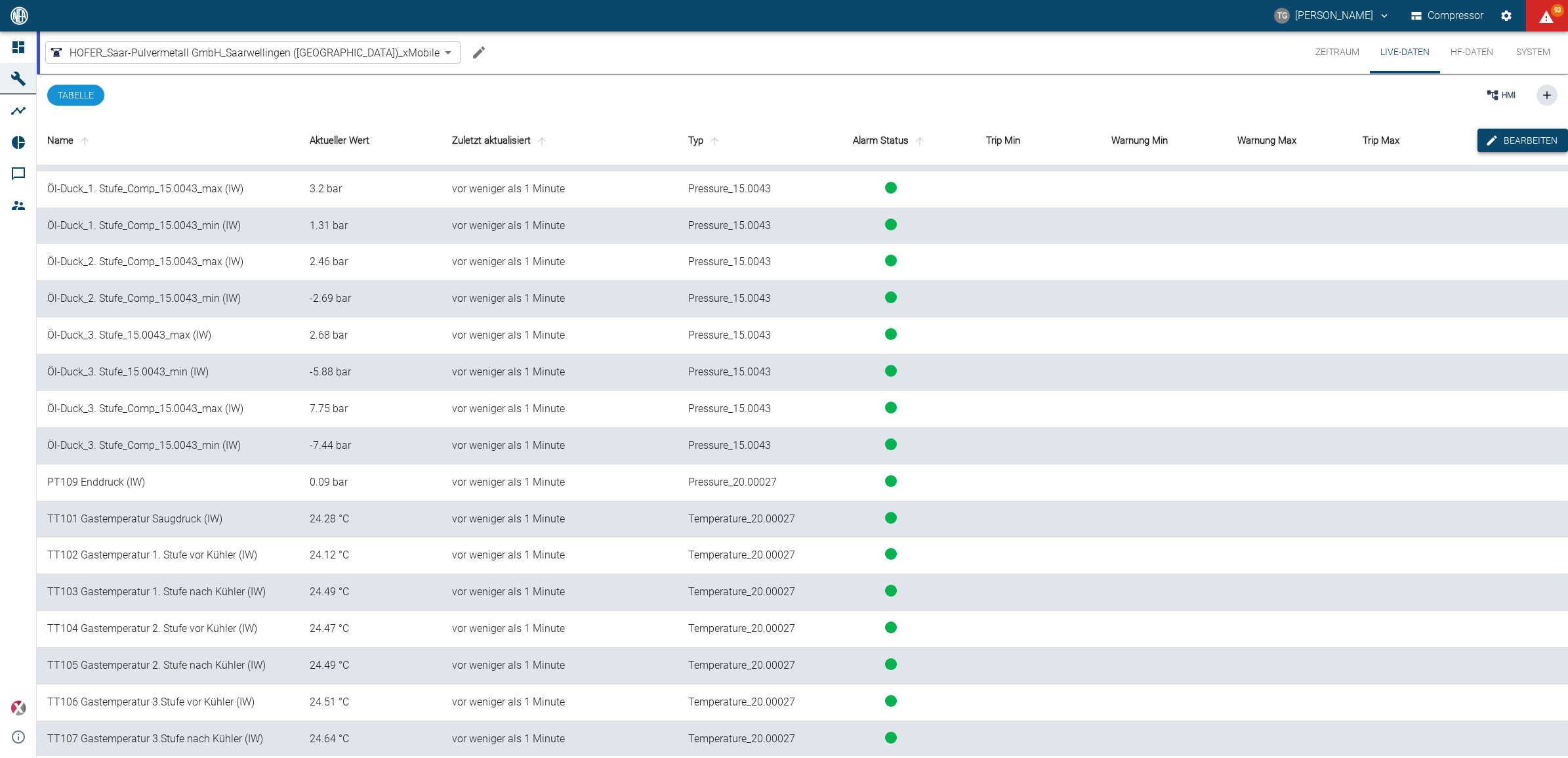
click at [1500, 130] on button "Bearbeiten" at bounding box center [1523, 141] width 91 height 24
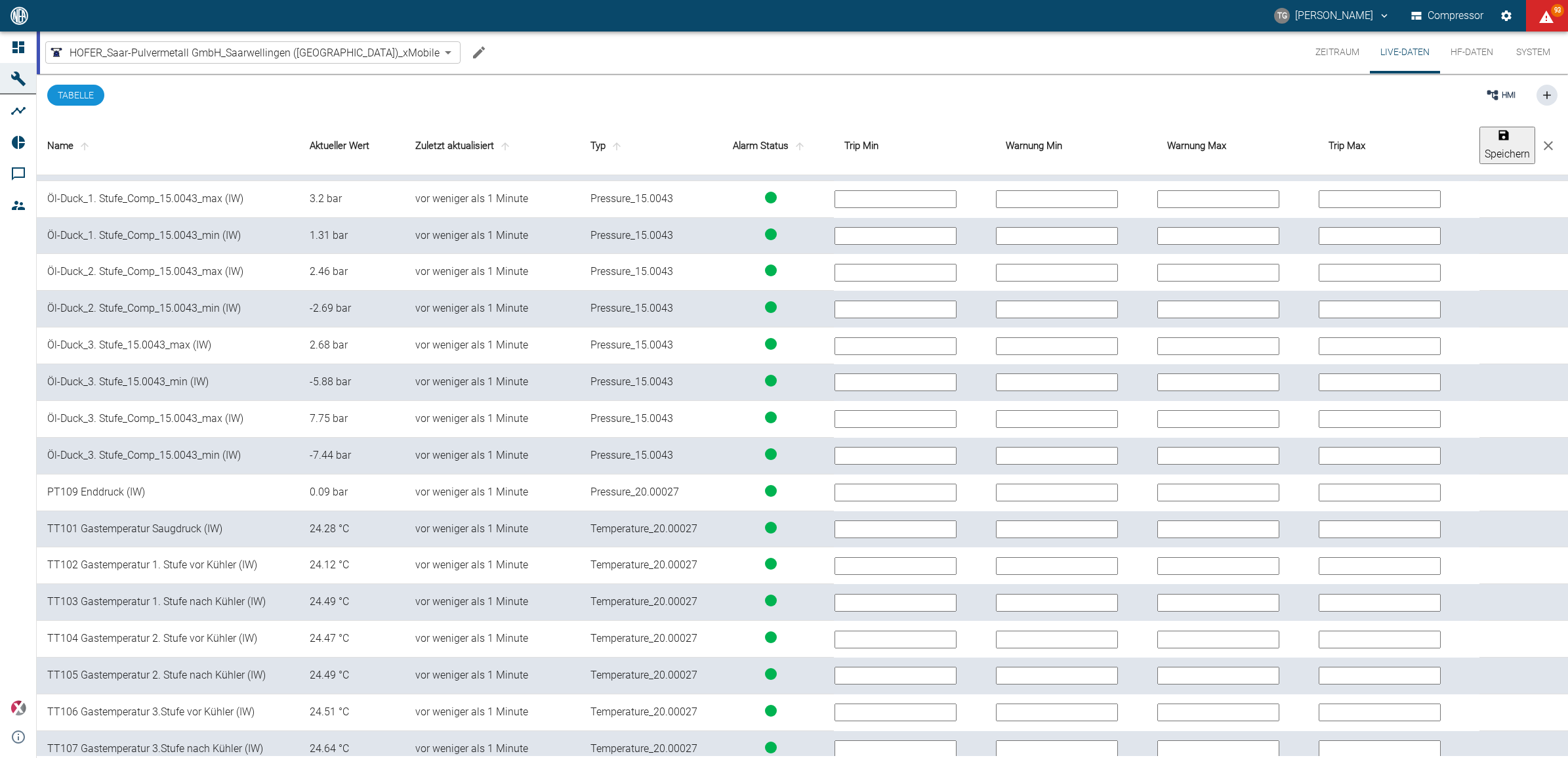
click at [1116, 490] on input "text" at bounding box center [1057, 493] width 122 height 17
click at [1244, 486] on input "text" at bounding box center [1218, 493] width 122 height 17
type input "340"
click at [1358, 485] on input "text" at bounding box center [1379, 493] width 122 height 17
type input "350"
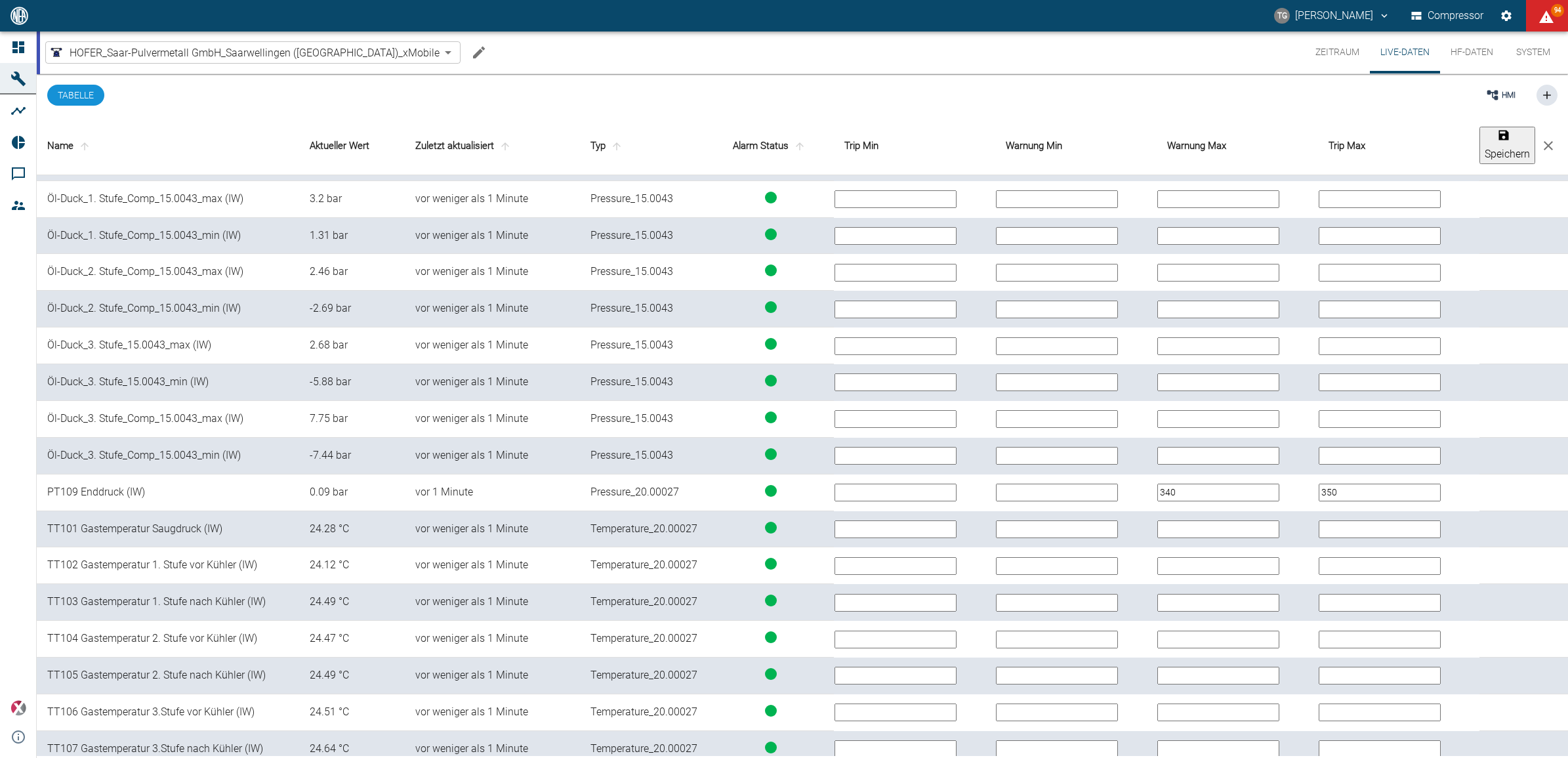
click at [1271, 609] on td at bounding box center [1237, 602] width 162 height 37
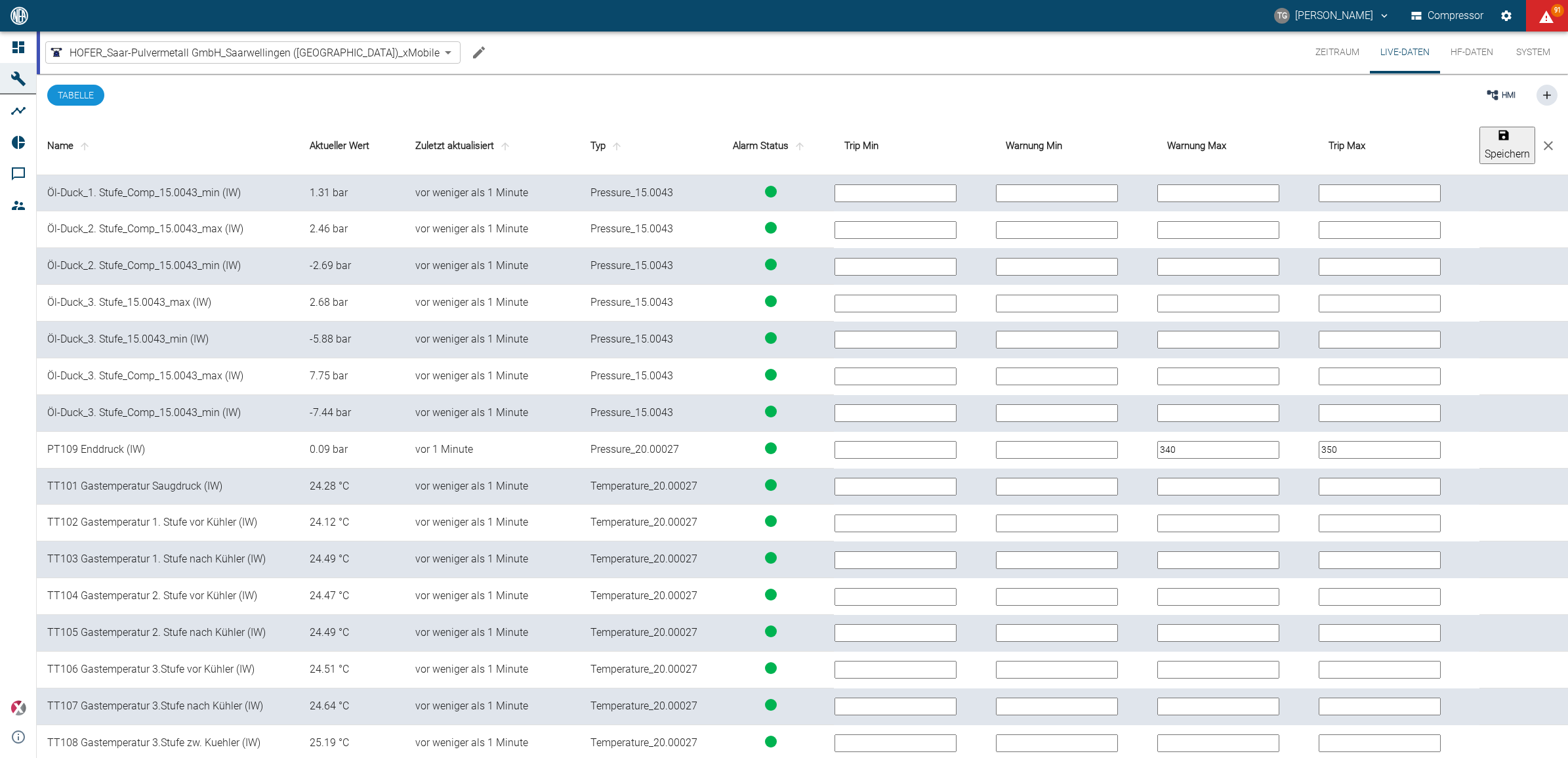
scroll to position [1067, 0]
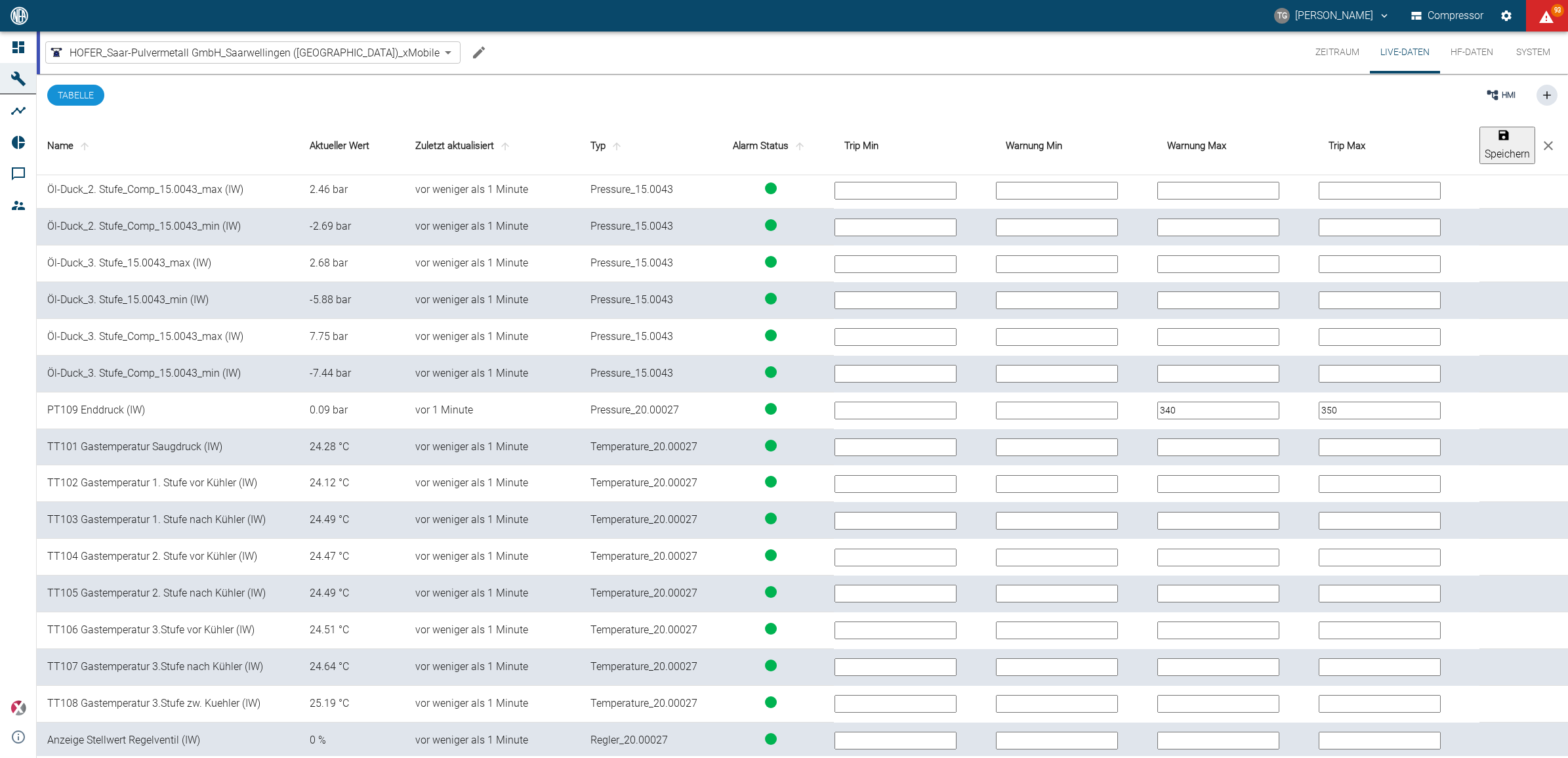
click at [1480, 143] on button "Speichern" at bounding box center [1507, 144] width 56 height 37
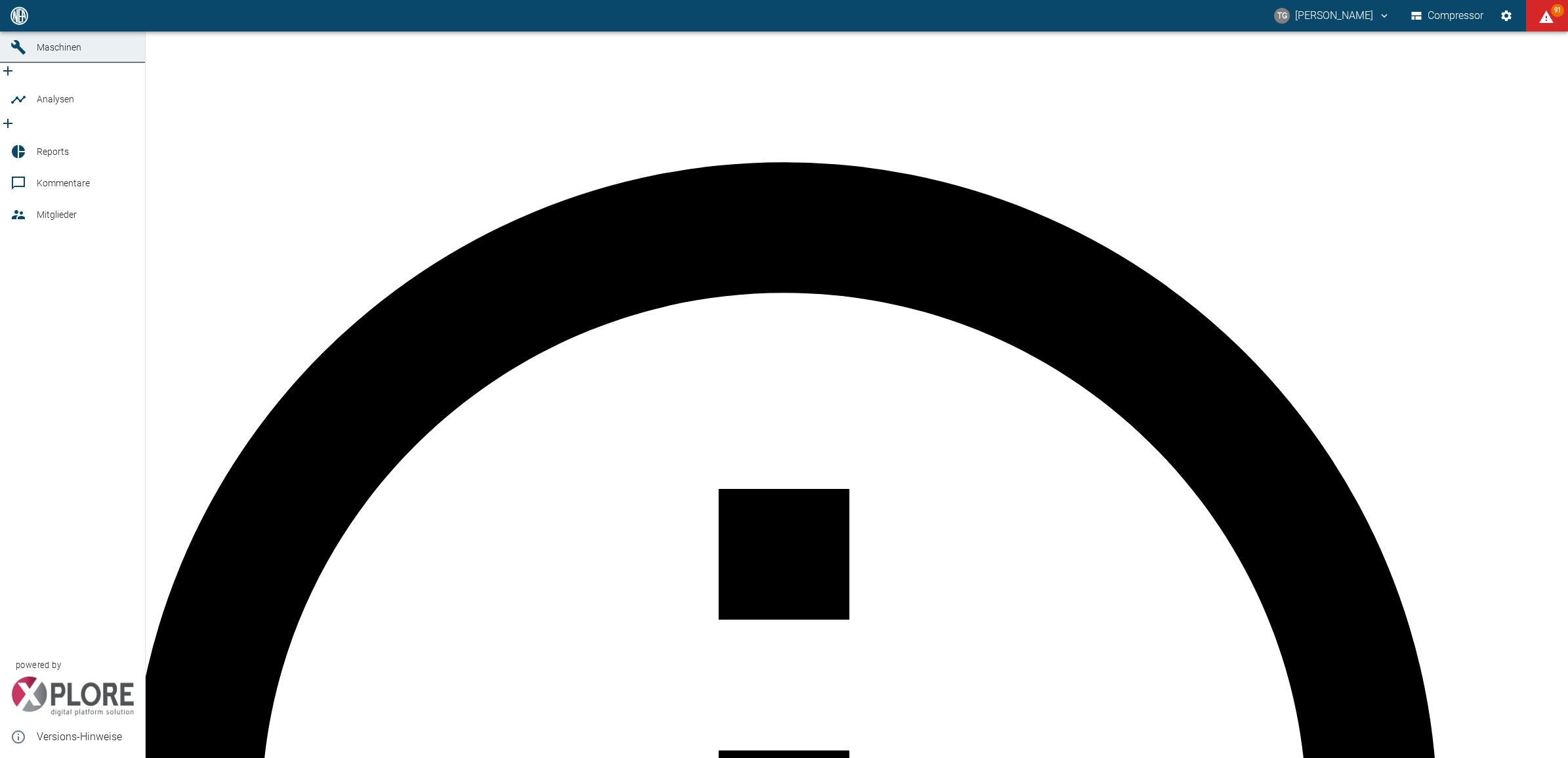
click at [21, 21] on icon at bounding box center [18, 15] width 12 height 12
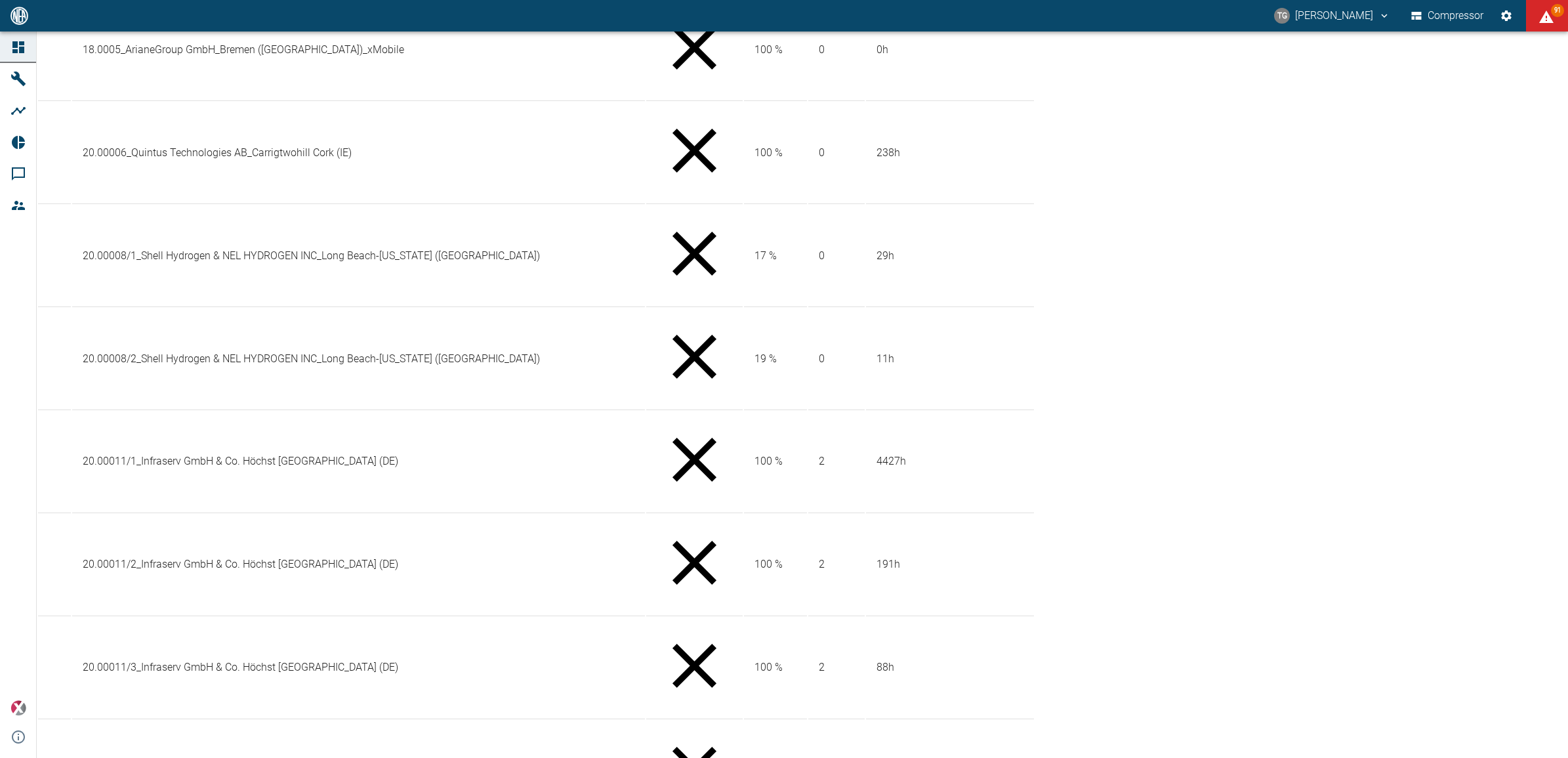
scroll to position [657, 0]
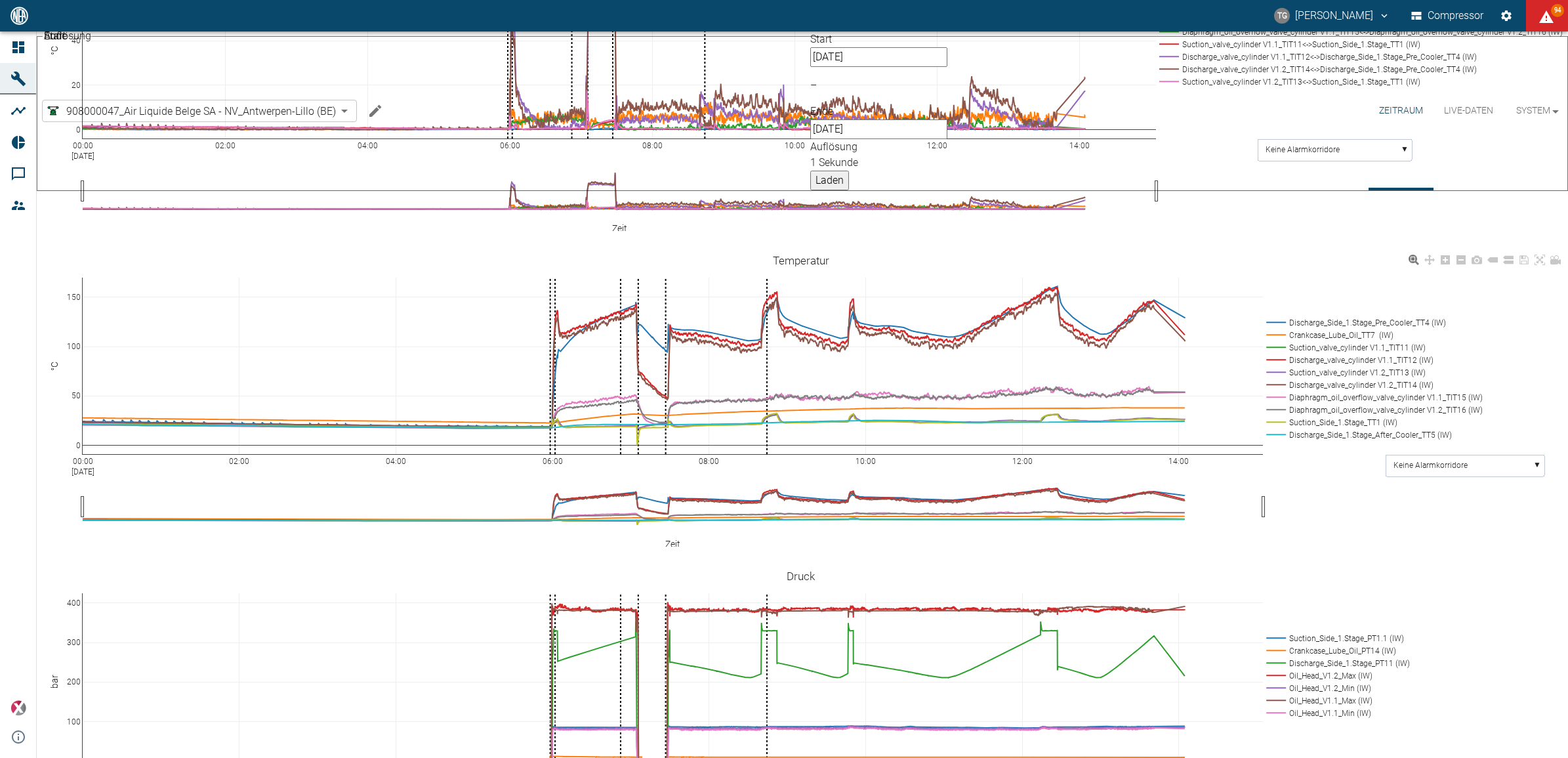
scroll to position [985, 0]
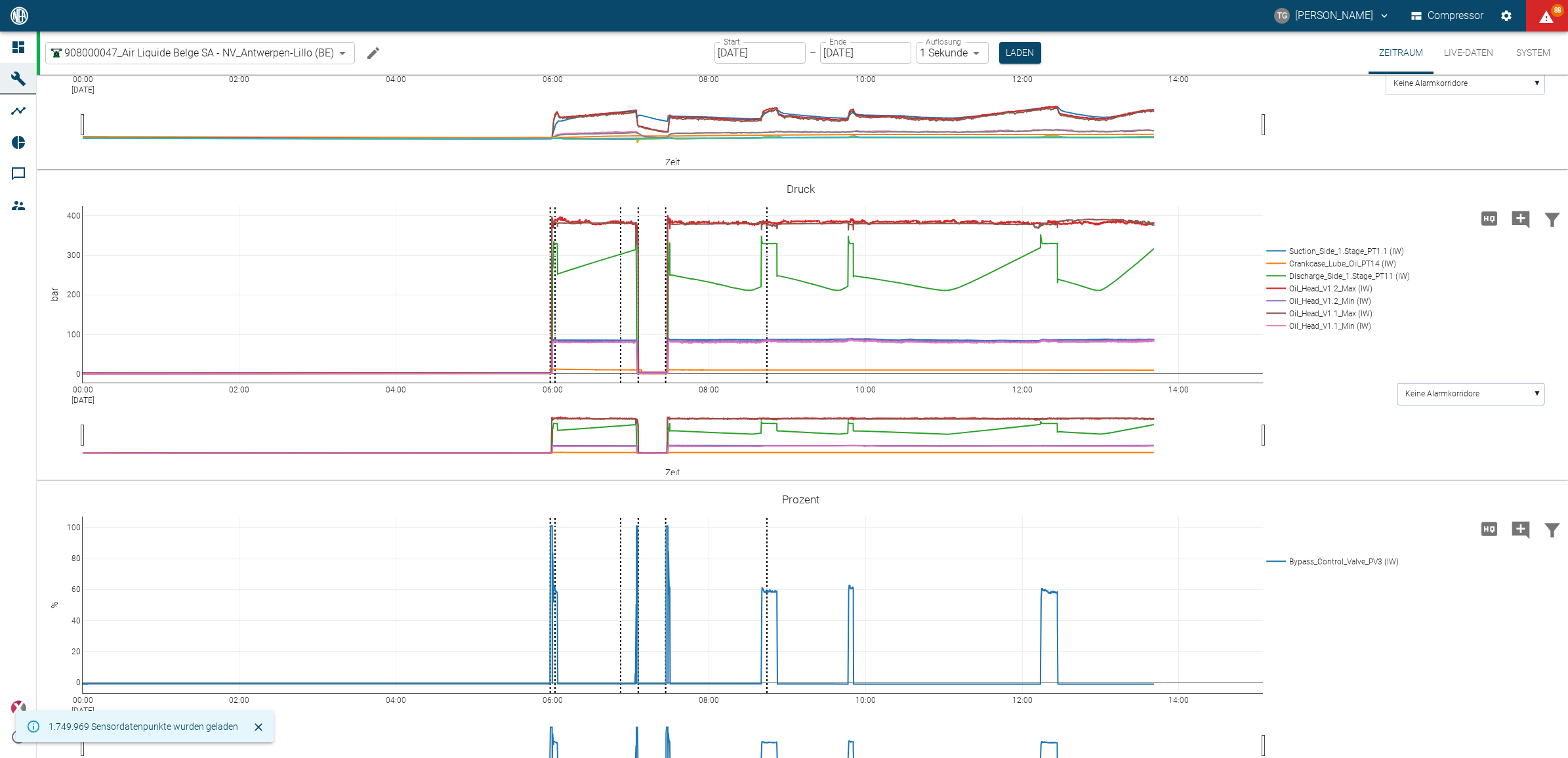
scroll to position [985, 0]
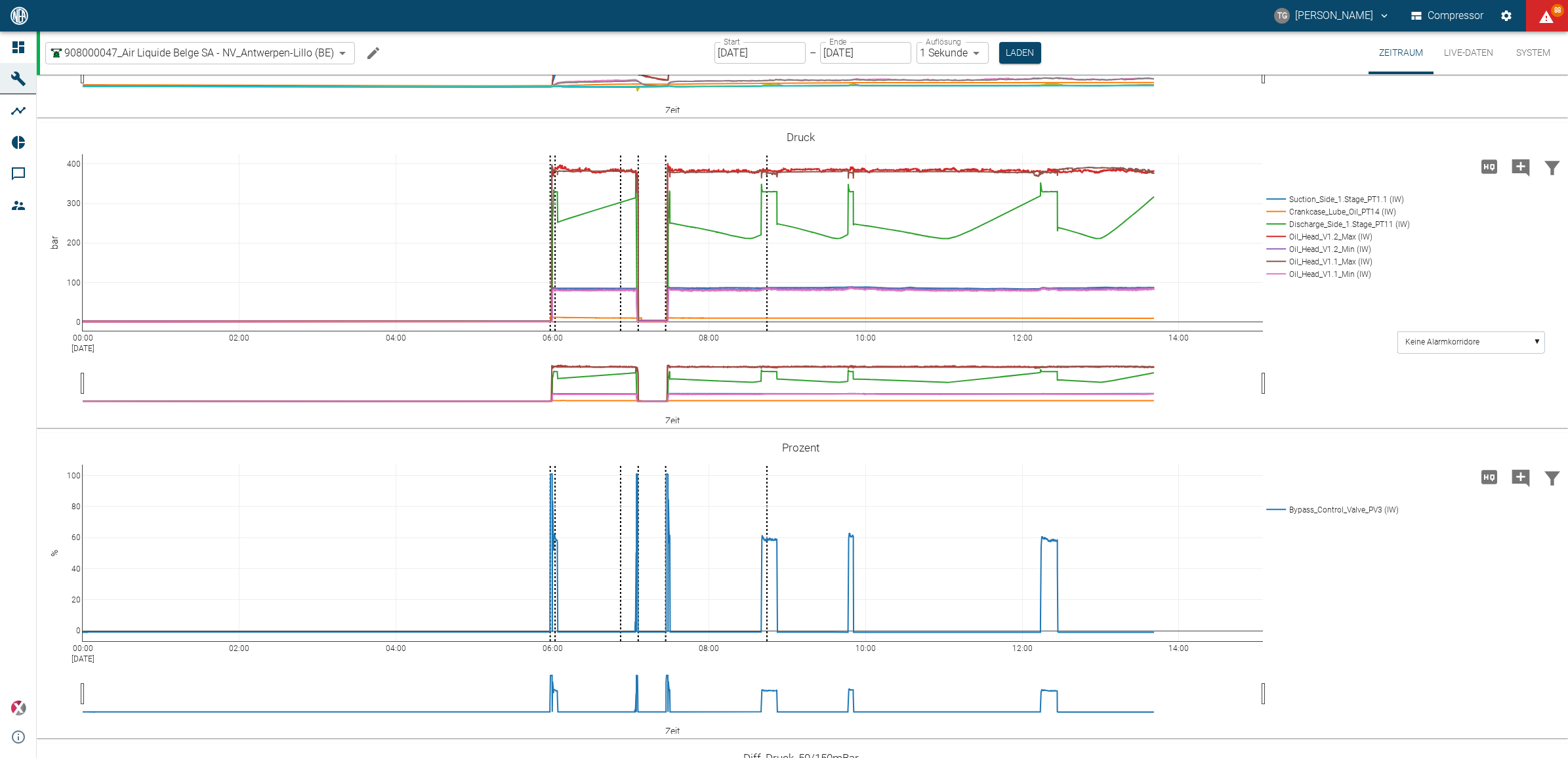
click at [753, 47] on input "[DATE]" at bounding box center [761, 52] width 92 height 21
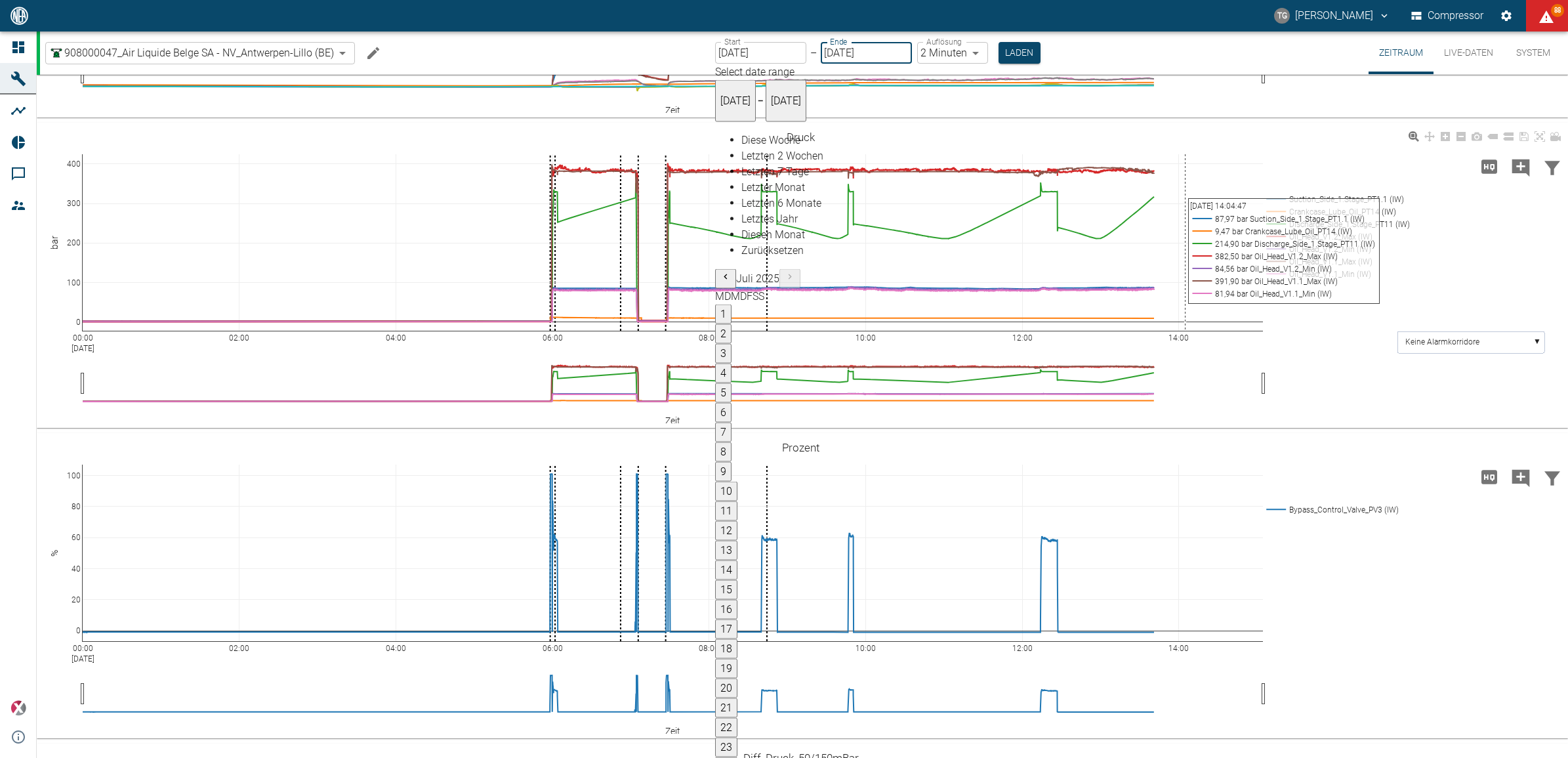
type input "[DATE]"
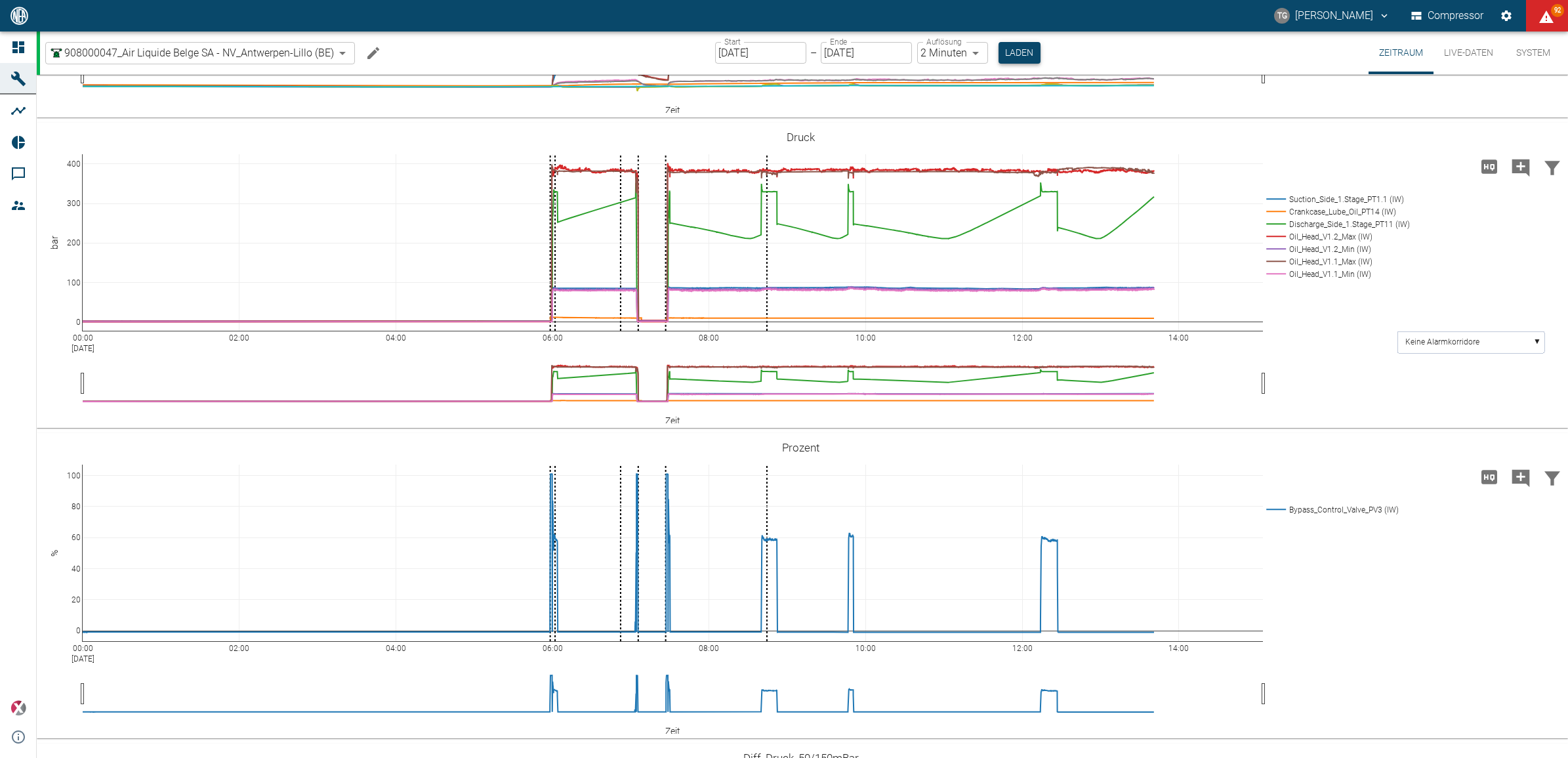
click at [1016, 54] on button "Laden" at bounding box center [1020, 52] width 42 height 21
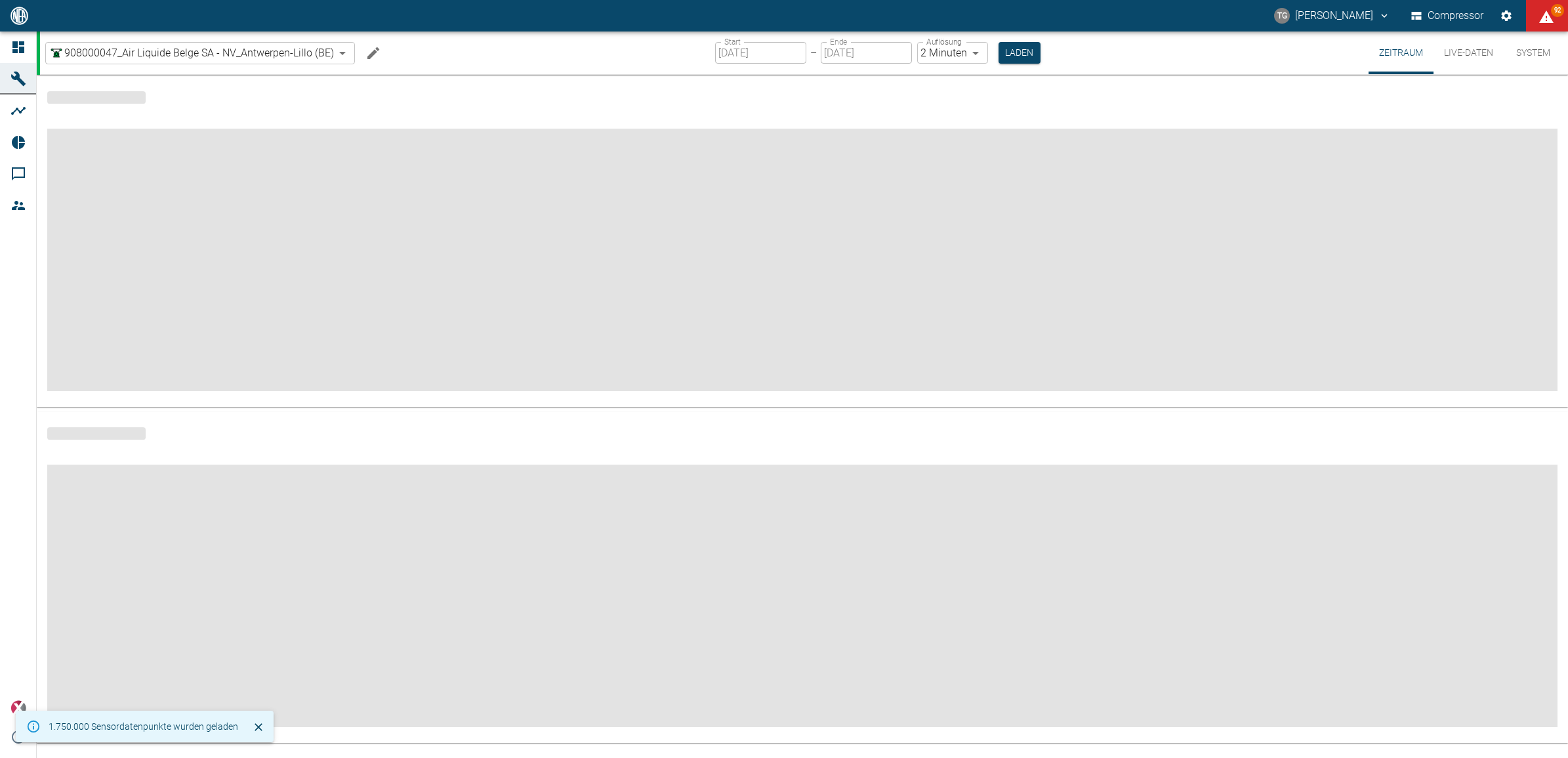
click at [936, 45] on label "Auflösung" at bounding box center [944, 42] width 36 height 11
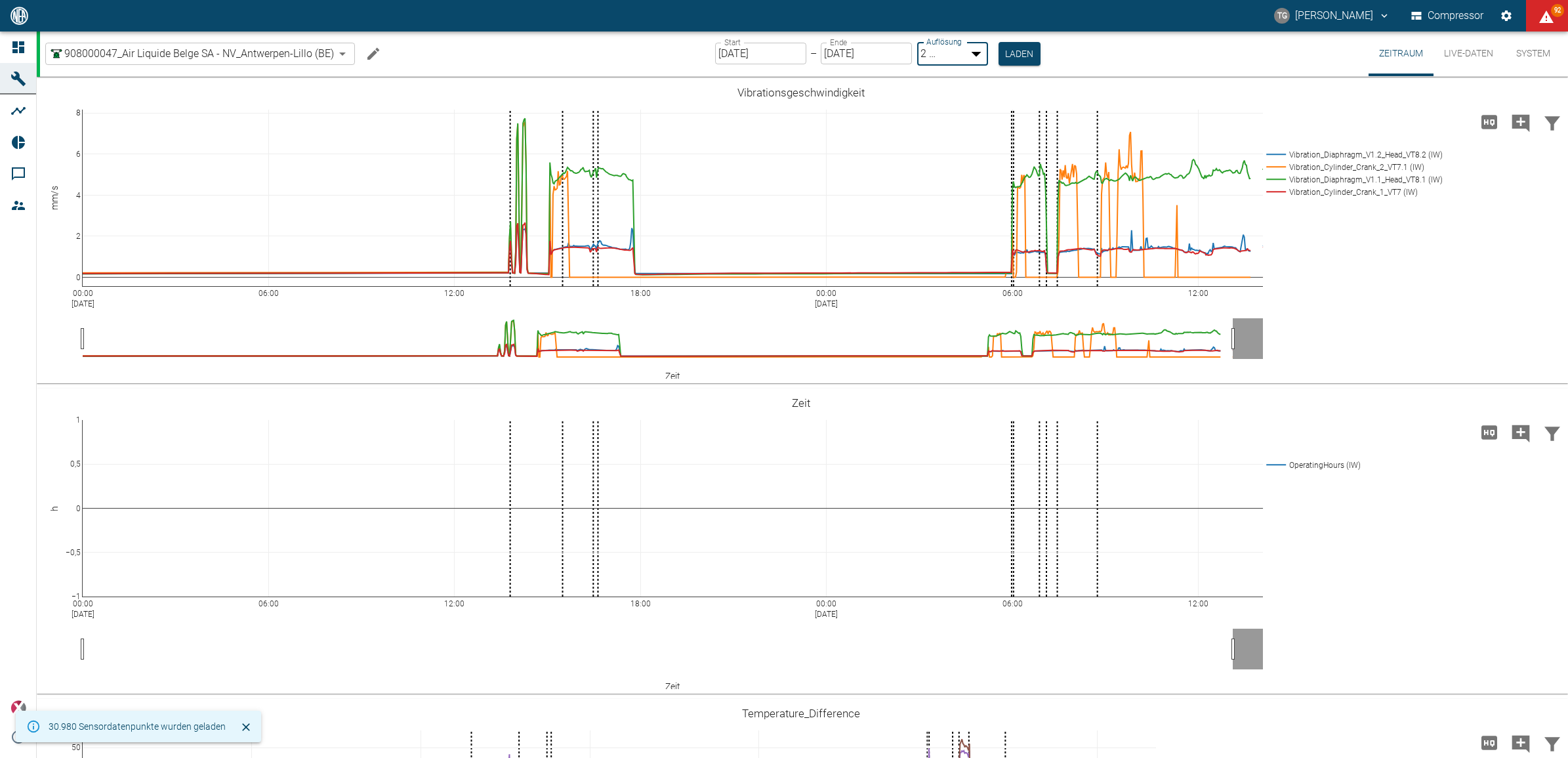
click at [937, 51] on body "[PERSON_NAME] Compressor 92 Dashboard Maschinen Analysen Reports Kommentare Mit…" at bounding box center [784, 379] width 1568 height 758
type input "1sec"
click at [1019, 57] on button "Laden" at bounding box center [1020, 52] width 42 height 21
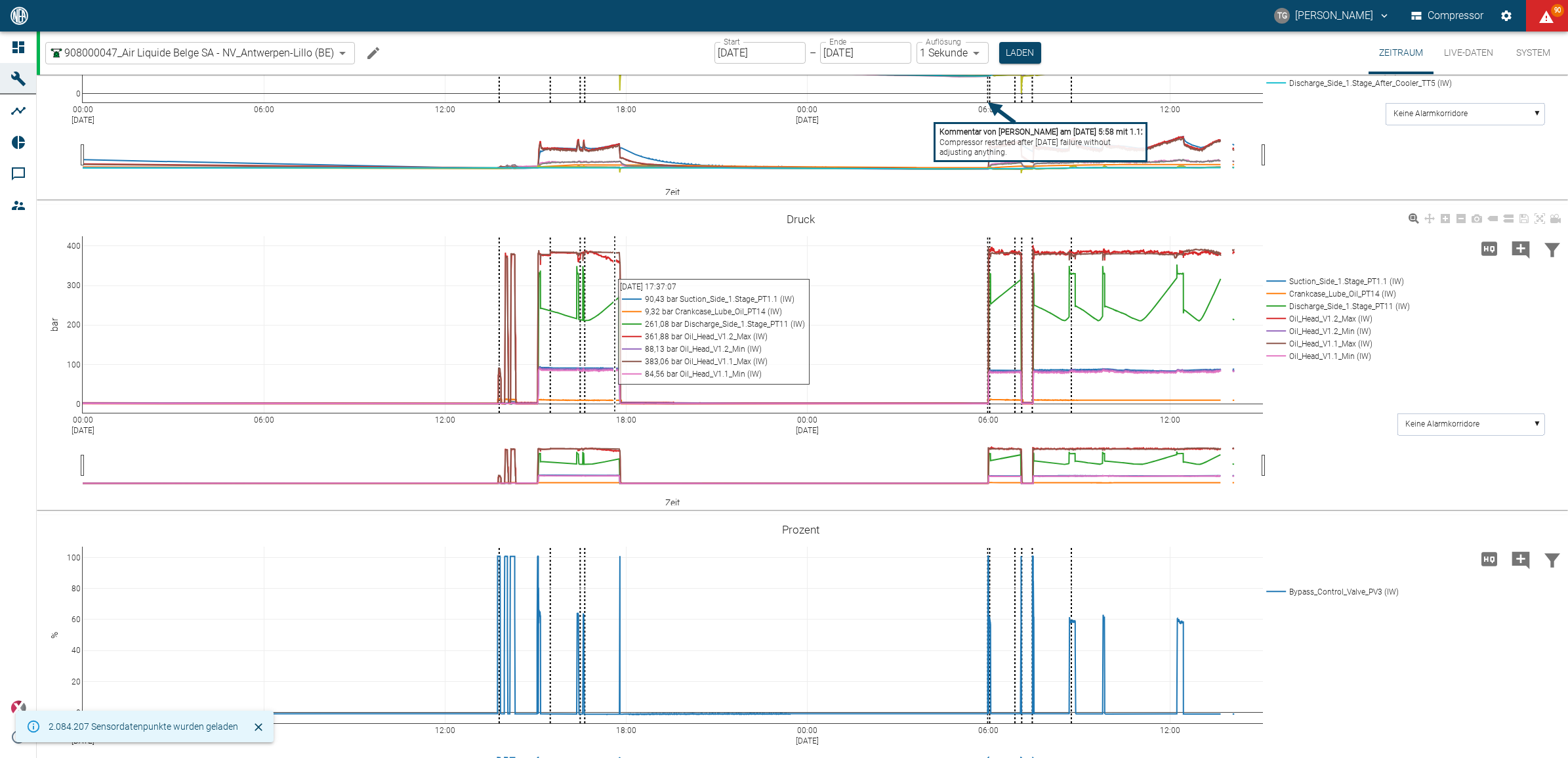
scroll to position [985, 0]
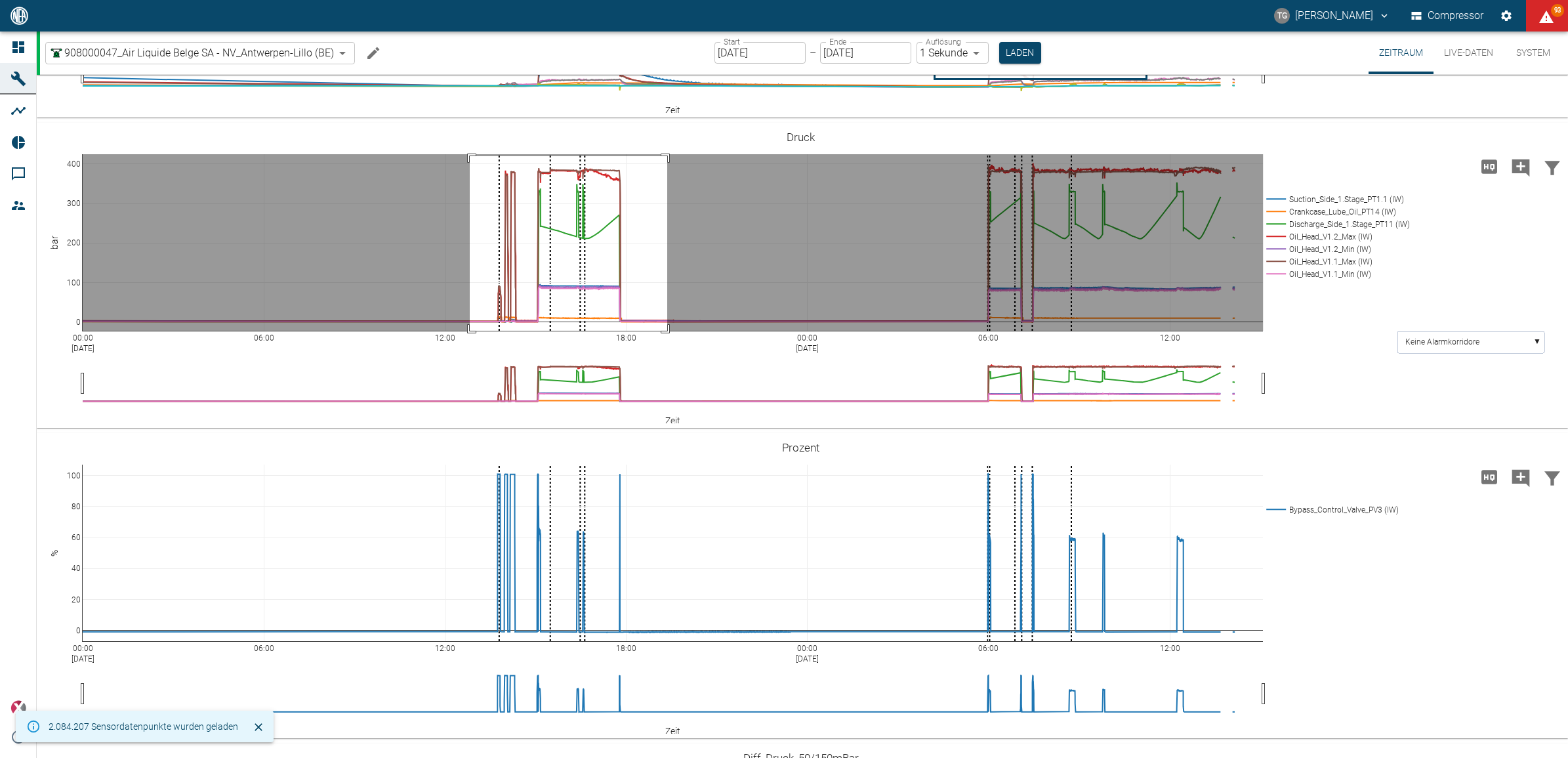
drag, startPoint x: 470, startPoint y: 366, endPoint x: 668, endPoint y: 540, distance: 263.6
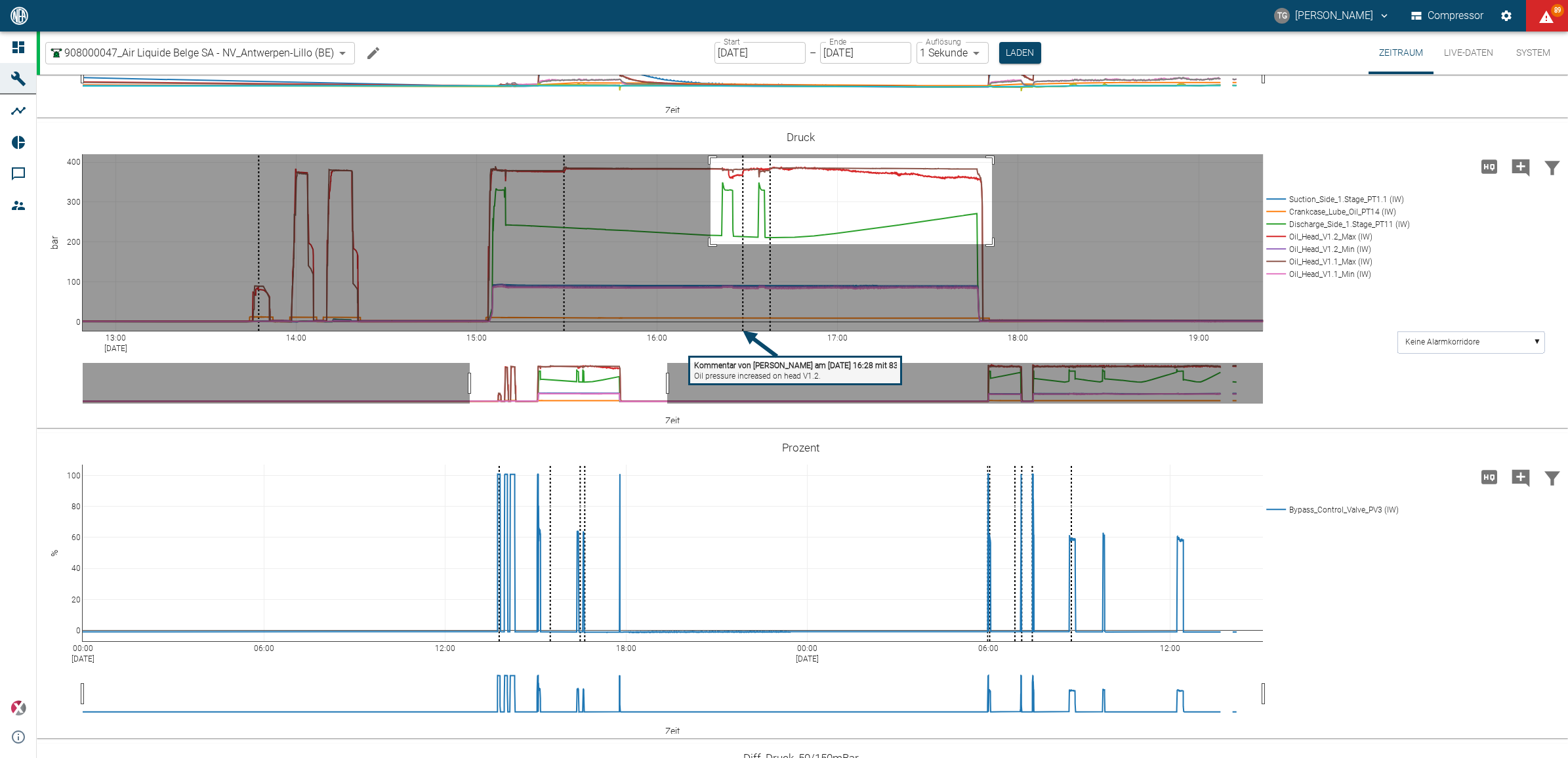
drag, startPoint x: 711, startPoint y: 368, endPoint x: 992, endPoint y: 454, distance: 293.9
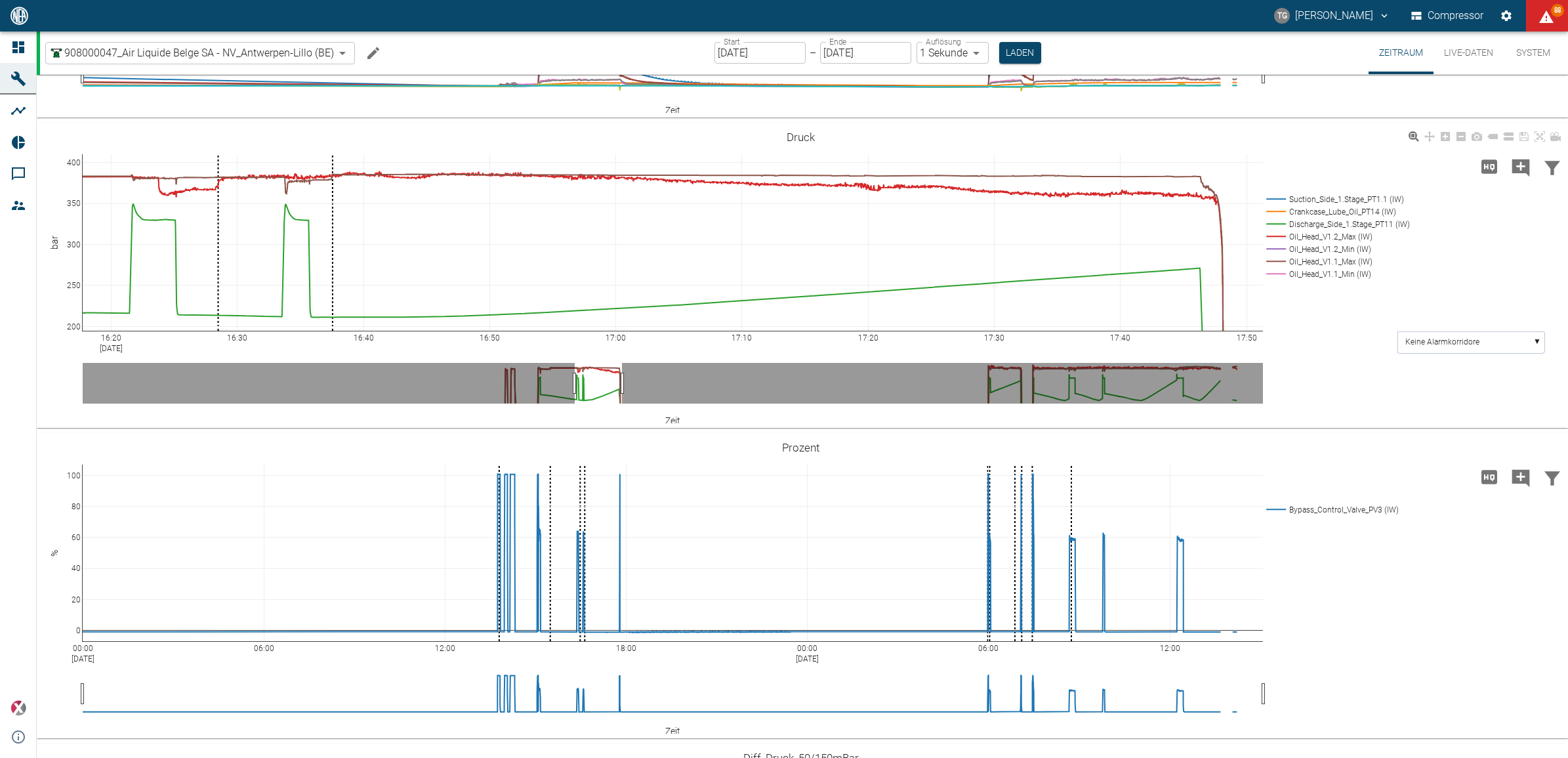
click at [1539, 142] on icon at bounding box center [1540, 136] width 10 height 10
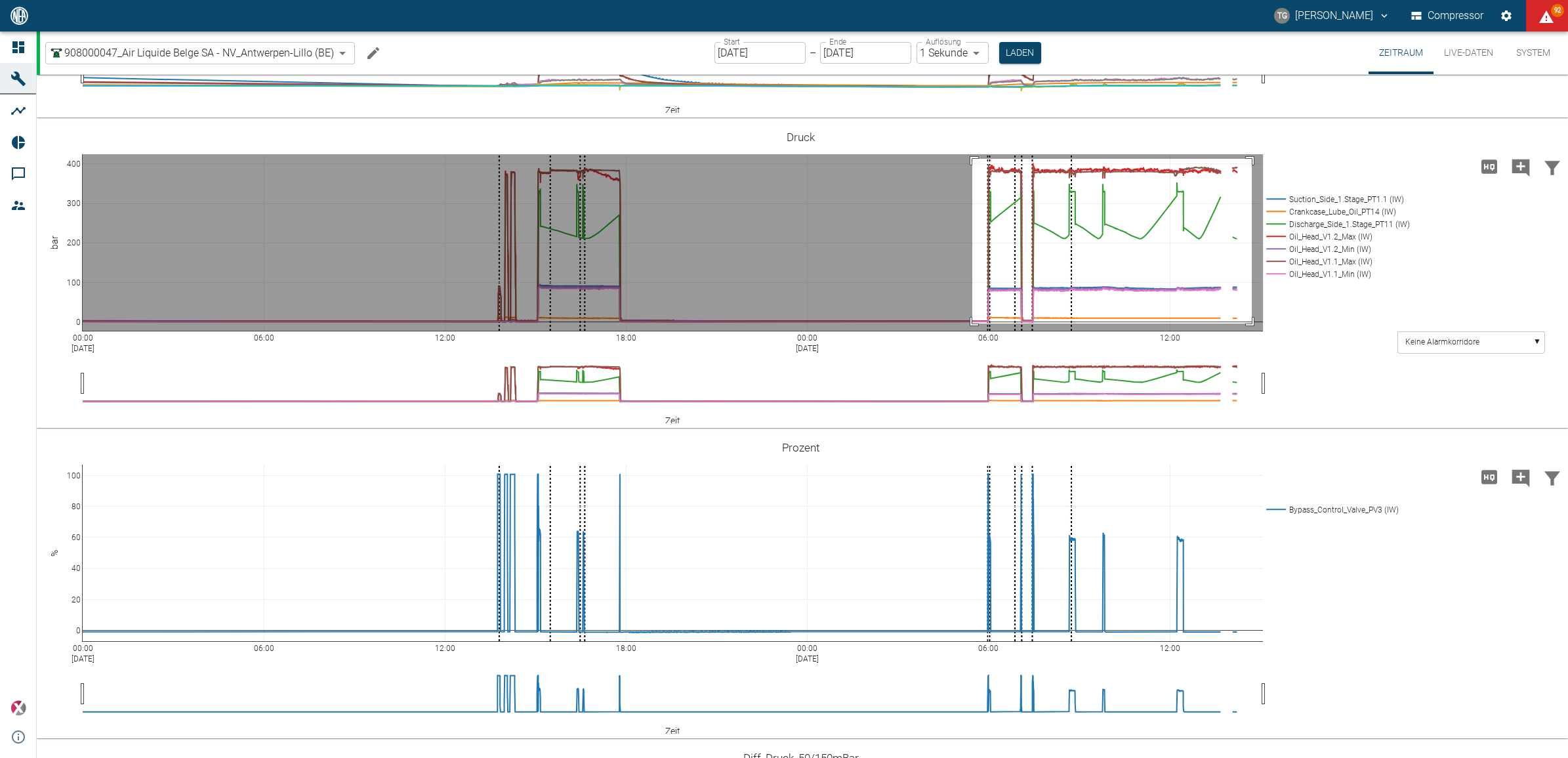
drag, startPoint x: 972, startPoint y: 368, endPoint x: 1252, endPoint y: 533, distance: 325.0
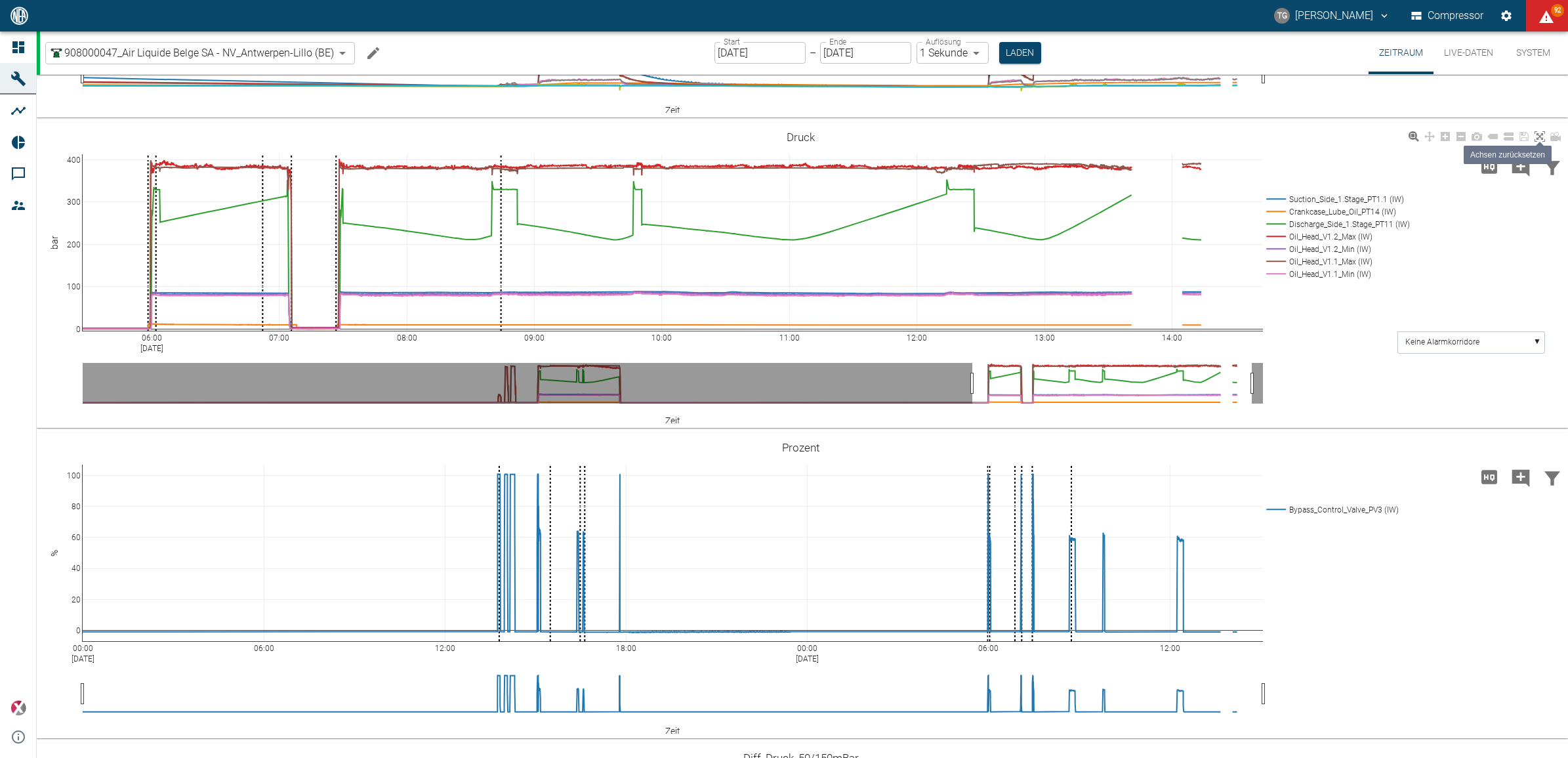
click at [1535, 142] on icon at bounding box center [1540, 136] width 10 height 10
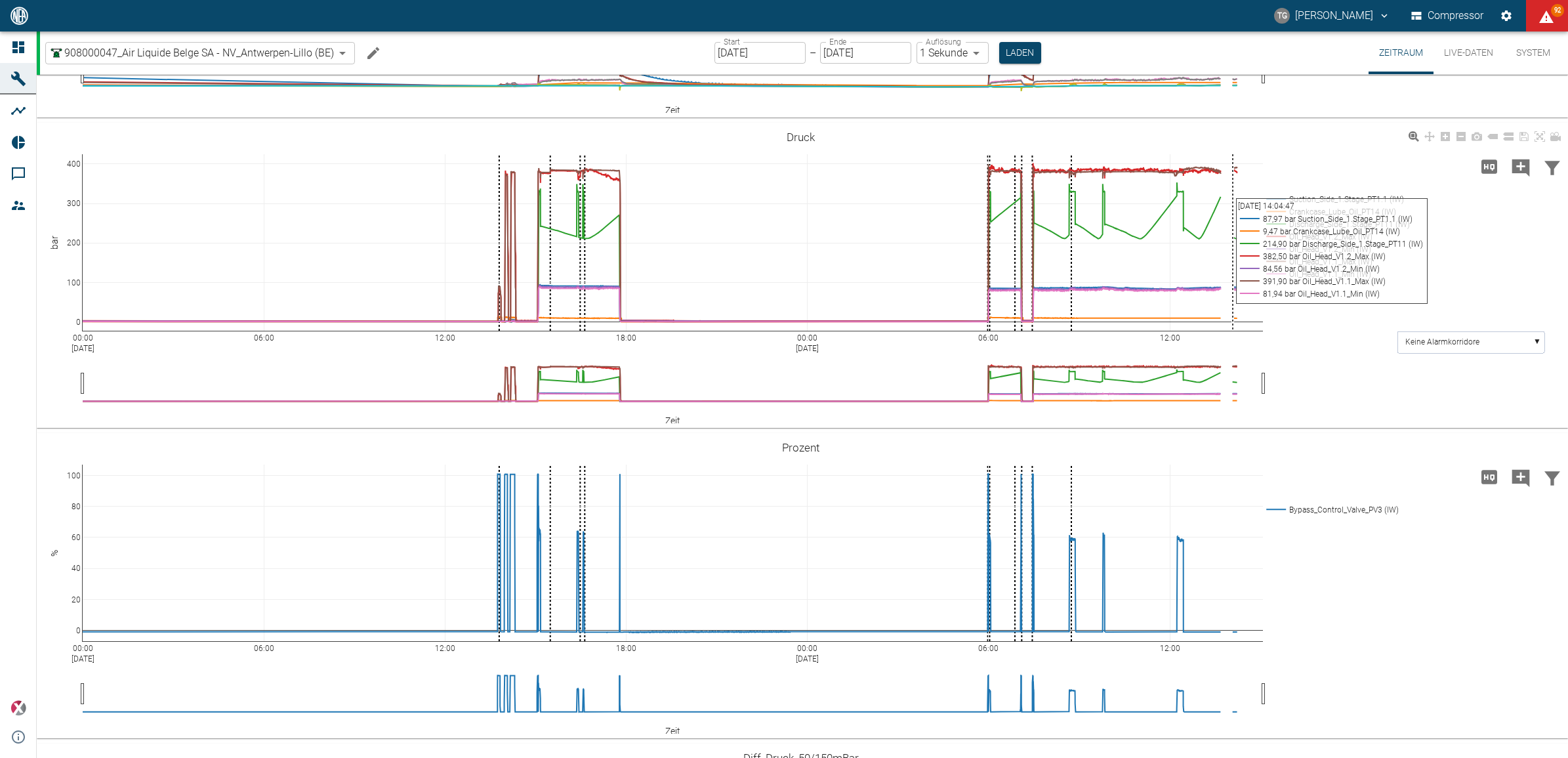
click at [523, 423] on div "00:00 Aug 20, 2025 06:00 12:00 18:00 00:00 Aug 21, 2025 06:00 12:00 0 100 200 3…" at bounding box center [801, 276] width 1529 height 295
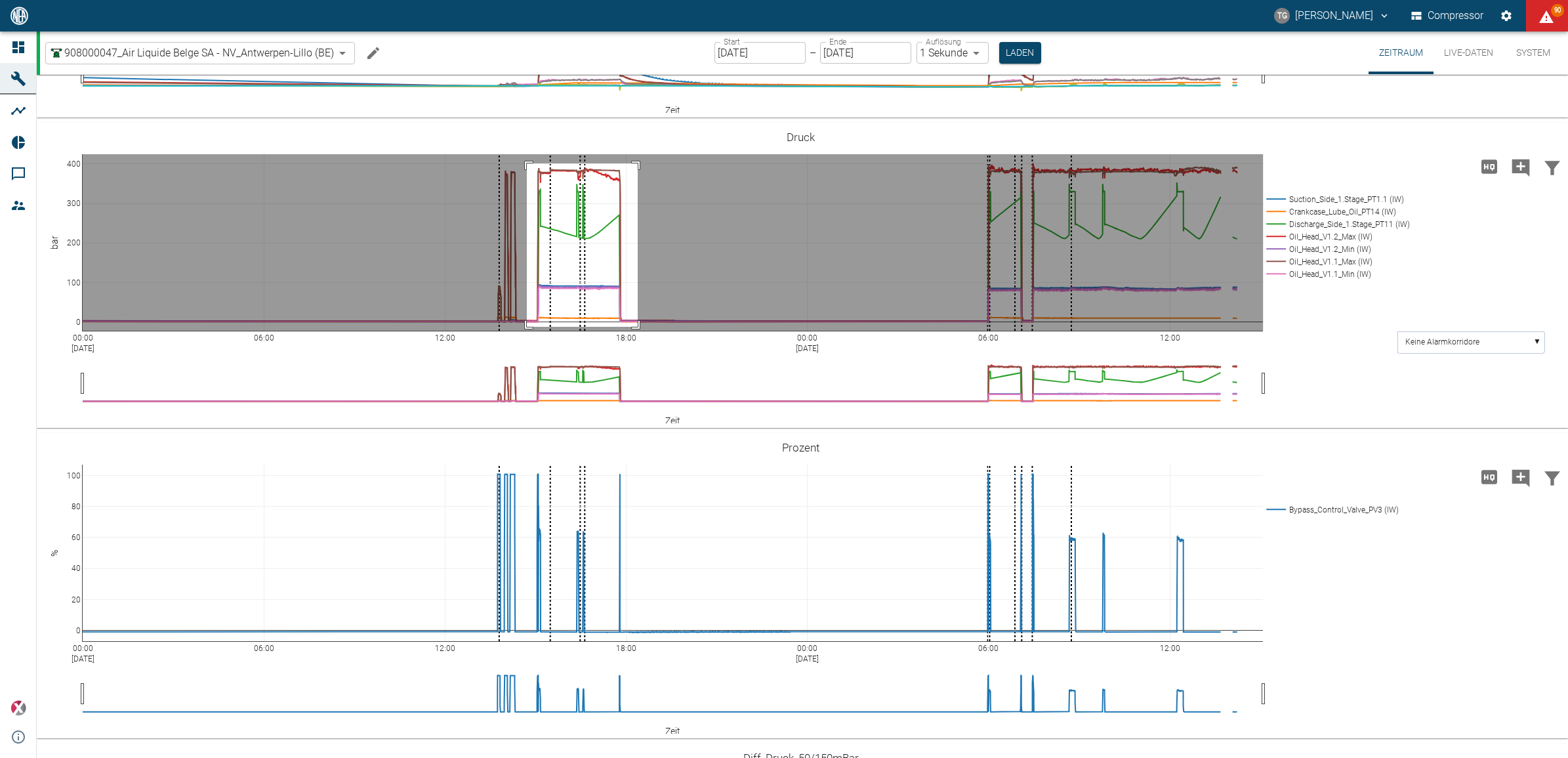
drag, startPoint x: 527, startPoint y: 373, endPoint x: 638, endPoint y: 536, distance: 197.2
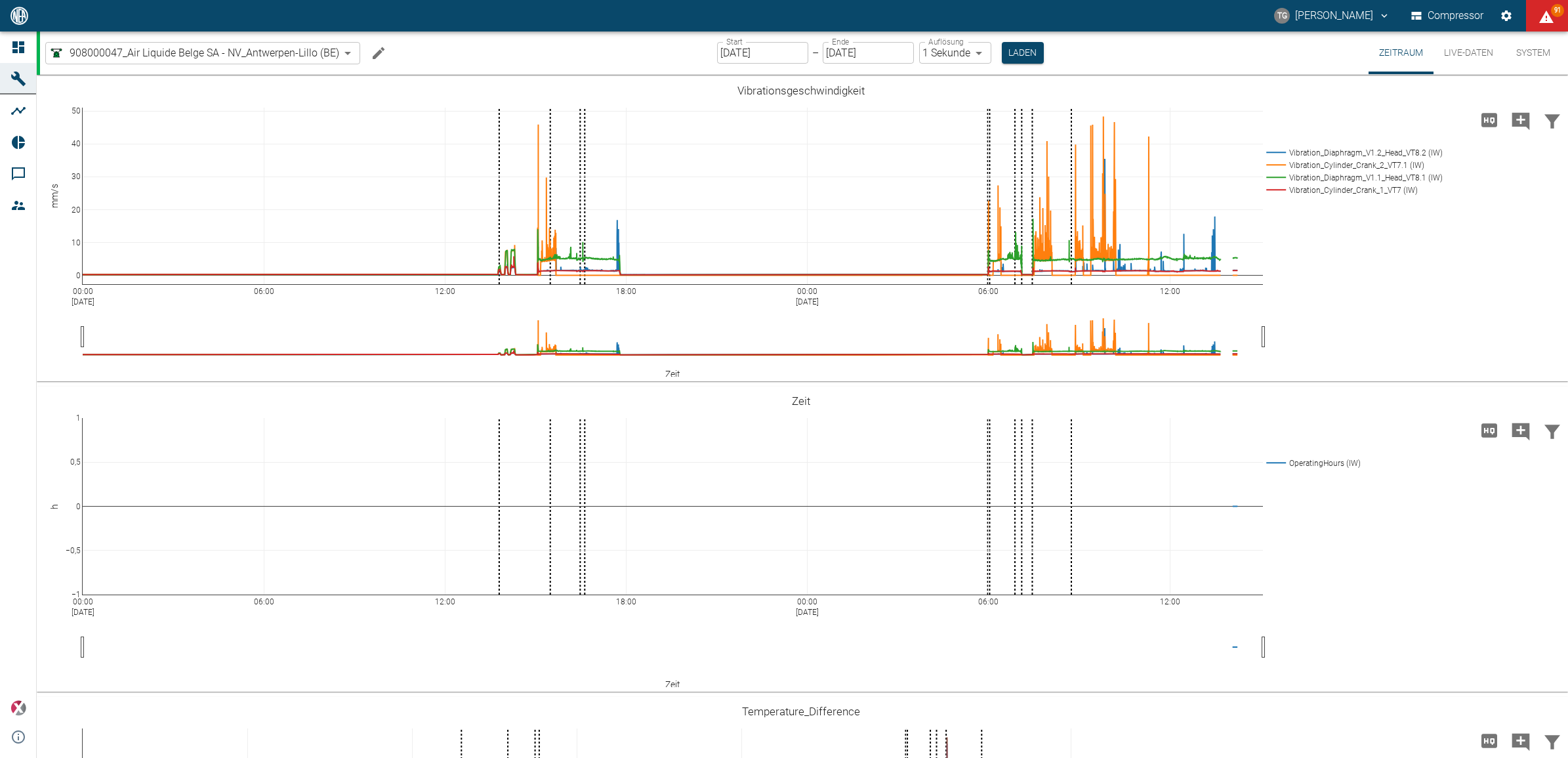
scroll to position [985, 0]
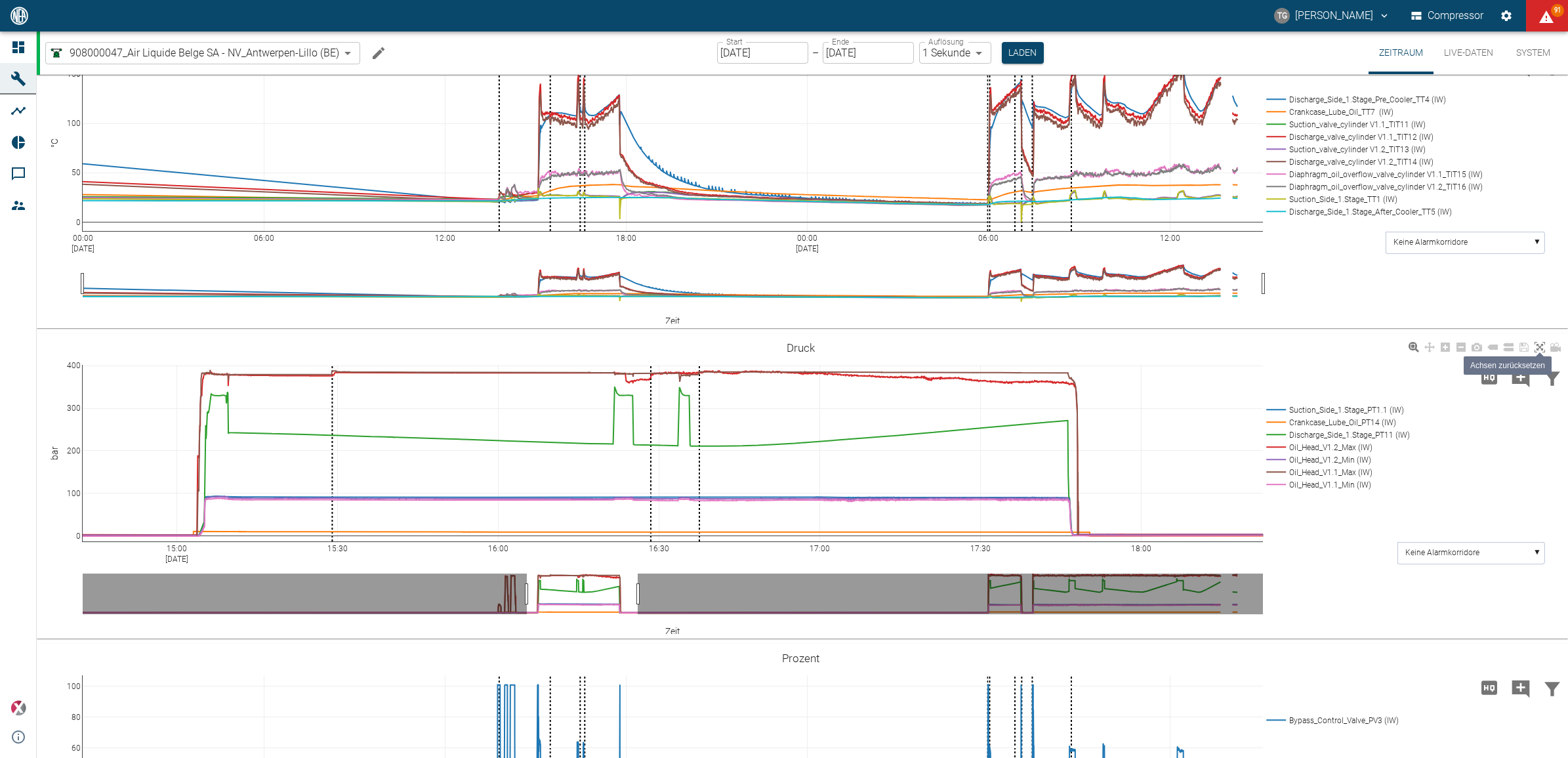
click at [1539, 349] on icon at bounding box center [1540, 347] width 10 height 10
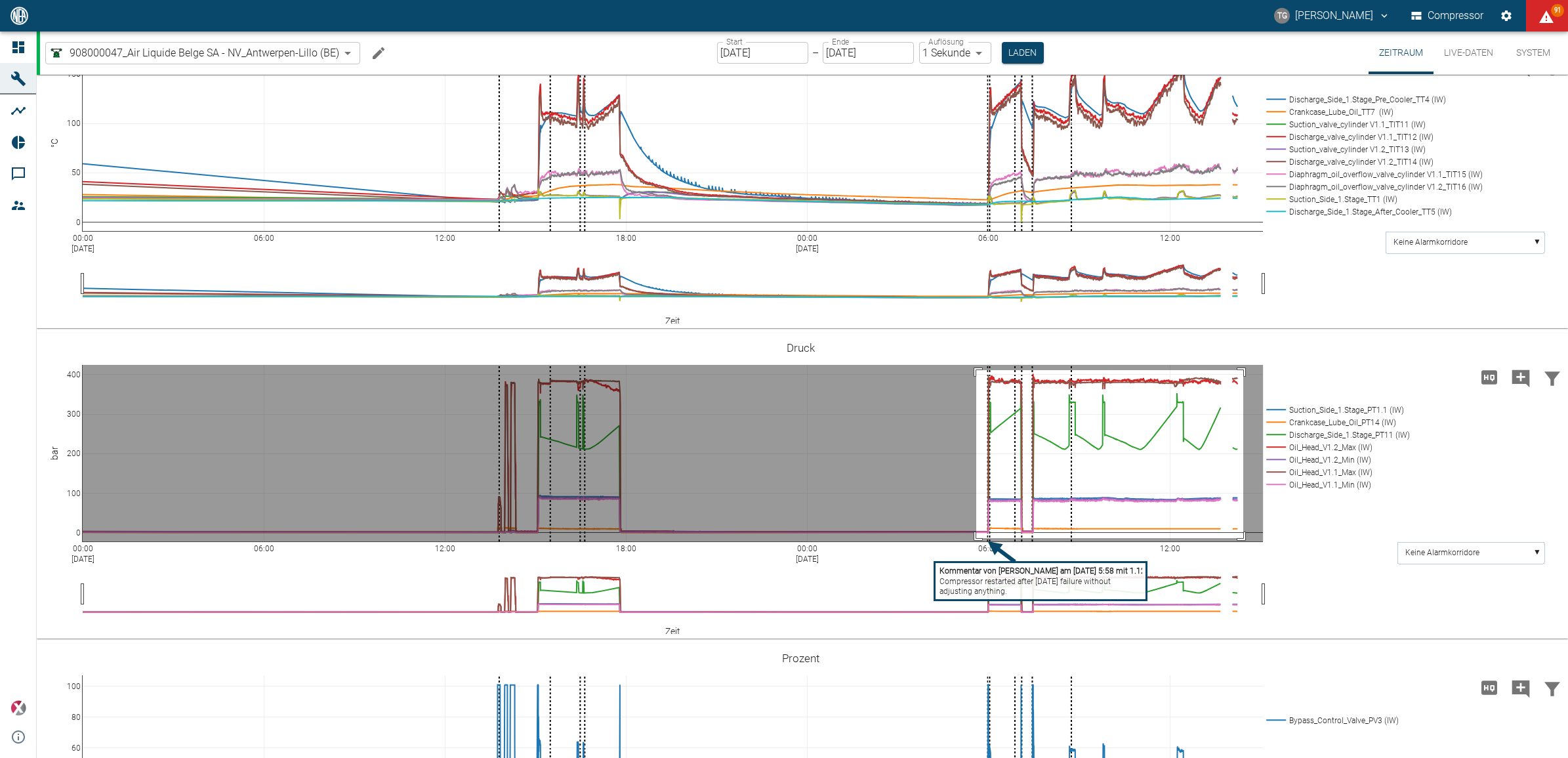
drag, startPoint x: 976, startPoint y: 369, endPoint x: 1244, endPoint y: 537, distance: 316.3
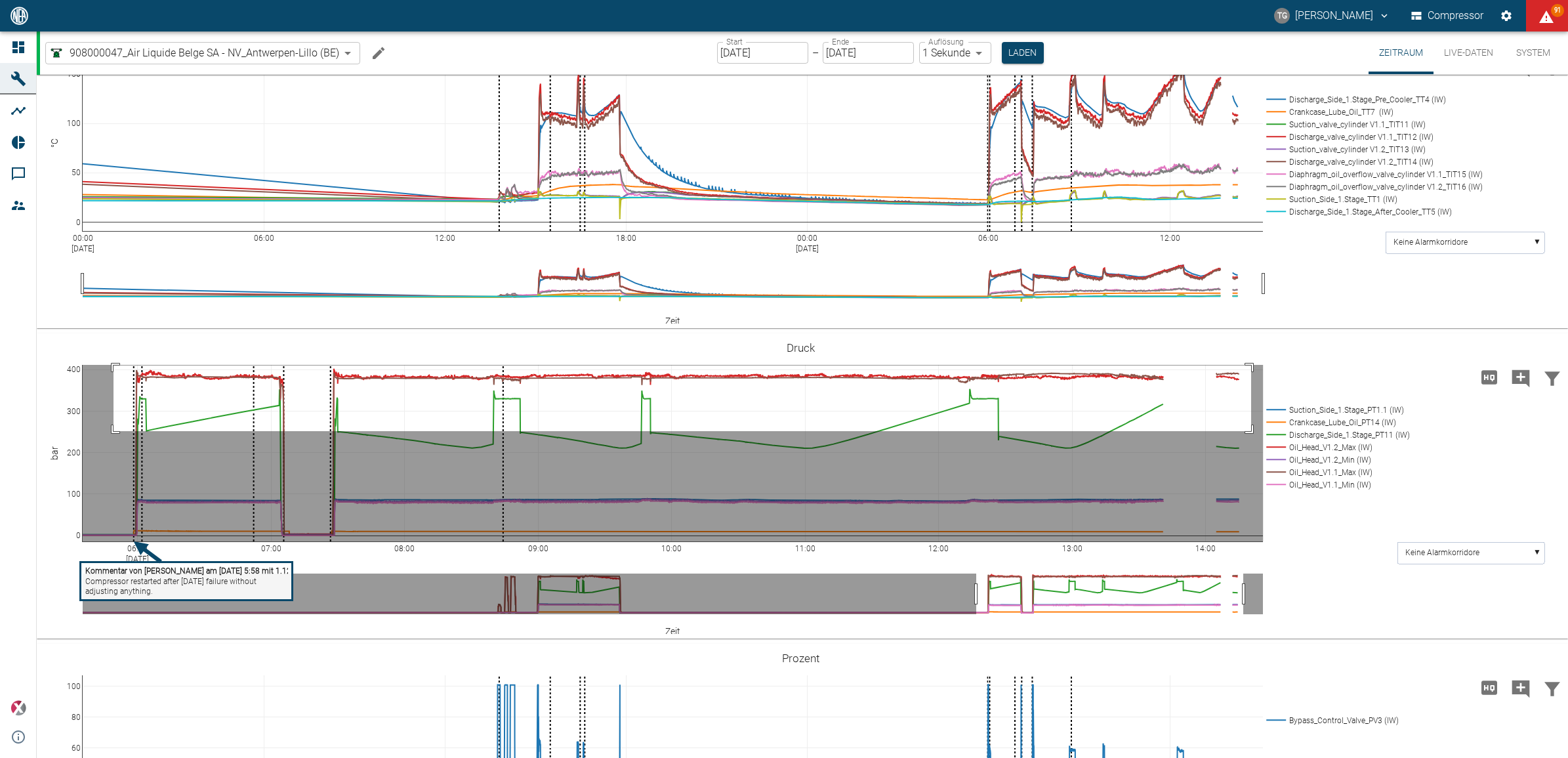
drag, startPoint x: 114, startPoint y: 364, endPoint x: 1252, endPoint y: 430, distance: 1139.9
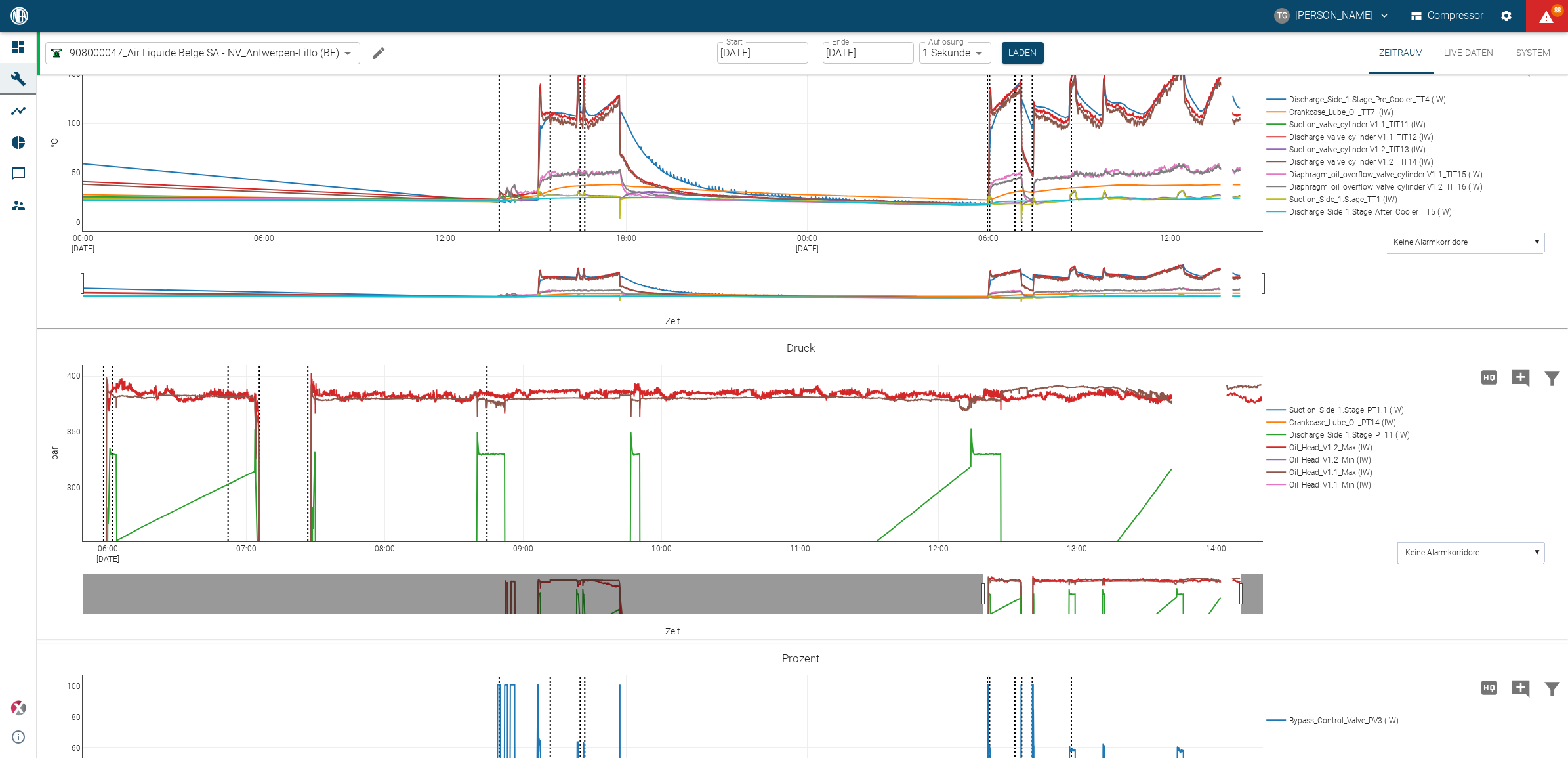
scroll to position [902, 0]
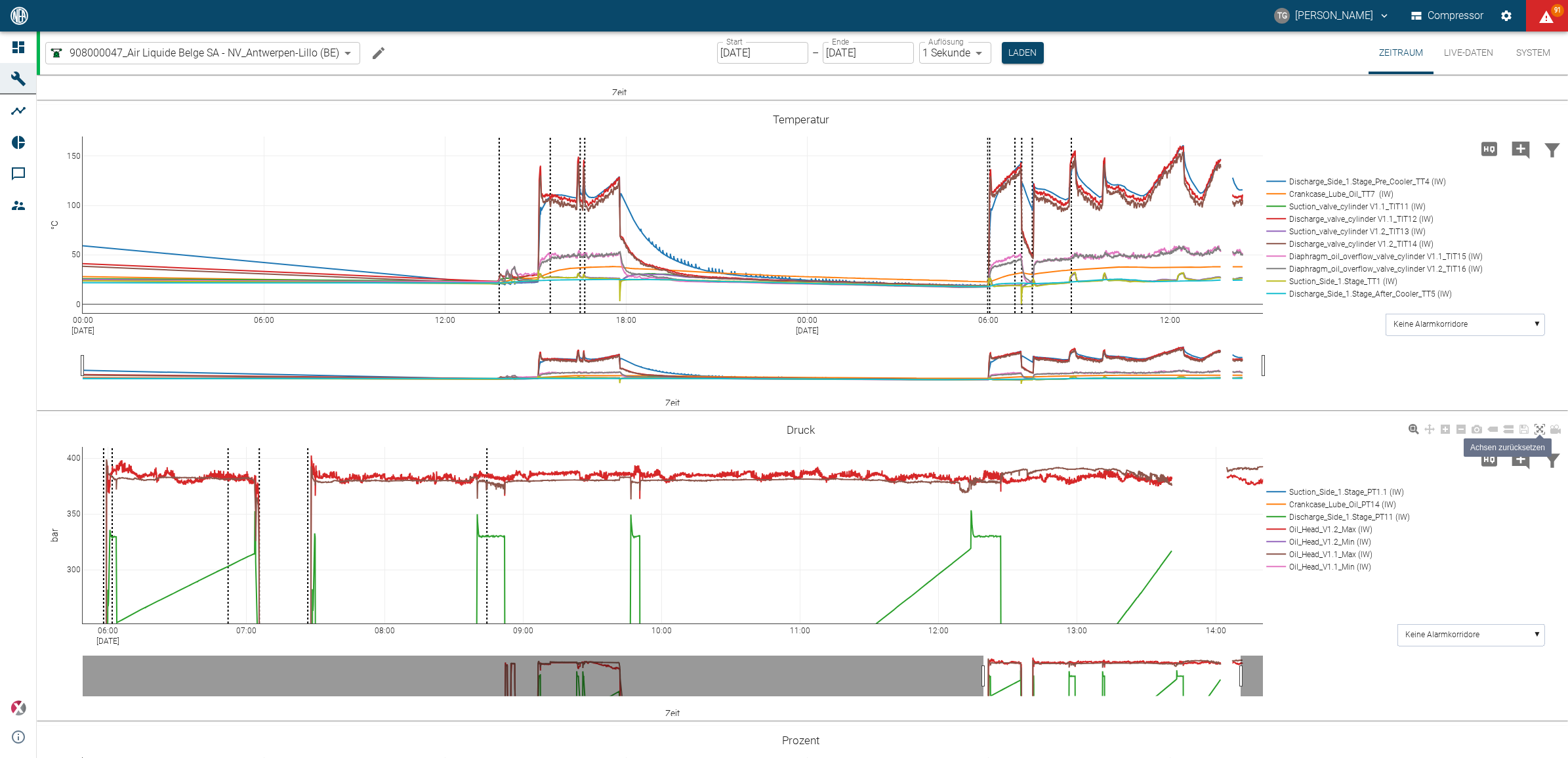
click at [1536, 428] on icon at bounding box center [1540, 429] width 10 height 10
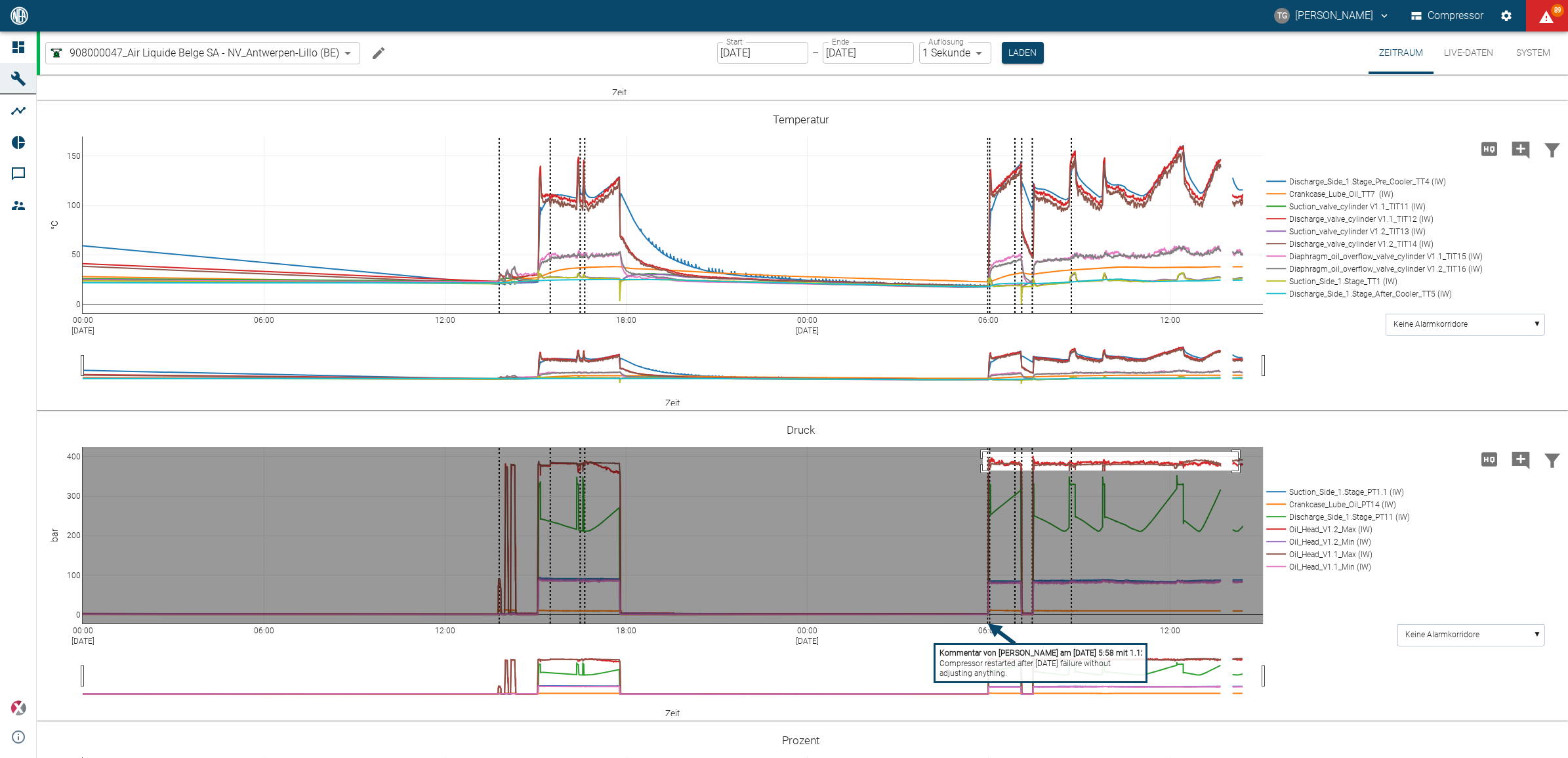
drag, startPoint x: 983, startPoint y: 451, endPoint x: 1238, endPoint y: 470, distance: 255.7
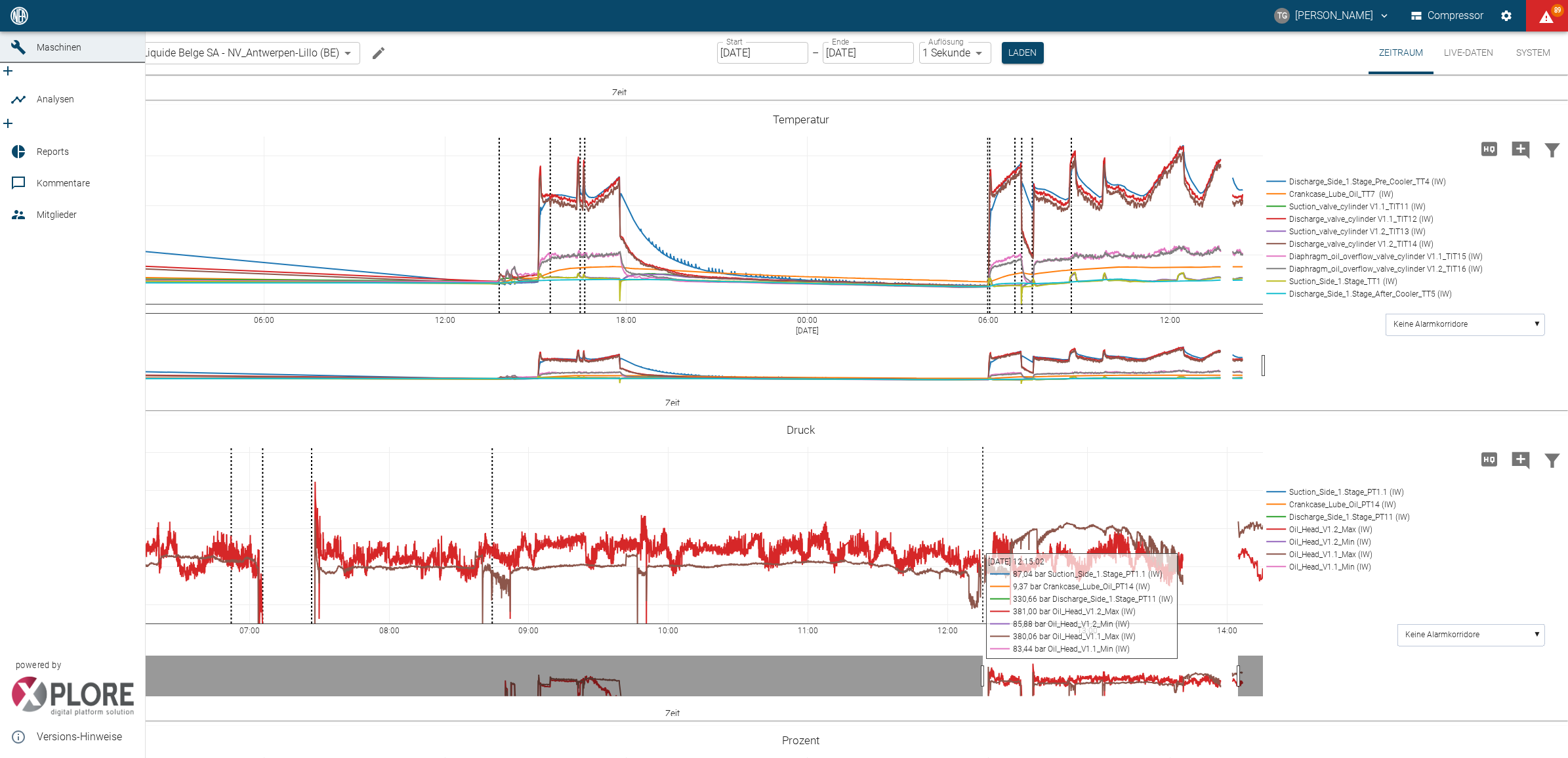
click at [23, 24] on icon at bounding box center [18, 16] width 16 height 16
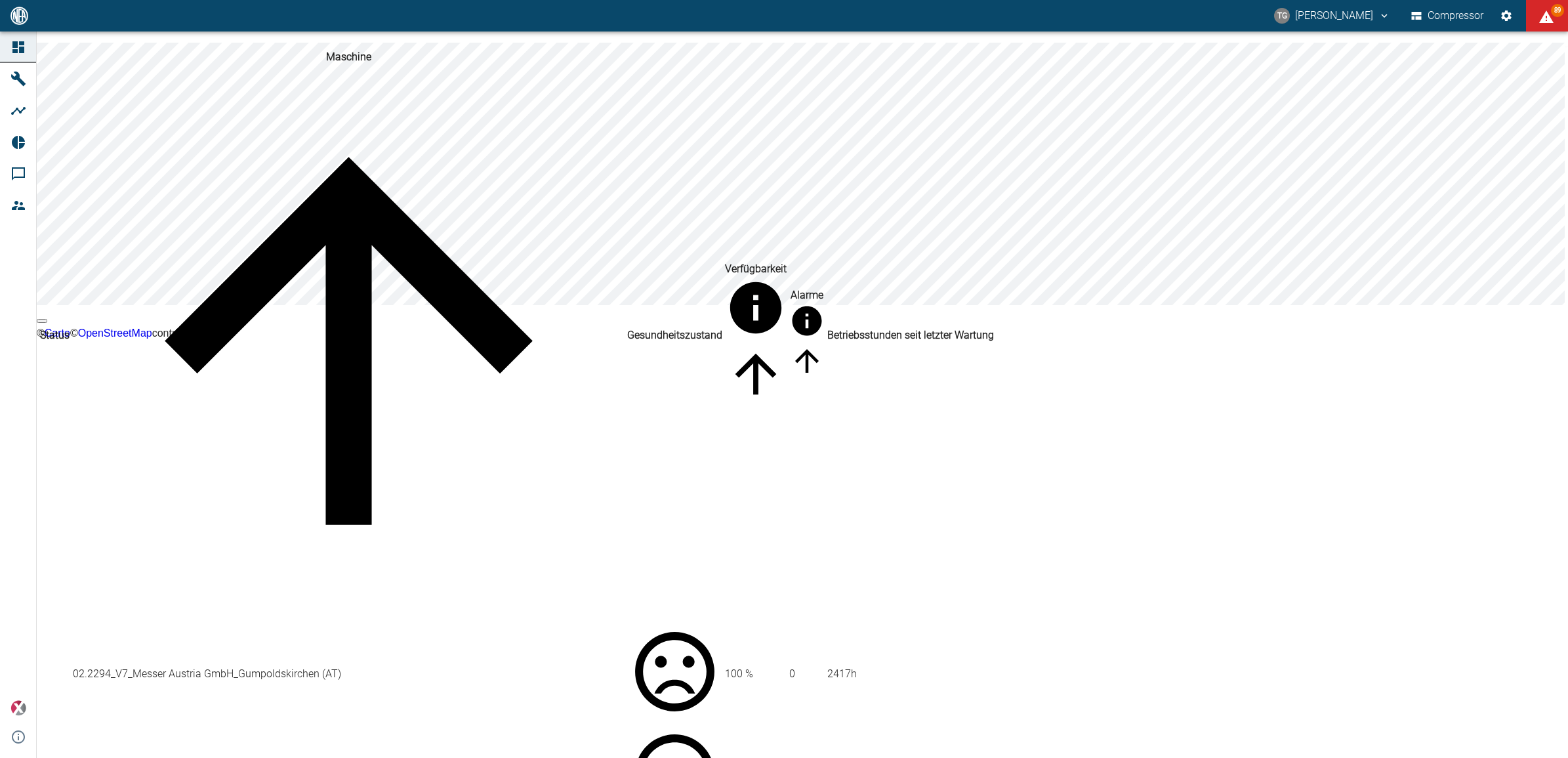
scroll to position [164, 0]
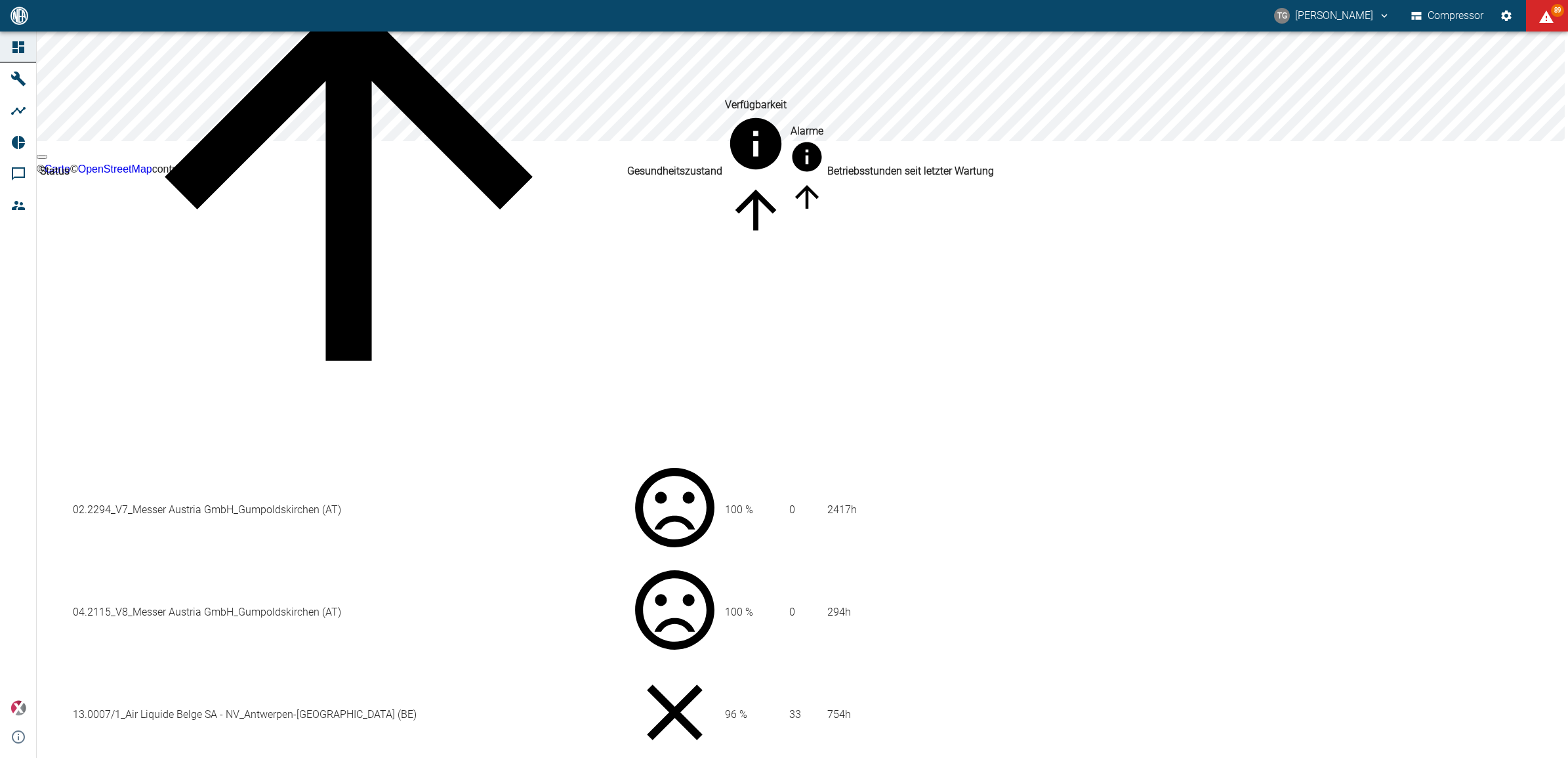
click at [162, 664] on td "13.0007/1_Air Liquide Belge SA - NV_Antwerpen-Lillo (BE)" at bounding box center [348, 715] width 553 height 101
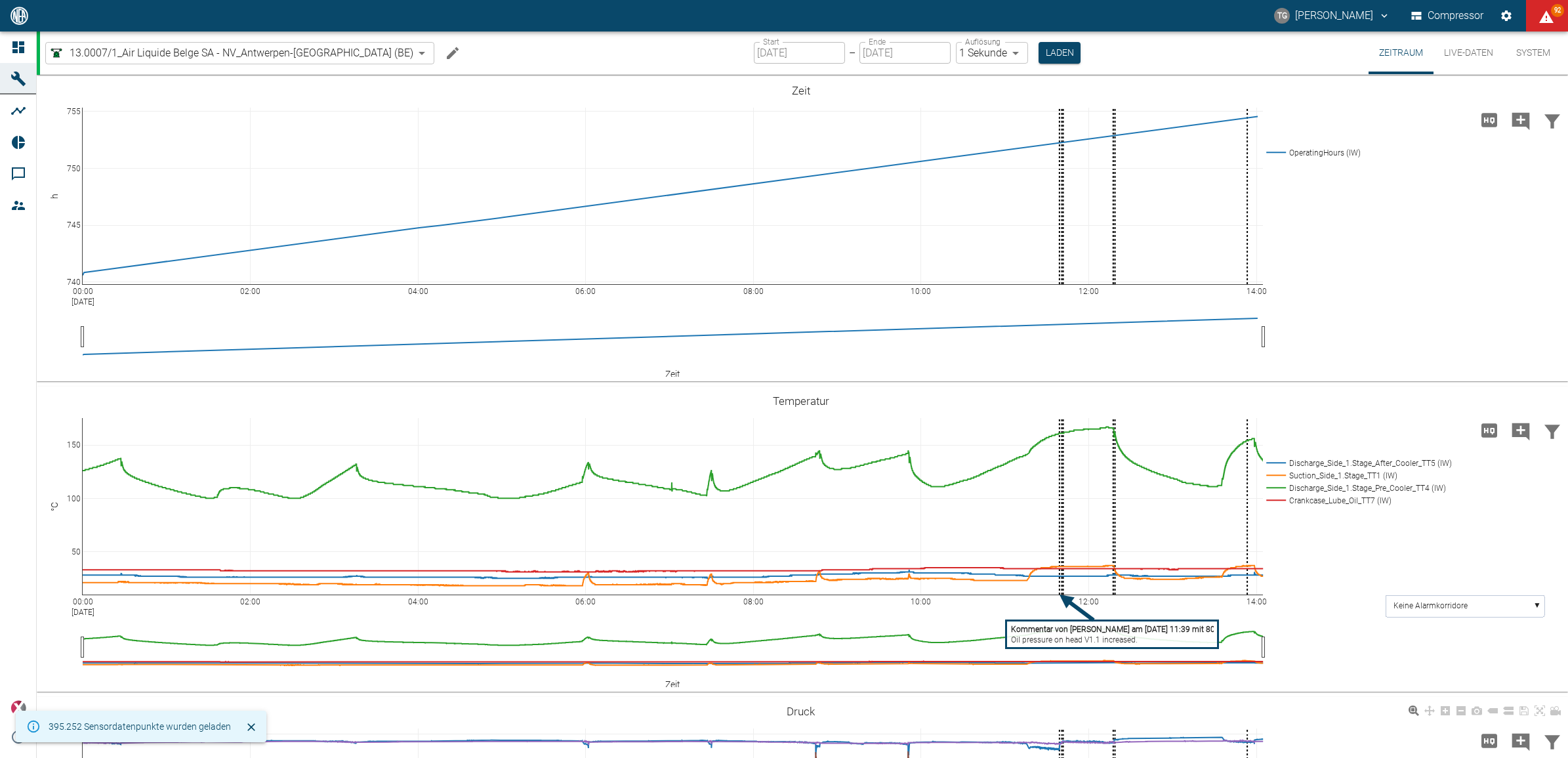
scroll to position [328, 0]
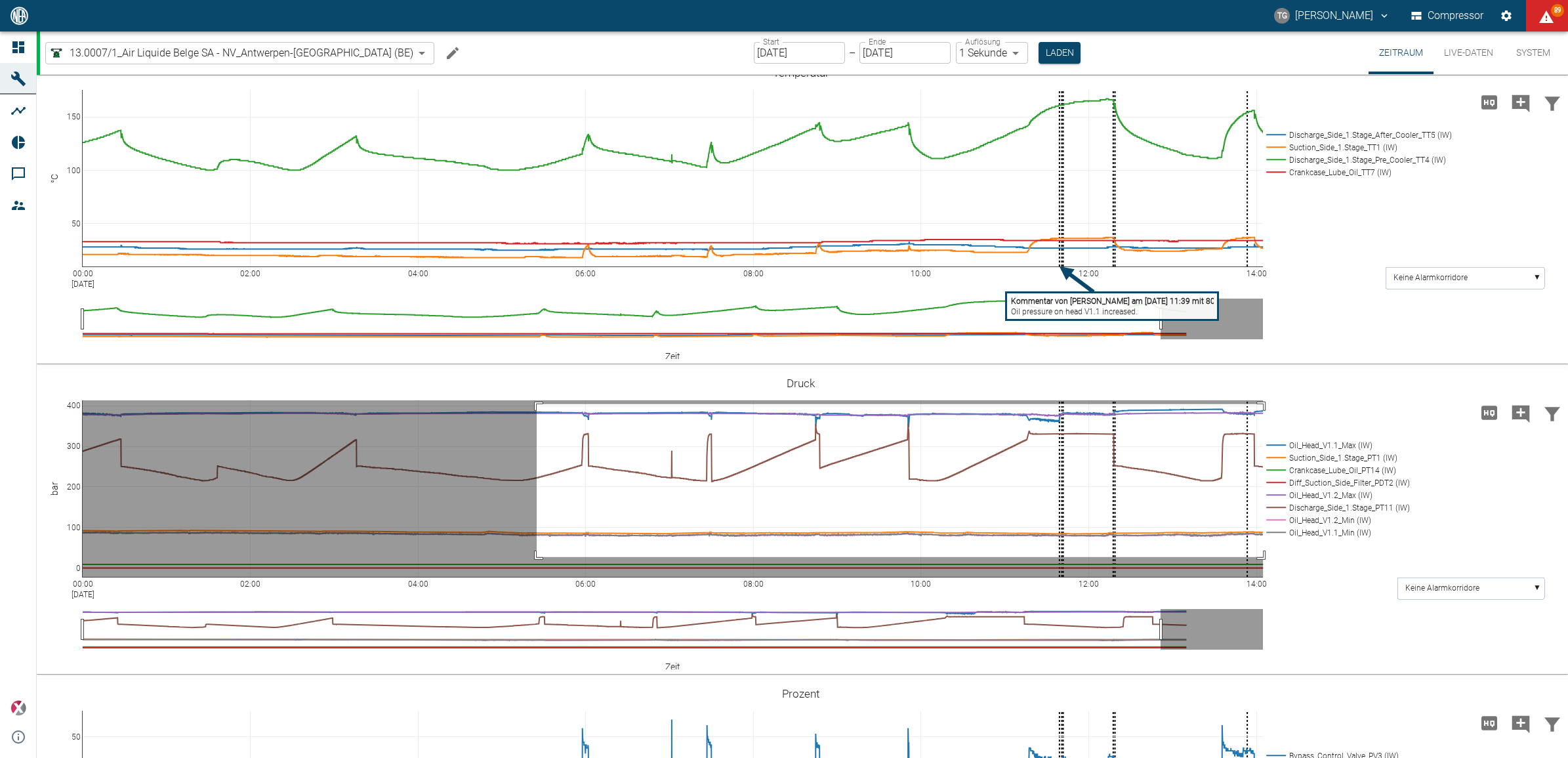
drag, startPoint x: 537, startPoint y: 403, endPoint x: 1264, endPoint y: 557, distance: 743.1
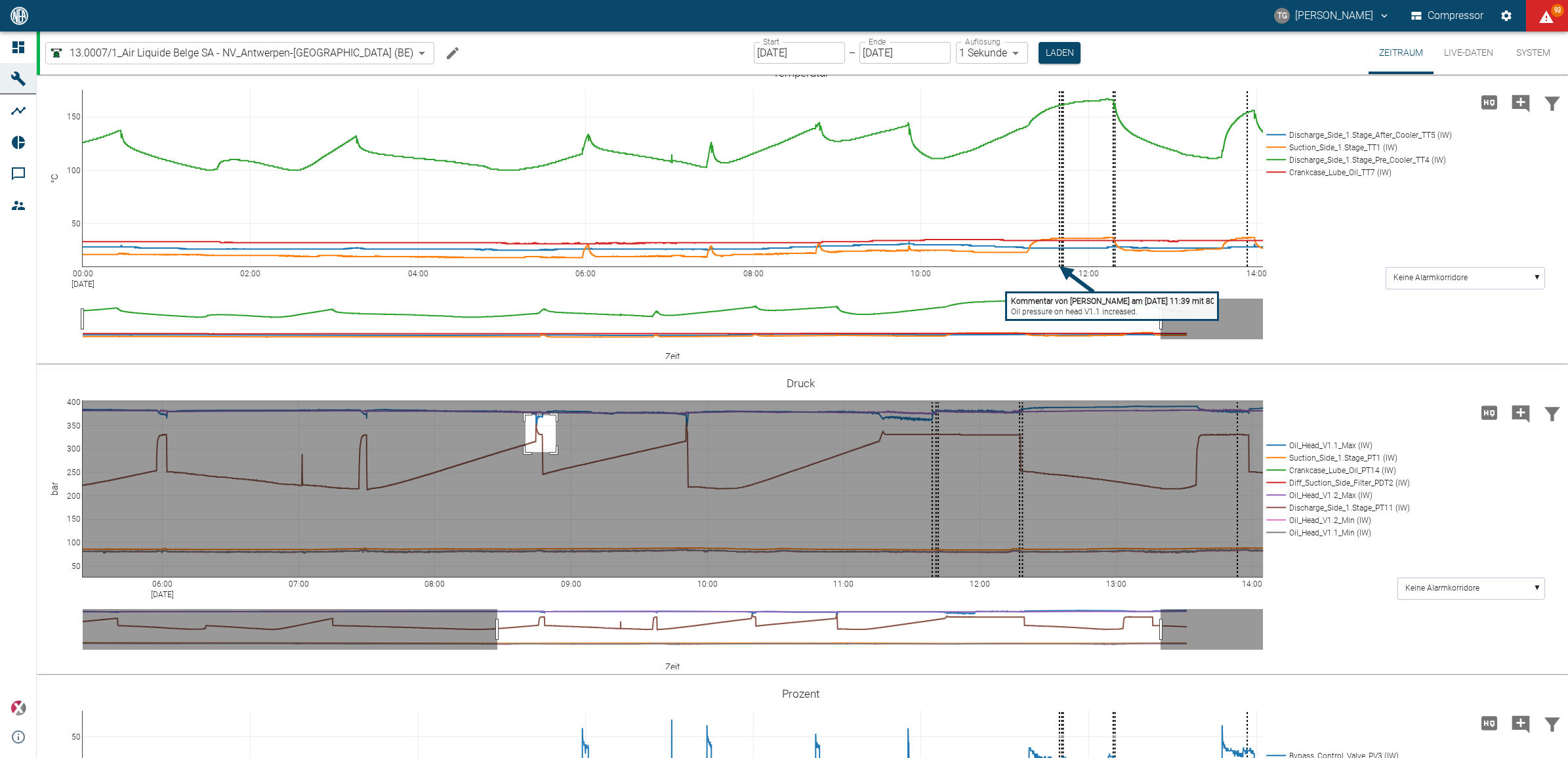
drag, startPoint x: 526, startPoint y: 415, endPoint x: 556, endPoint y: 452, distance: 47.6
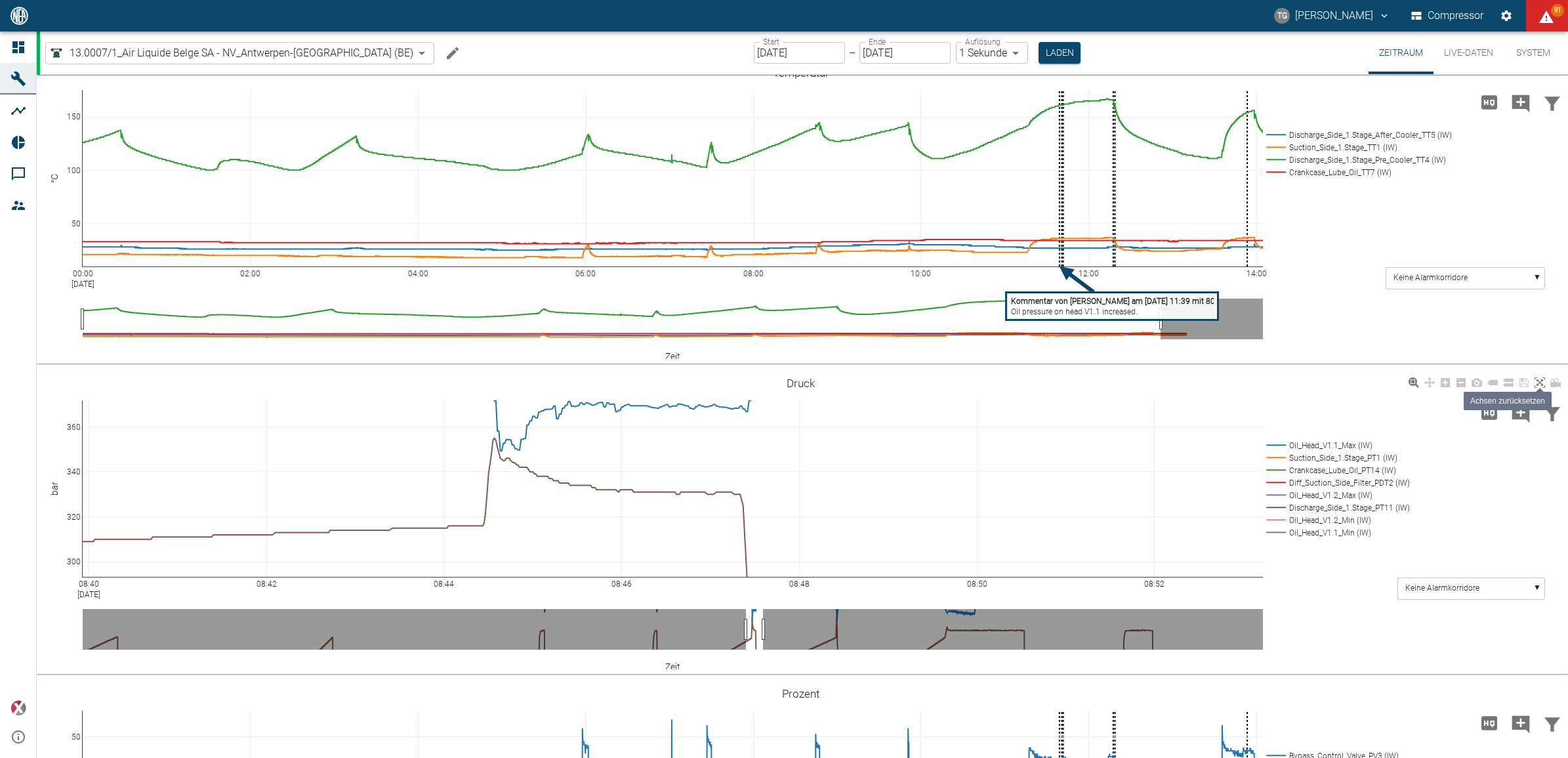
click at [1540, 380] on icon at bounding box center [1540, 382] width 10 height 10
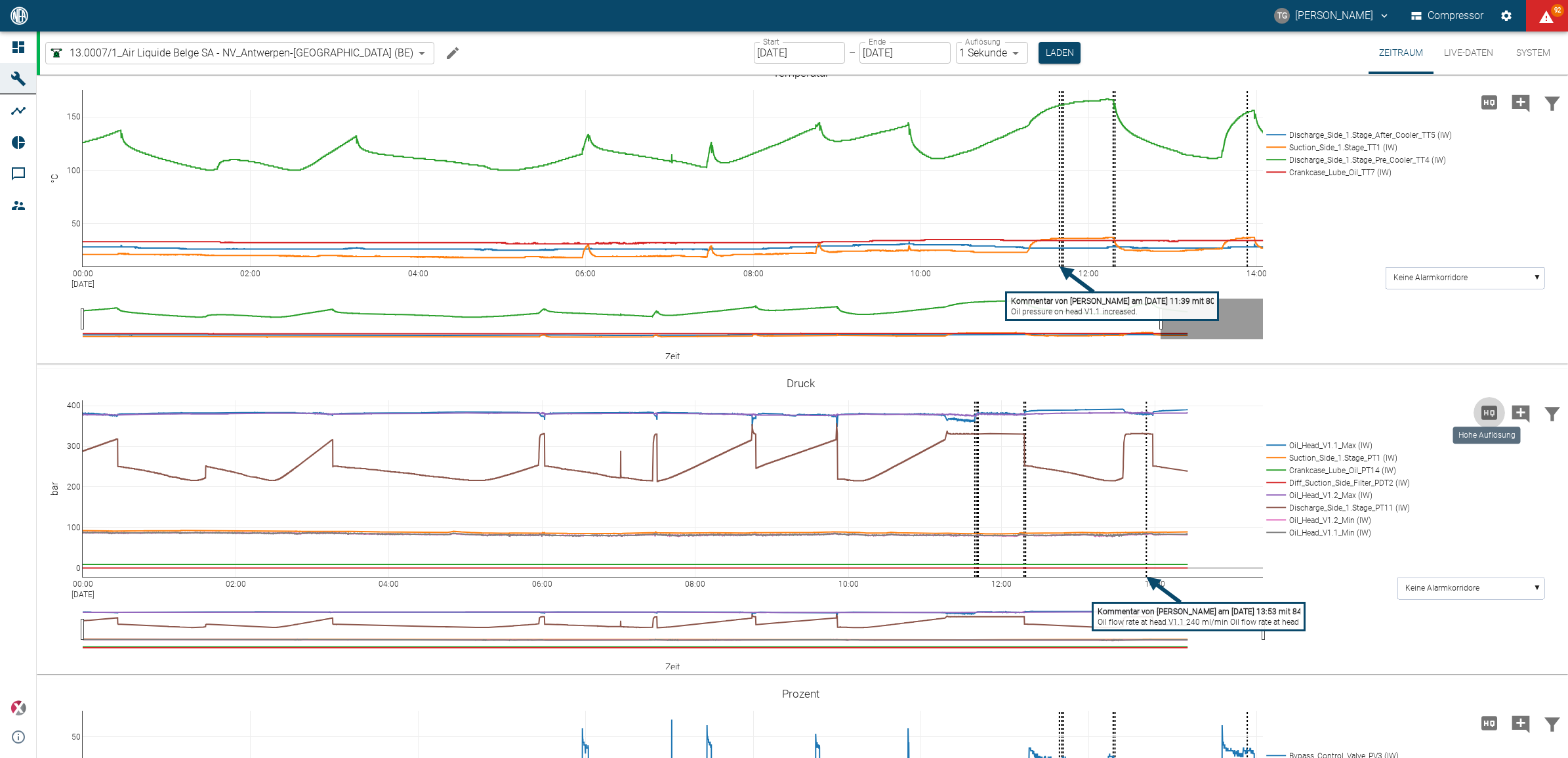
click at [1490, 415] on icon "Hohe Auflösung" at bounding box center [1490, 412] width 16 height 13
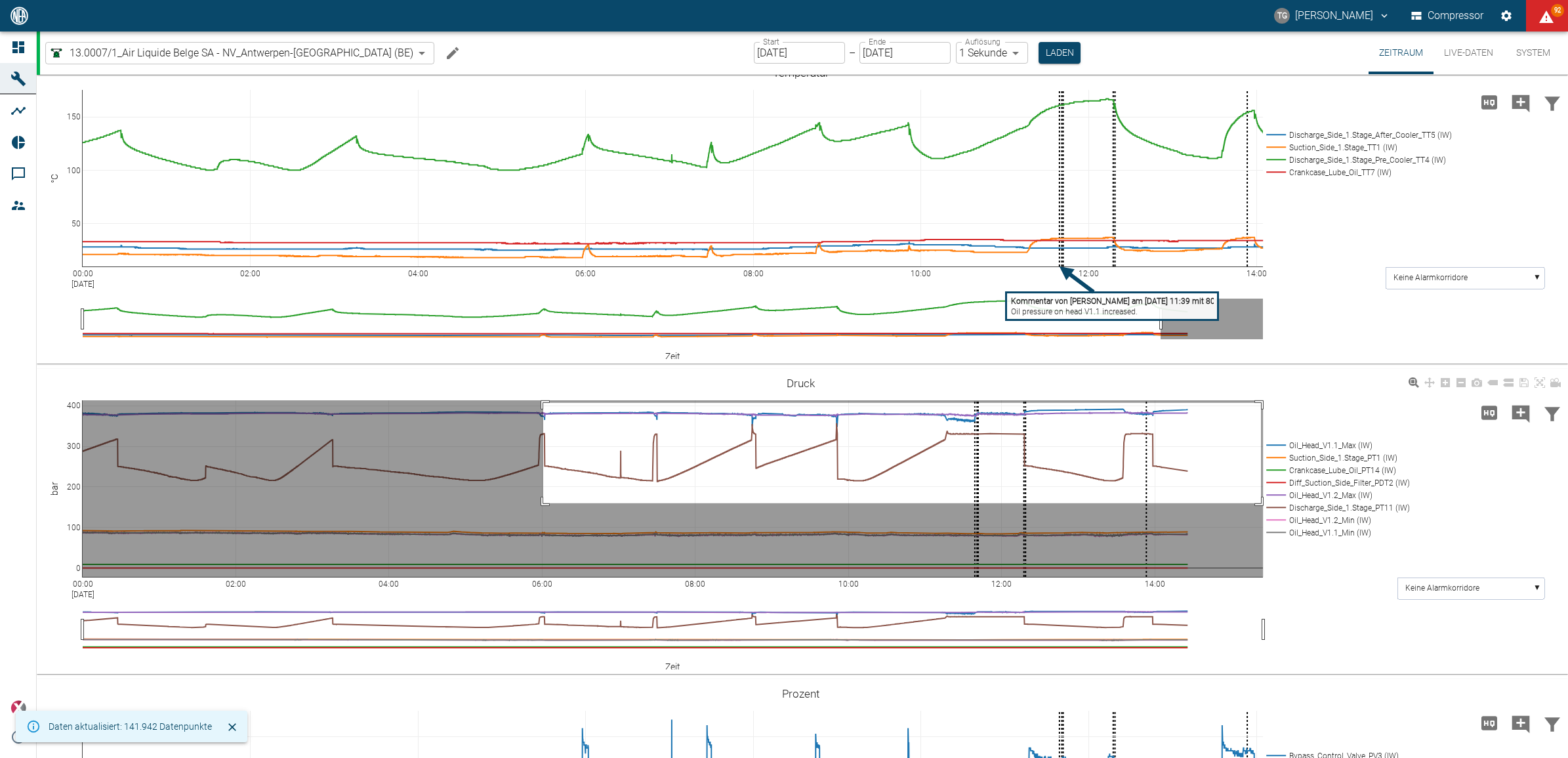
drag, startPoint x: 543, startPoint y: 403, endPoint x: 1213, endPoint y: 532, distance: 682.3
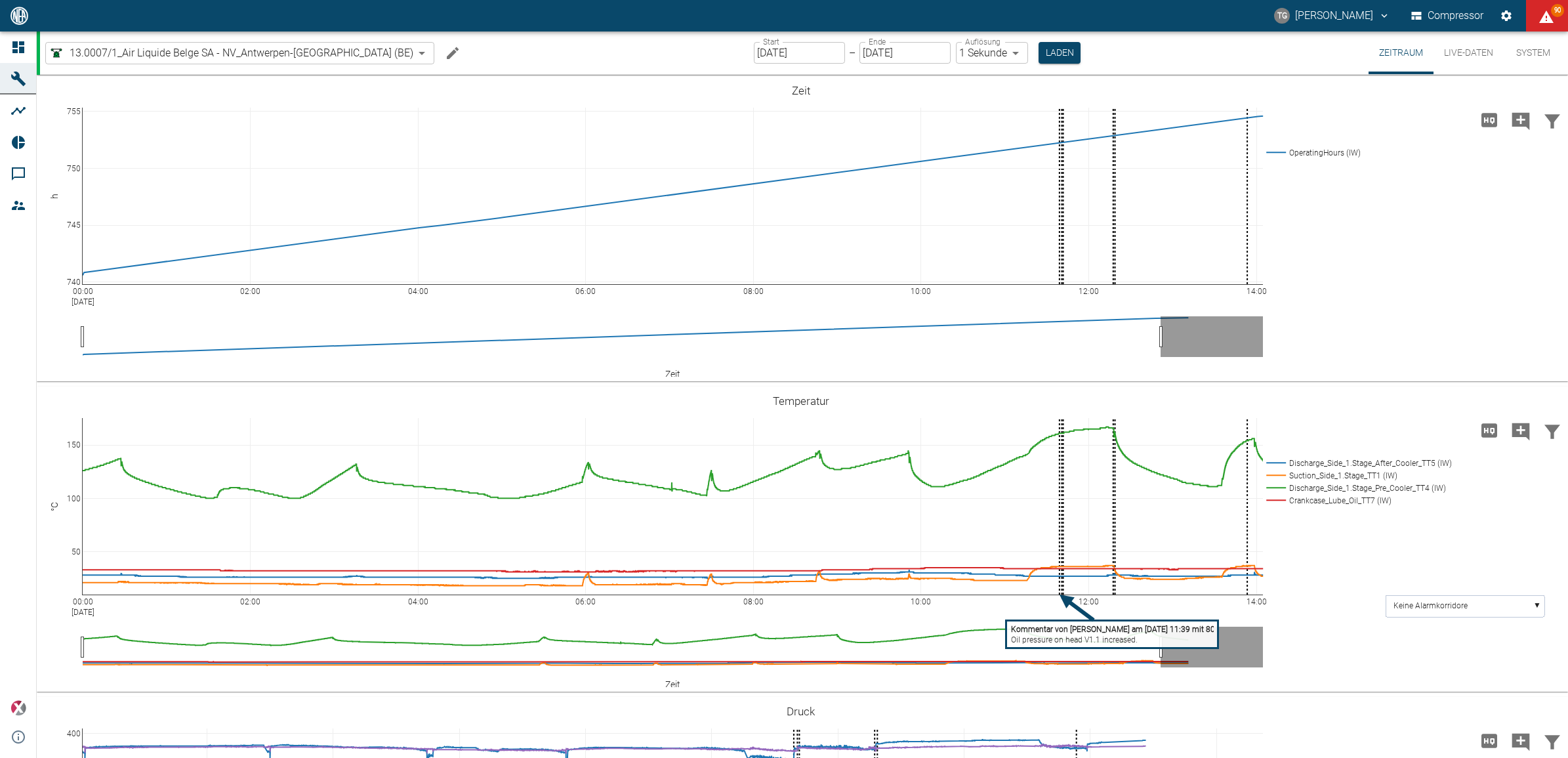
scroll to position [328, 0]
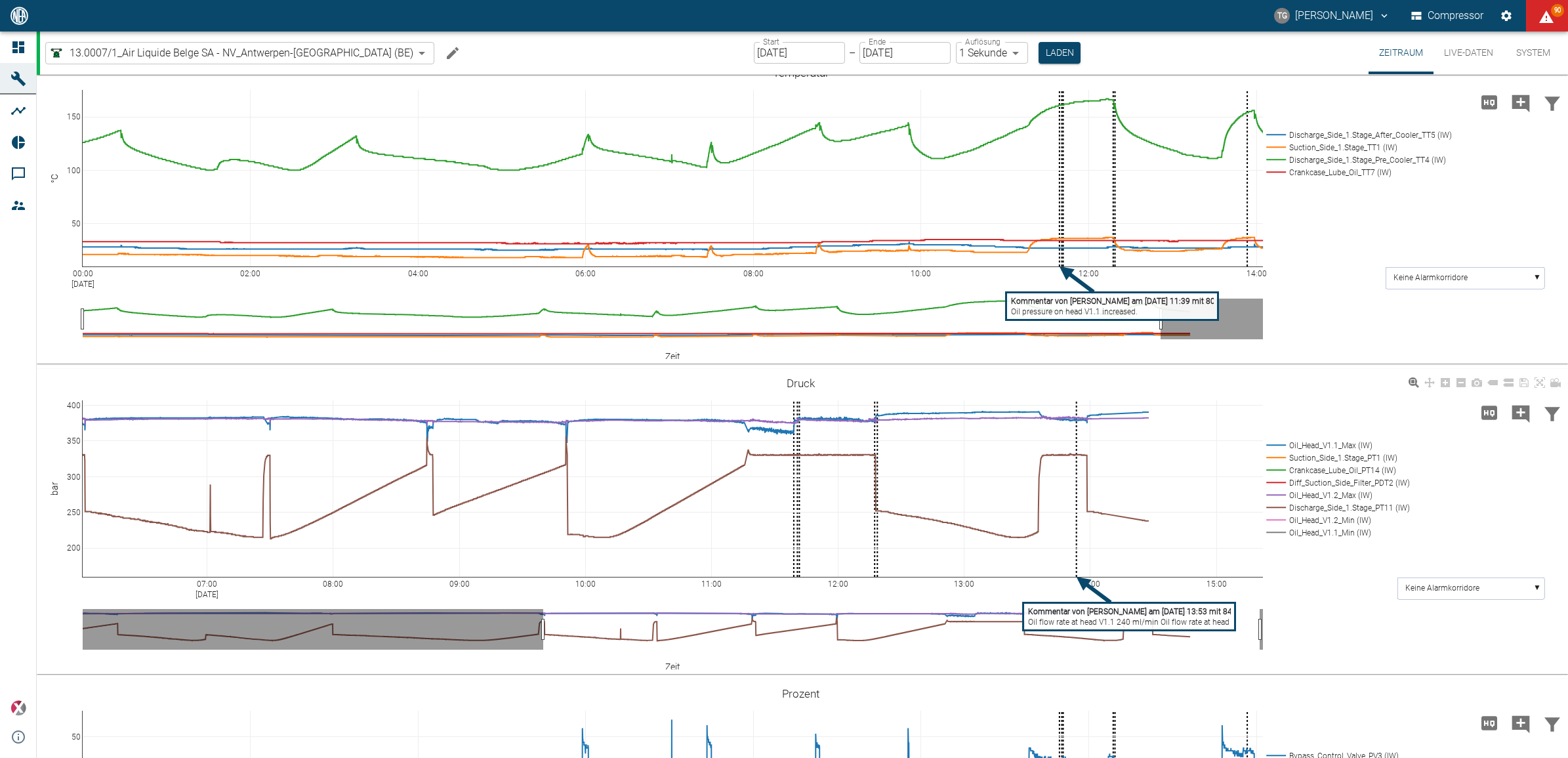
click at [1087, 621] on tspan "Oil flow rate at head V1.1 240 ml/min Oil flow rate at head V1.2 220 ml/min" at bounding box center [1159, 622] width 263 height 9
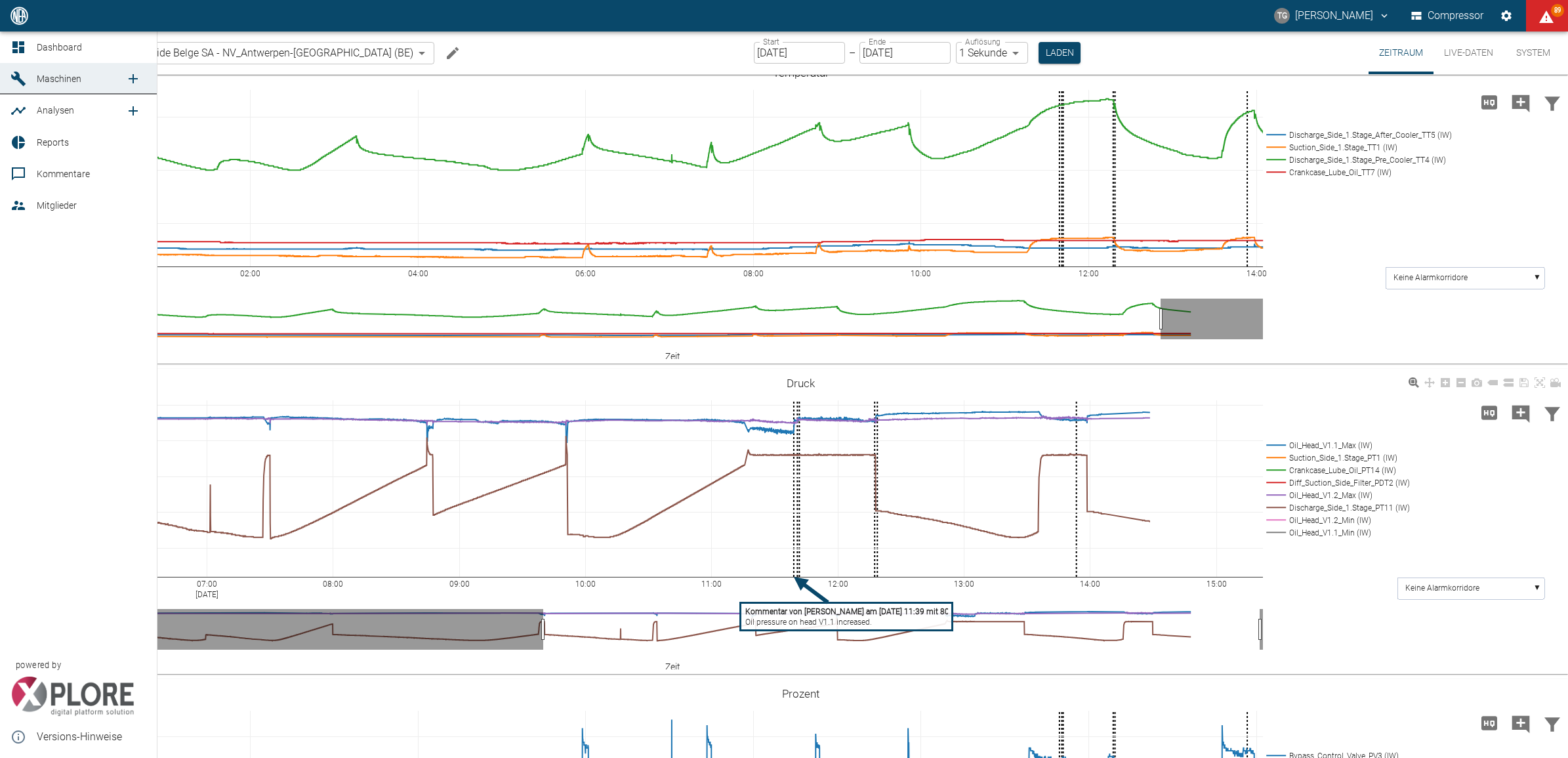
click at [27, 175] on div at bounding box center [20, 174] width 20 height 16
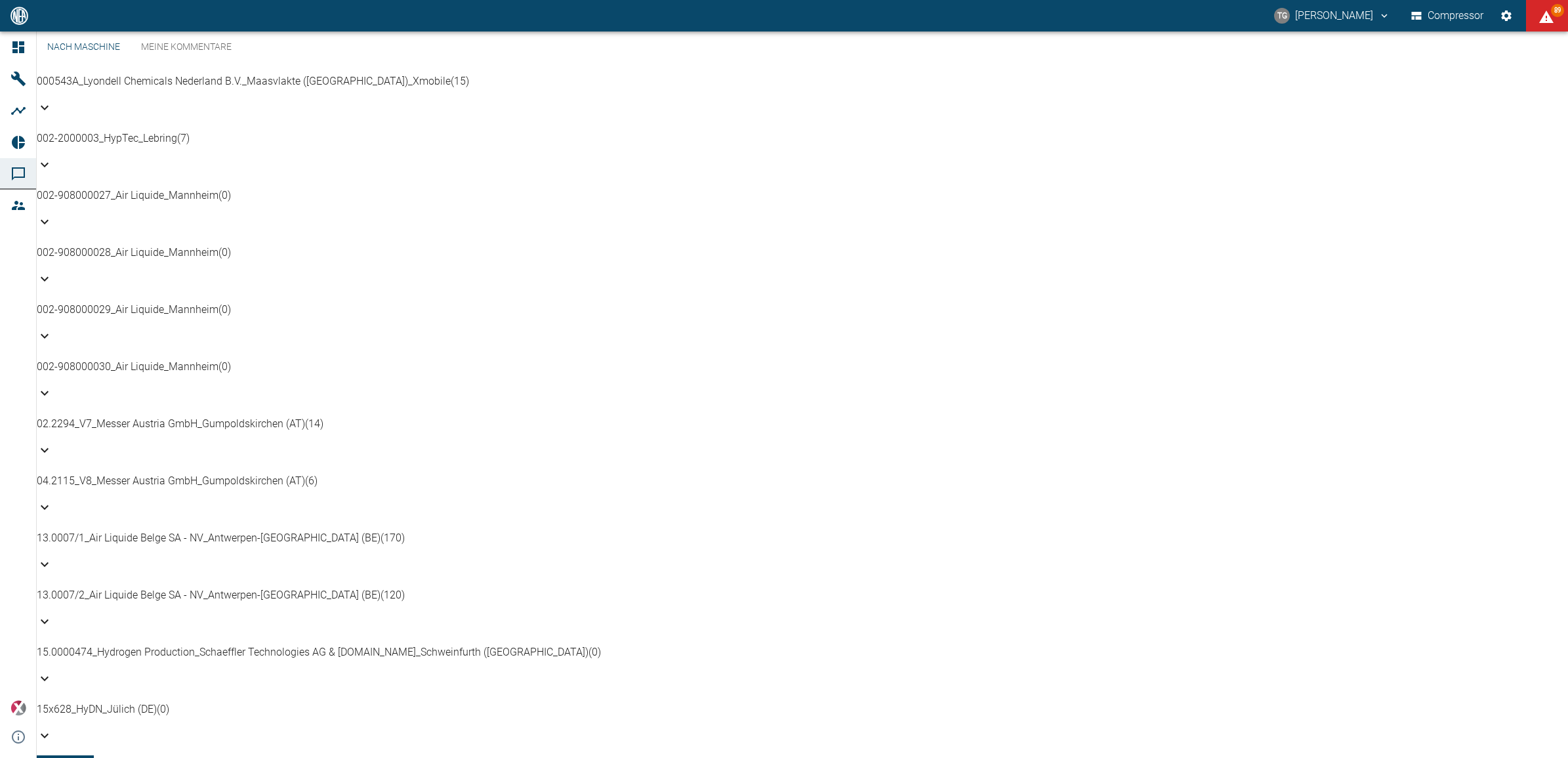
click at [138, 531] on div "13.0007/1_Air Liquide Belge SA - NV_Antwerpen-Lillo (BE) (170)" at bounding box center [803, 553] width 1532 height 47
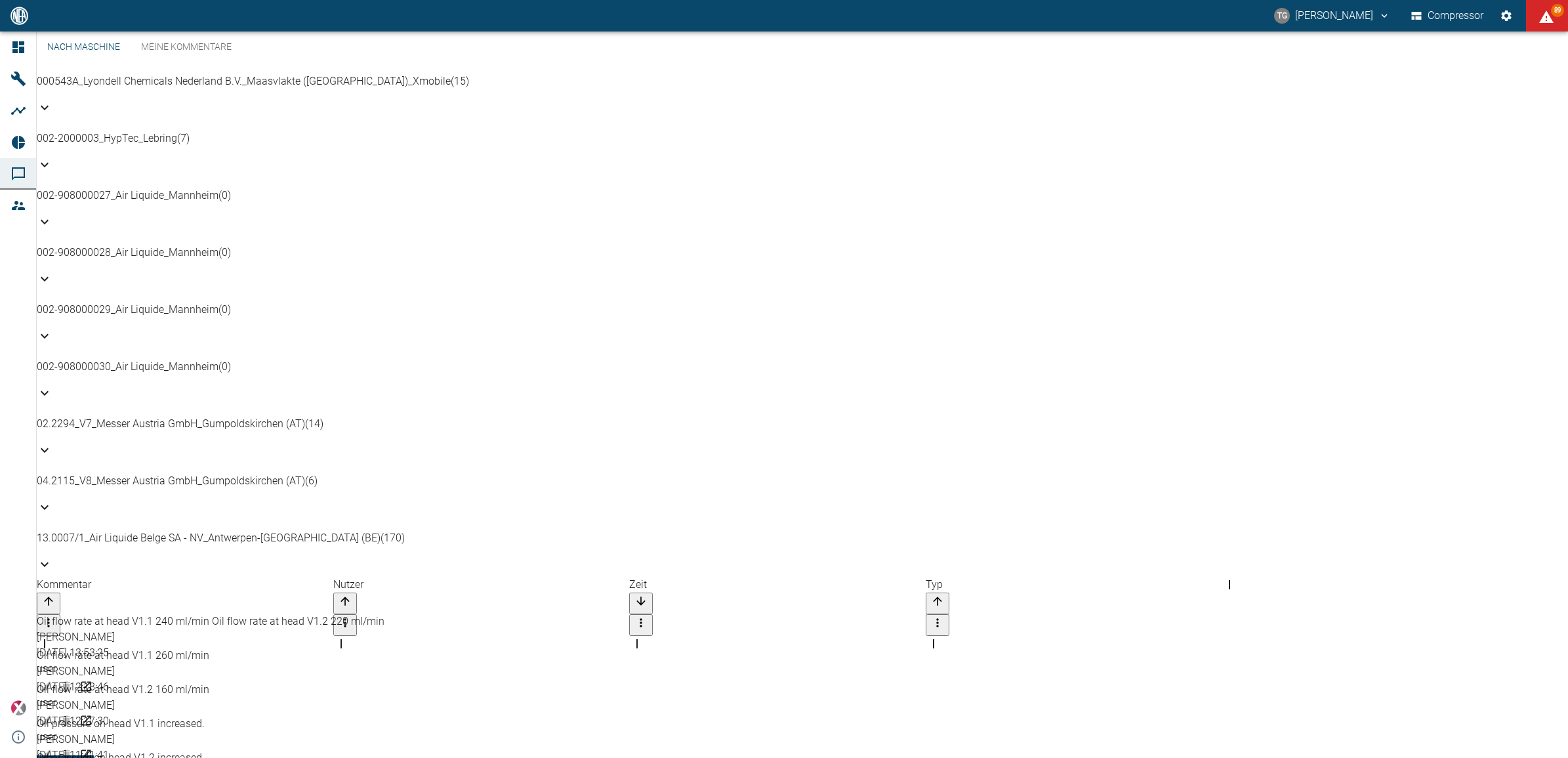
scroll to position [263, 0]
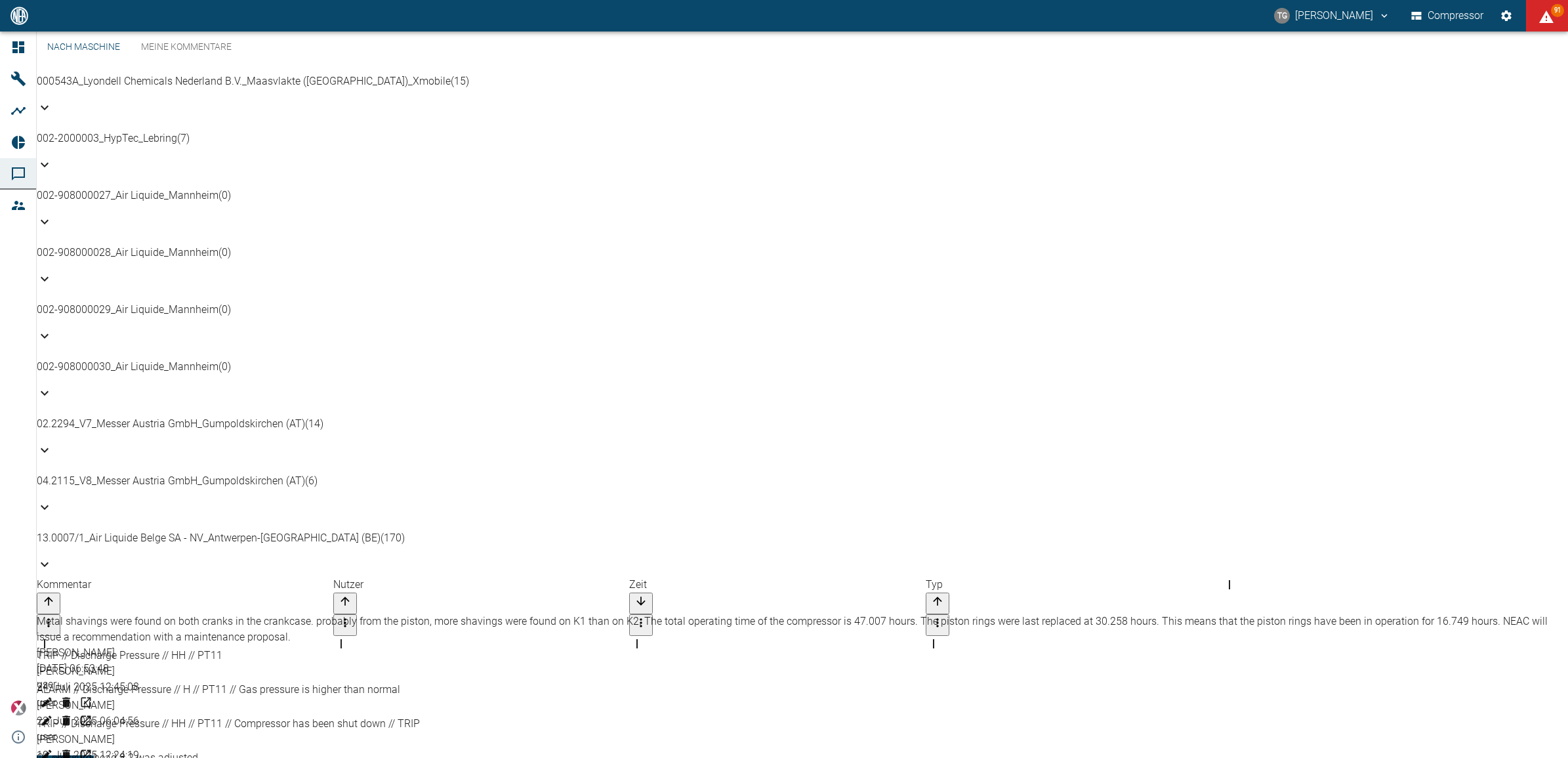
click at [193, 614] on div "Metal shavings were found on both cranks in the crankcase. probably from the pi…" at bounding box center [803, 629] width 1532 height 32
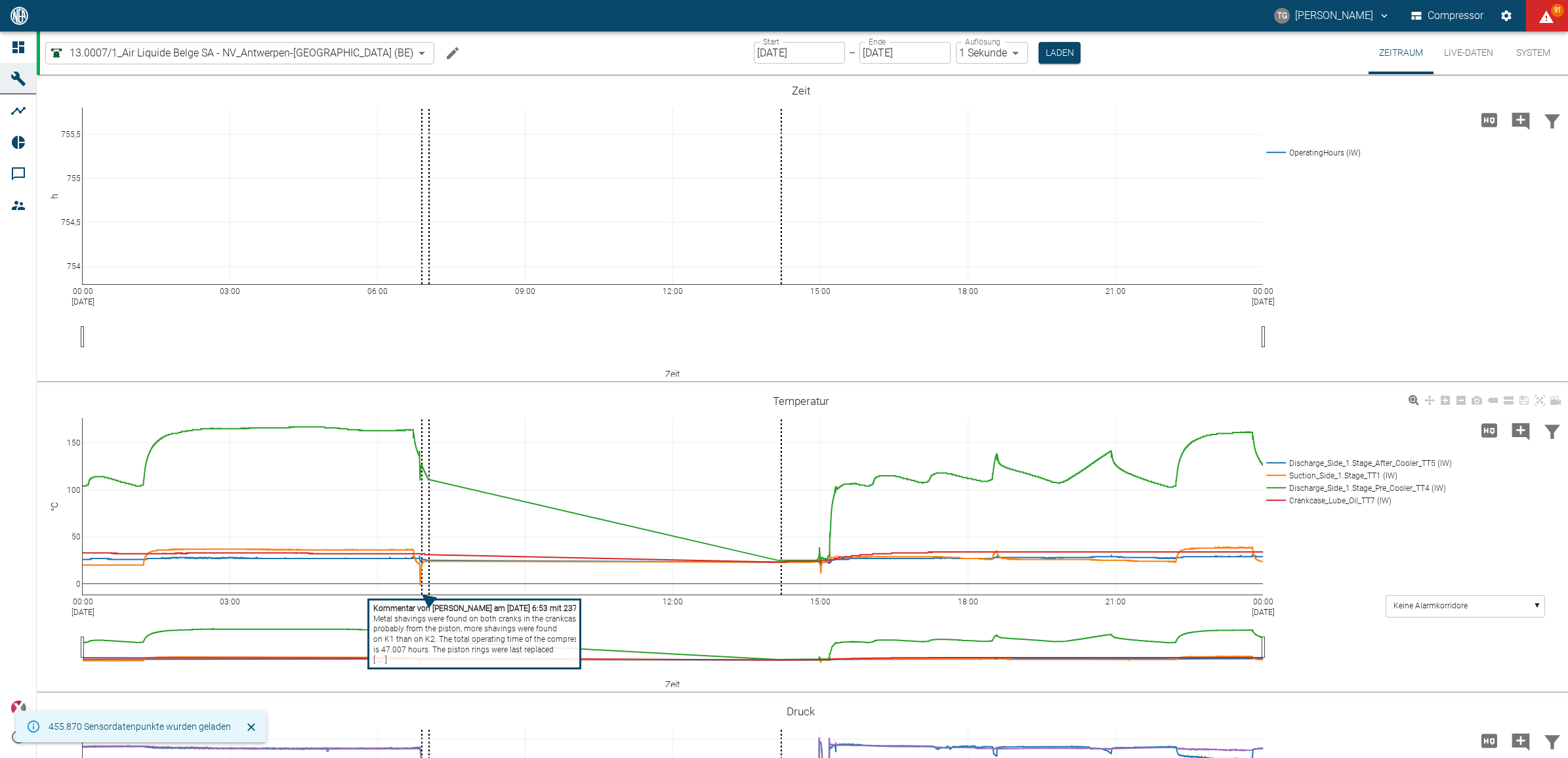
click at [433, 641] on tspan "on K1 than on K2. The total operating time of the compressor" at bounding box center [481, 640] width 216 height 9
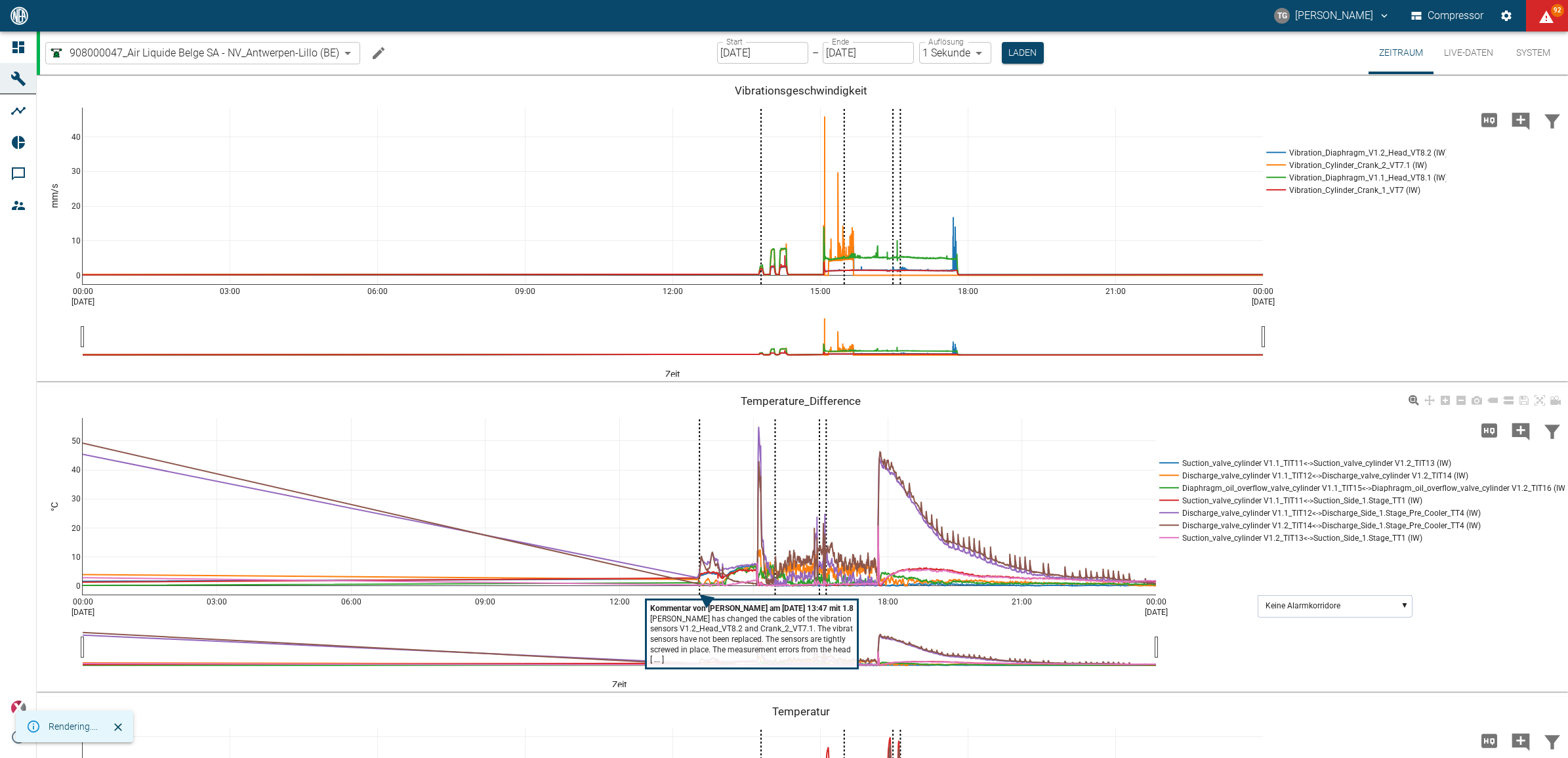
scroll to position [328, 0]
